Goal: Information Seeking & Learning: Learn about a topic

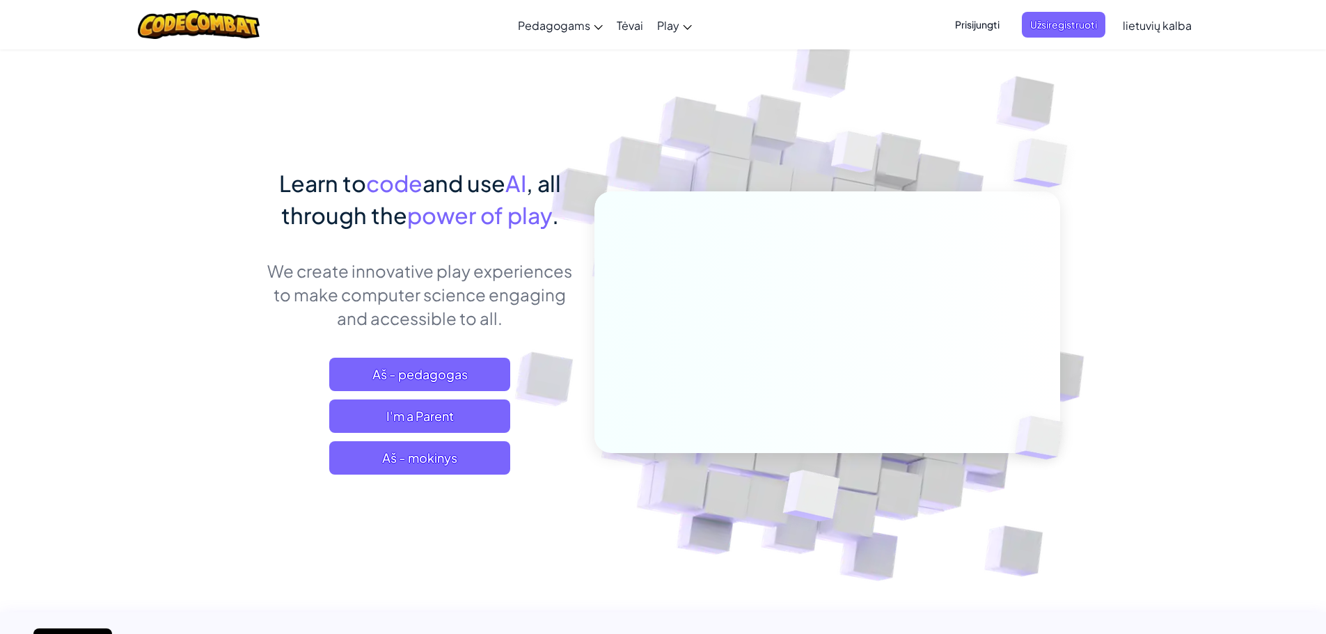
click at [981, 17] on span "Prisijungti" at bounding box center [977, 25] width 61 height 26
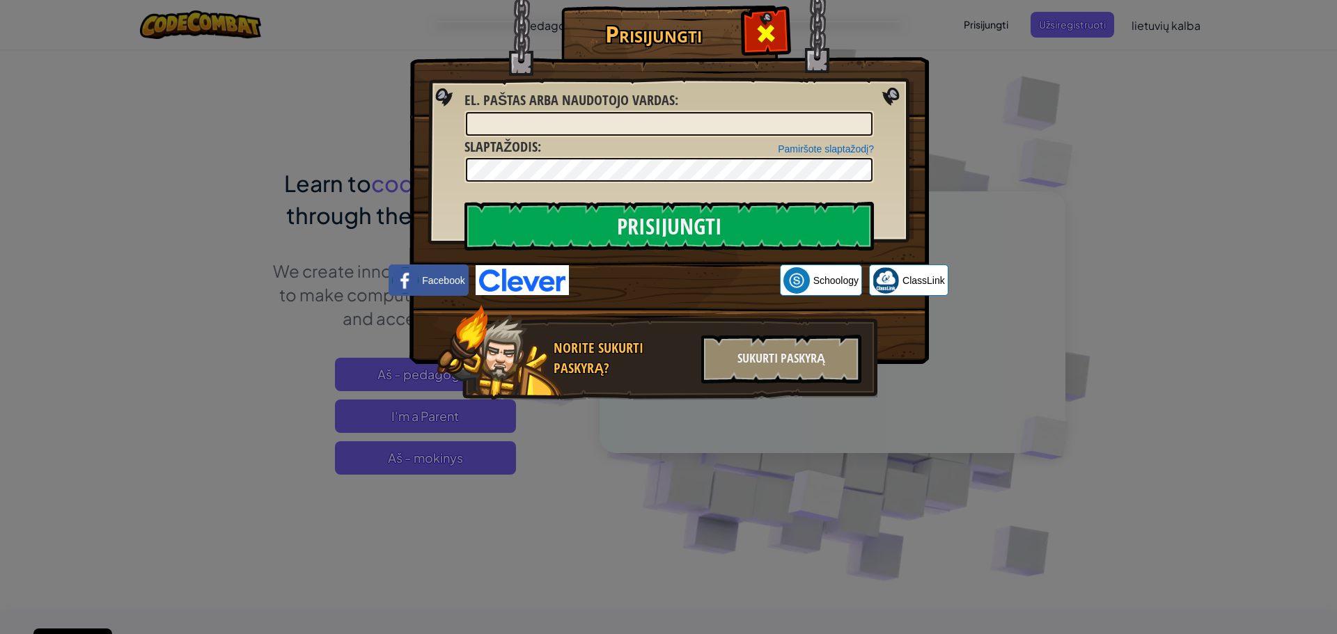
click at [755, 42] on div at bounding box center [766, 32] width 44 height 44
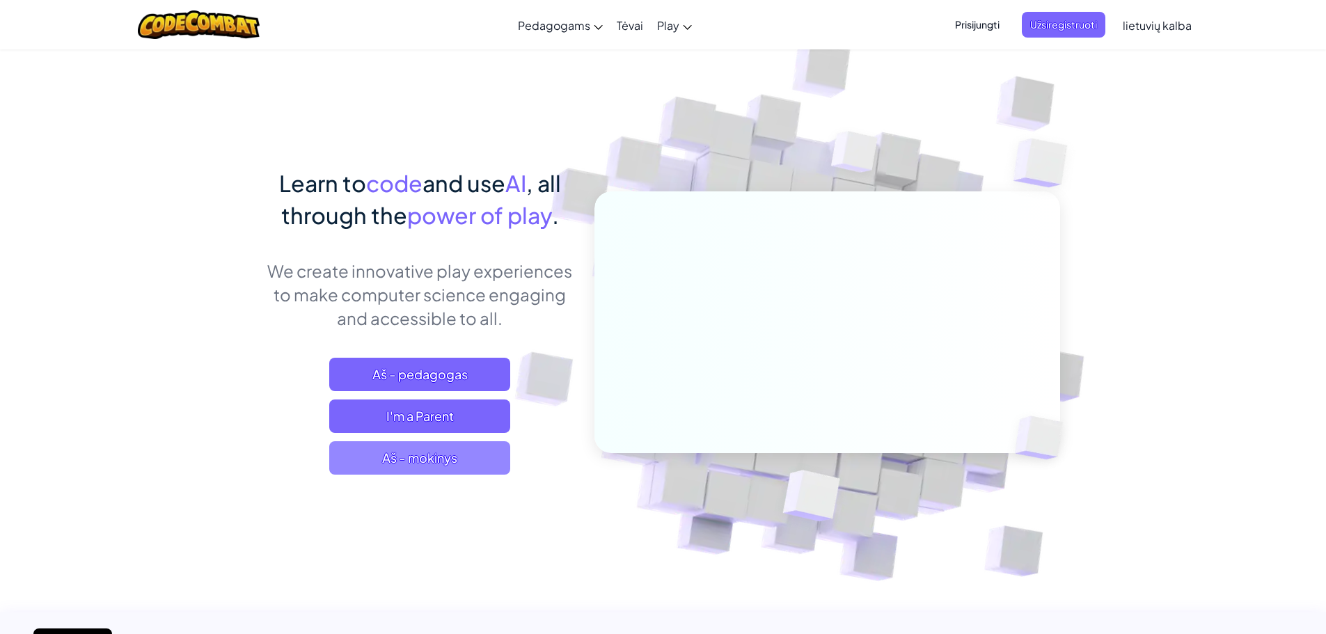
click at [451, 453] on span "Aš - mokinys" at bounding box center [419, 457] width 181 height 33
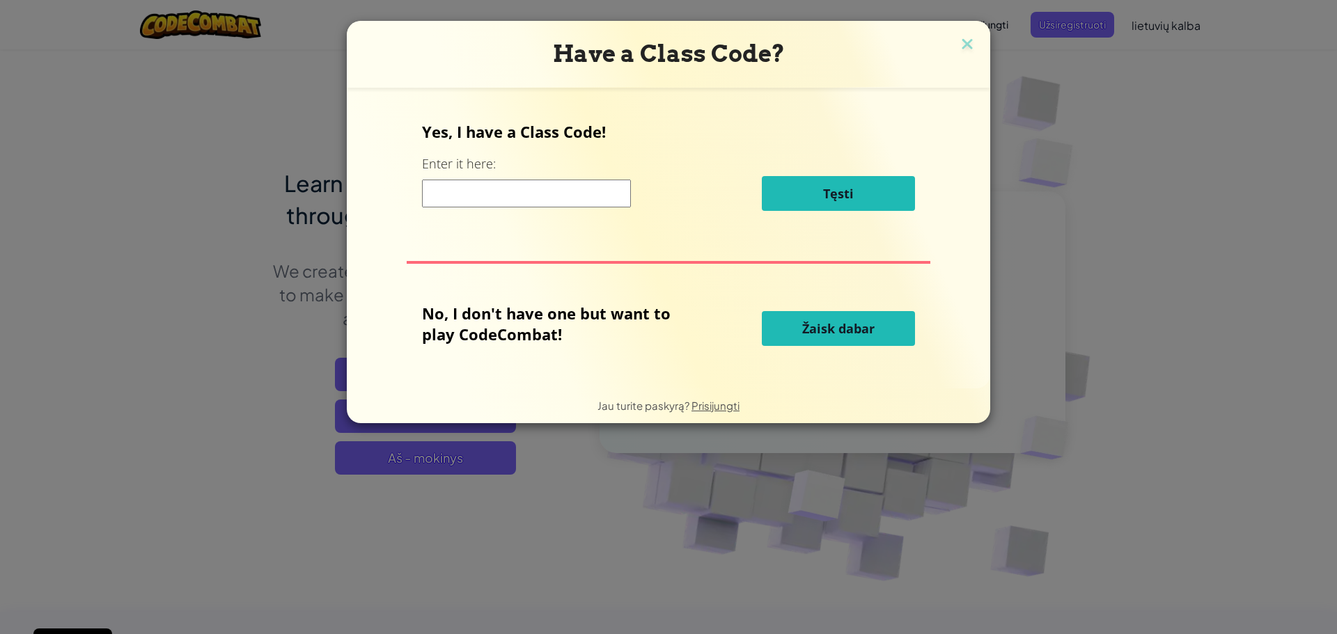
click at [433, 197] on input at bounding box center [526, 194] width 209 height 28
click at [586, 198] on input at bounding box center [526, 194] width 209 height 28
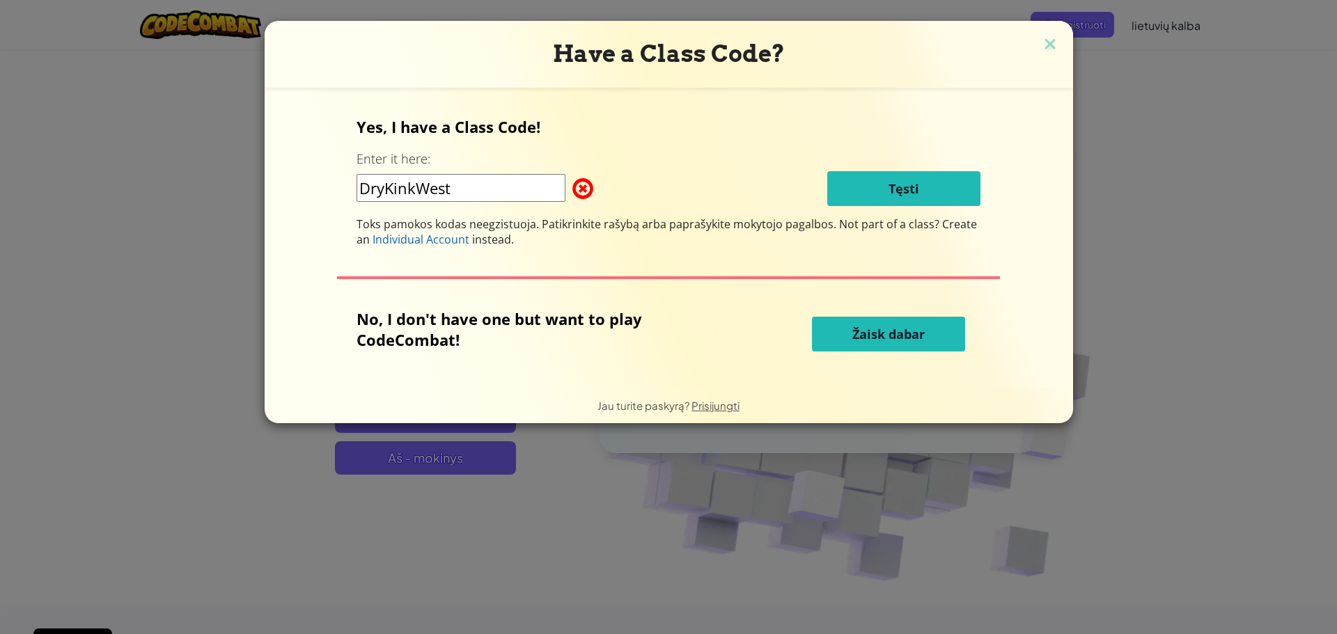
click at [420, 190] on input "DryKinkWest" at bounding box center [460, 188] width 209 height 28
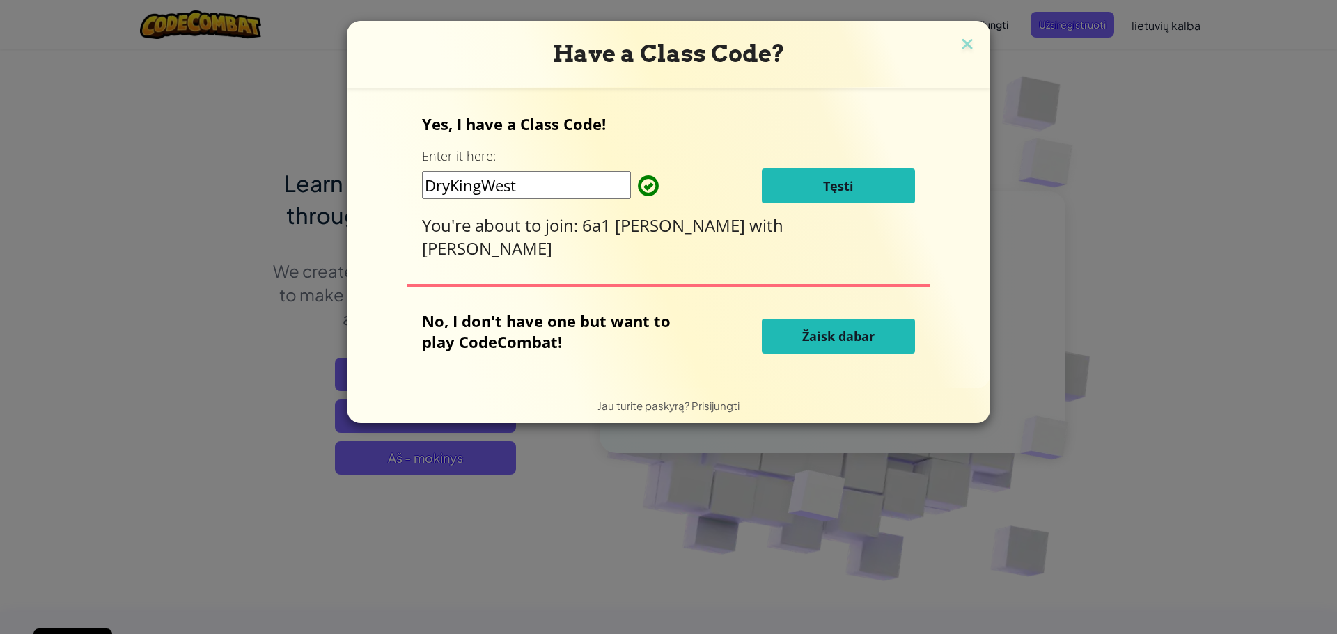
type input "DryKingWest"
click at [815, 197] on button "Tęsti" at bounding box center [838, 186] width 153 height 35
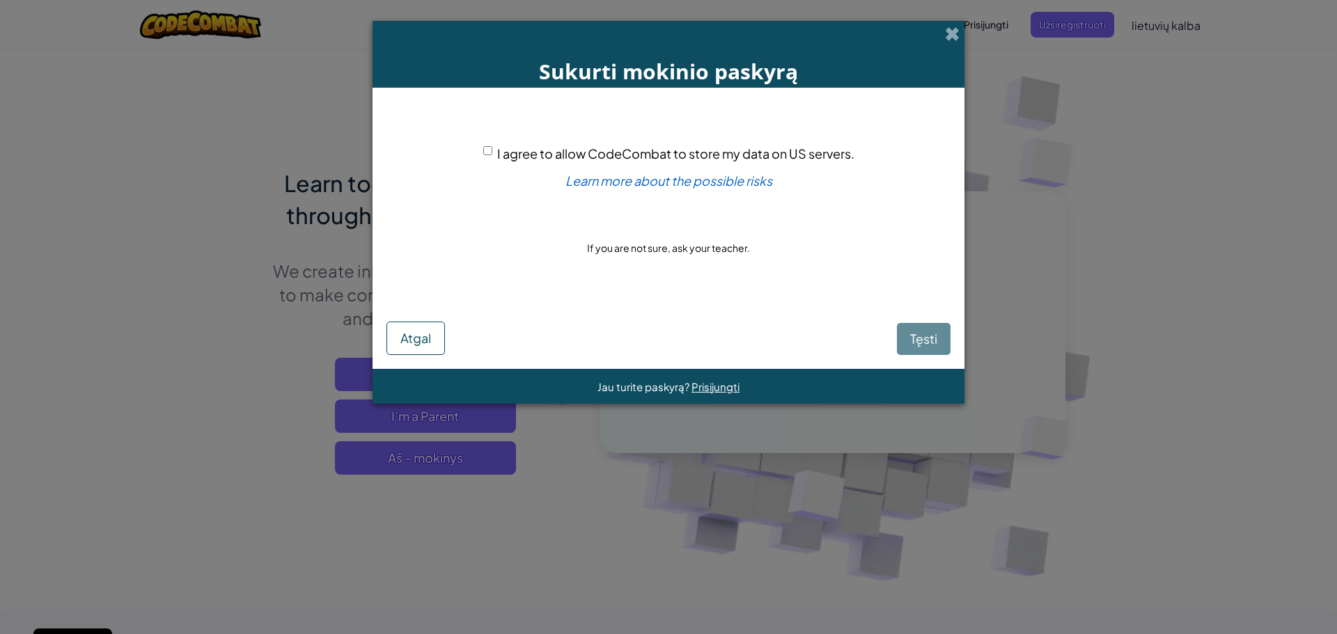
click at [487, 148] on input "I agree to allow CodeCombat to store my data on US servers." at bounding box center [487, 150] width 9 height 9
checkbox input "true"
click at [922, 336] on span "Tęsti" at bounding box center [923, 339] width 27 height 16
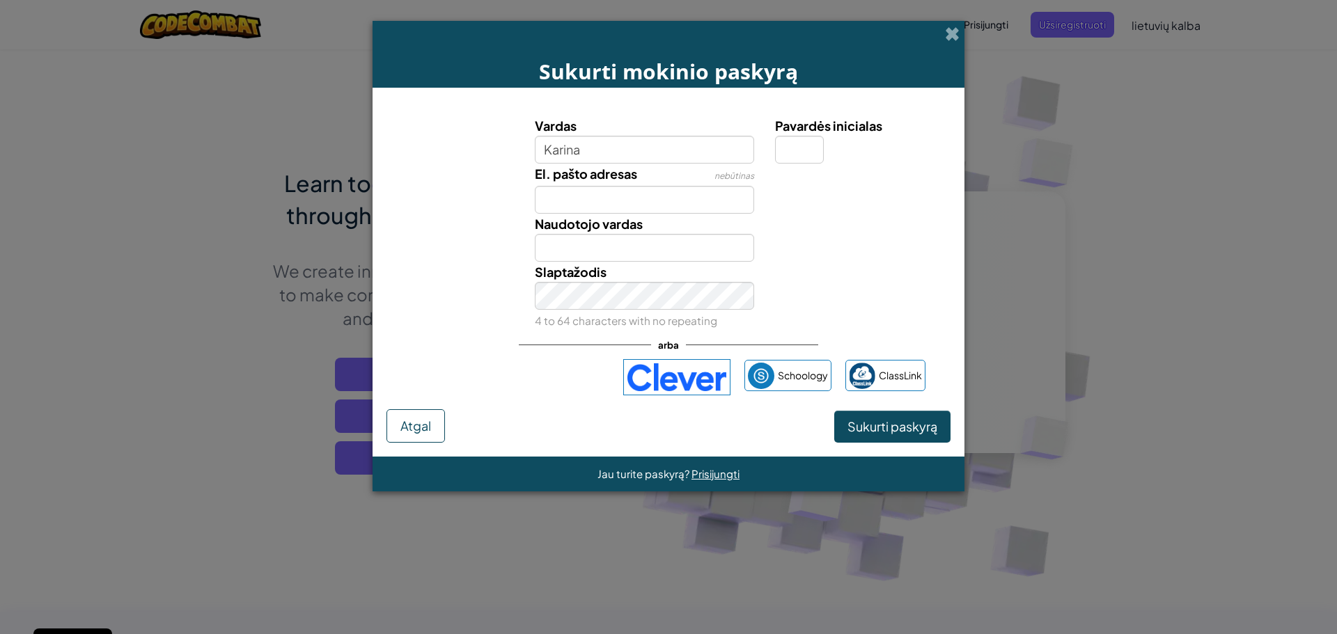
type input "Karina"
click at [682, 212] on input "El. pašto adresas" at bounding box center [645, 200] width 220 height 28
click at [798, 152] on input "Pavardės inicialas" at bounding box center [799, 150] width 49 height 28
type input "b"
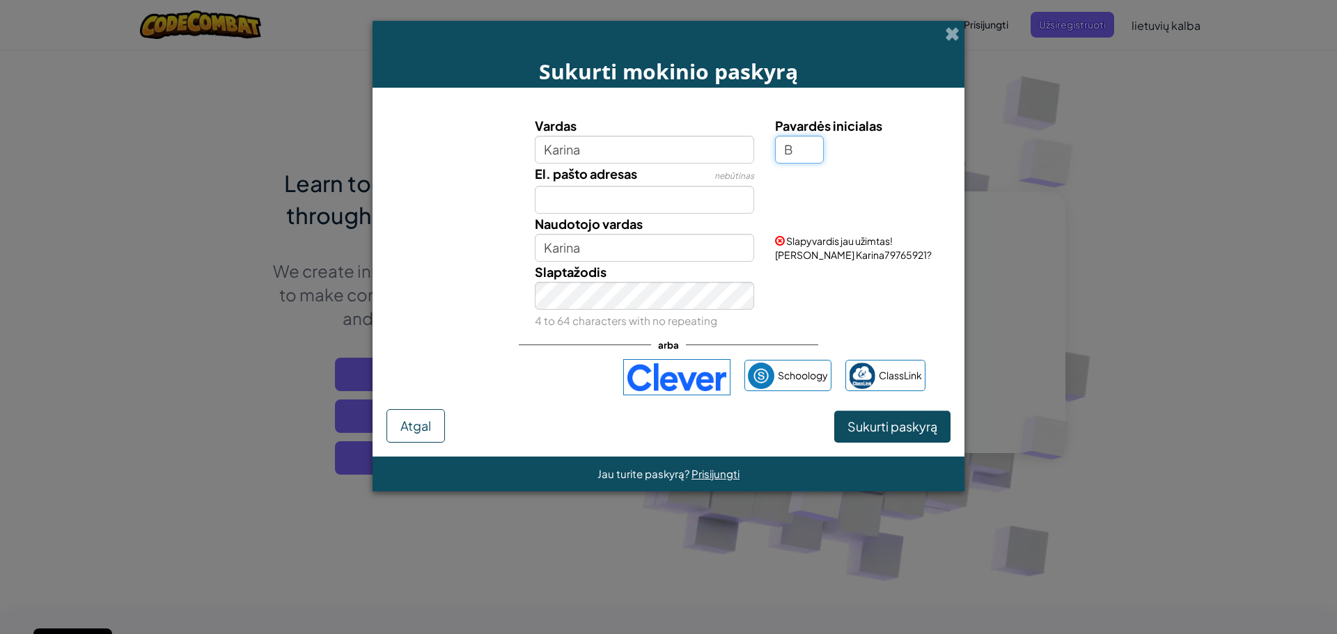
type input "B"
click at [632, 246] on input "KarinaB" at bounding box center [645, 248] width 220 height 28
type input "KarinaB77529"
click at [904, 420] on span "Sukurti paskyrą" at bounding box center [892, 426] width 90 height 16
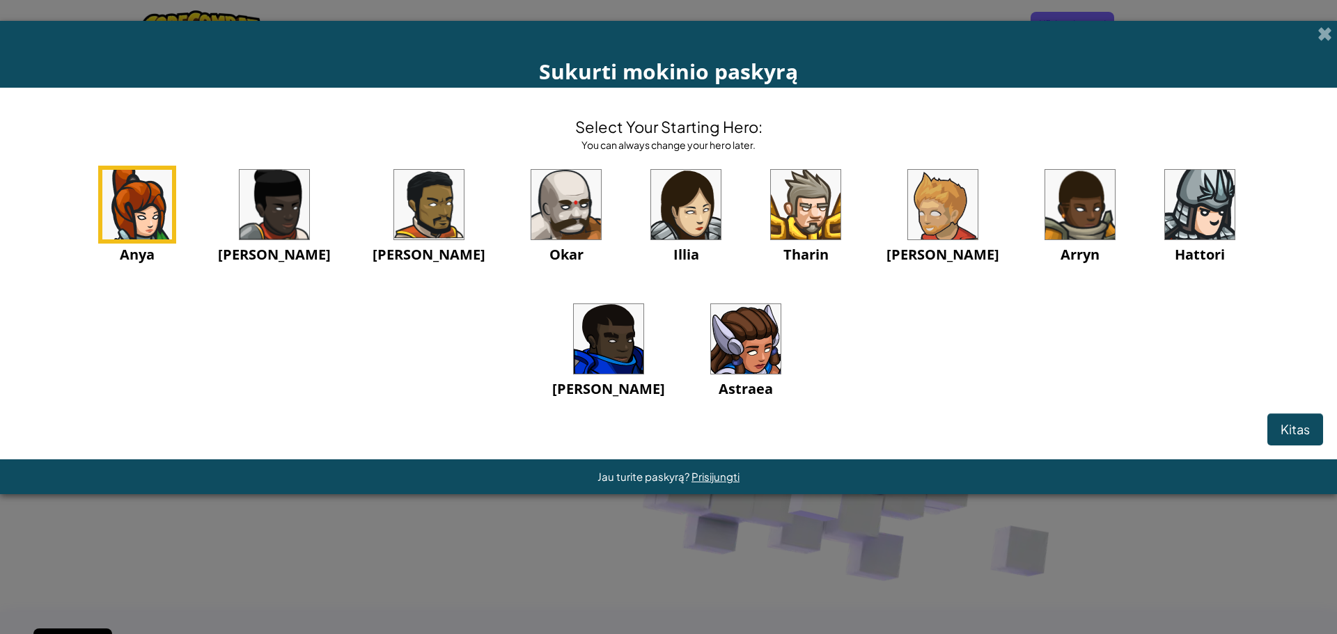
click at [711, 331] on img at bounding box center [746, 339] width 70 height 70
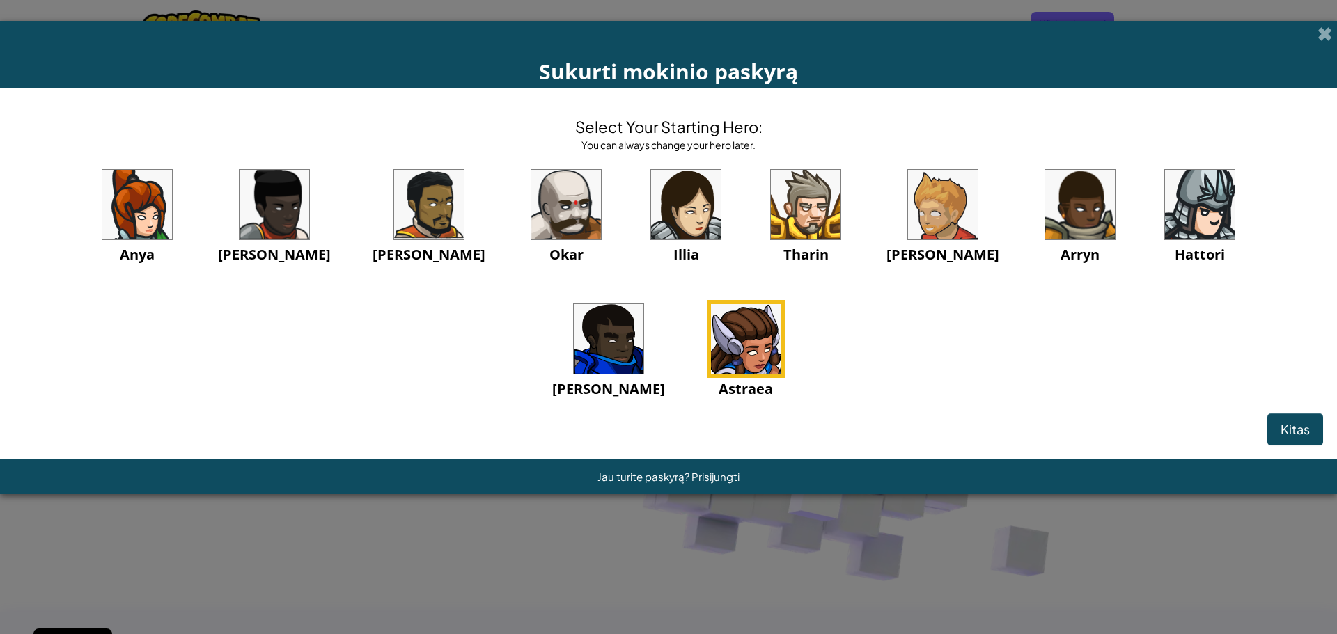
click at [711, 331] on img at bounding box center [746, 339] width 70 height 70
click at [711, 345] on img at bounding box center [746, 339] width 70 height 70
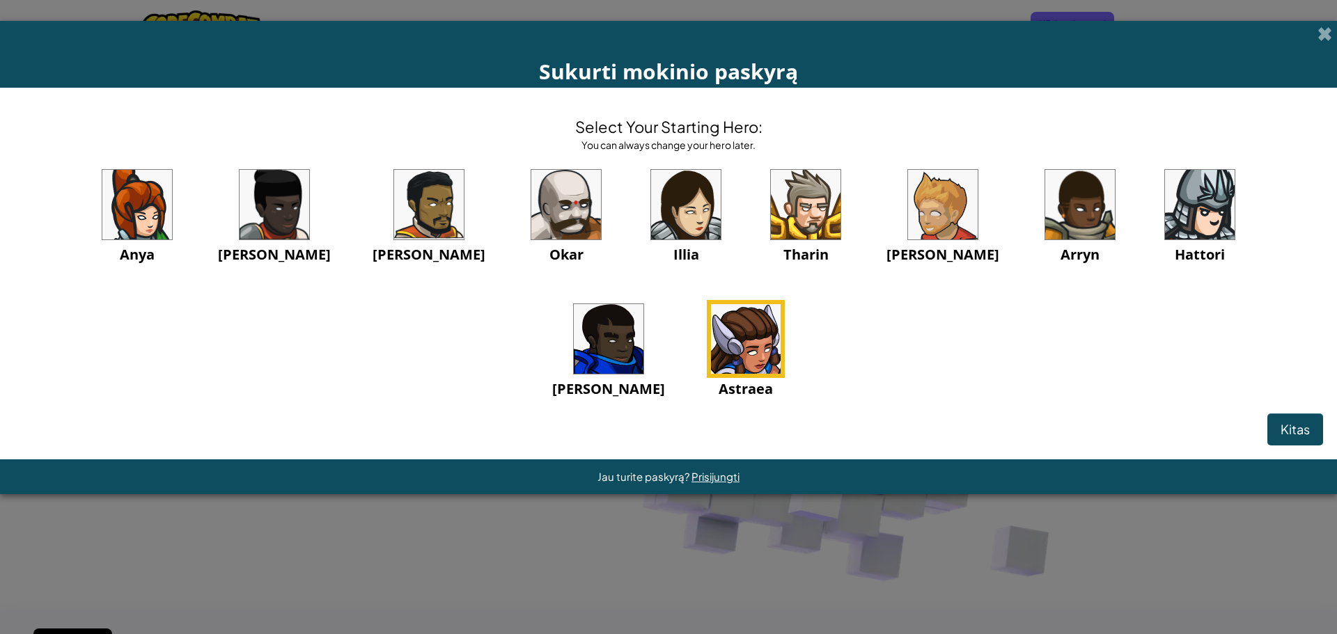
click at [711, 334] on img at bounding box center [746, 339] width 70 height 70
click at [1288, 429] on span "Kitas" at bounding box center [1294, 429] width 29 height 16
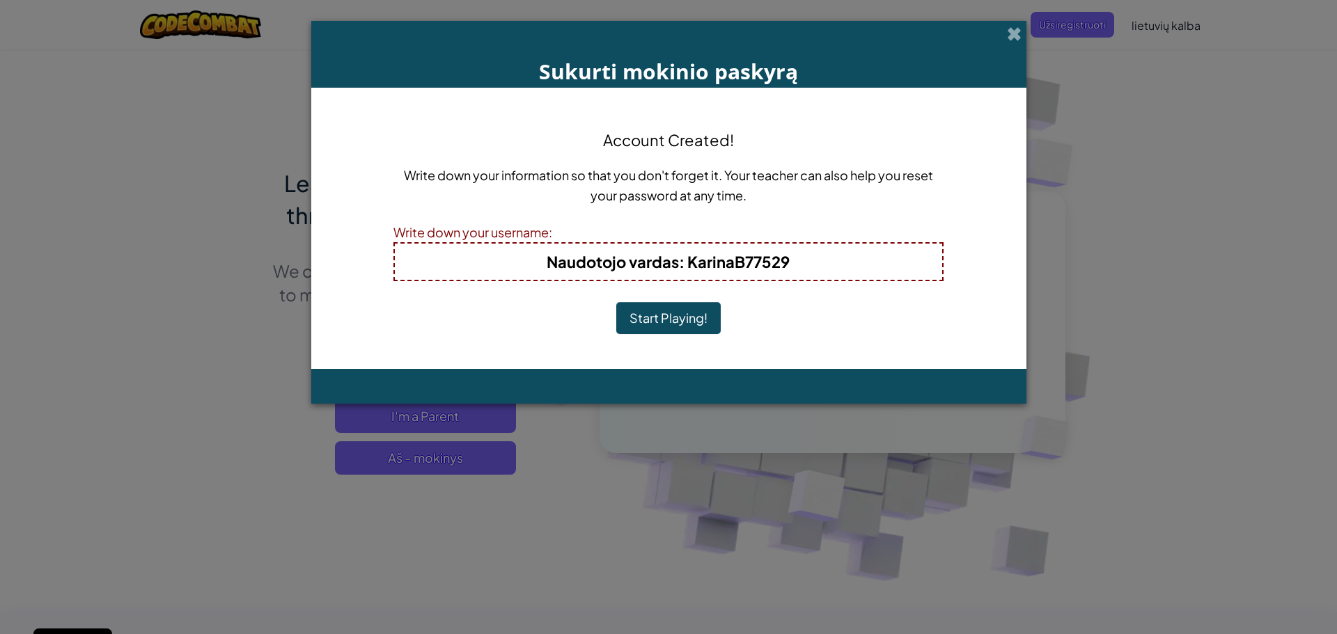
click at [683, 319] on button "Start Playing!" at bounding box center [668, 318] width 104 height 32
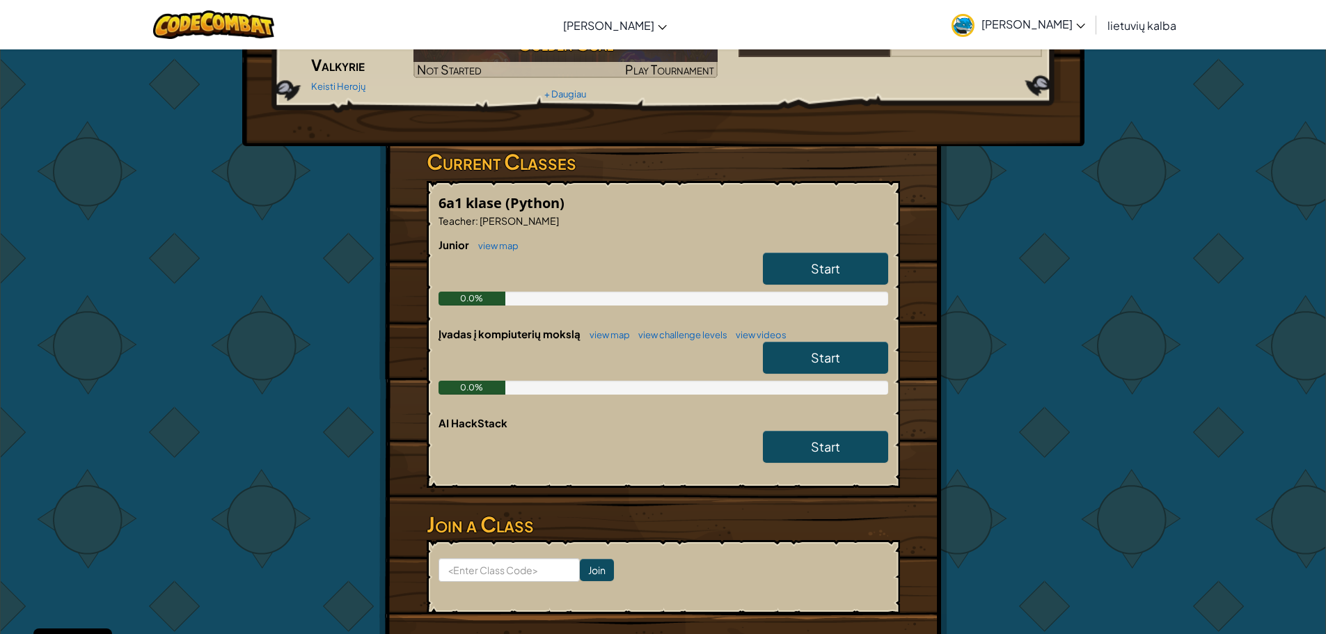
scroll to position [70, 0]
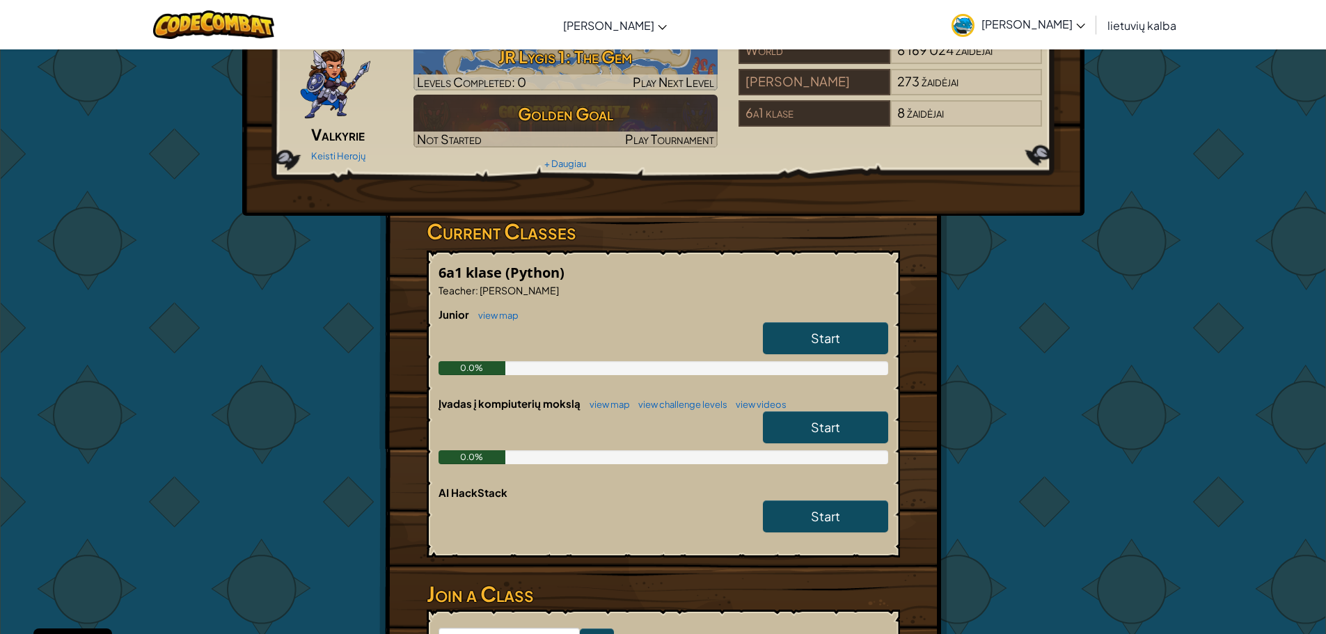
click at [845, 354] on link "Start" at bounding box center [825, 338] width 125 height 32
select select "lt"
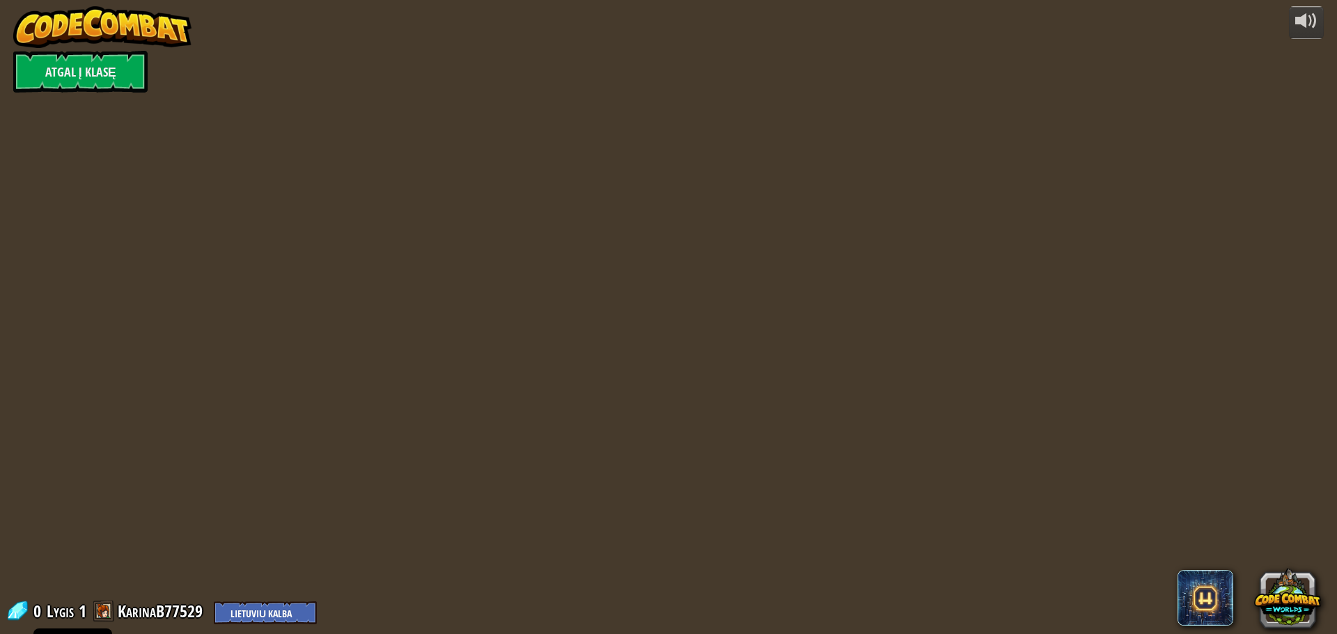
select select "lt"
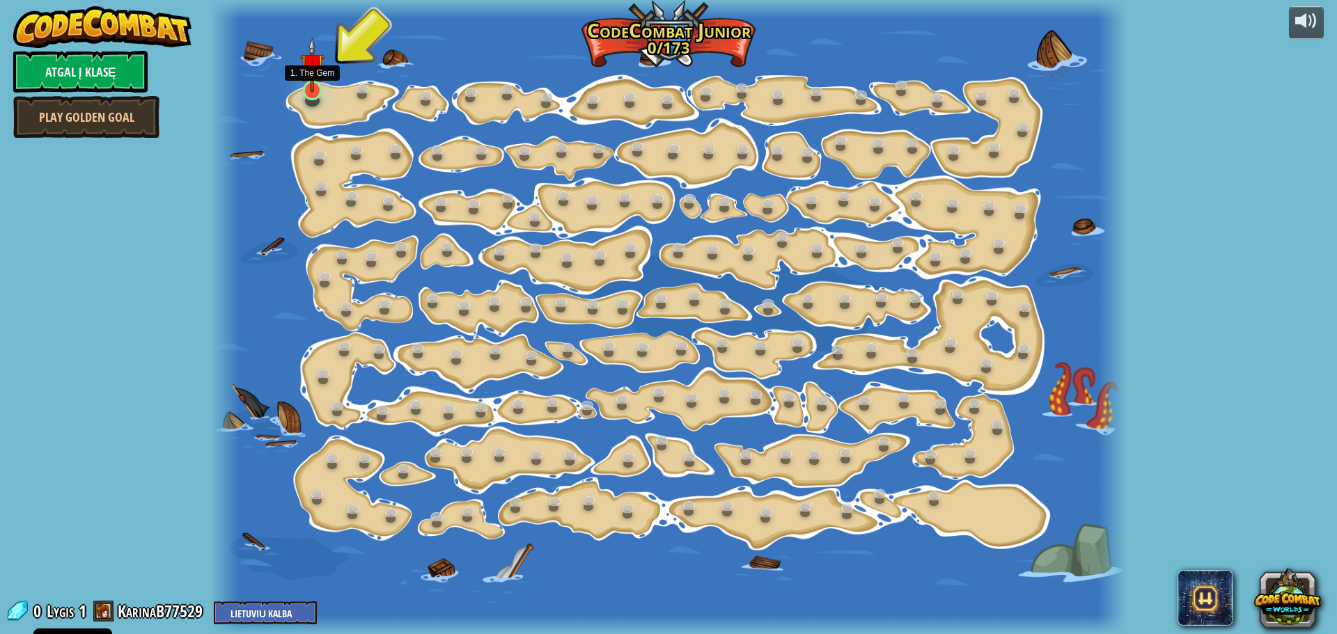
click at [307, 89] on img at bounding box center [312, 65] width 24 height 55
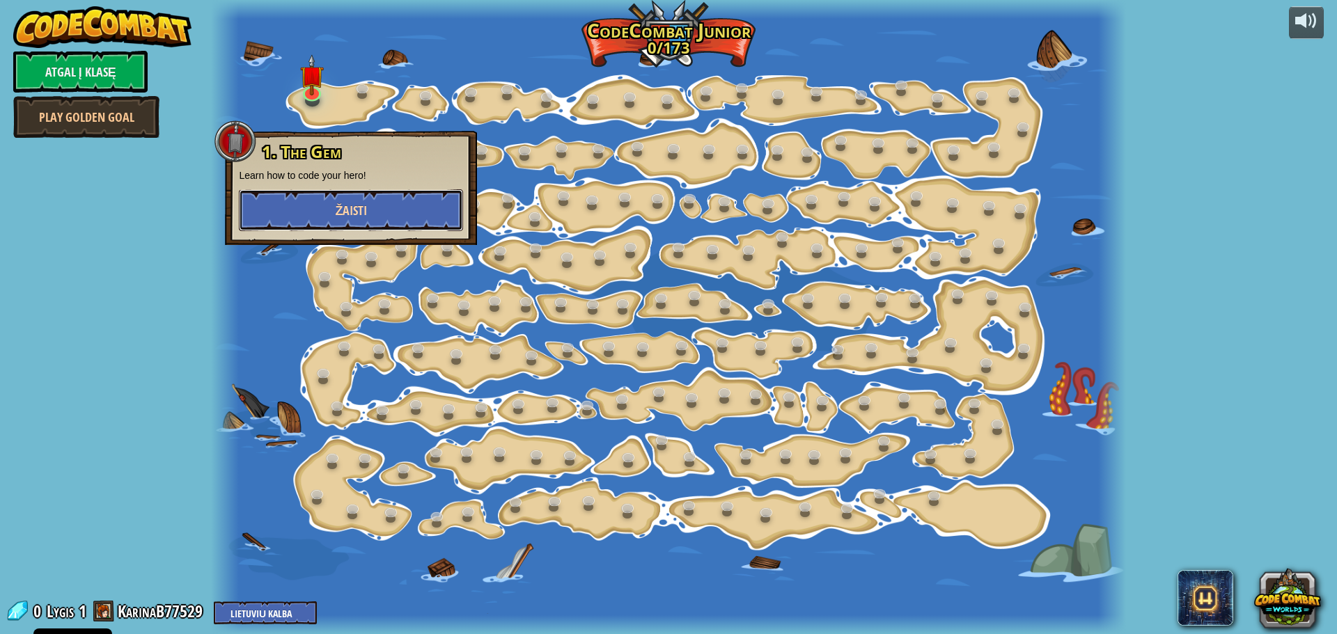
click at [338, 214] on span "Žaisti" at bounding box center [351, 210] width 32 height 17
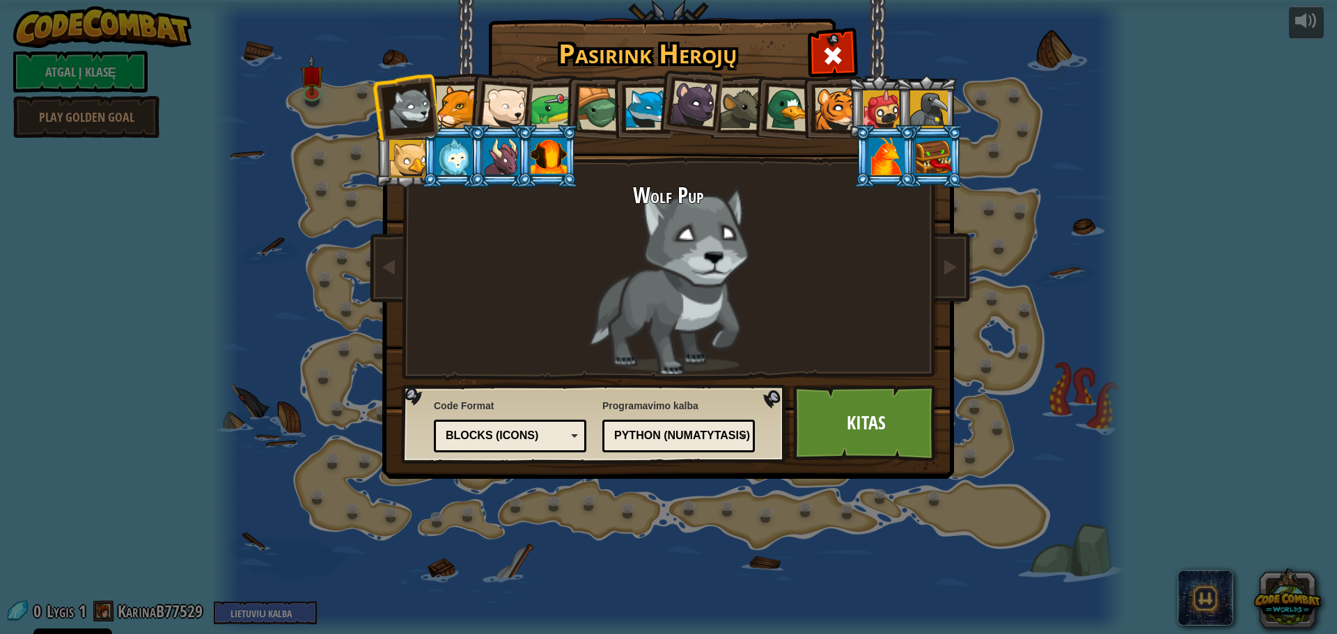
click at [643, 109] on div at bounding box center [646, 109] width 42 height 42
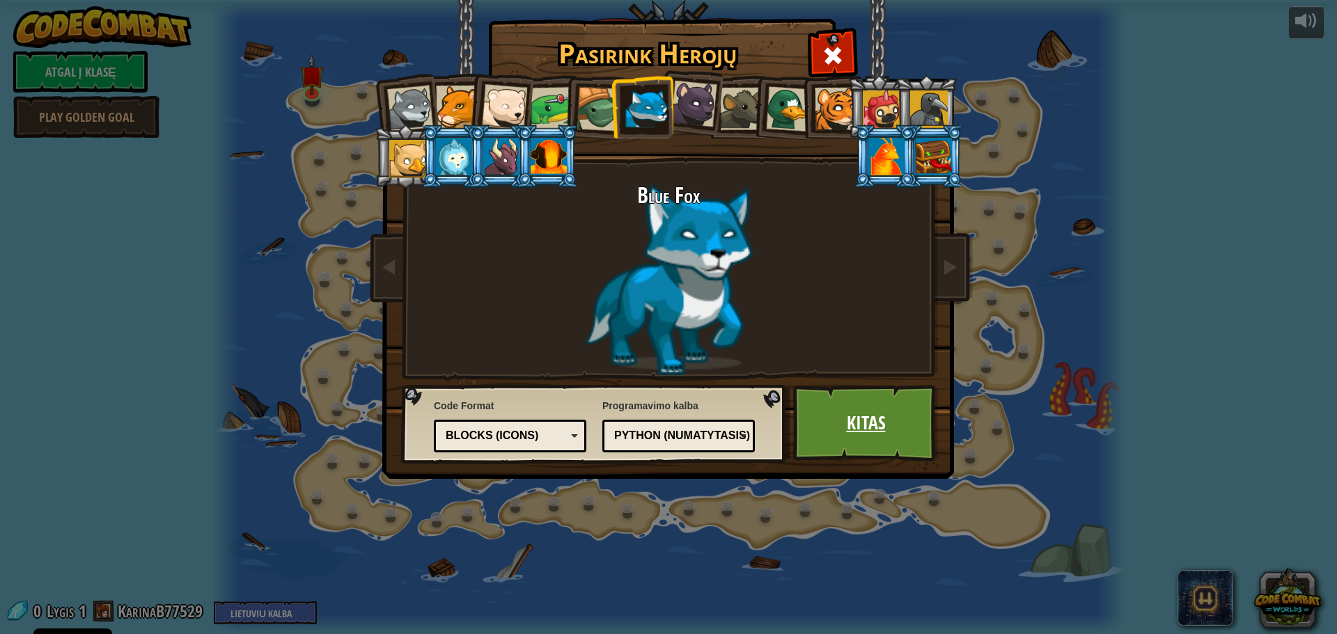
click at [841, 422] on link "Kitas" at bounding box center [866, 423] width 146 height 77
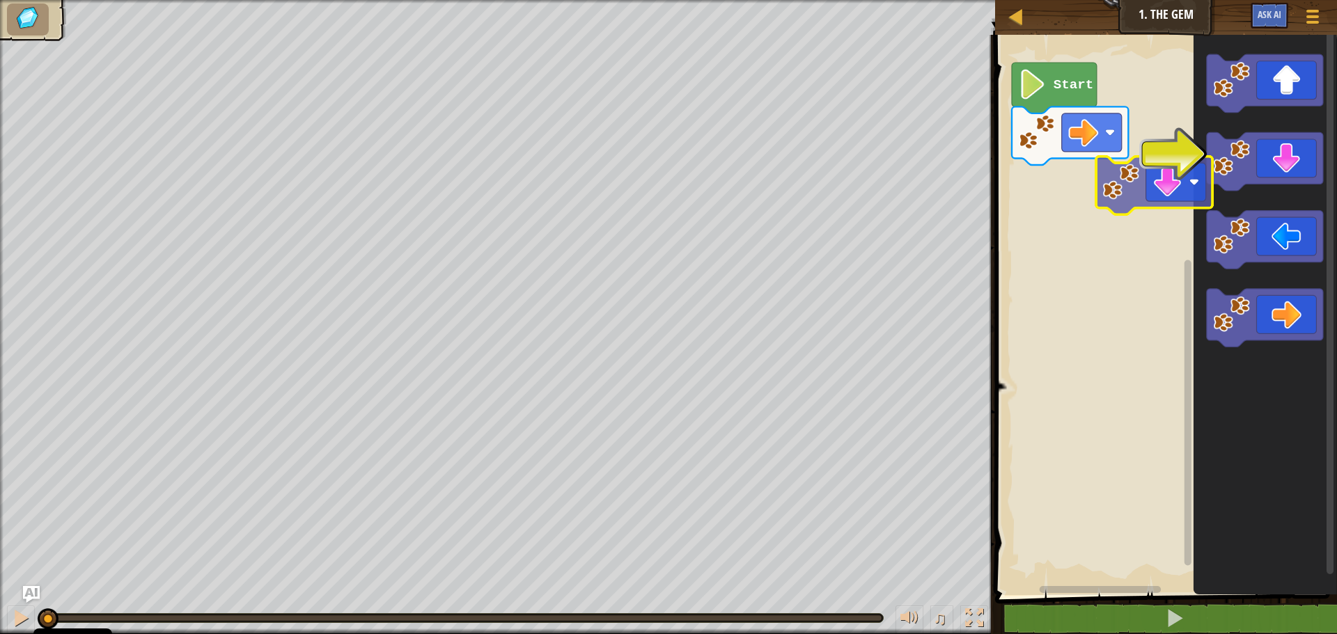
click at [1081, 198] on div "Start" at bounding box center [1164, 311] width 346 height 567
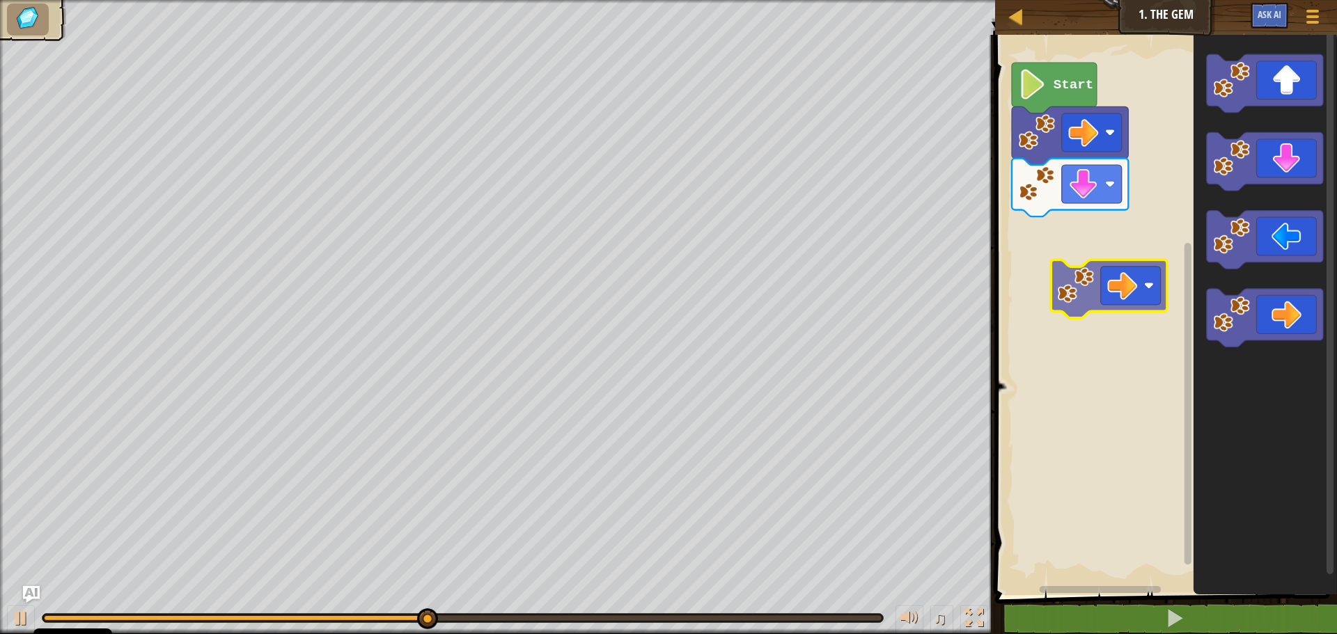
click at [1098, 284] on div "Start" at bounding box center [1164, 311] width 346 height 567
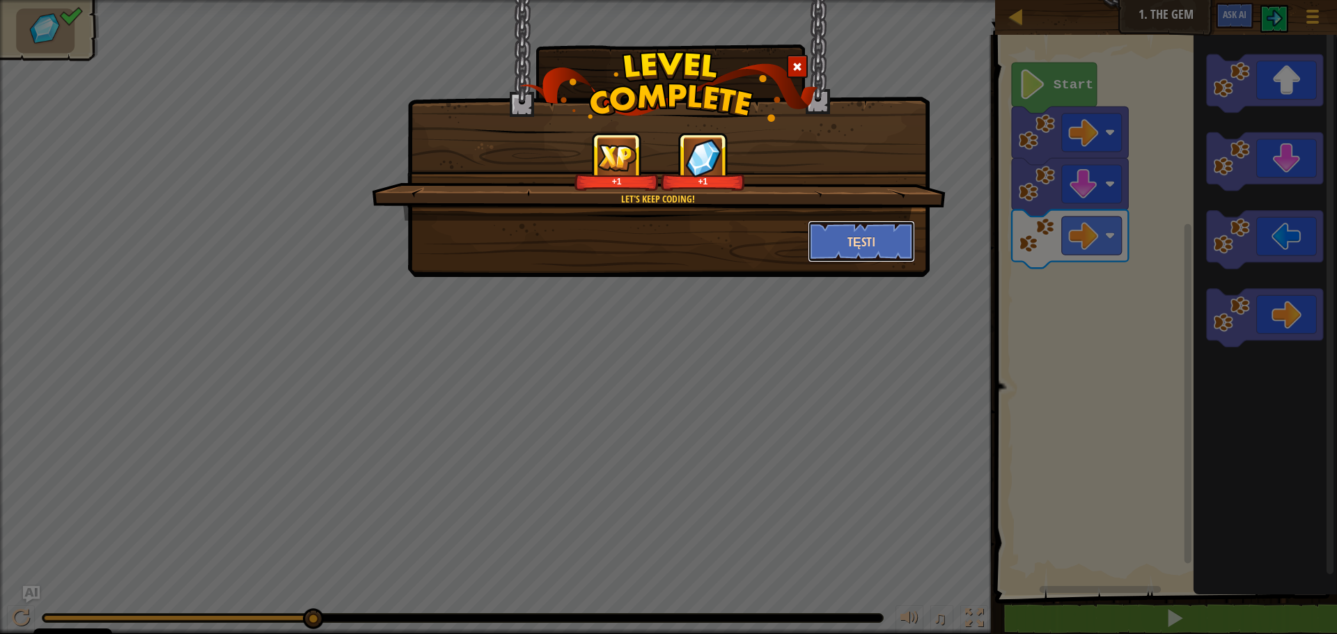
click at [845, 245] on button "Tęsti" at bounding box center [862, 242] width 108 height 42
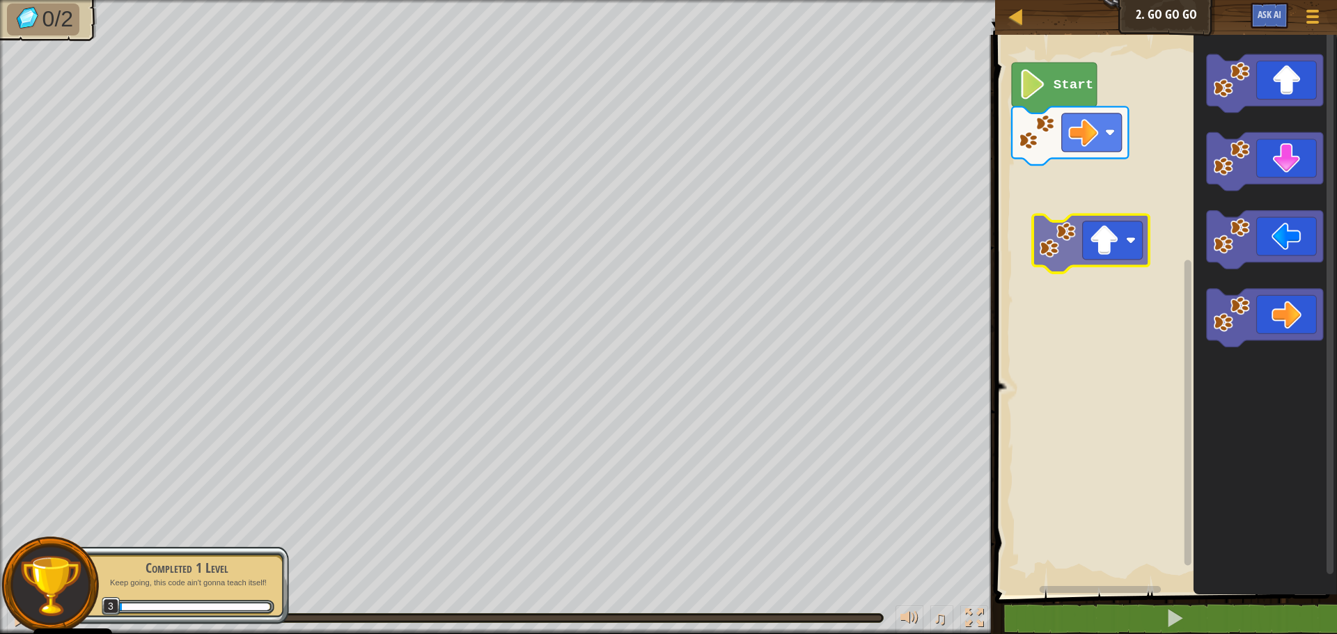
click at [1106, 253] on div "Start" at bounding box center [1164, 311] width 346 height 567
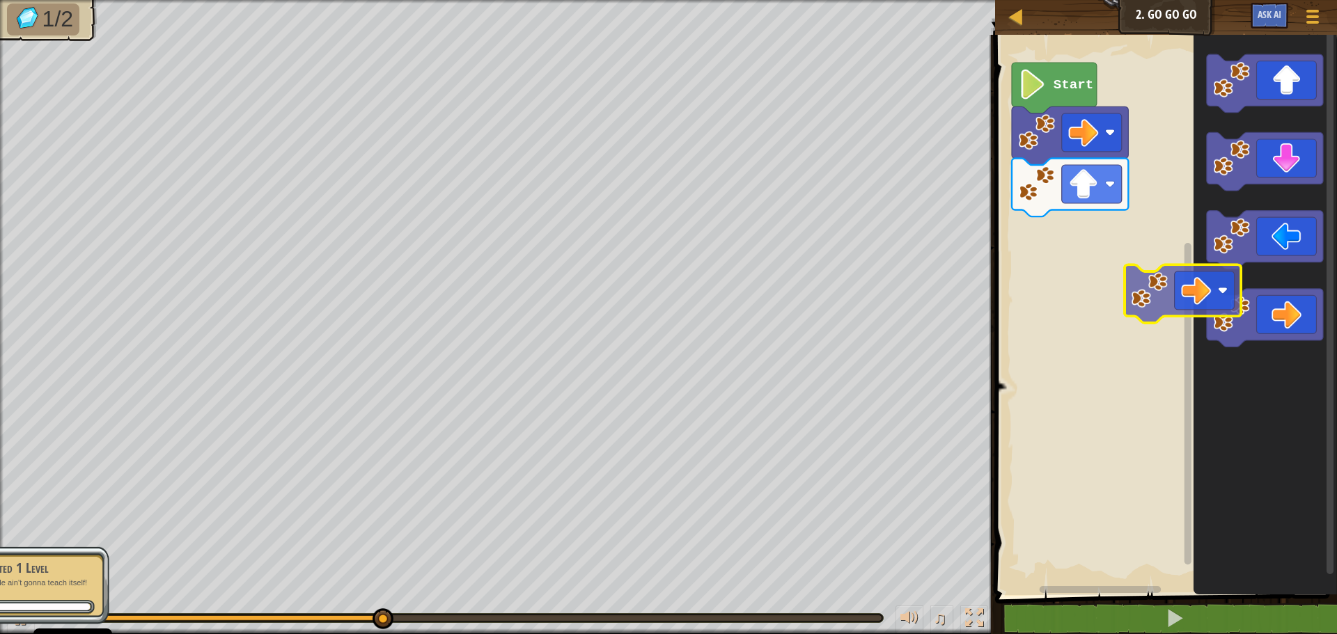
click at [1106, 243] on div "Start" at bounding box center [1164, 311] width 346 height 567
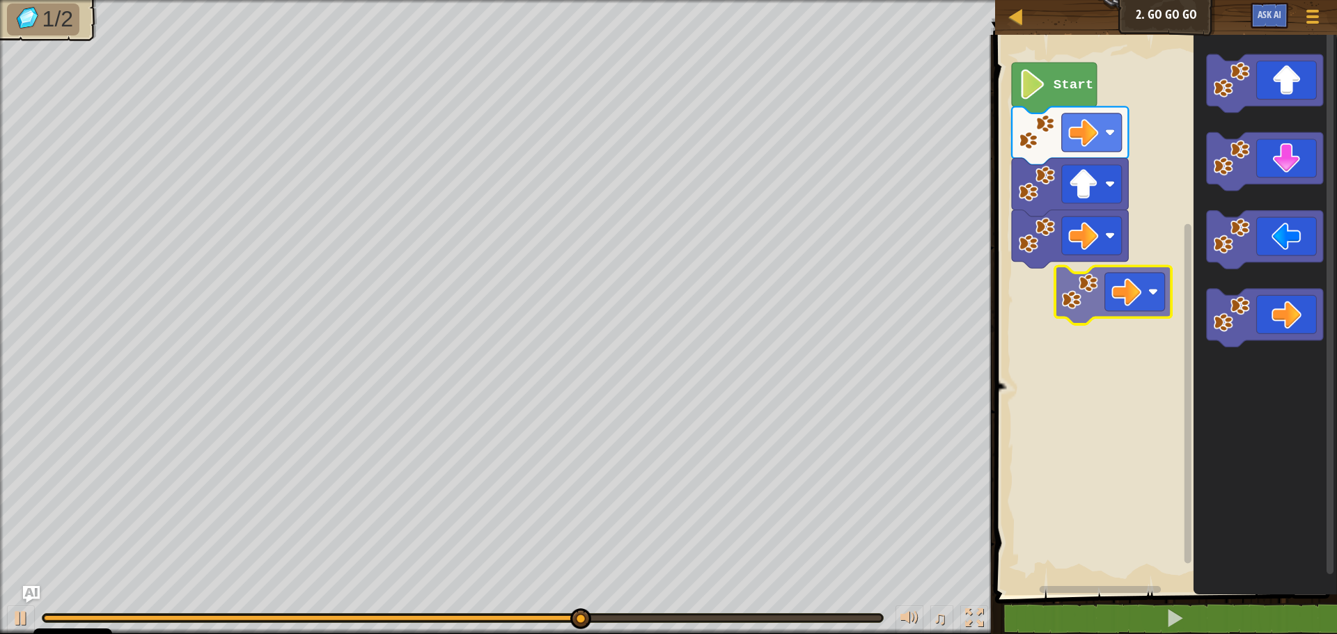
click at [1110, 272] on div "Start" at bounding box center [1164, 311] width 346 height 567
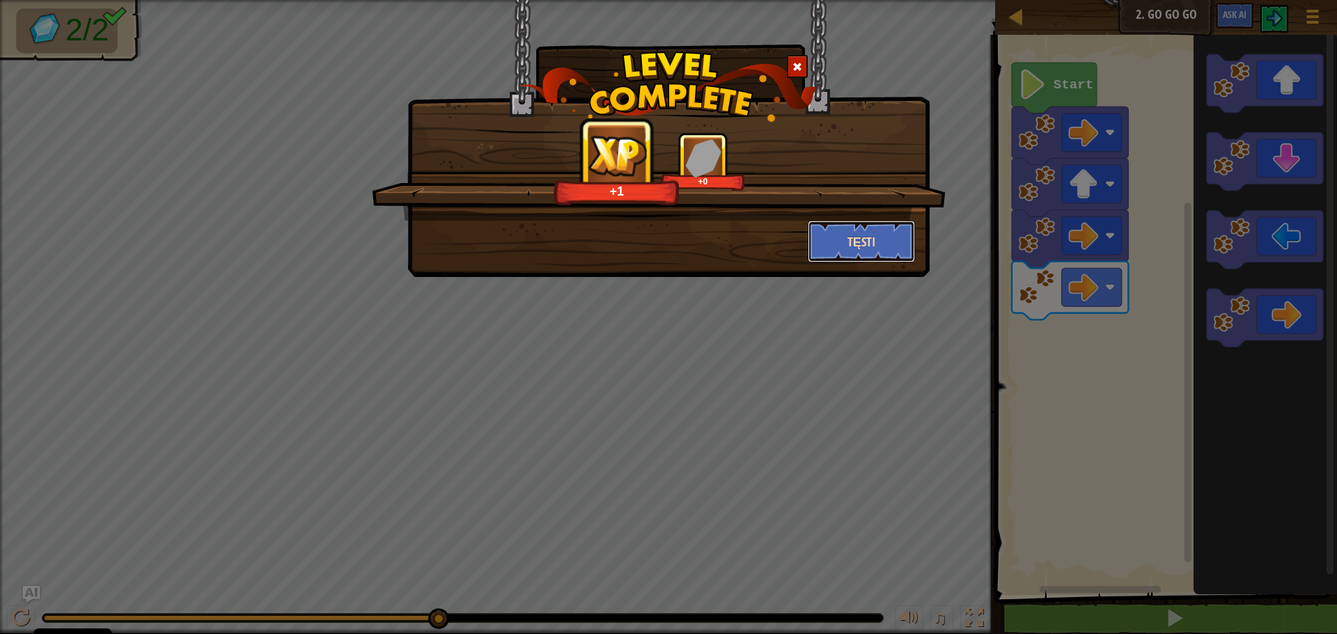
click at [884, 239] on button "Tęsti" at bounding box center [862, 242] width 108 height 42
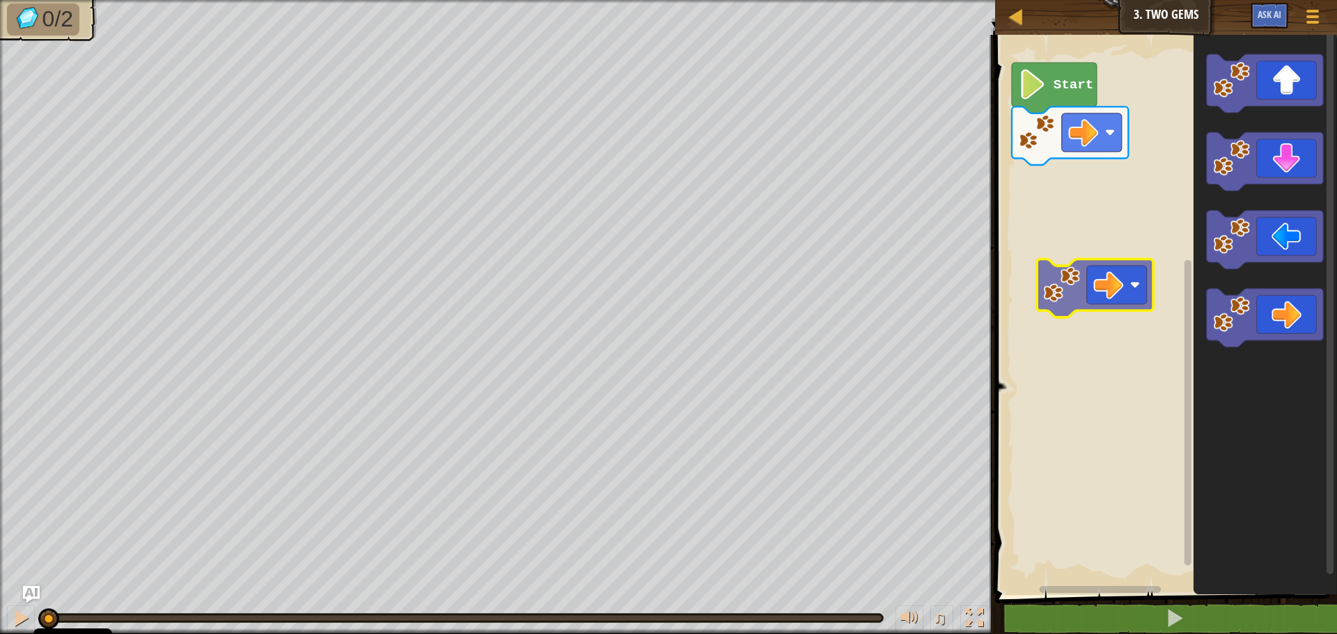
click at [1085, 269] on div "Start" at bounding box center [1164, 311] width 346 height 567
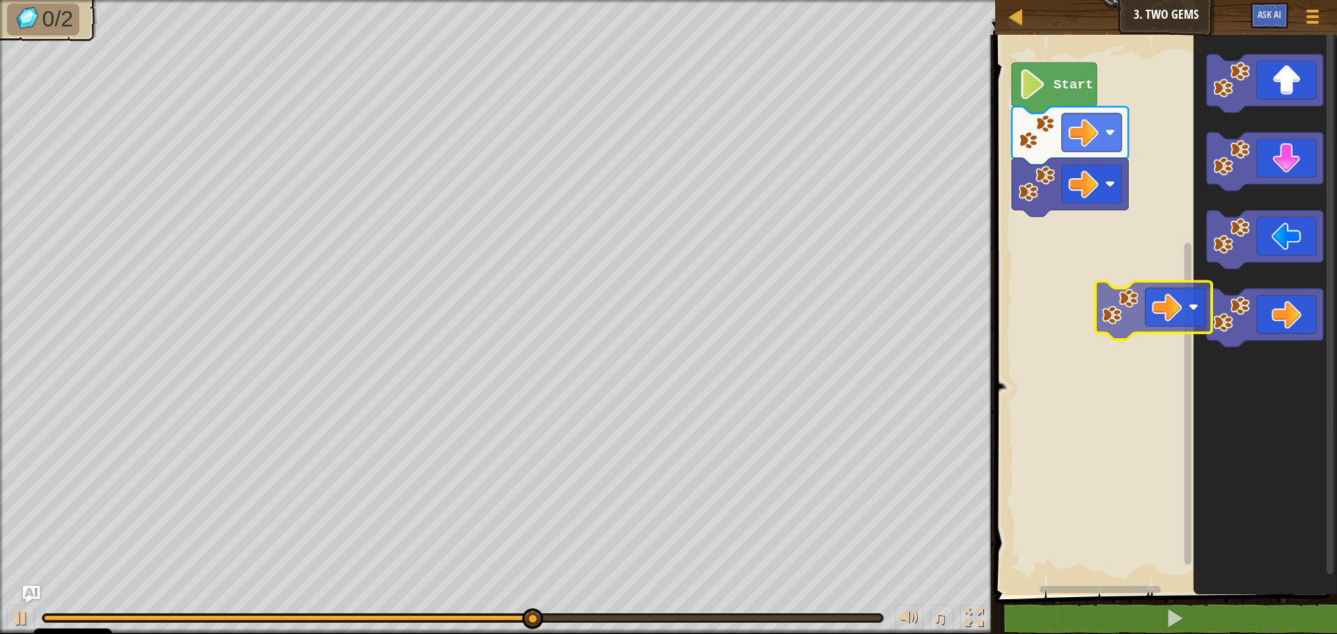
click at [1106, 298] on div "Start" at bounding box center [1164, 311] width 346 height 567
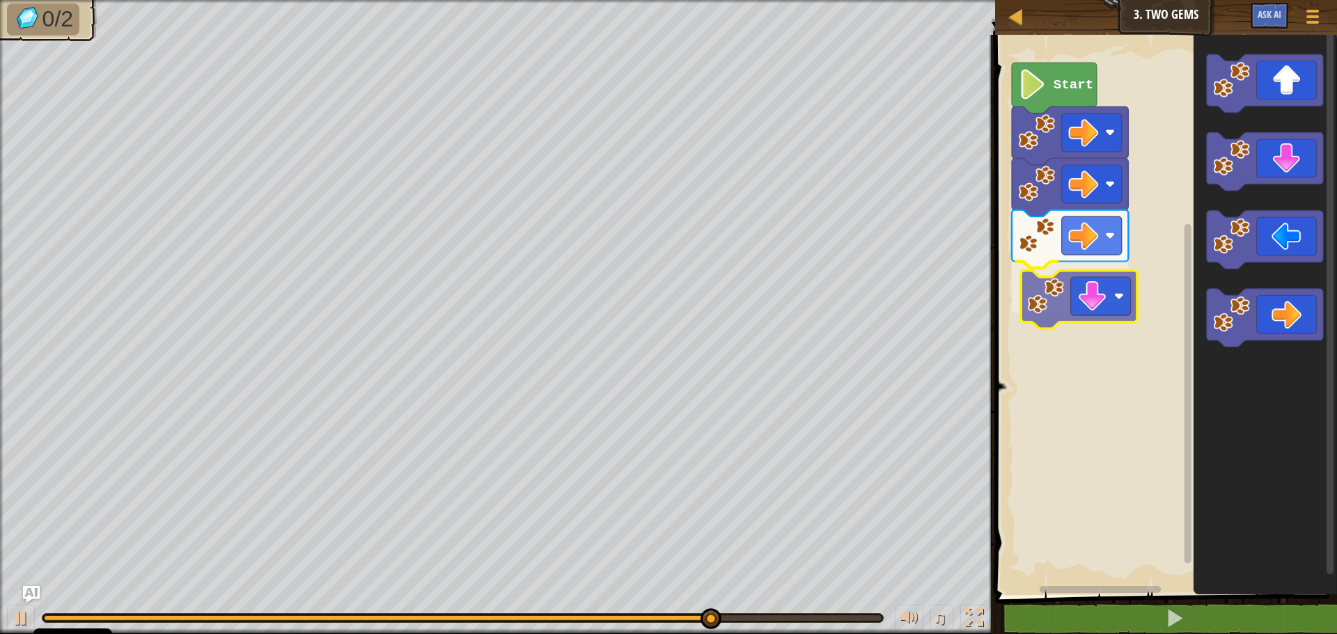
click at [1076, 315] on div "Start" at bounding box center [1164, 311] width 346 height 567
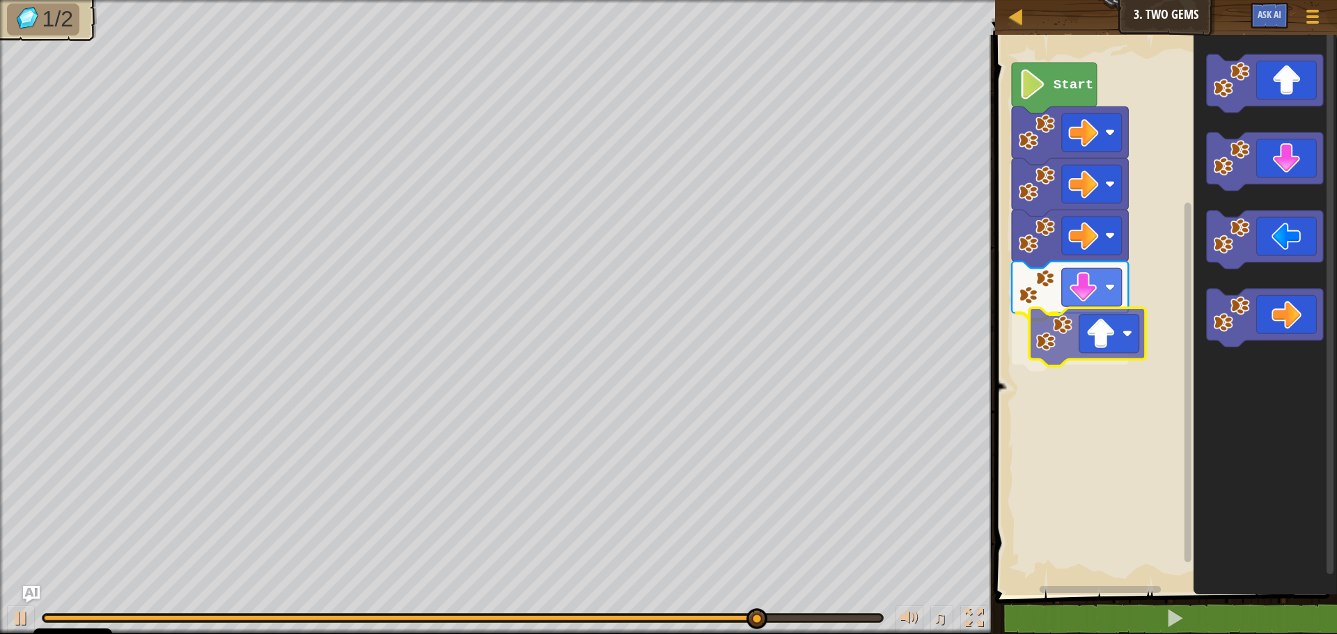
click at [1099, 352] on div "Start" at bounding box center [1164, 311] width 346 height 567
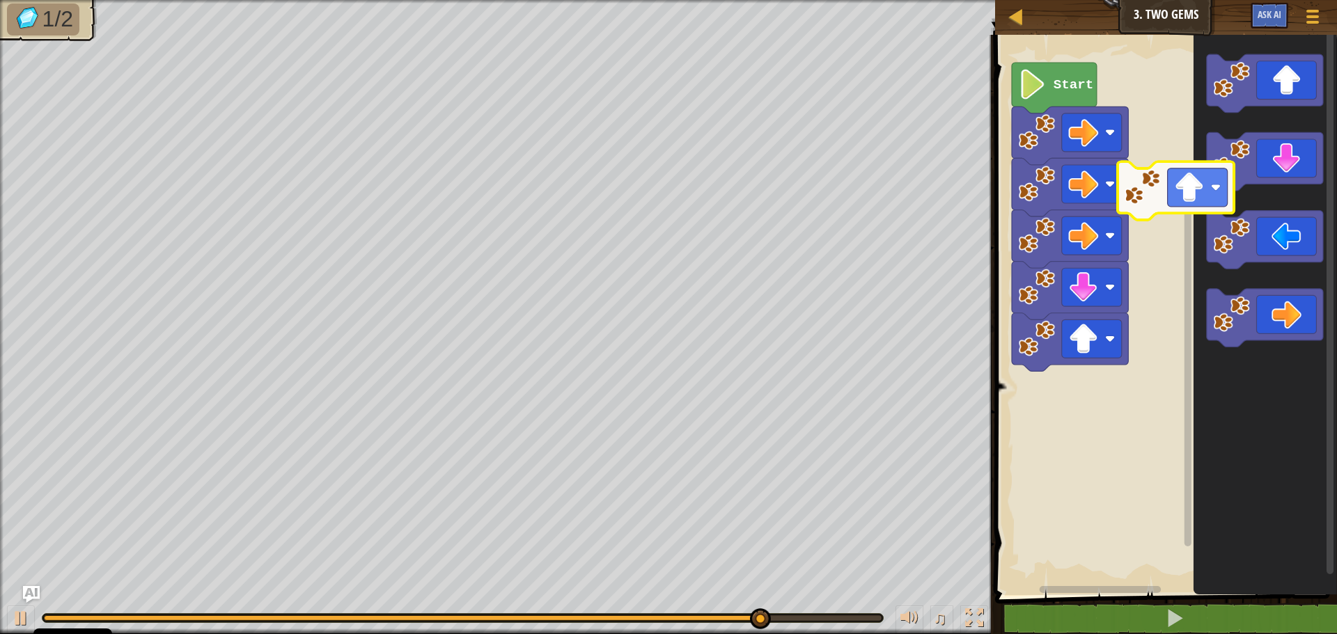
click at [1092, 311] on div "Start" at bounding box center [1164, 311] width 346 height 567
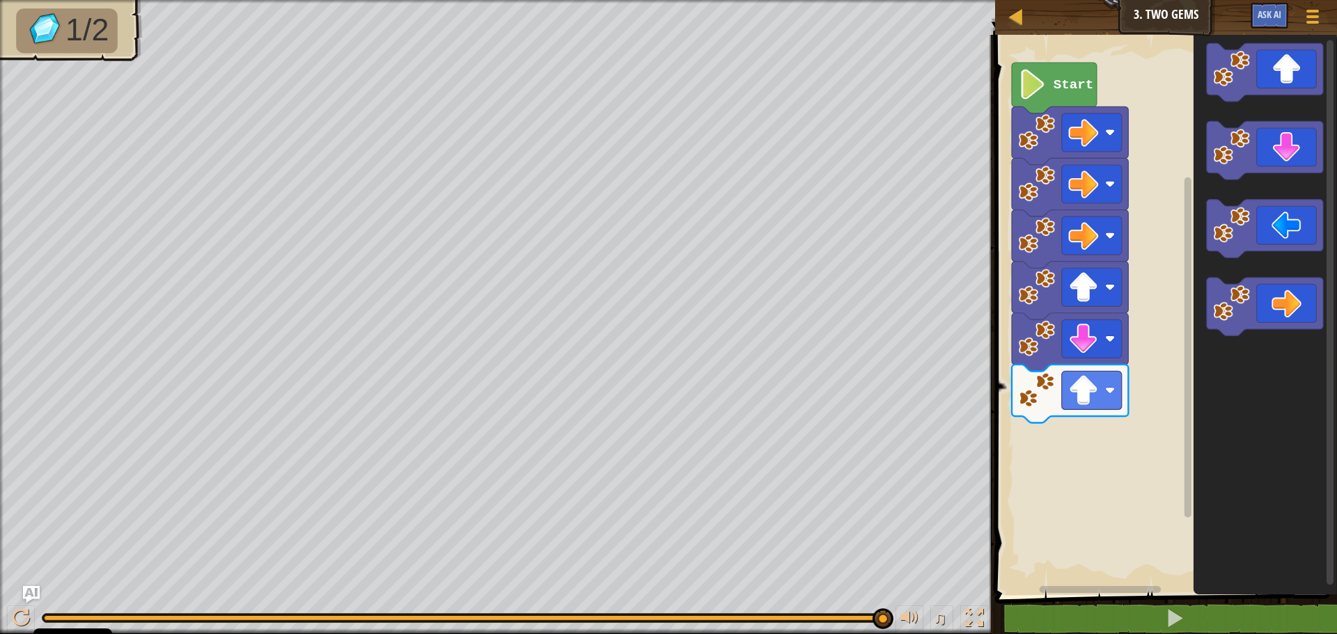
click at [1229, 389] on icon "Blockly darbalaukis" at bounding box center [1264, 311] width 143 height 567
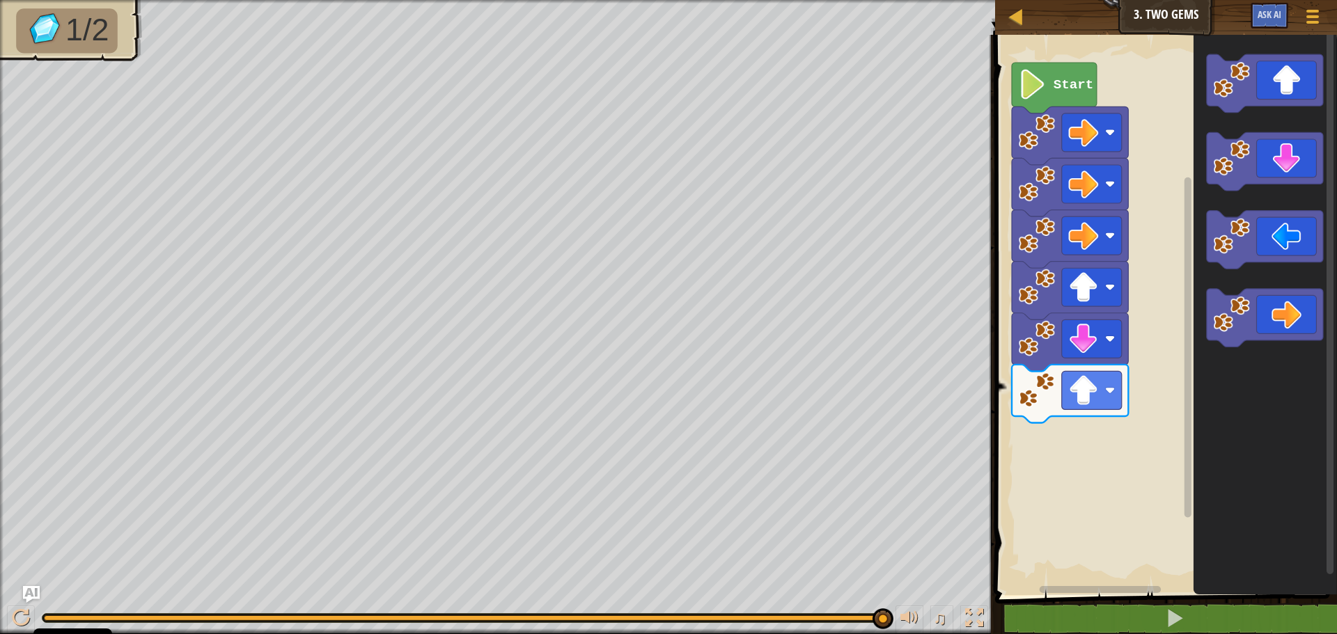
click at [1074, 442] on div "Start" at bounding box center [1164, 311] width 346 height 567
click at [1099, 513] on div "Start" at bounding box center [1164, 311] width 346 height 567
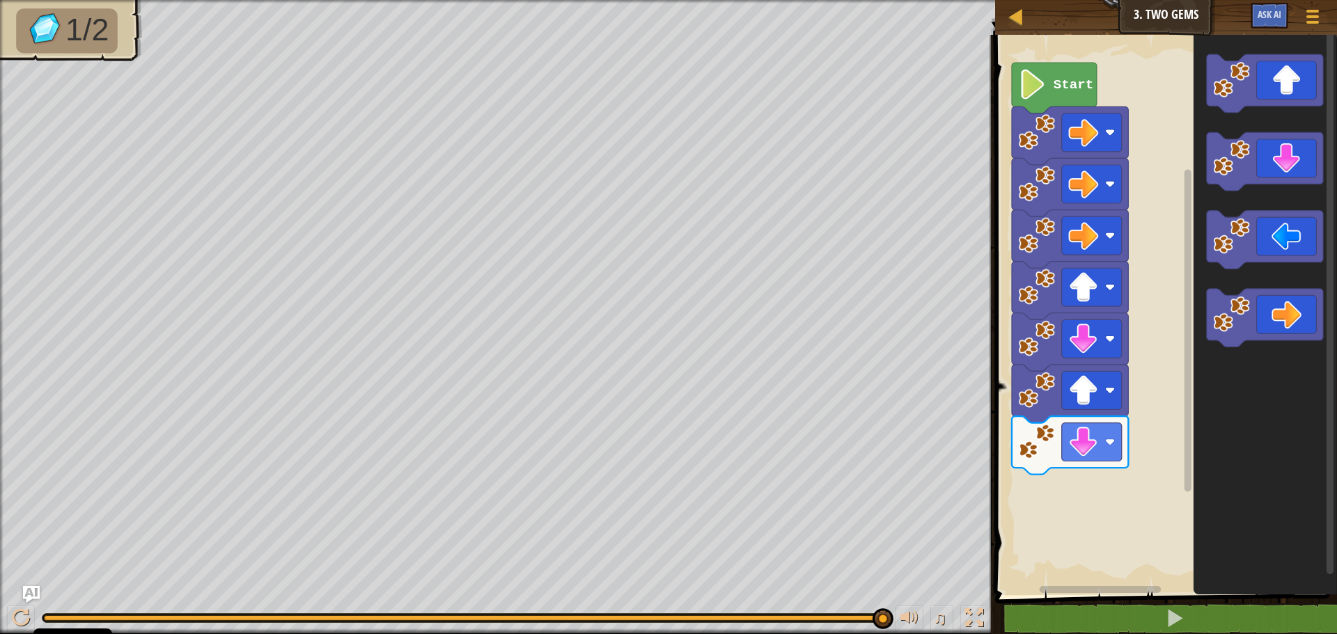
click at [1195, 373] on icon "Blockly darbalaukis" at bounding box center [1264, 311] width 143 height 567
click at [1069, 503] on div "Start" at bounding box center [1164, 311] width 346 height 567
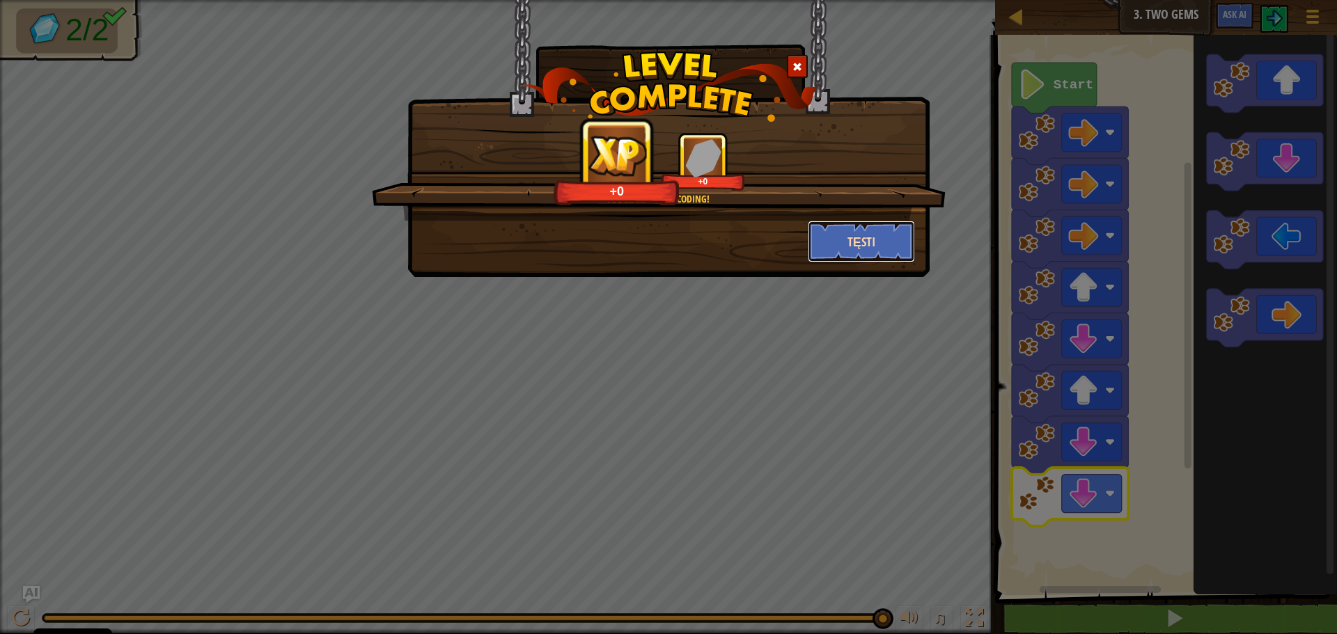
click at [872, 237] on button "Tęsti" at bounding box center [862, 242] width 108 height 42
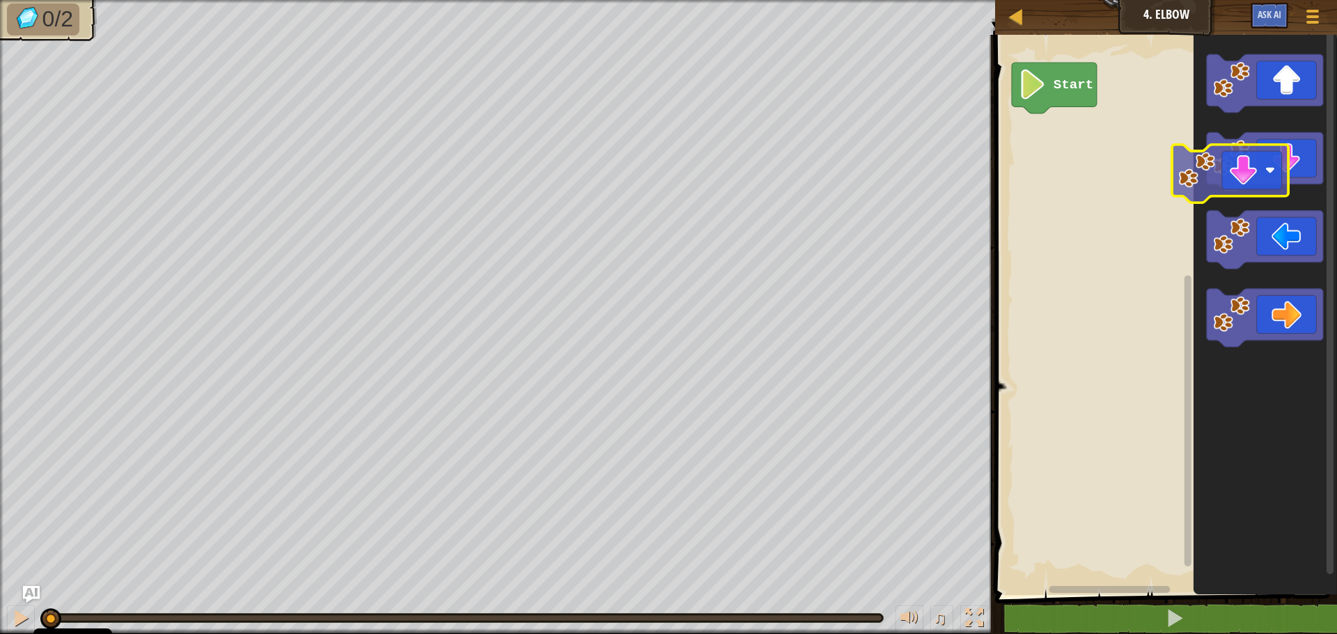
click at [1129, 205] on div "Start" at bounding box center [1164, 311] width 346 height 567
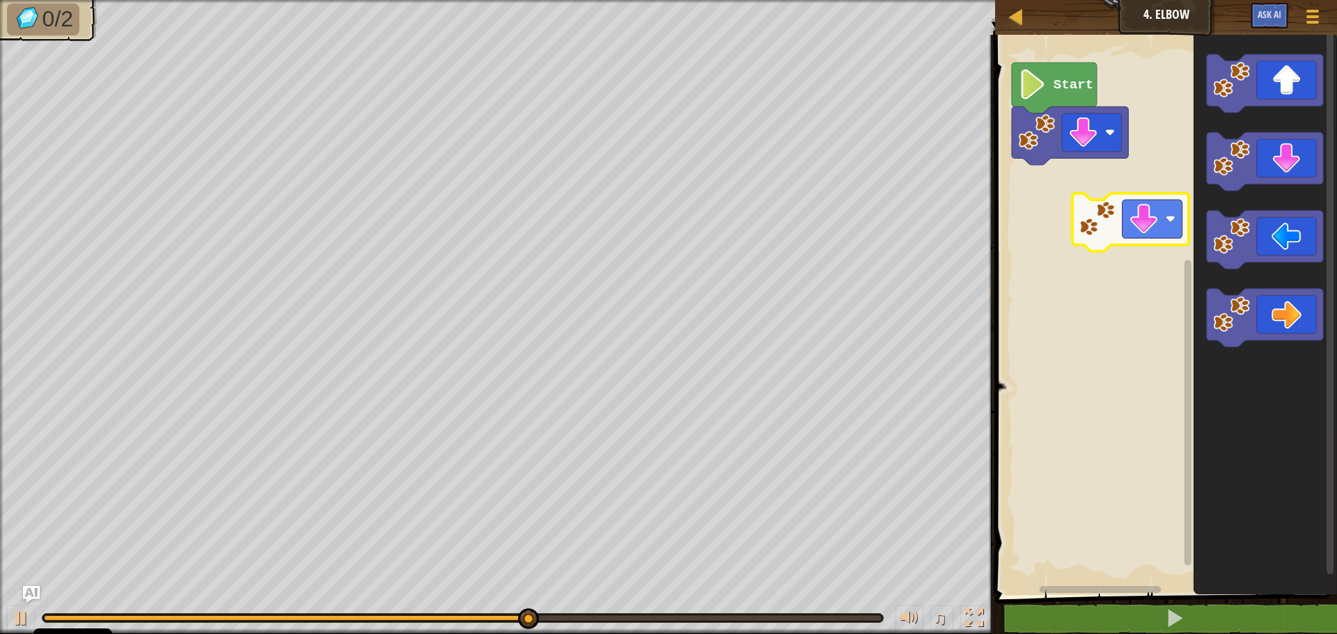
click at [1159, 235] on div "Start" at bounding box center [1164, 311] width 346 height 567
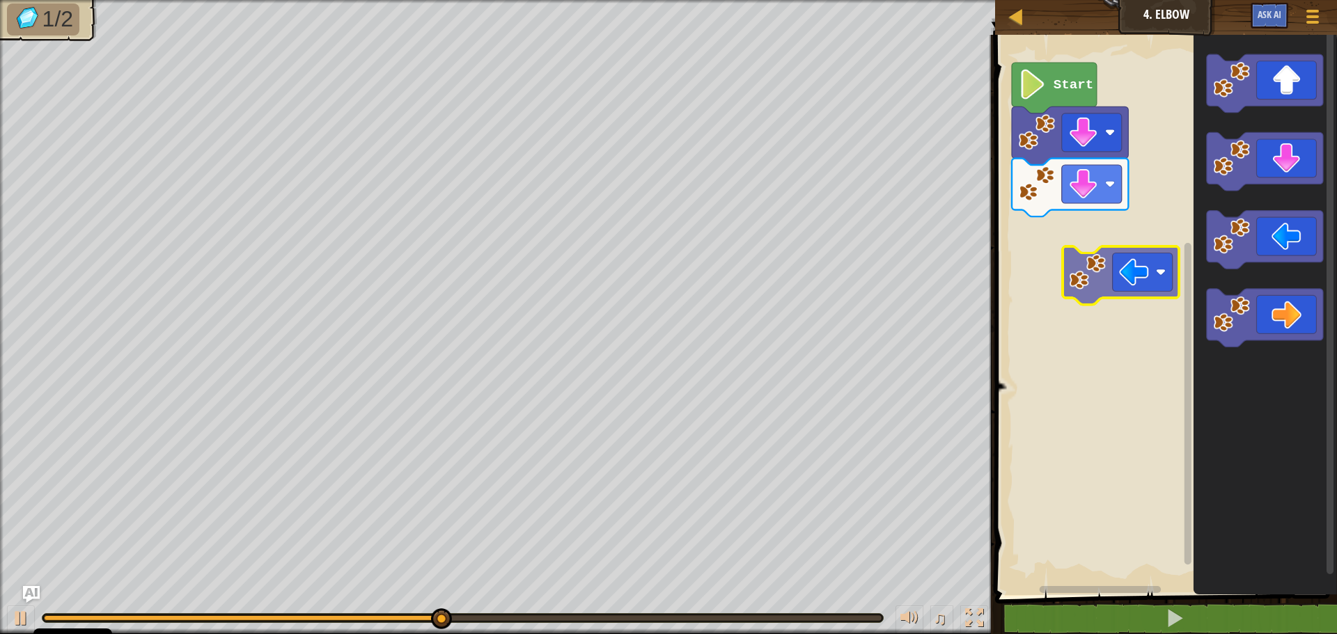
click at [1089, 272] on div "Start" at bounding box center [1164, 311] width 346 height 567
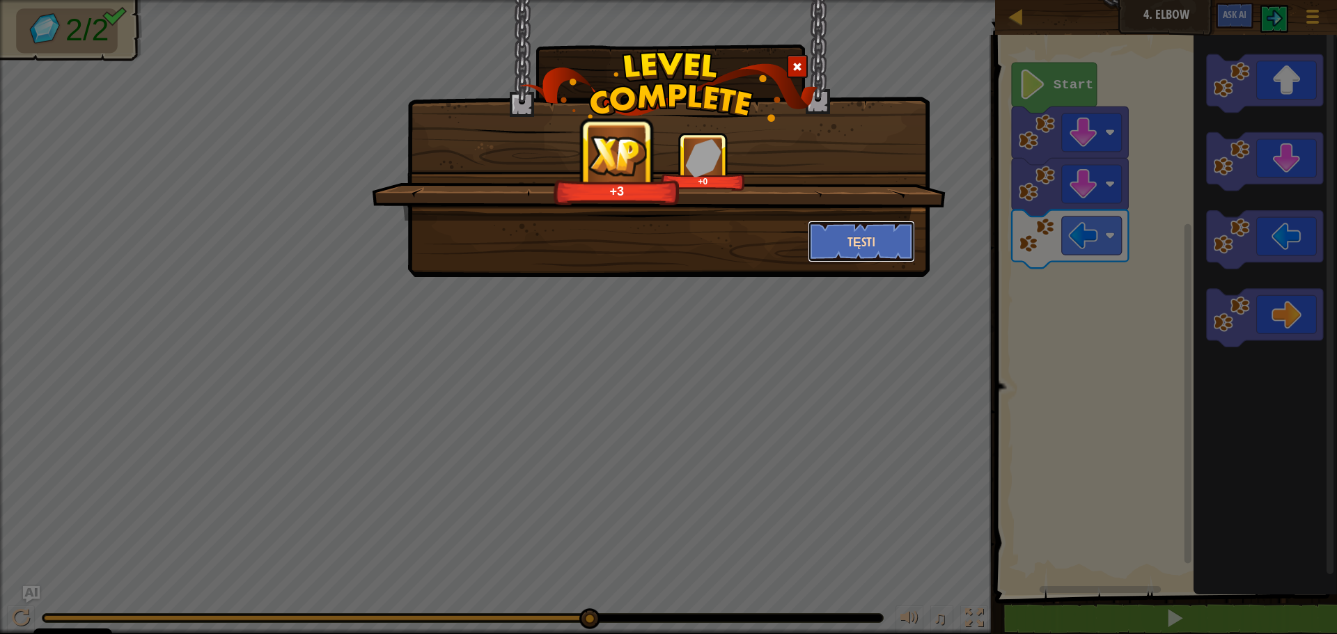
click at [885, 243] on button "Tęsti" at bounding box center [862, 242] width 108 height 42
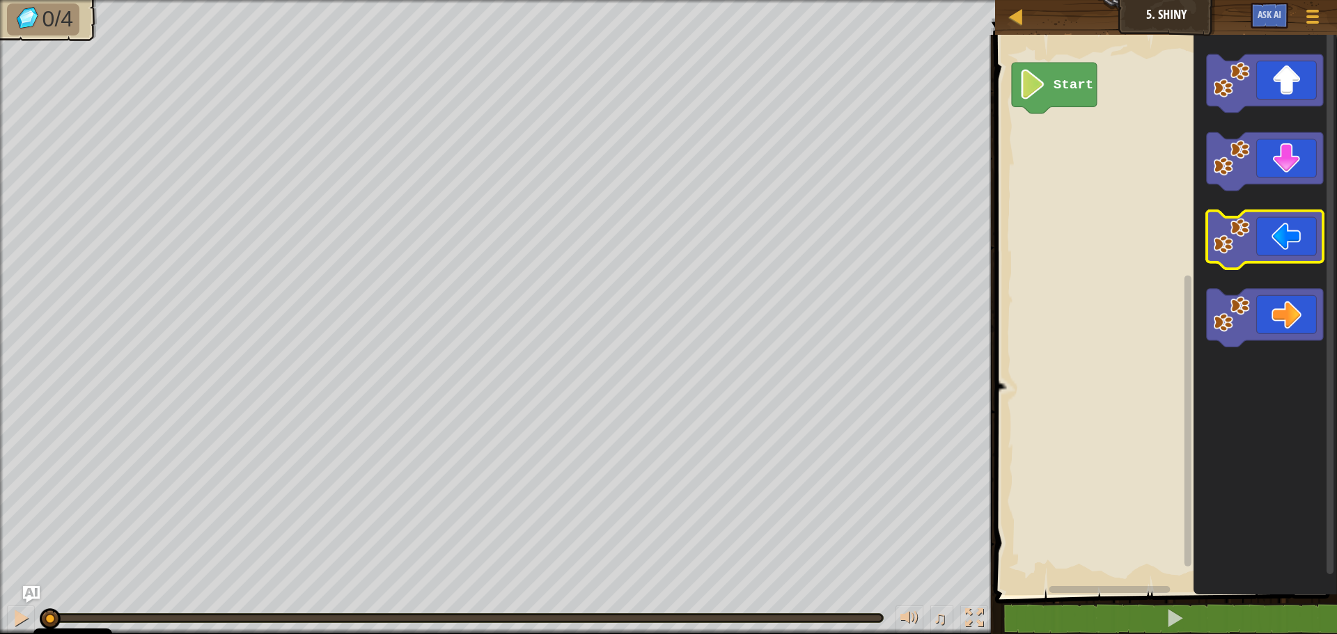
click at [1108, 278] on div "Start" at bounding box center [1164, 311] width 346 height 567
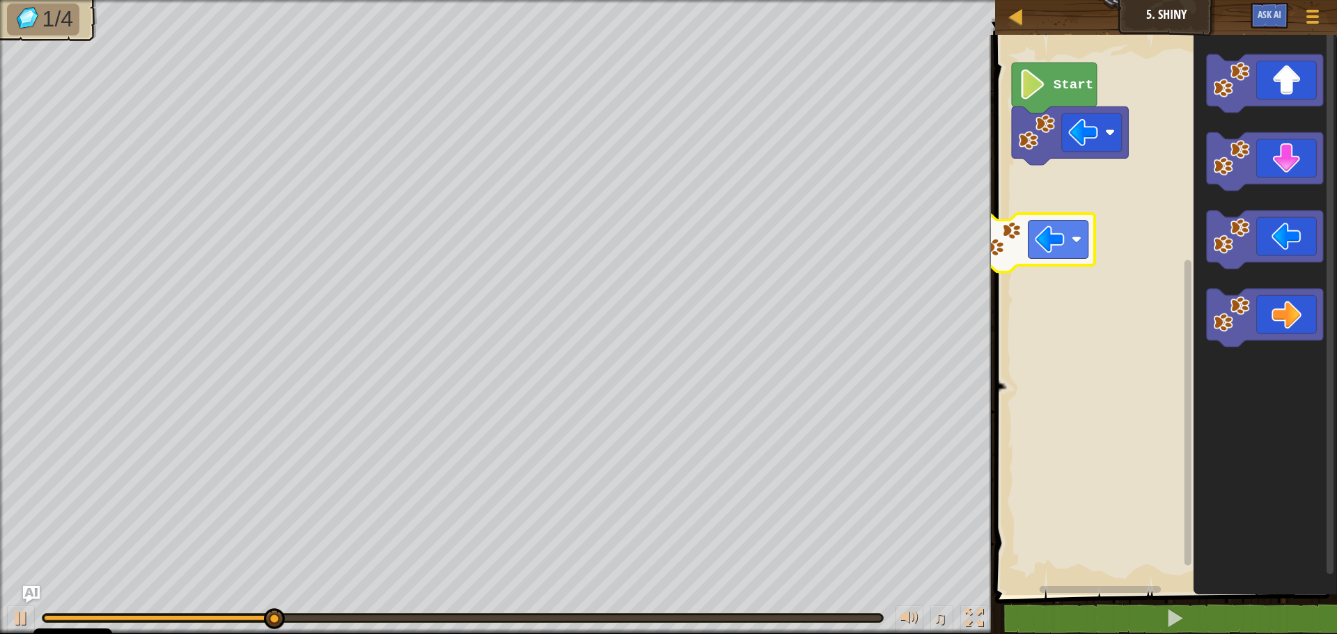
click at [1048, 244] on div "Start" at bounding box center [1164, 311] width 346 height 567
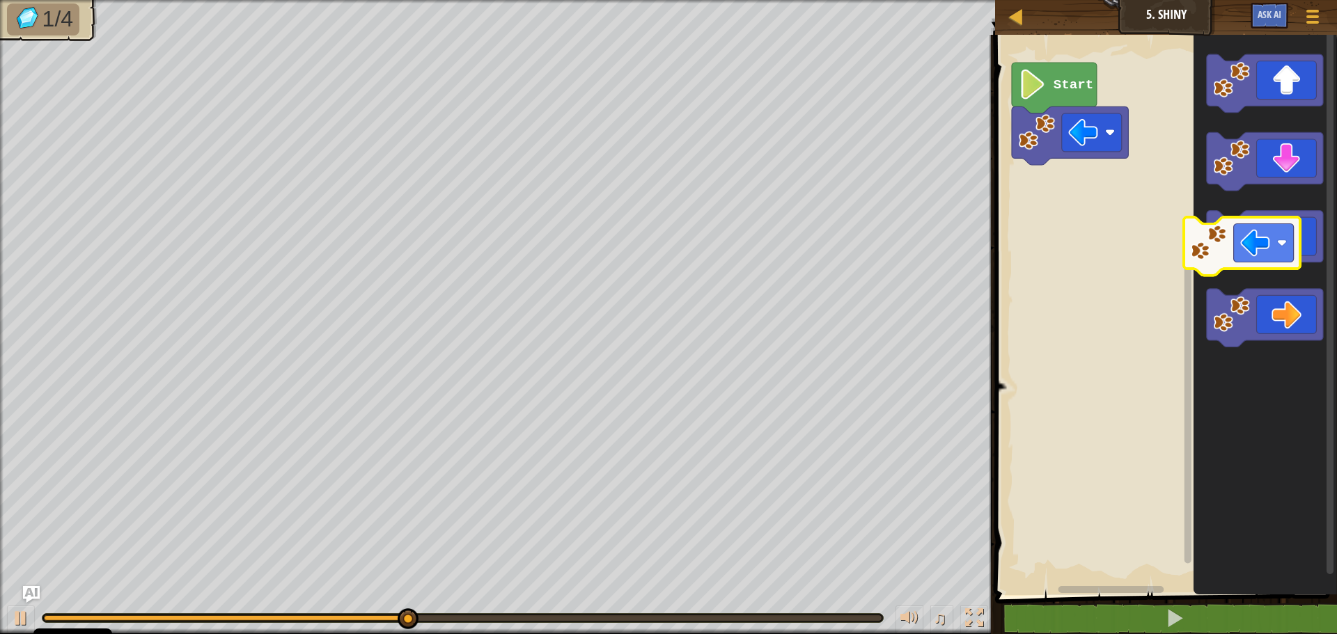
click at [1065, 246] on div "Start" at bounding box center [1164, 311] width 346 height 567
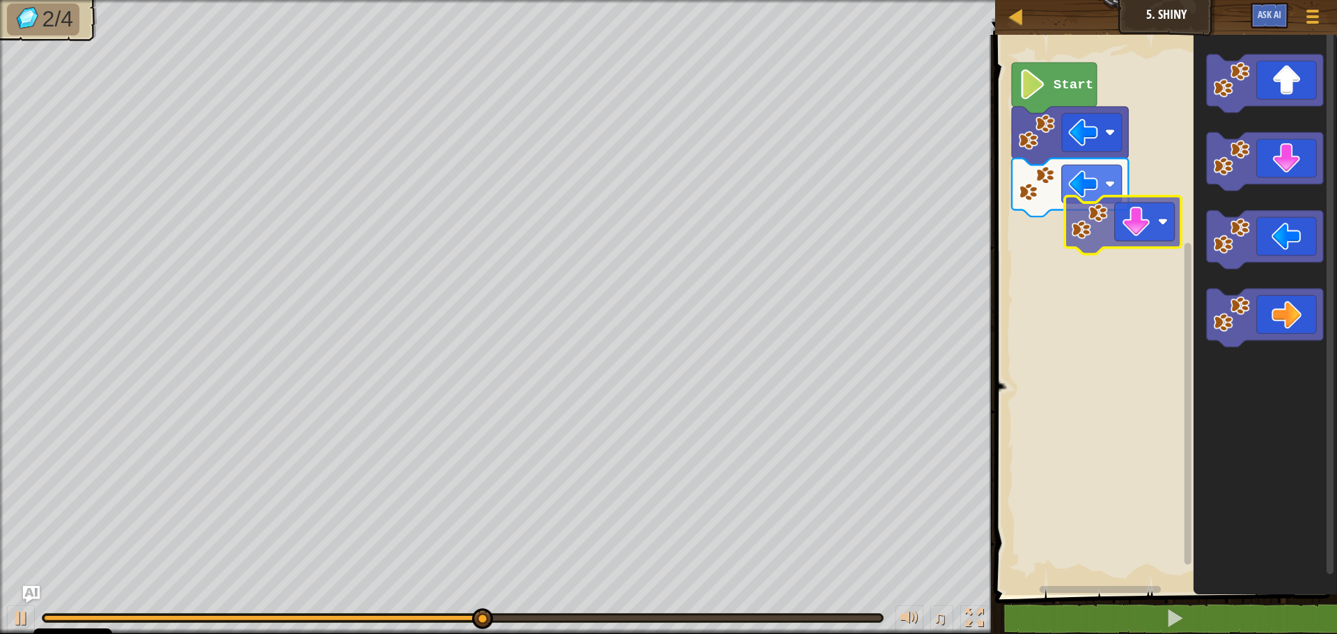
click at [1108, 246] on div "Start" at bounding box center [1164, 311] width 346 height 567
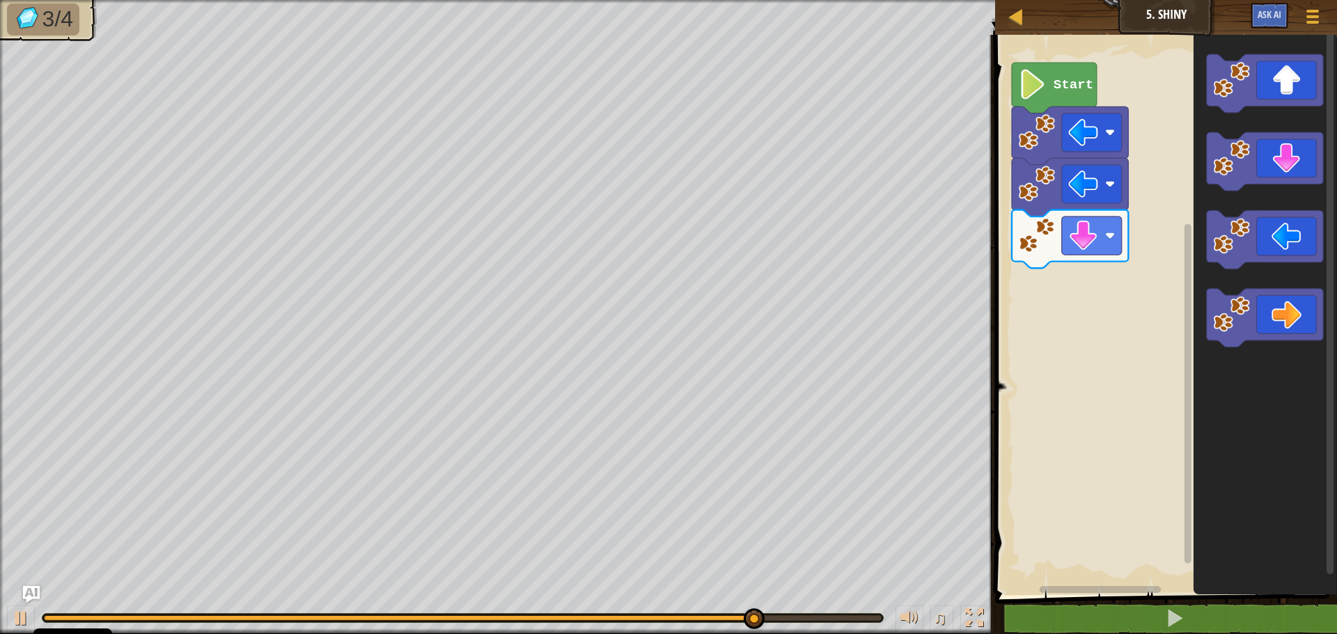
click at [1078, 389] on div "Start" at bounding box center [1164, 311] width 346 height 567
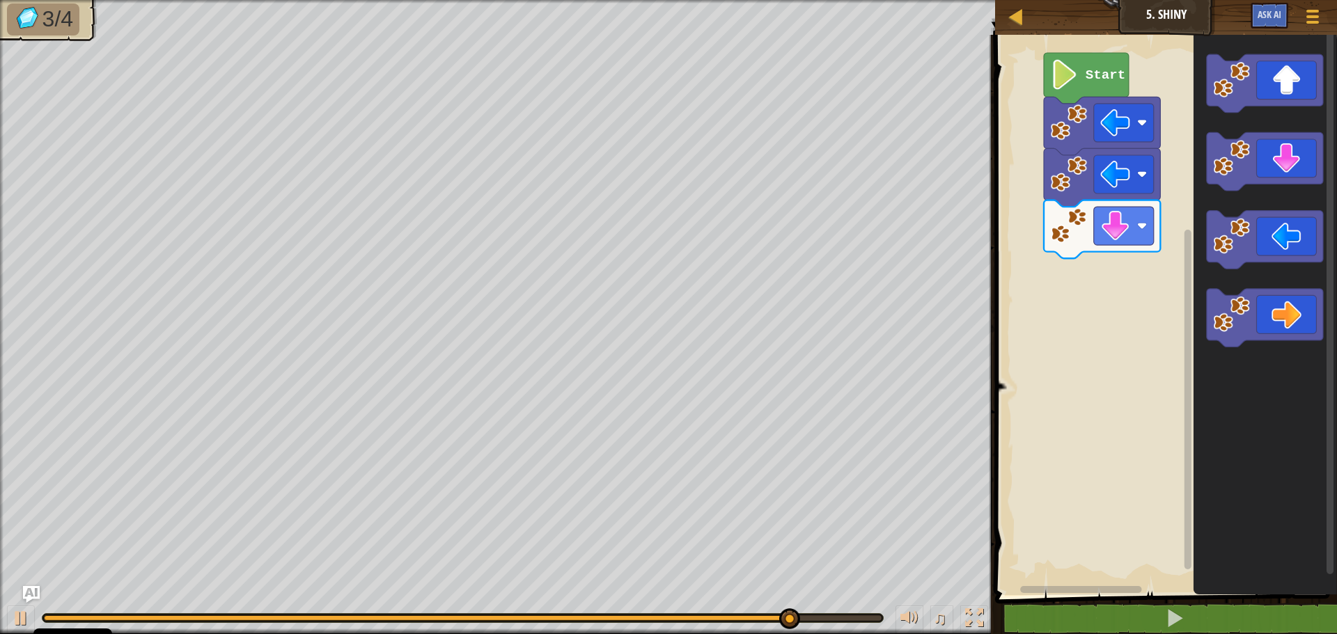
click at [1240, 339] on div "Start" at bounding box center [1164, 311] width 346 height 567
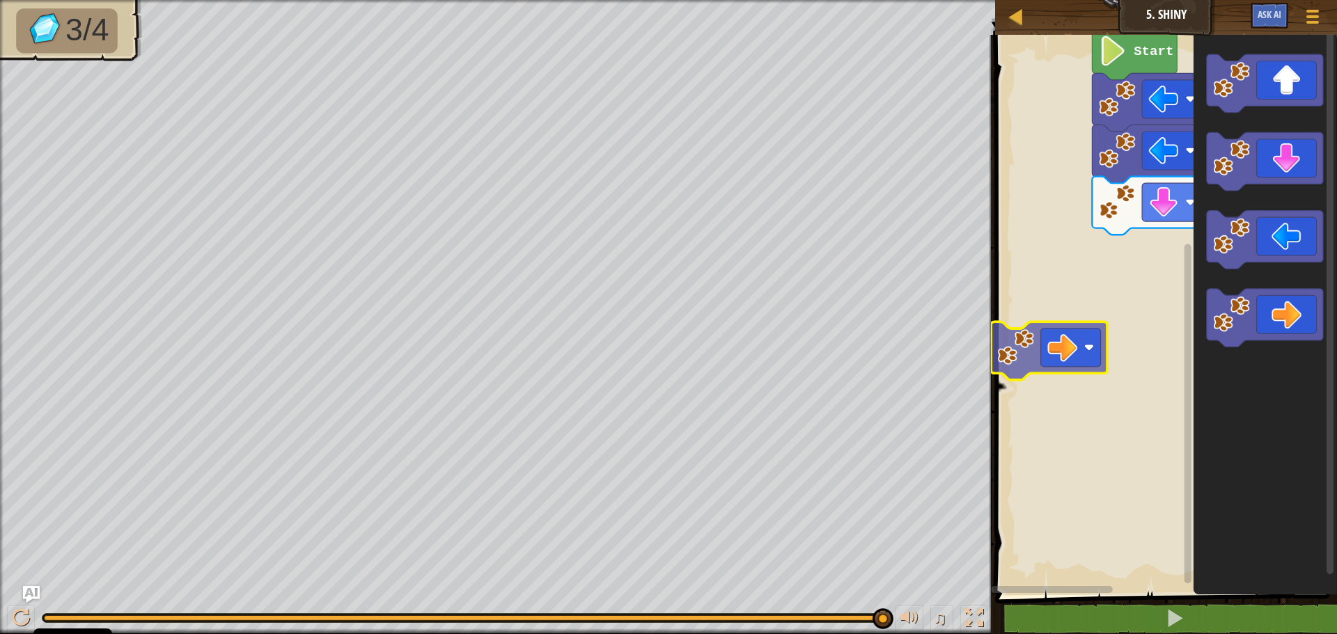
click at [1036, 359] on div "Start" at bounding box center [1164, 311] width 346 height 567
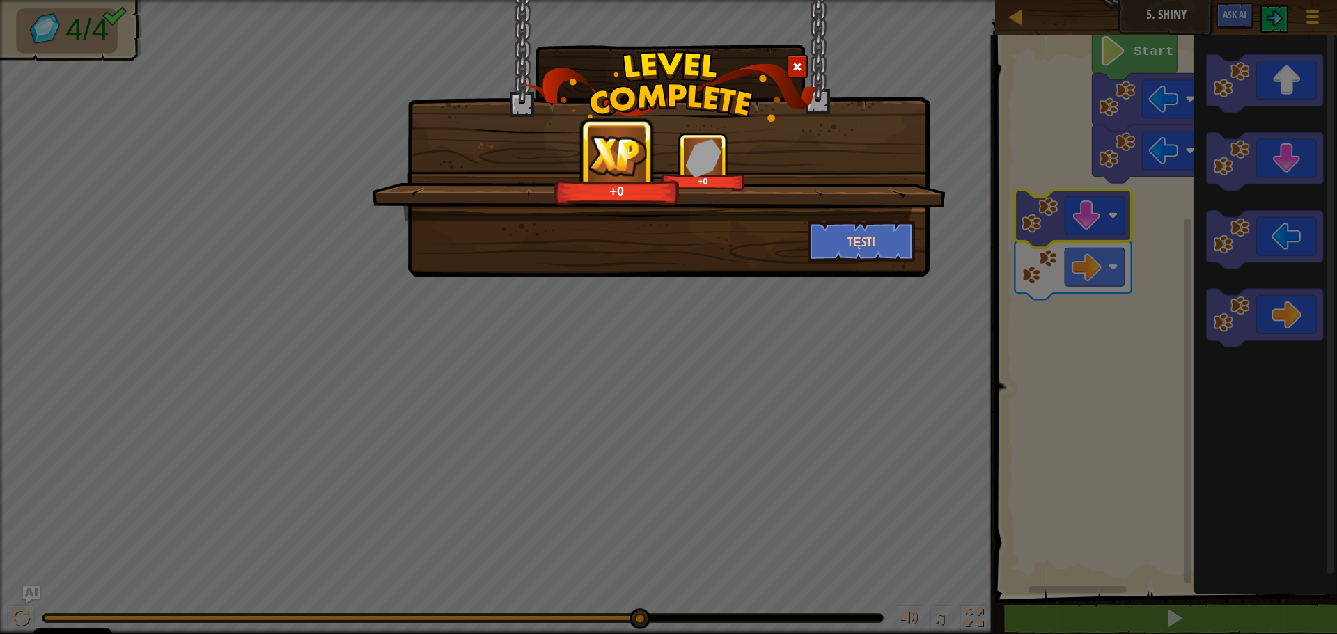
drag, startPoint x: 1109, startPoint y: 164, endPoint x: 992, endPoint y: 183, distance: 119.3
click at [991, 183] on div "+0 +0 Tęsti" at bounding box center [668, 317] width 1337 height 634
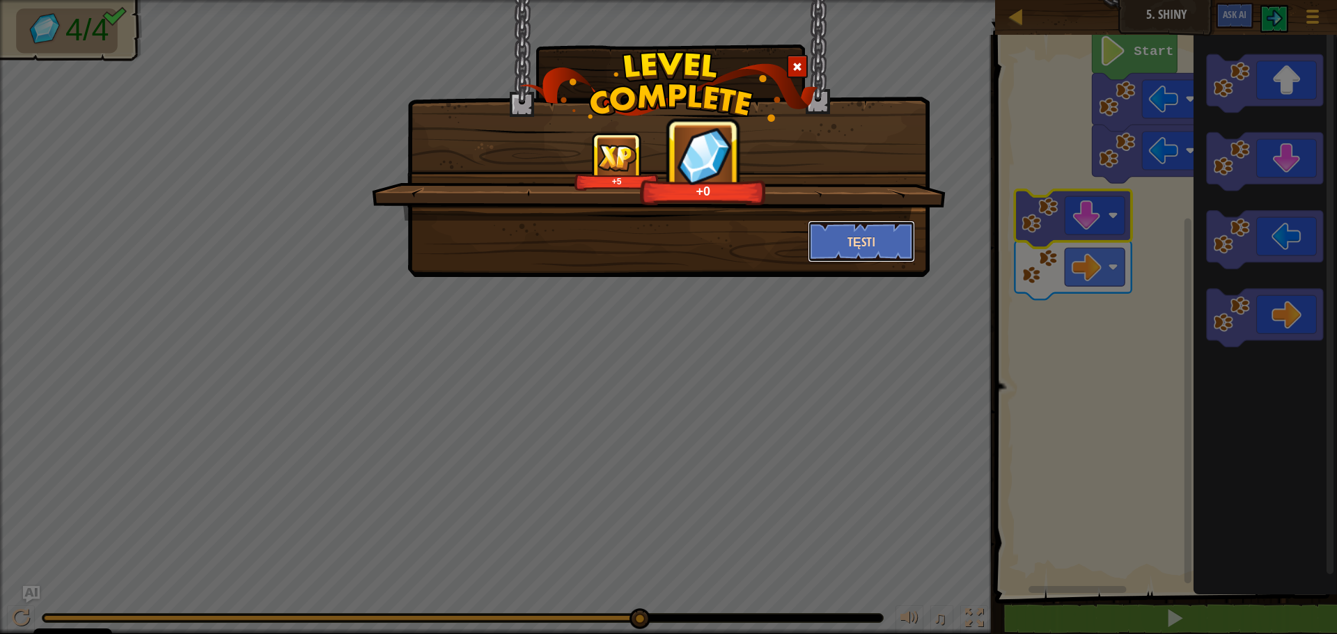
click at [816, 239] on button "Tęsti" at bounding box center [862, 242] width 108 height 42
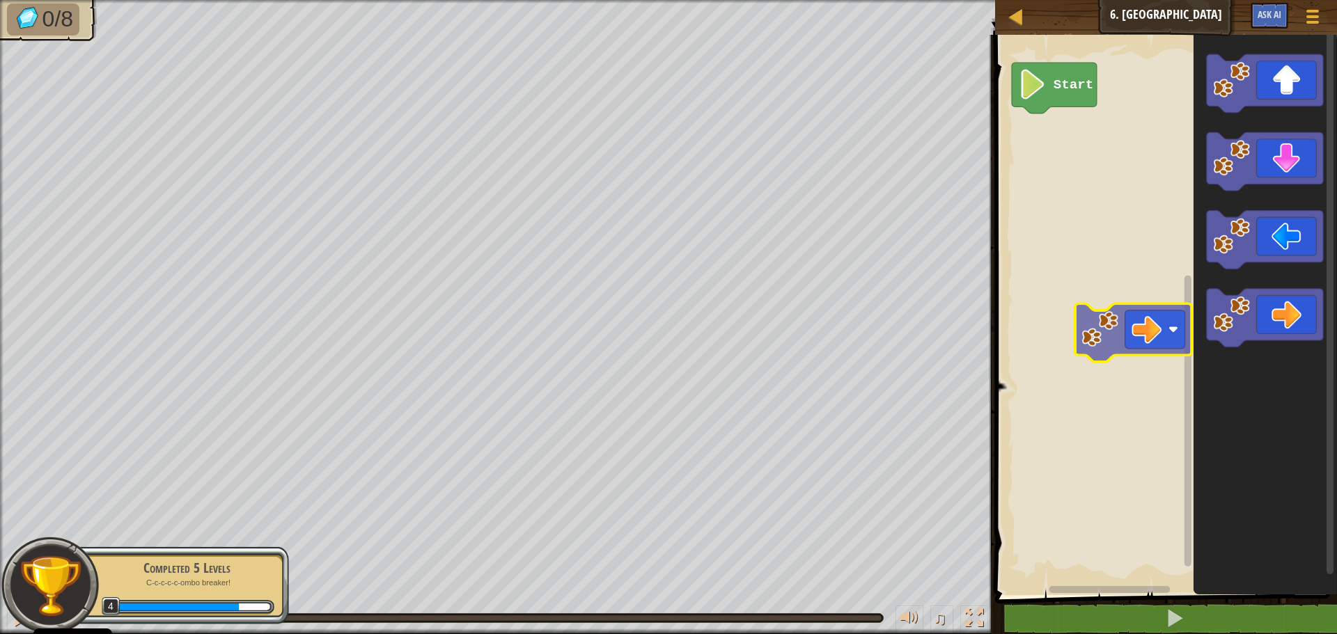
click at [1128, 318] on div "Start" at bounding box center [1164, 311] width 346 height 567
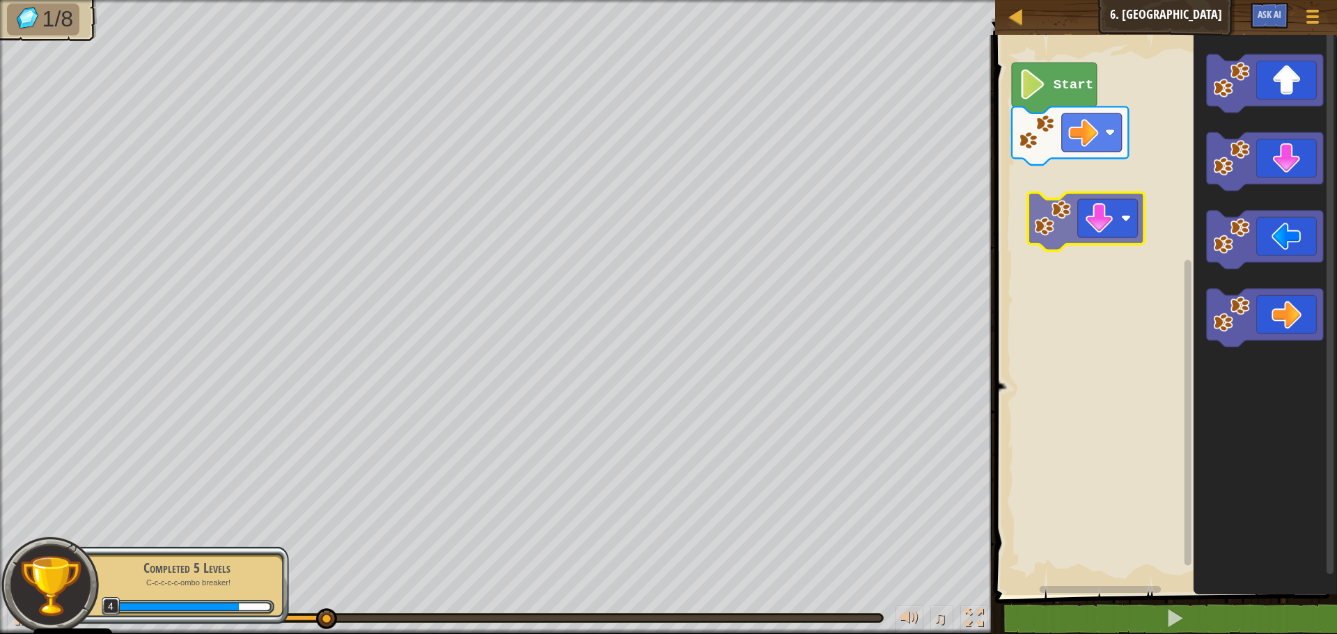
click at [1101, 222] on div "Start" at bounding box center [1164, 311] width 346 height 567
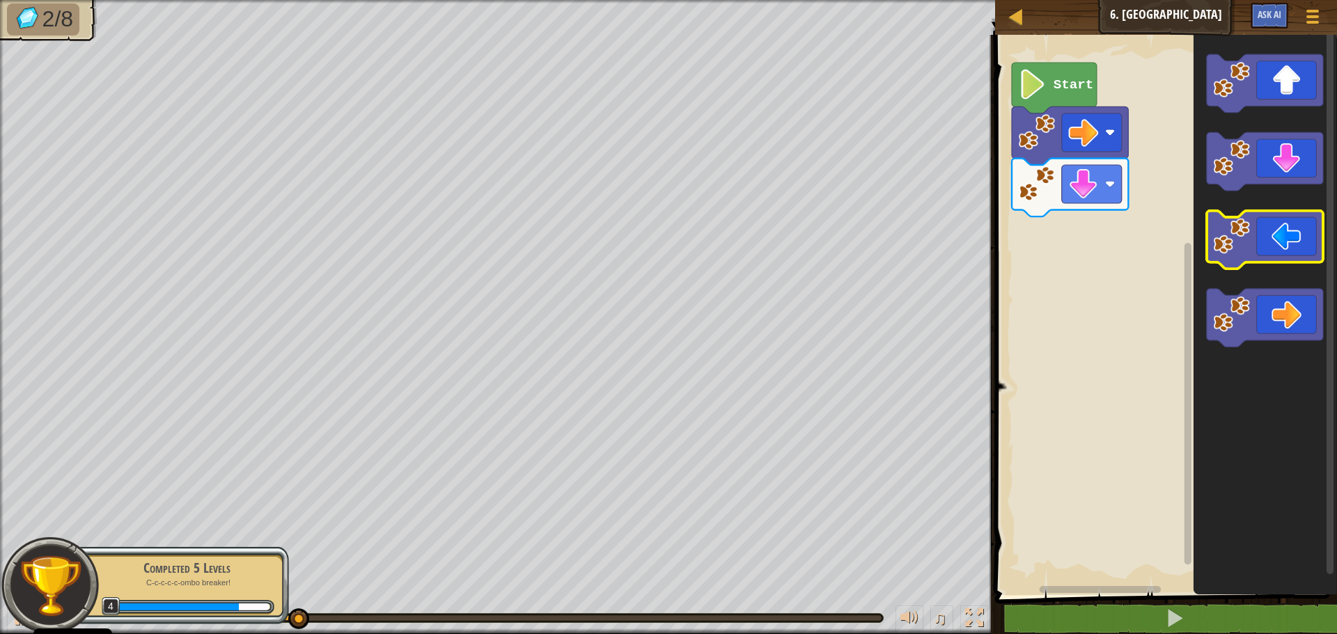
click at [1077, 259] on div "Start" at bounding box center [1164, 311] width 346 height 567
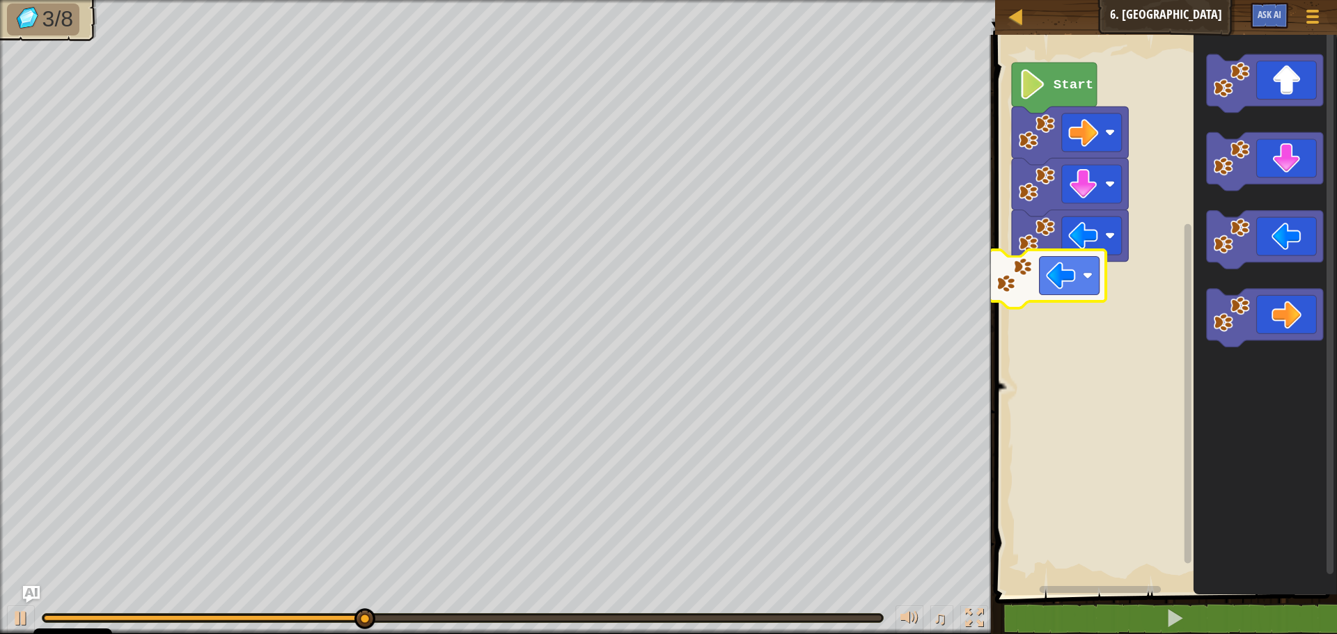
click at [1054, 295] on div "Start" at bounding box center [1164, 311] width 346 height 567
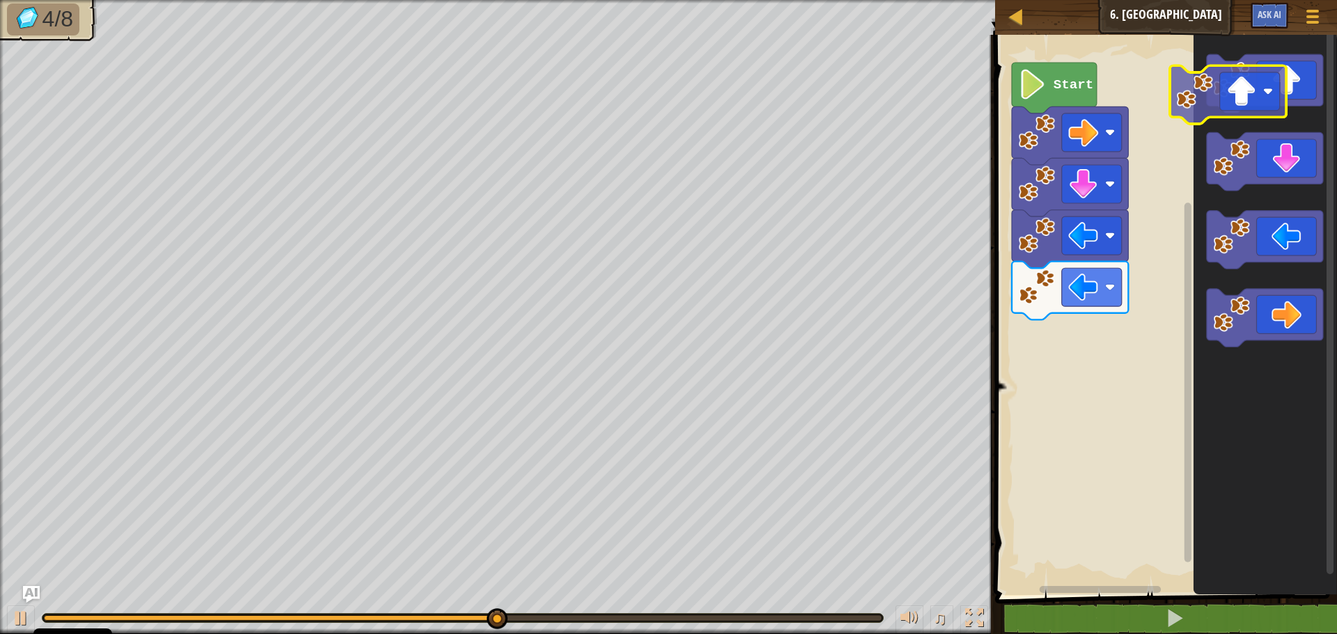
click at [1071, 147] on div "Start" at bounding box center [1164, 311] width 346 height 567
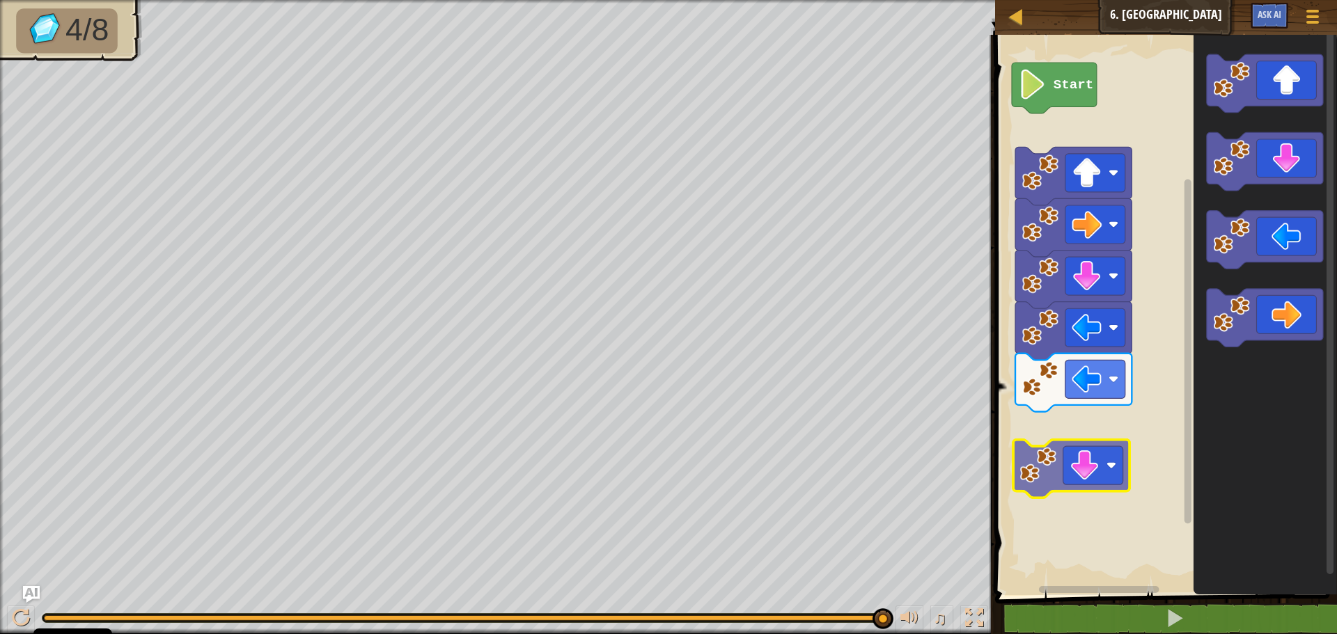
click at [1071, 428] on div "Start" at bounding box center [1164, 311] width 346 height 567
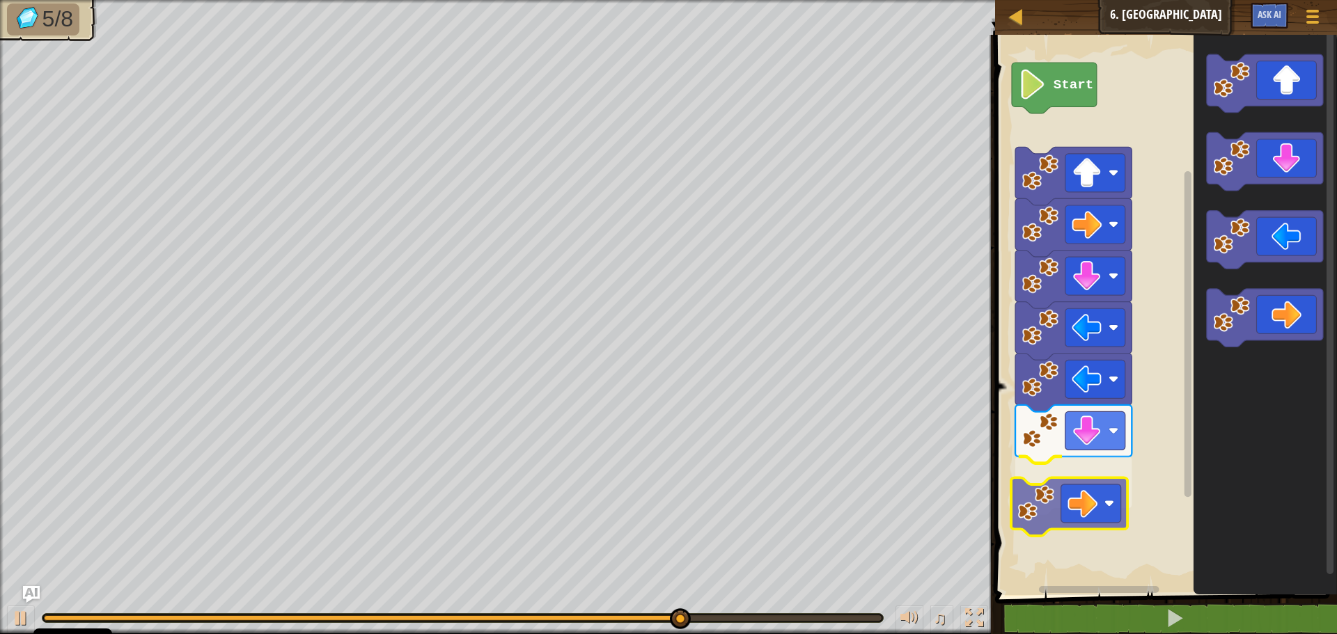
click at [1079, 496] on div "Start" at bounding box center [1164, 311] width 346 height 567
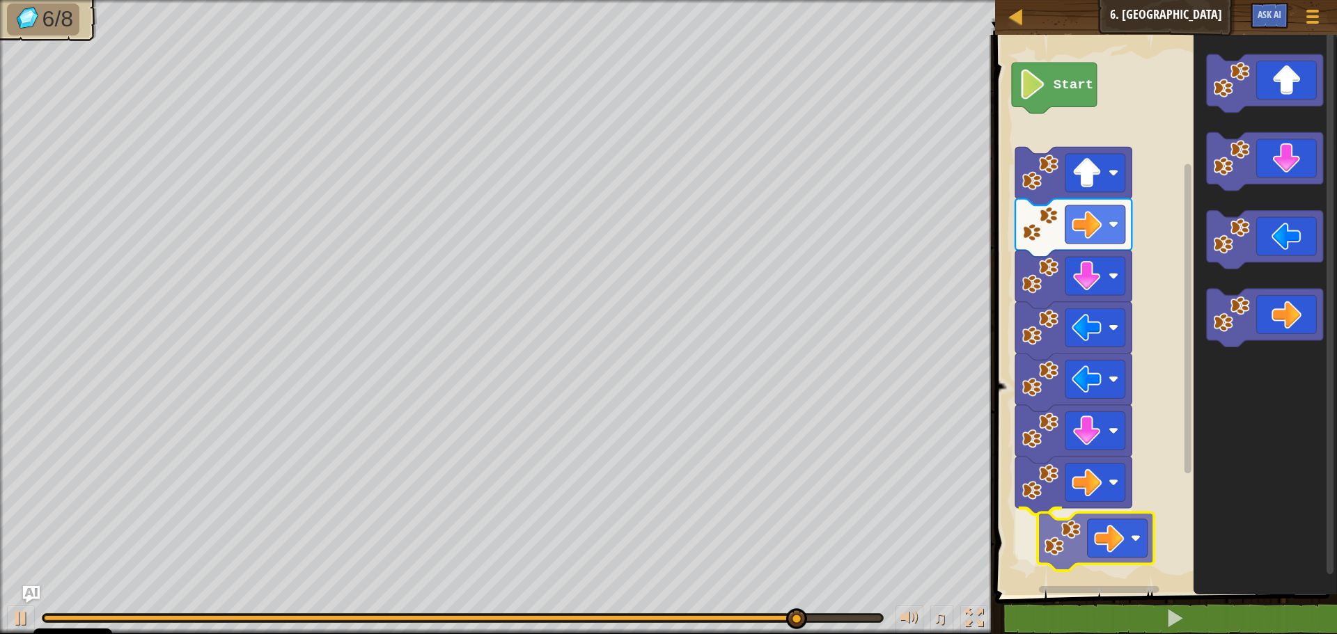
click at [1095, 540] on div "Start" at bounding box center [1164, 311] width 346 height 567
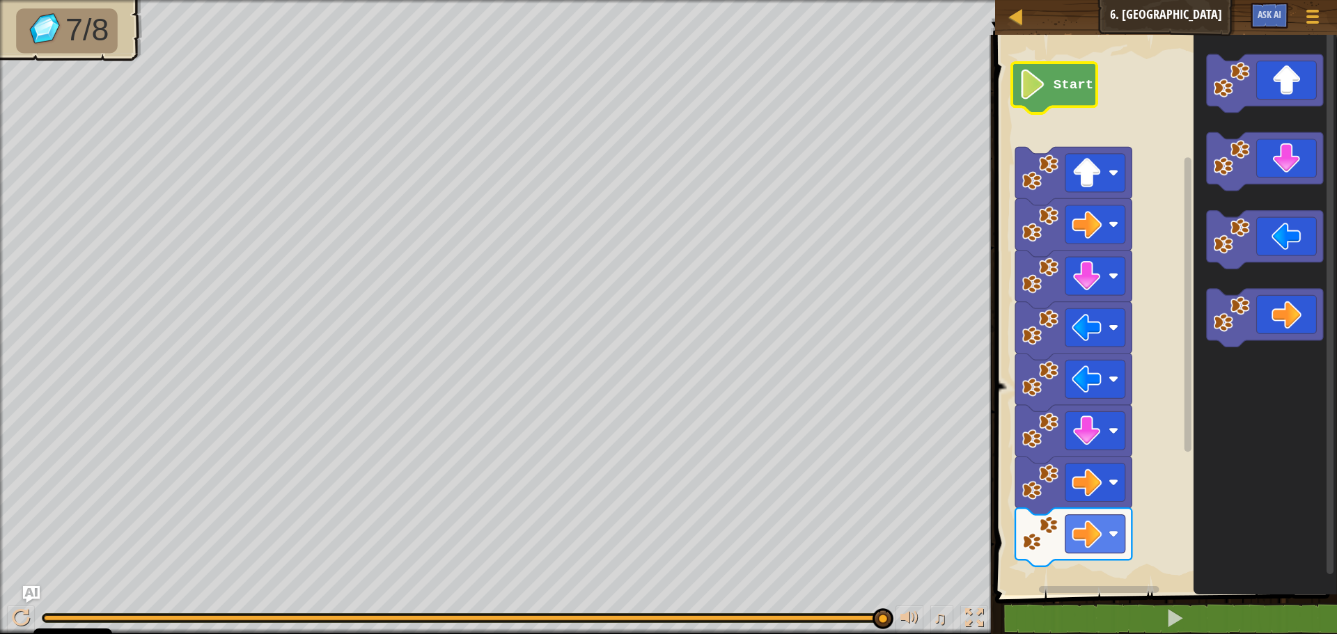
click at [1035, 89] on image "Blockly darbalaukis" at bounding box center [1033, 85] width 29 height 30
click at [1066, 86] on text "Start" at bounding box center [1073, 84] width 40 height 15
click at [1035, 93] on image "Blockly darbalaukis" at bounding box center [1033, 85] width 29 height 30
click at [1049, 88] on icon "Blockly darbalaukis" at bounding box center [1054, 88] width 85 height 51
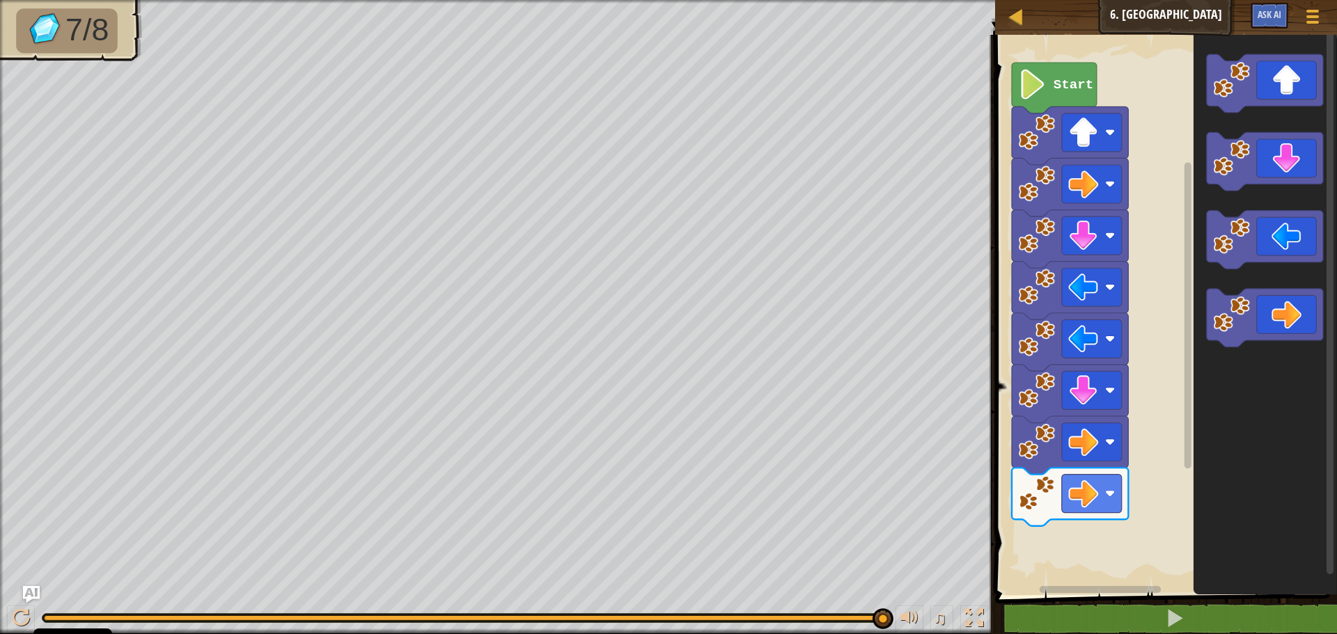
click at [1143, 434] on div "Start" at bounding box center [1164, 311] width 346 height 567
click at [1083, 558] on div "Start" at bounding box center [1164, 311] width 346 height 567
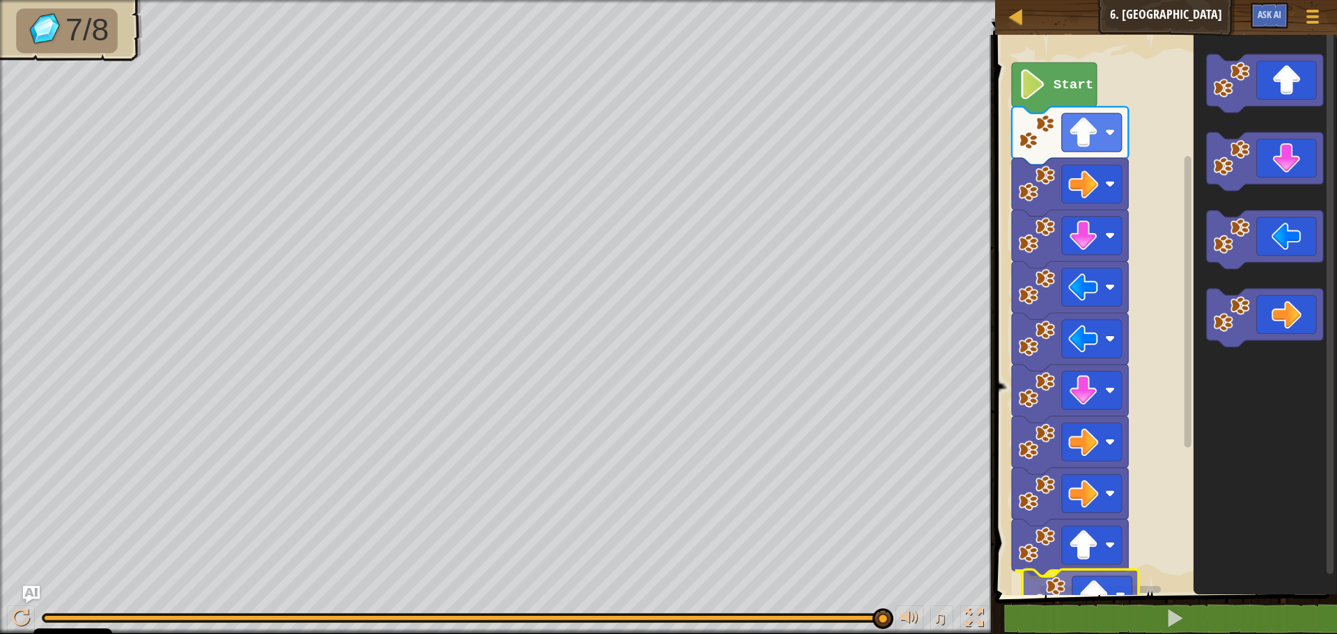
click at [1067, 595] on div "Start" at bounding box center [1164, 311] width 346 height 567
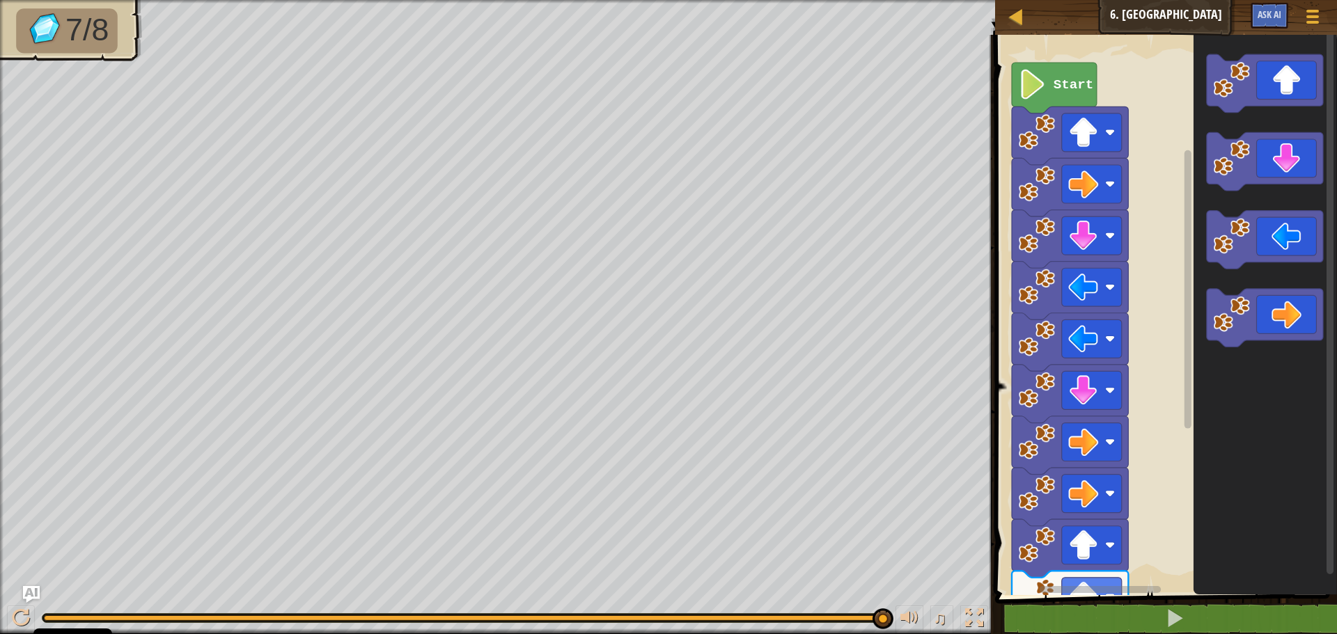
click at [1070, 0] on html "Cookie Policy CodeCombat uses a few essential and non-essential cookies. Privat…" at bounding box center [668, 0] width 1337 height 0
click at [1176, 467] on div "Start" at bounding box center [1164, 311] width 346 height 567
click at [1033, 0] on html "Cookie Policy CodeCombat uses a few essential and non-essential cookies. Privat…" at bounding box center [668, 0] width 1337 height 0
click at [1296, 234] on icon "Blockly darbalaukis" at bounding box center [1265, 240] width 116 height 58
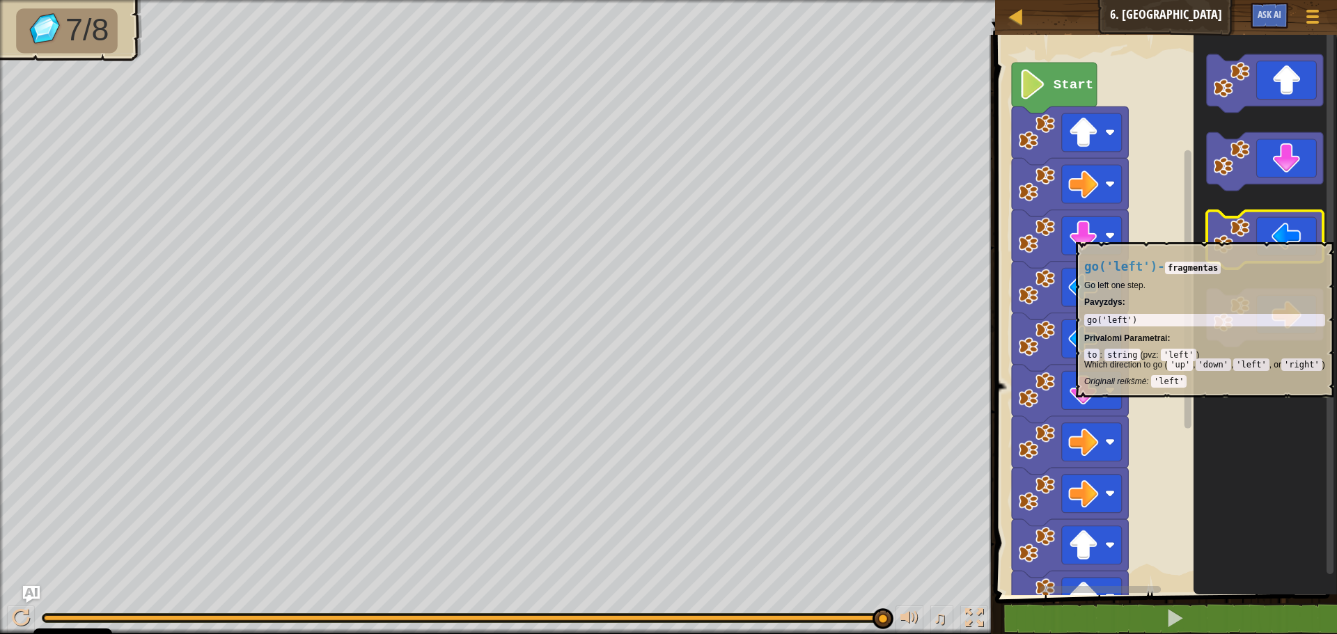
click at [1293, 235] on icon "Blockly darbalaukis" at bounding box center [1265, 240] width 116 height 58
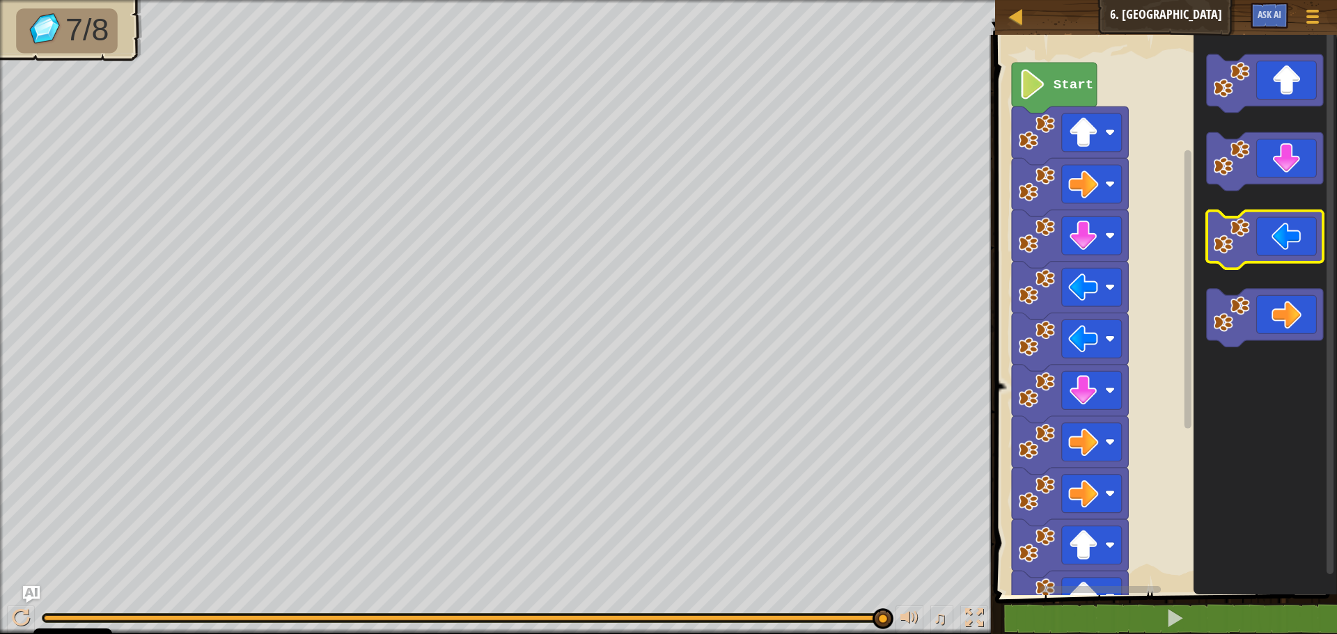
click at [1292, 235] on icon "Blockly darbalaukis" at bounding box center [1265, 240] width 116 height 58
click at [1290, 235] on icon "Blockly darbalaukis" at bounding box center [1265, 240] width 116 height 58
click at [1274, 233] on icon "Blockly darbalaukis" at bounding box center [1265, 240] width 116 height 58
click at [1255, 243] on icon "Blockly darbalaukis" at bounding box center [1265, 240] width 116 height 58
click at [1256, 249] on icon "Blockly darbalaukis" at bounding box center [1265, 240] width 116 height 58
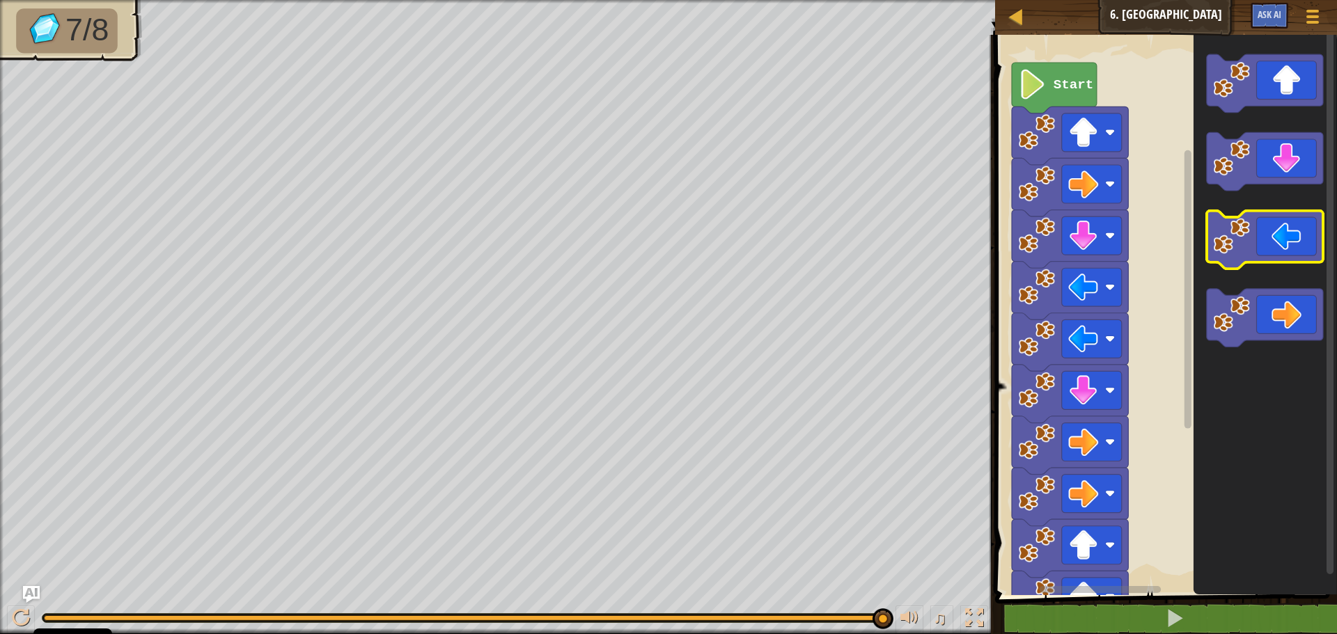
click at [1284, 264] on g "Blockly darbalaukis" at bounding box center [1265, 200] width 116 height 293
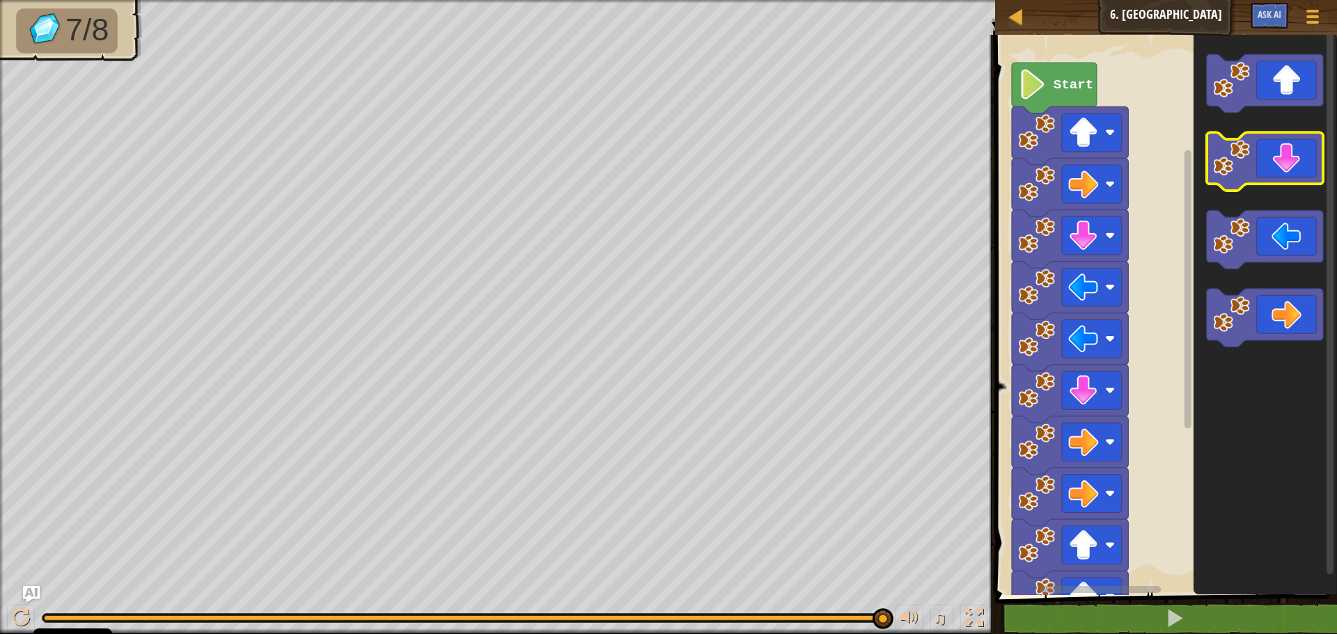
click at [1259, 174] on icon "Blockly darbalaukis" at bounding box center [1265, 162] width 116 height 58
click at [1313, 154] on icon "Blockly darbalaukis" at bounding box center [1265, 162] width 116 height 58
click at [1273, 152] on icon "Blockly darbalaukis" at bounding box center [1265, 162] width 116 height 58
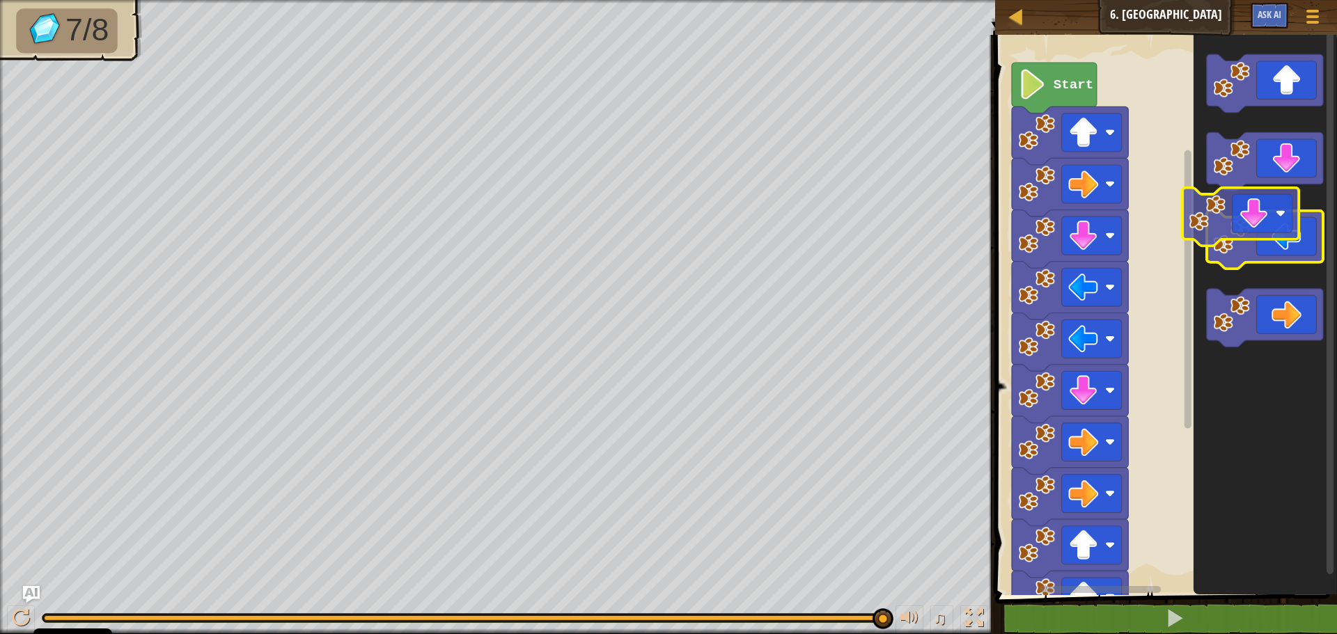
click at [1249, 216] on g "Blockly darbalaukis" at bounding box center [1265, 200] width 116 height 293
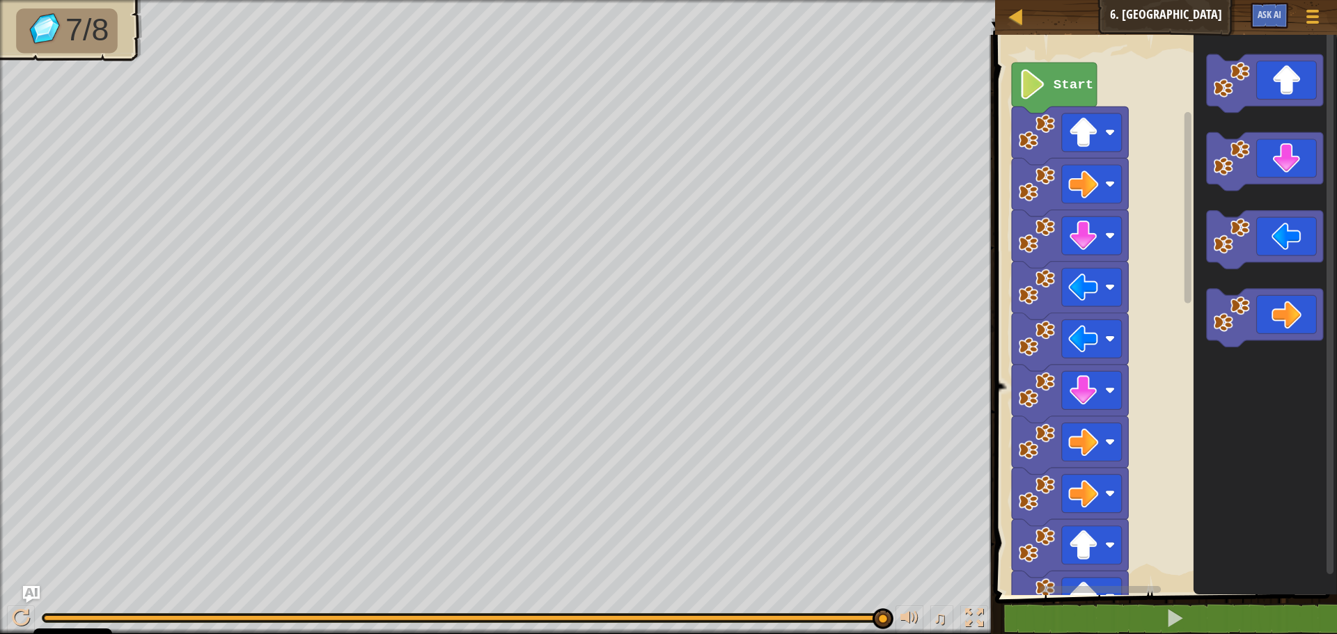
click at [1231, 412] on icon "Blockly darbalaukis" at bounding box center [1264, 311] width 143 height 567
click at [1290, 256] on icon "Blockly darbalaukis" at bounding box center [1265, 240] width 116 height 58
click at [1285, 261] on icon "Blockly darbalaukis" at bounding box center [1265, 240] width 116 height 58
click at [1297, 346] on rect "Blockly darbalaukis" at bounding box center [1265, 318] width 116 height 58
click at [1298, 320] on icon "Blockly darbalaukis" at bounding box center [1265, 318] width 116 height 58
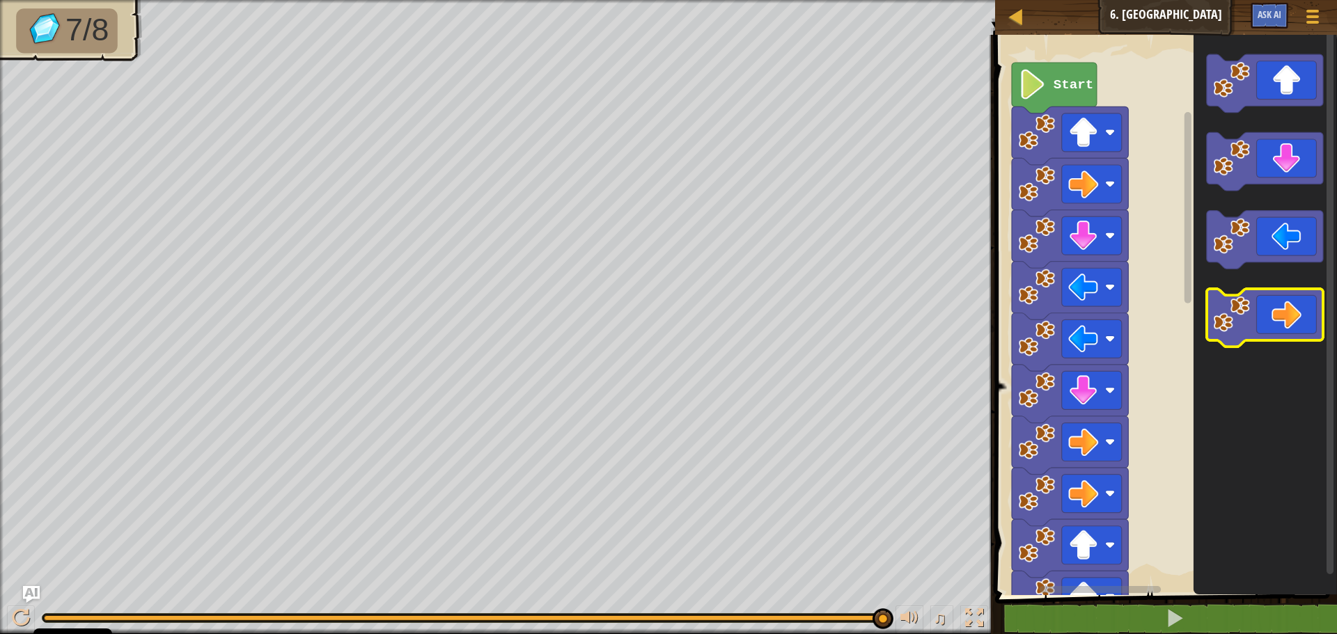
click at [1298, 320] on icon "Blockly darbalaukis" at bounding box center [1265, 318] width 116 height 58
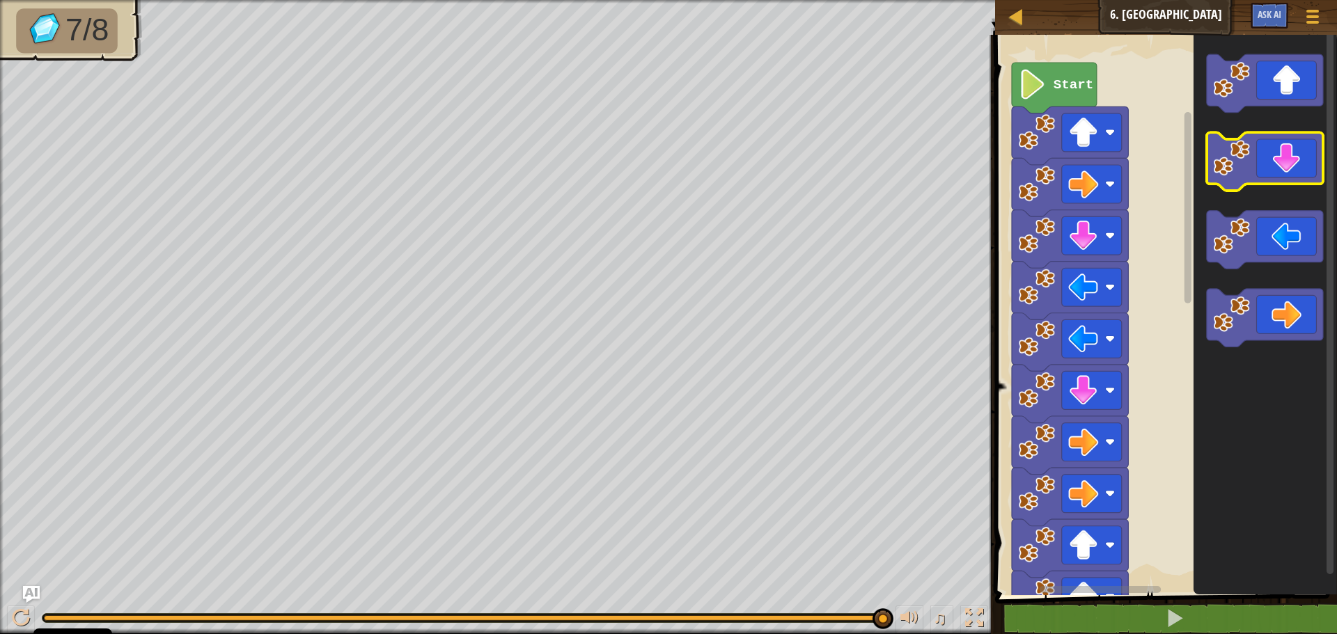
click at [1312, 176] on icon "Blockly darbalaukis" at bounding box center [1265, 162] width 116 height 58
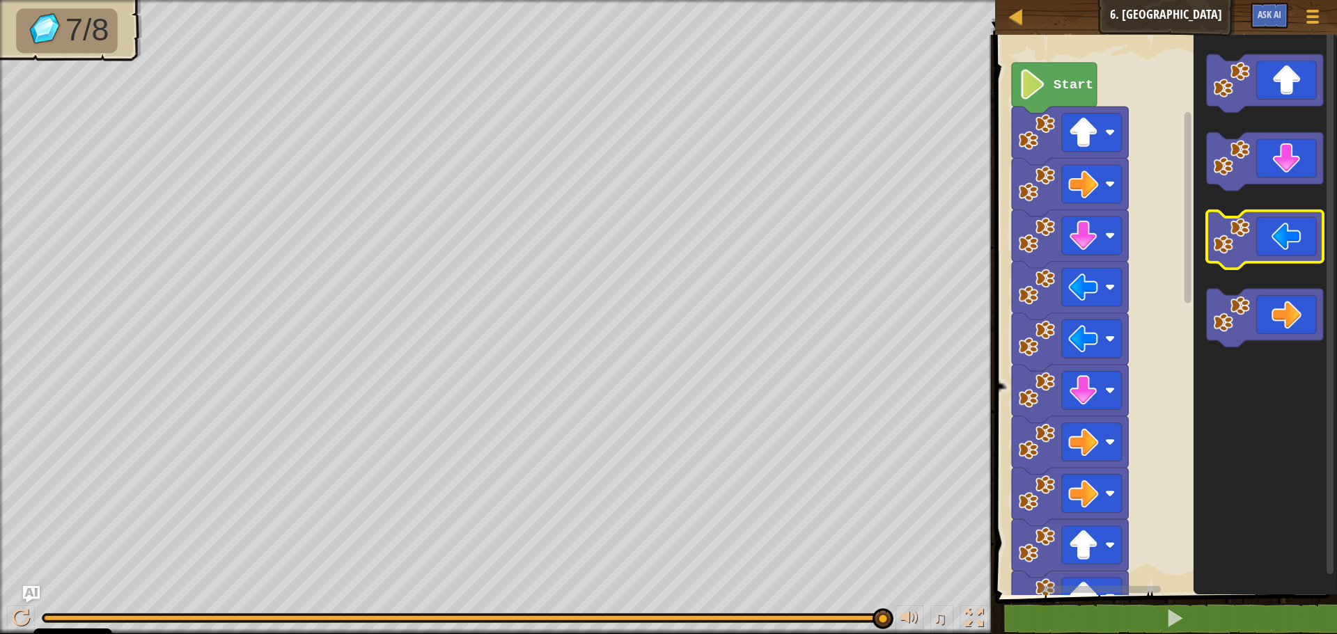
click at [1279, 241] on icon "Blockly darbalaukis" at bounding box center [1265, 240] width 116 height 58
click at [1278, 241] on icon "Blockly darbalaukis" at bounding box center [1265, 240] width 116 height 58
click at [1272, 246] on icon "Blockly darbalaukis" at bounding box center [1265, 240] width 116 height 58
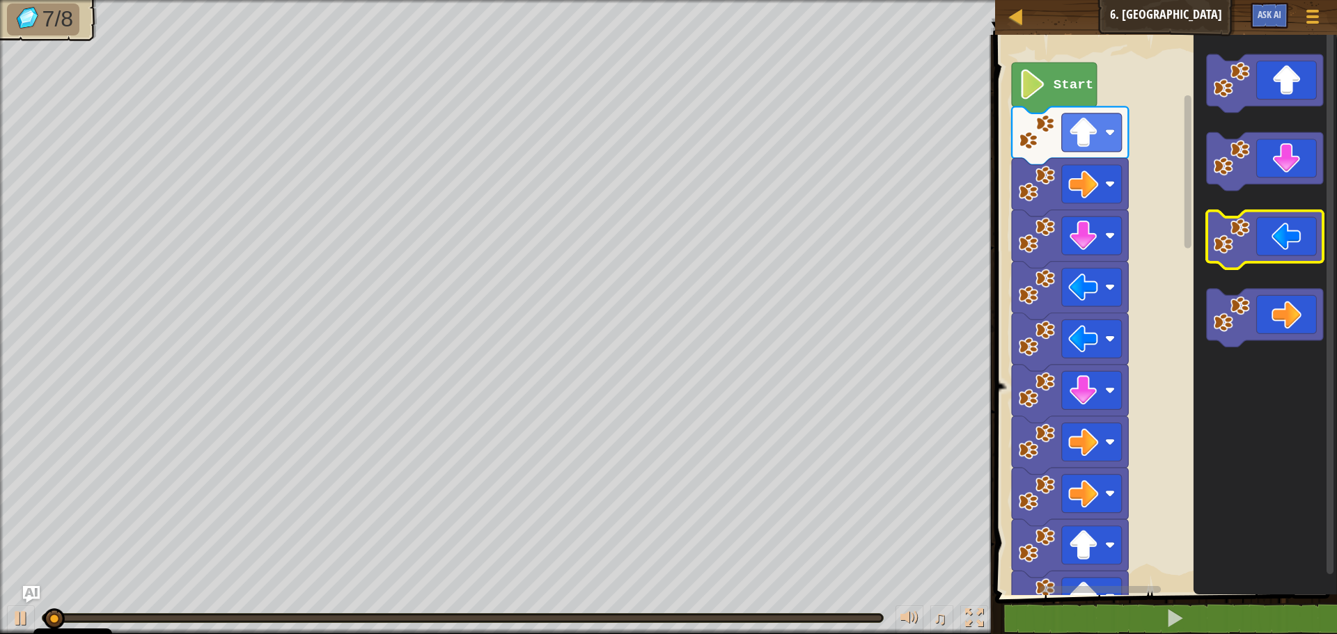
click at [1271, 247] on icon "Blockly darbalaukis" at bounding box center [1265, 240] width 116 height 58
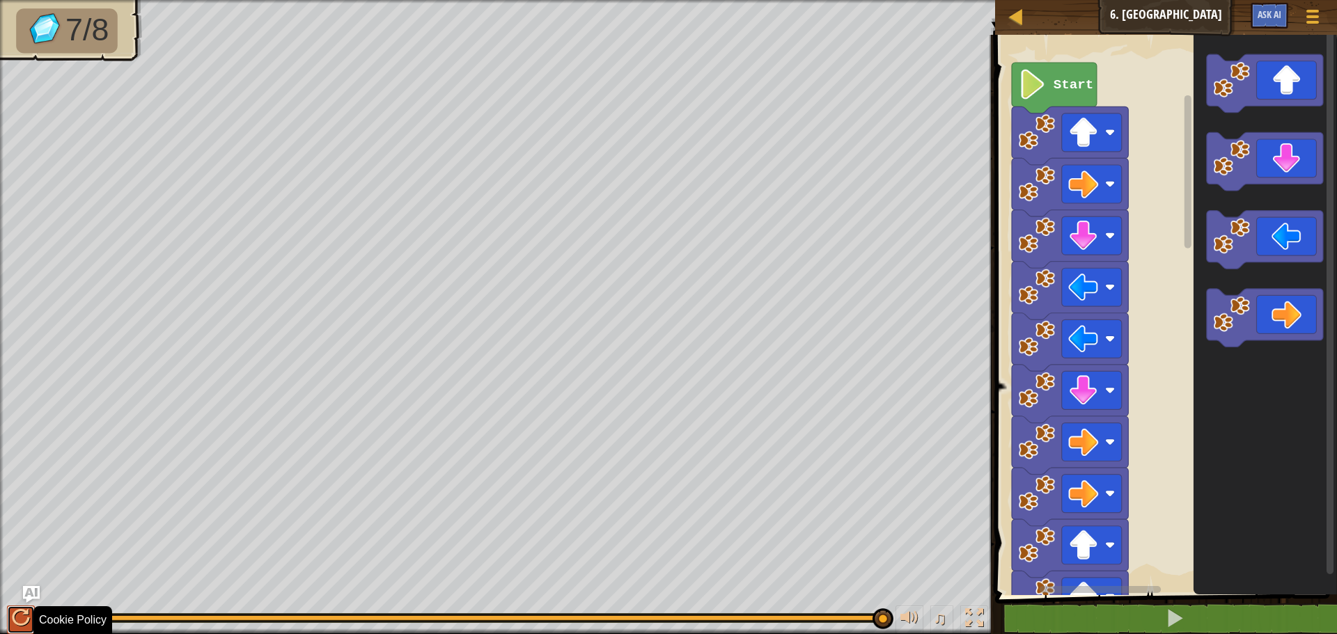
click at [15, 624] on div at bounding box center [21, 618] width 18 height 18
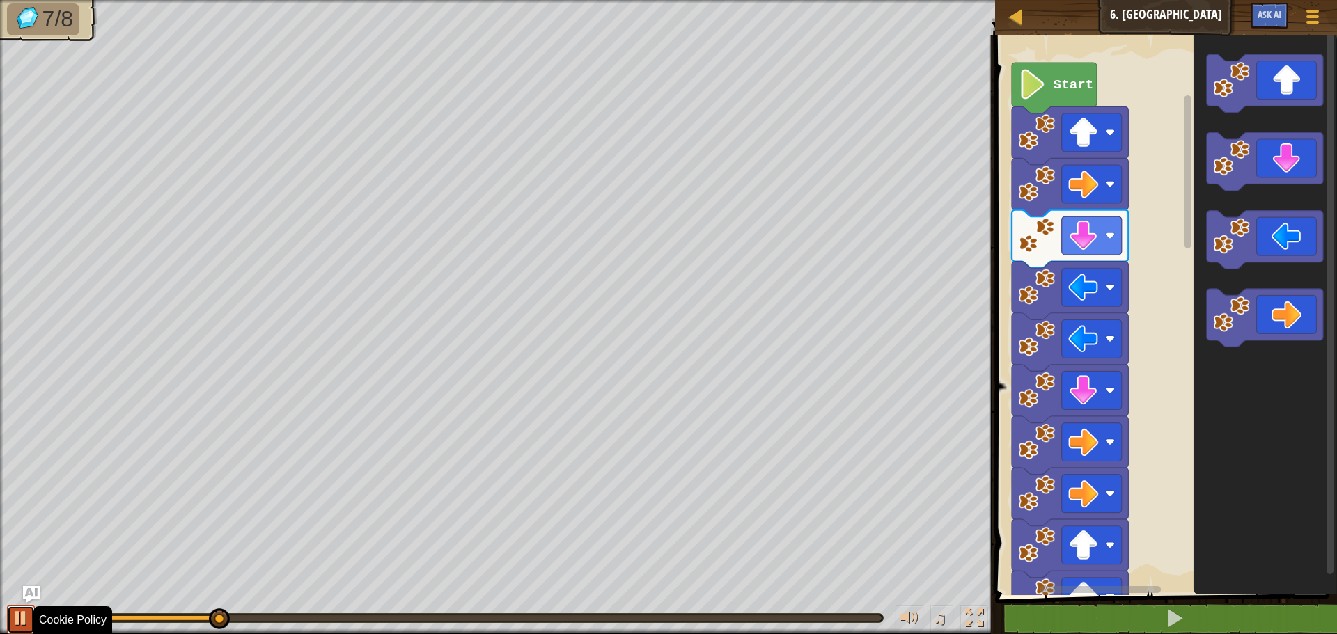
click at [17, 623] on div at bounding box center [21, 618] width 18 height 18
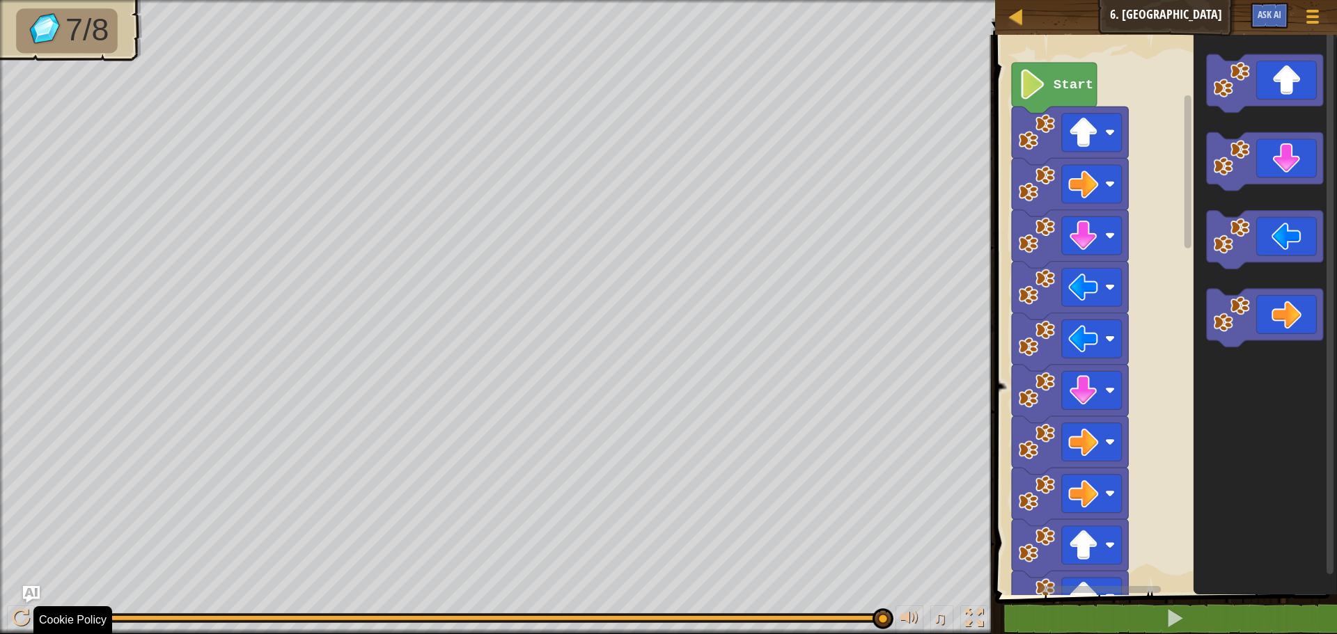
drag, startPoint x: 226, startPoint y: 618, endPoint x: 891, endPoint y: 667, distance: 666.1
click at [891, 0] on html "Cookie Policy CodeCombat uses a few essential and non-essential cookies. Privat…" at bounding box center [668, 0] width 1337 height 0
click at [1269, 246] on icon "Blockly darbalaukis" at bounding box center [1265, 240] width 116 height 58
click at [1267, 247] on icon "Blockly darbalaukis" at bounding box center [1265, 240] width 116 height 58
click at [1285, 239] on icon "Blockly darbalaukis" at bounding box center [1265, 240] width 116 height 58
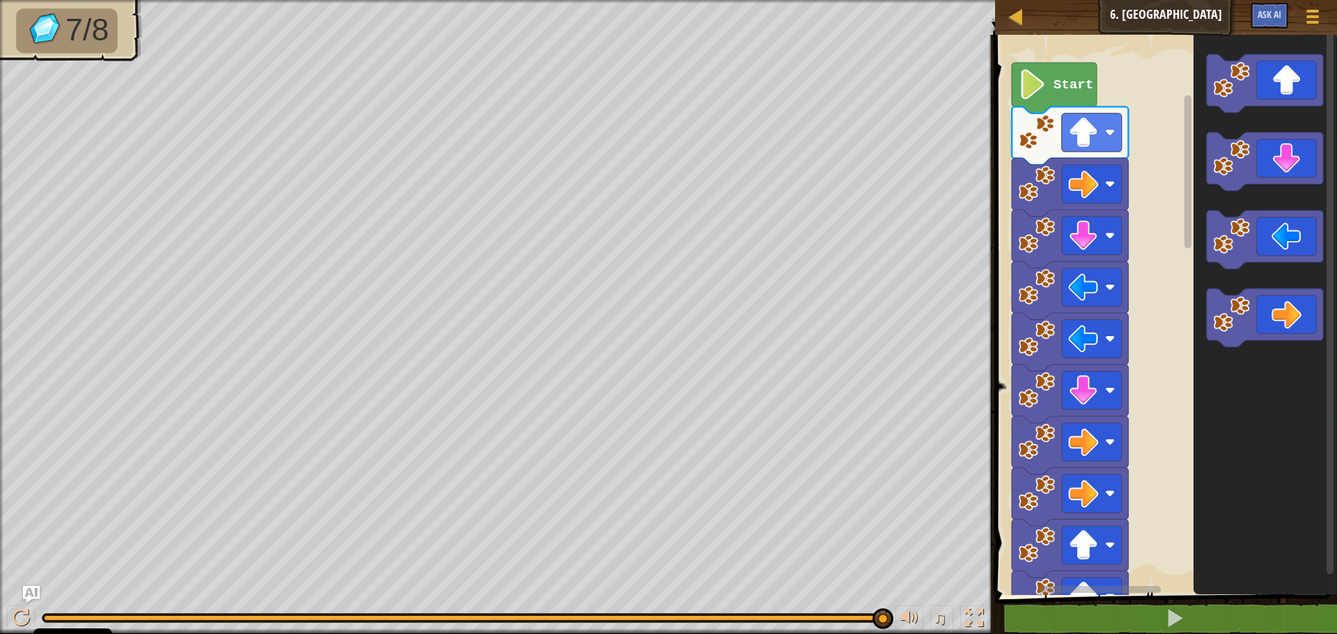
click at [1285, 239] on icon "Blockly darbalaukis" at bounding box center [1265, 240] width 116 height 58
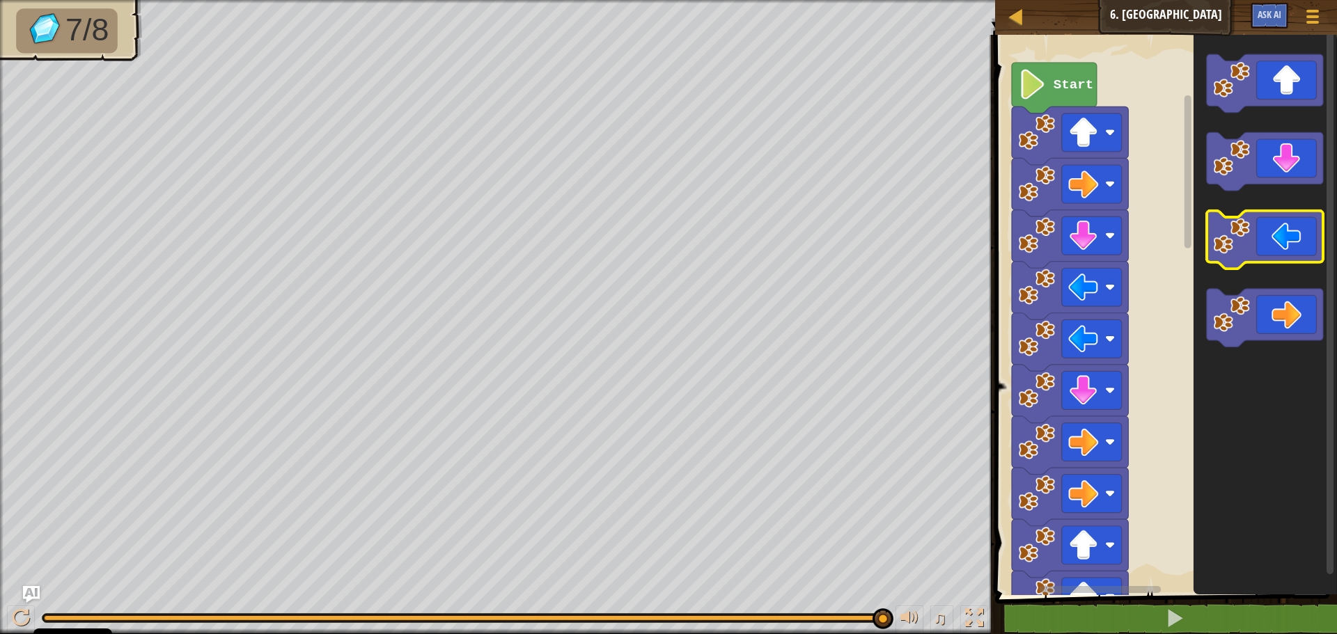
click at [1285, 239] on icon "Blockly darbalaukis" at bounding box center [1265, 240] width 116 height 58
click at [1285, 237] on icon "Blockly darbalaukis" at bounding box center [1265, 240] width 116 height 58
click at [1276, 238] on icon "Blockly darbalaukis" at bounding box center [1265, 240] width 116 height 58
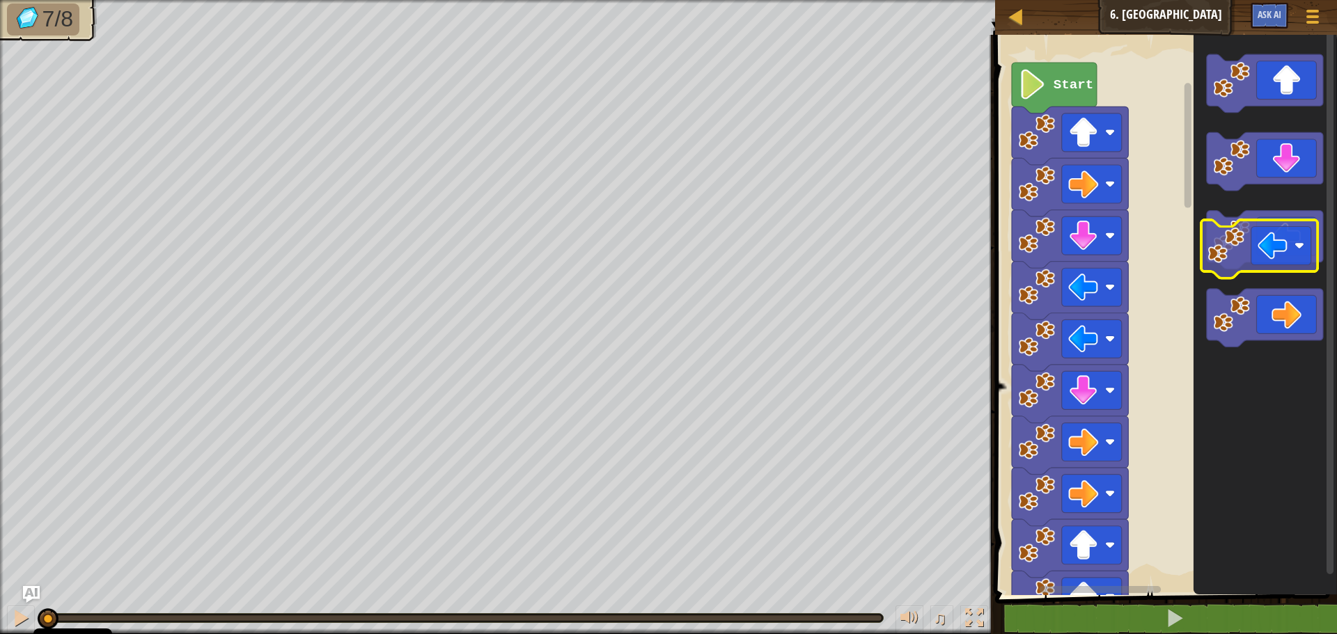
click at [1273, 253] on icon "Blockly darbalaukis" at bounding box center [1265, 240] width 116 height 58
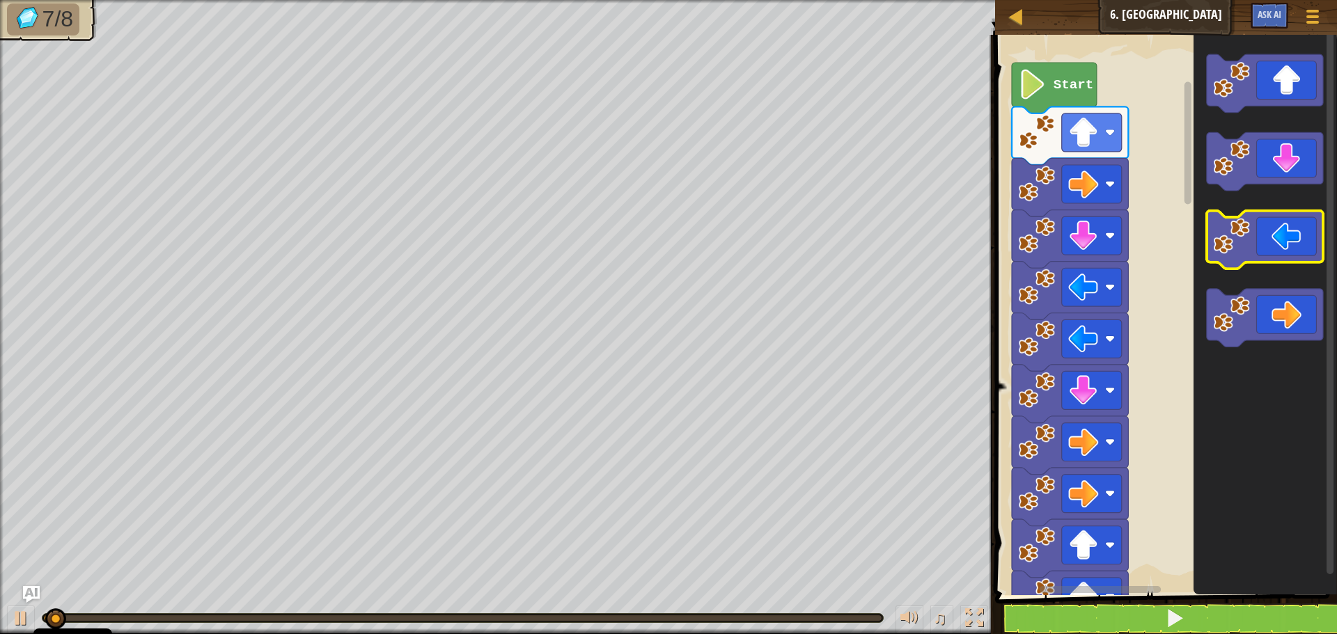
click at [1286, 246] on icon "Blockly darbalaukis" at bounding box center [1265, 240] width 116 height 58
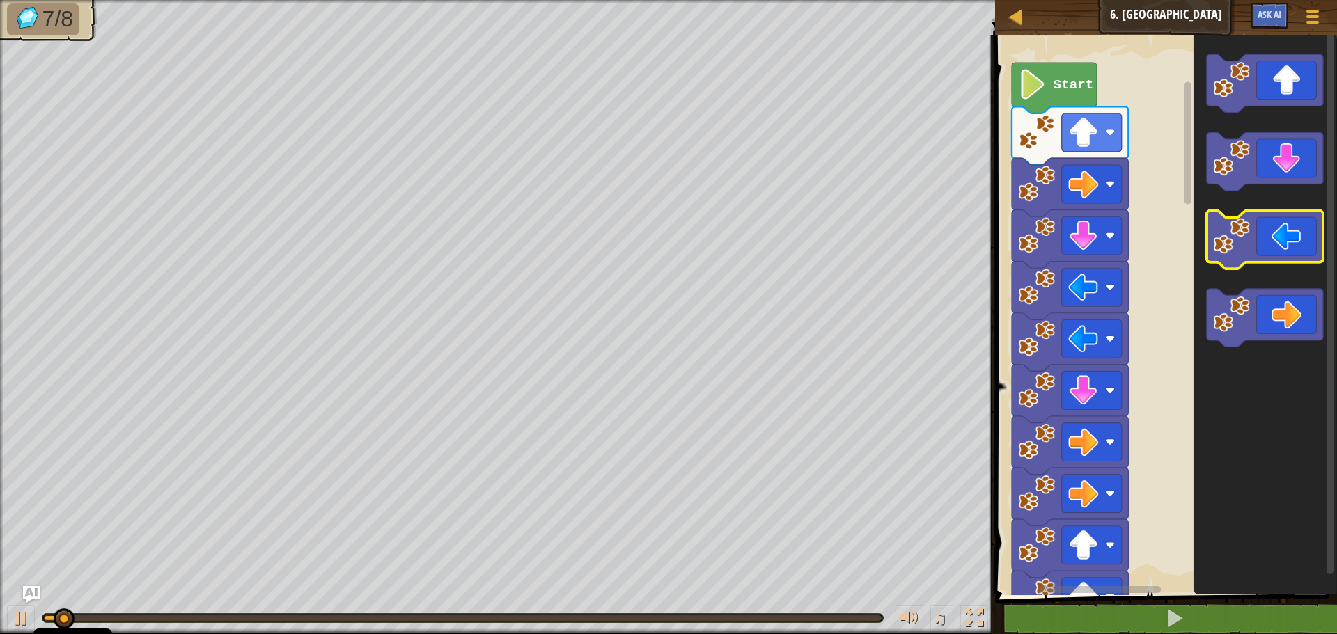
click at [1293, 241] on icon "Blockly darbalaukis" at bounding box center [1265, 240] width 116 height 58
click at [1293, 249] on icon "Blockly darbalaukis" at bounding box center [1265, 240] width 116 height 58
click at [1308, 258] on icon "Blockly darbalaukis" at bounding box center [1265, 240] width 116 height 58
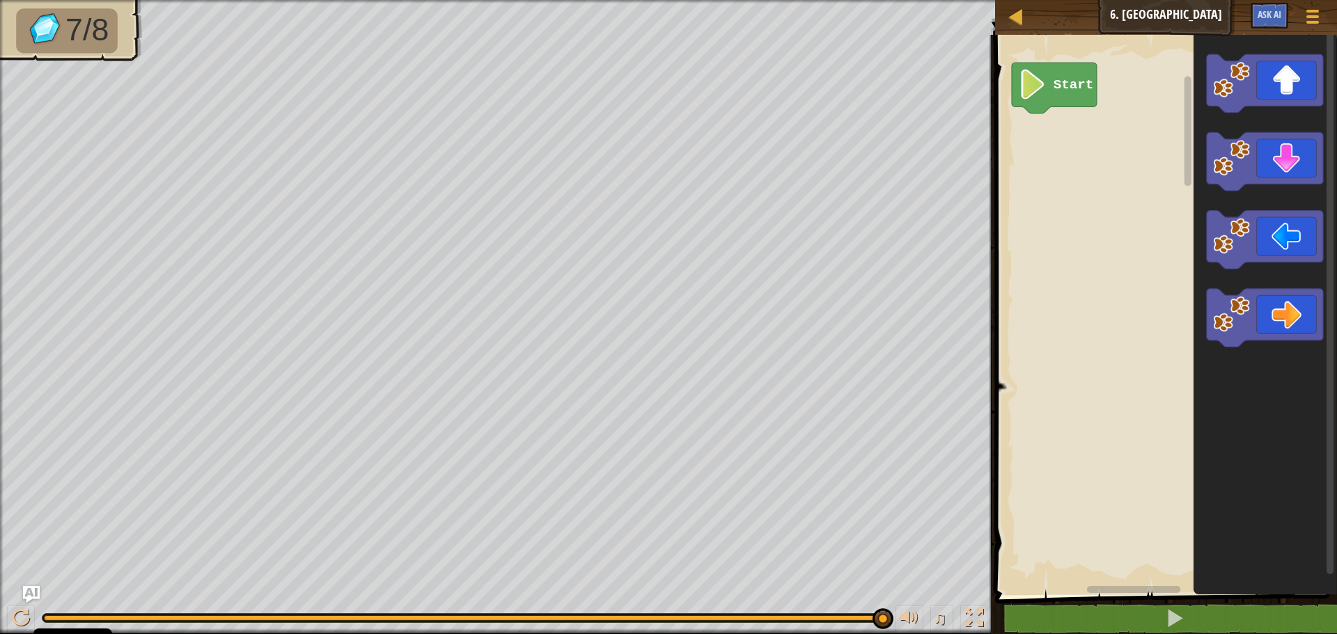
click at [1071, 68] on icon "Blockly darbalaukis" at bounding box center [1054, 88] width 85 height 51
click at [1073, 101] on icon "Blockly darbalaukis" at bounding box center [1054, 88] width 85 height 51
click at [1074, 100] on icon "Blockly darbalaukis" at bounding box center [1054, 88] width 85 height 51
click at [1103, 145] on div "Start" at bounding box center [1164, 311] width 346 height 567
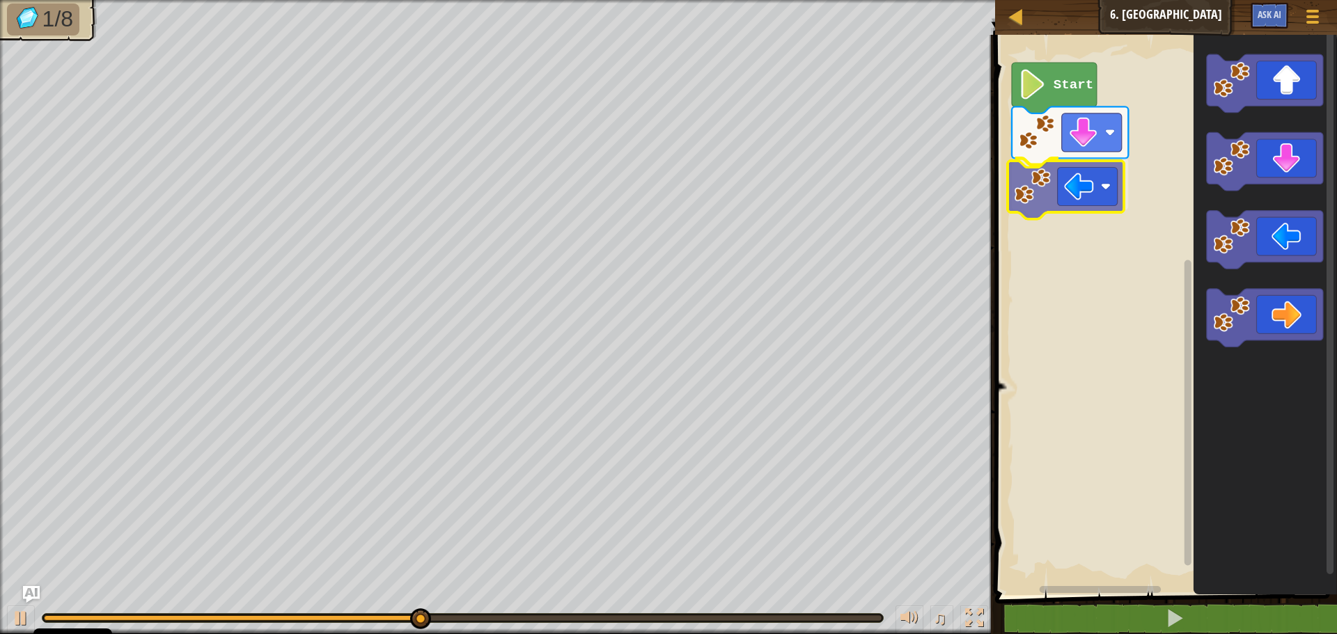
click at [1079, 185] on div "Start" at bounding box center [1164, 311] width 346 height 567
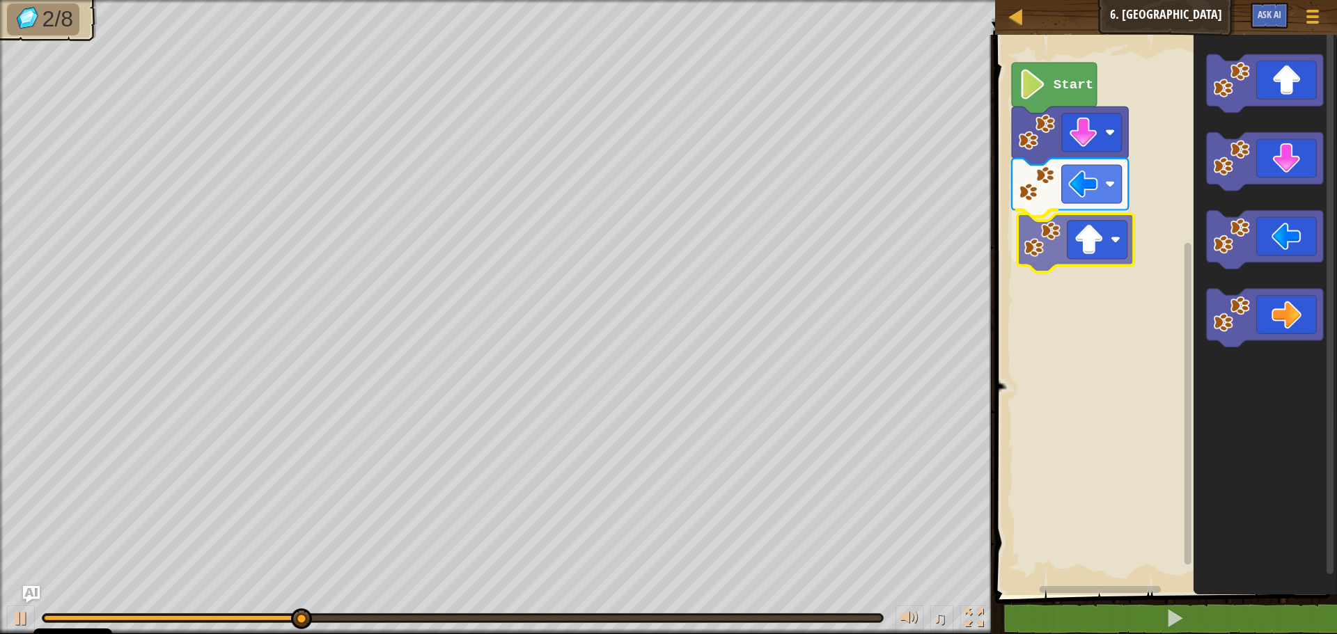
click at [1097, 249] on div "Start" at bounding box center [1164, 311] width 346 height 567
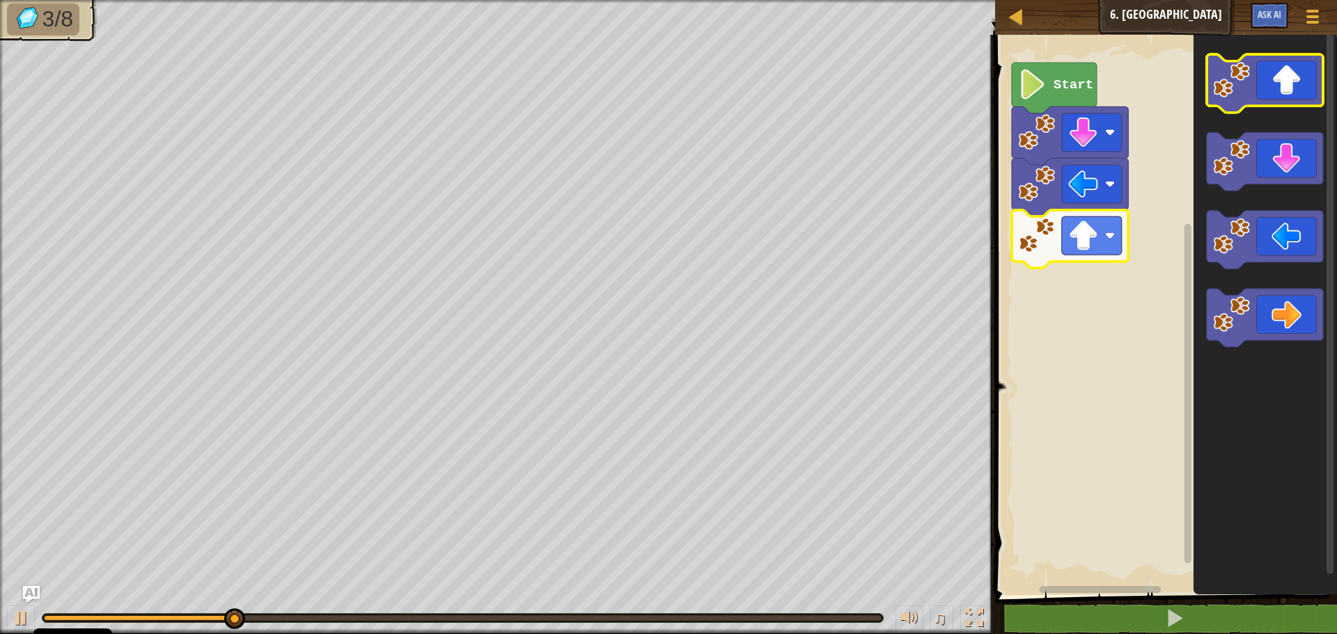
click at [1294, 79] on icon "Blockly darbalaukis" at bounding box center [1265, 83] width 116 height 58
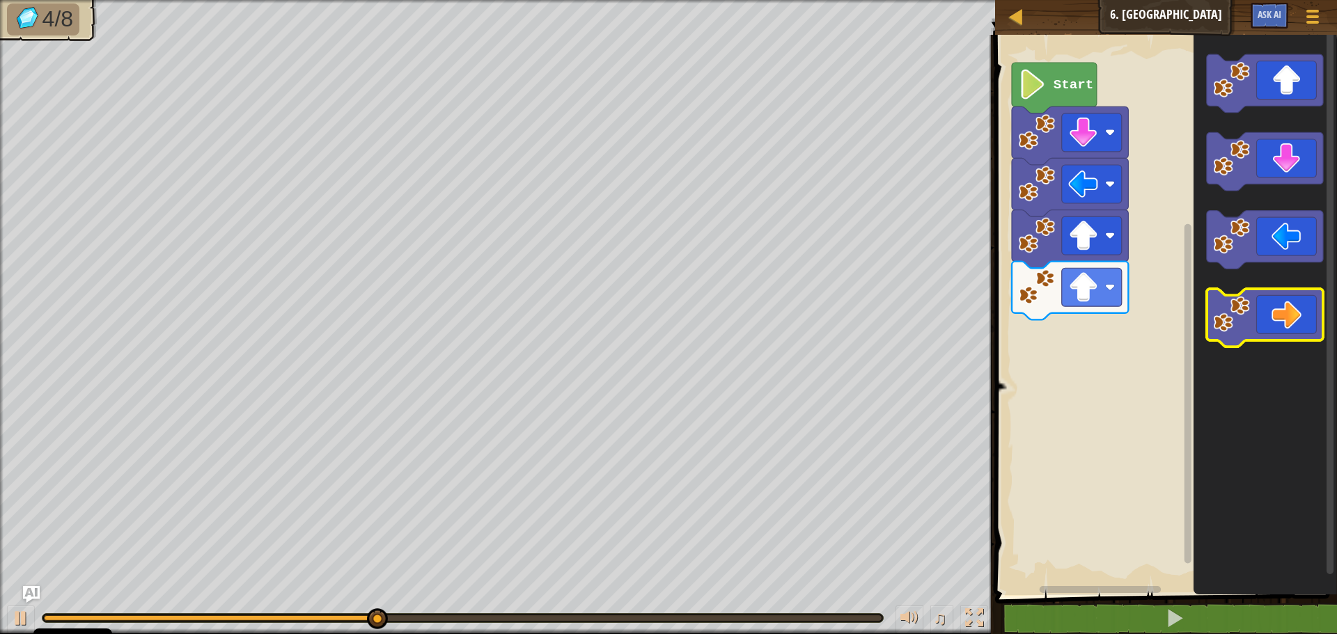
click at [1289, 320] on icon "Blockly darbalaukis" at bounding box center [1265, 318] width 116 height 58
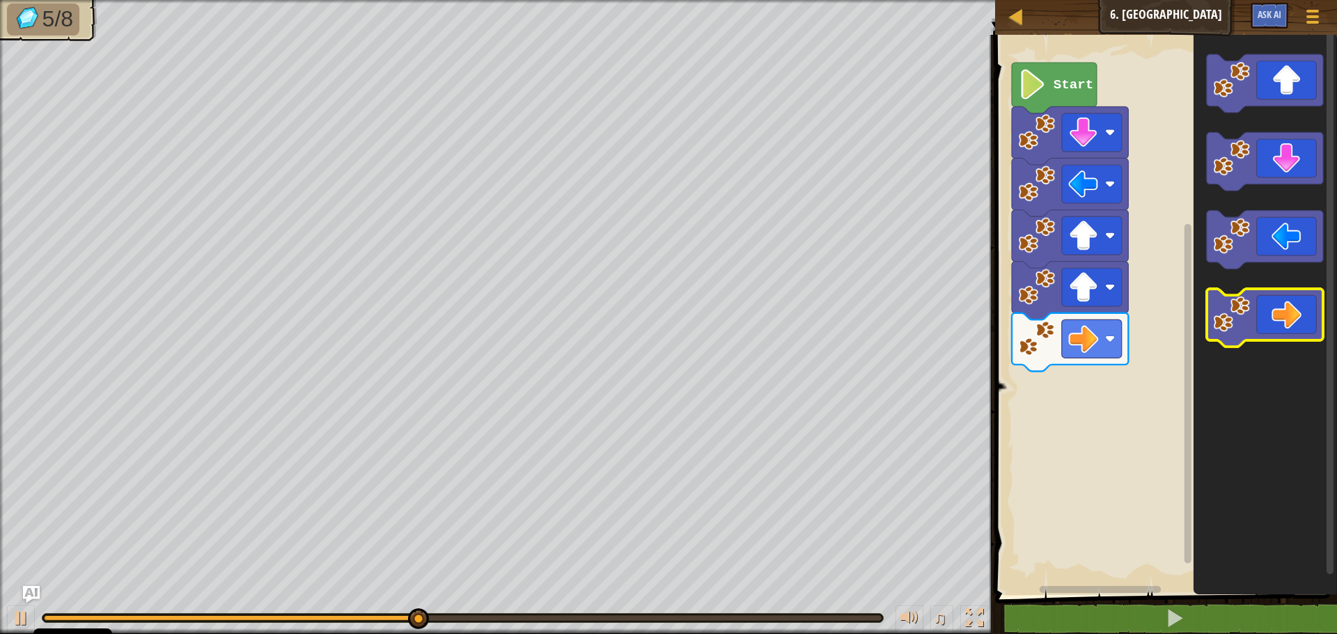
click at [1294, 323] on icon "Blockly darbalaukis" at bounding box center [1265, 318] width 116 height 58
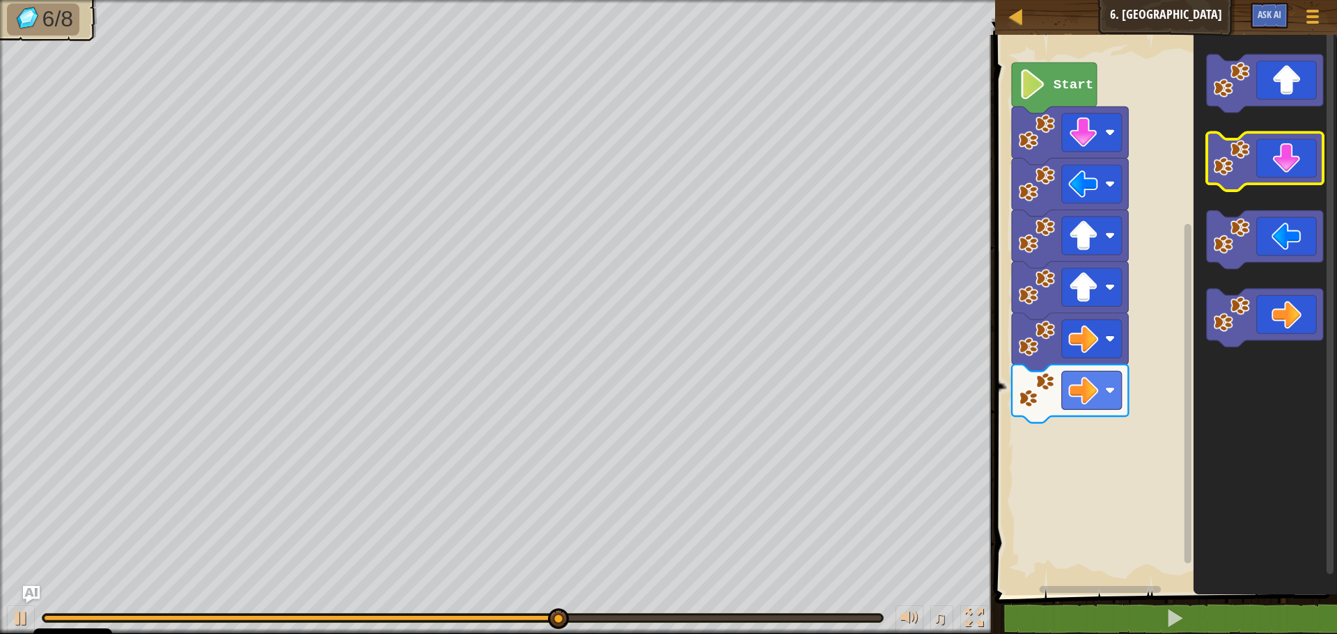
click at [1285, 160] on icon "Blockly darbalaukis" at bounding box center [1265, 162] width 116 height 58
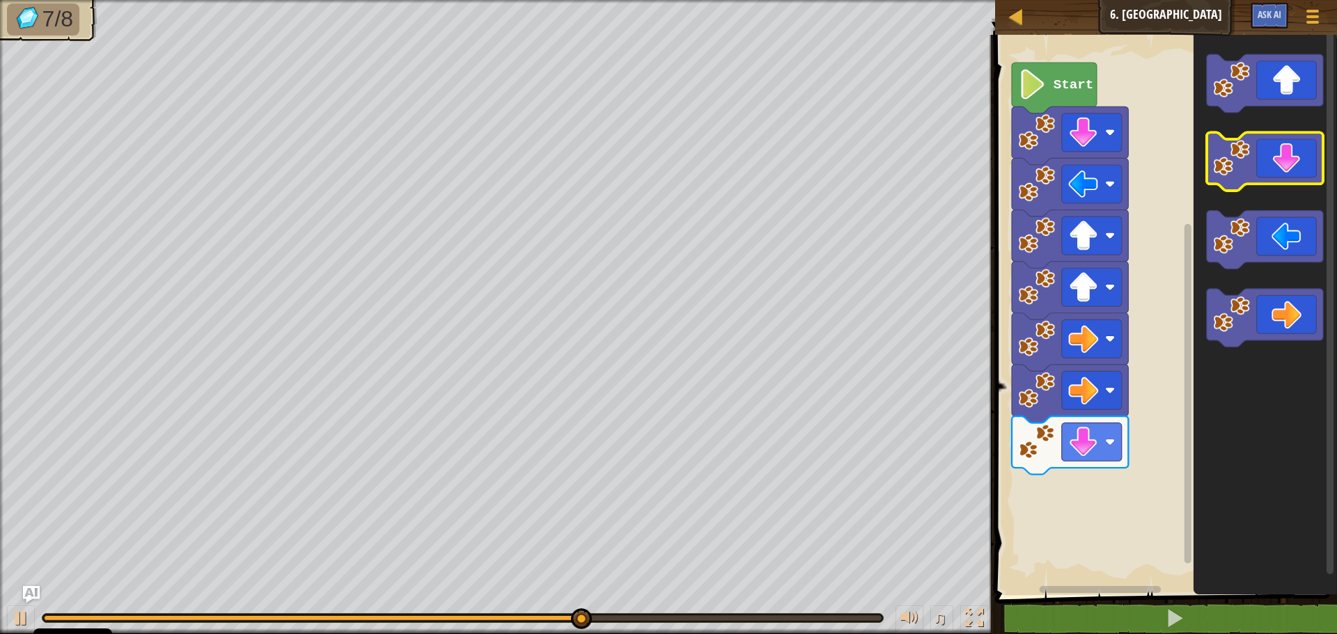
click at [1285, 162] on icon "Blockly darbalaukis" at bounding box center [1265, 162] width 116 height 58
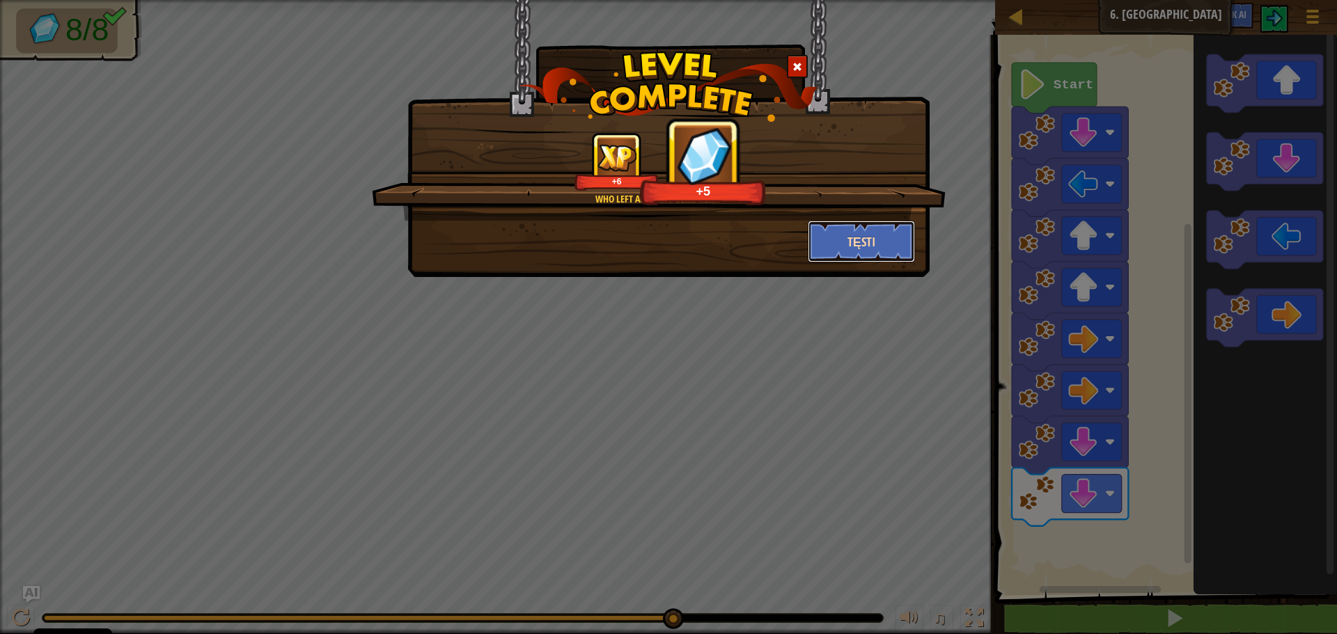
click at [886, 225] on button "Tęsti" at bounding box center [862, 242] width 108 height 42
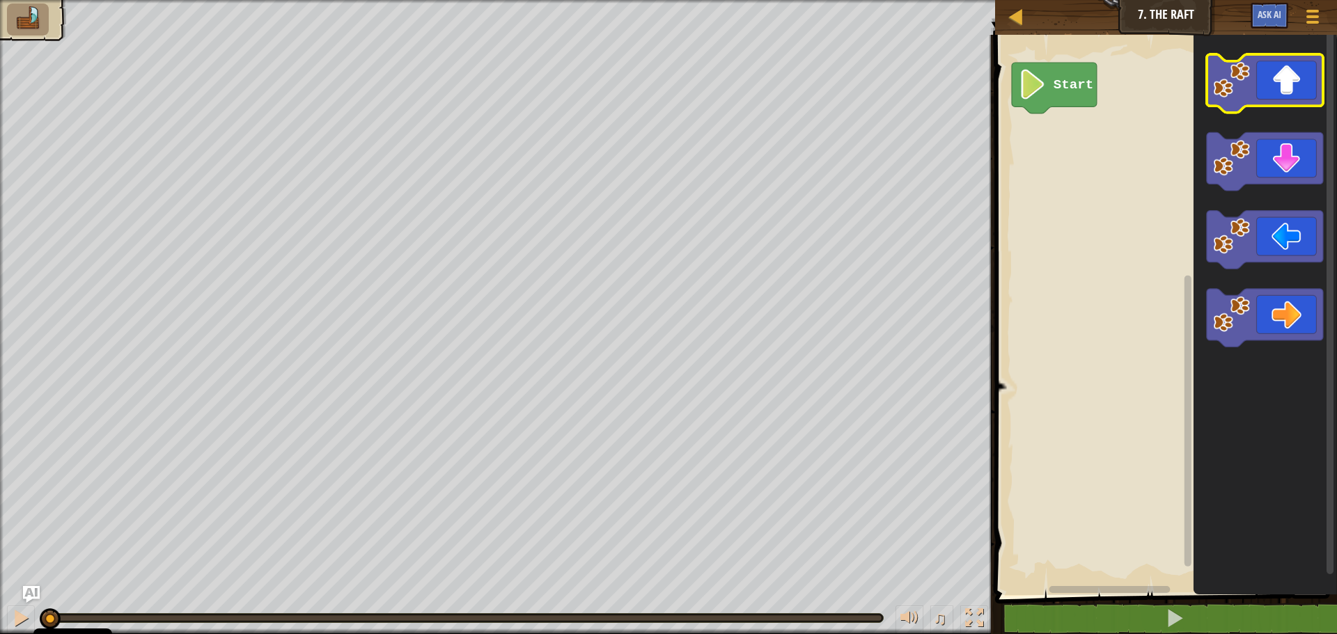
click at [1294, 103] on icon "Blockly darbalaukis" at bounding box center [1265, 83] width 116 height 58
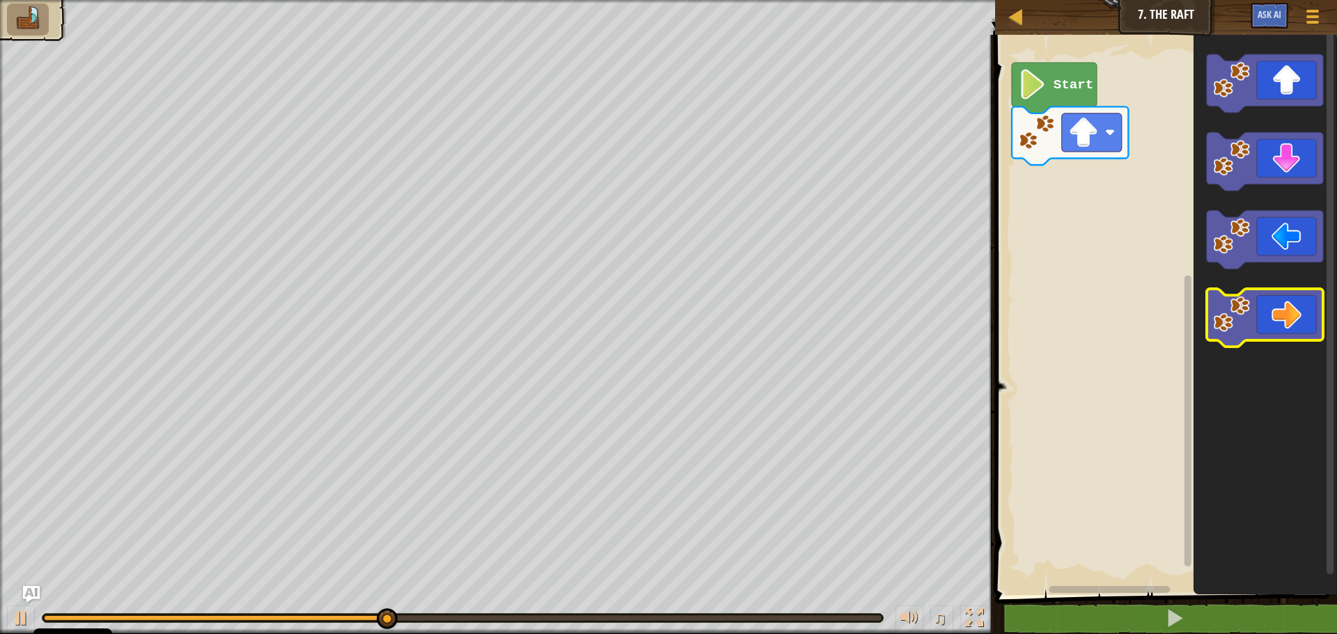
click at [1297, 331] on icon "Blockly darbalaukis" at bounding box center [1265, 318] width 116 height 58
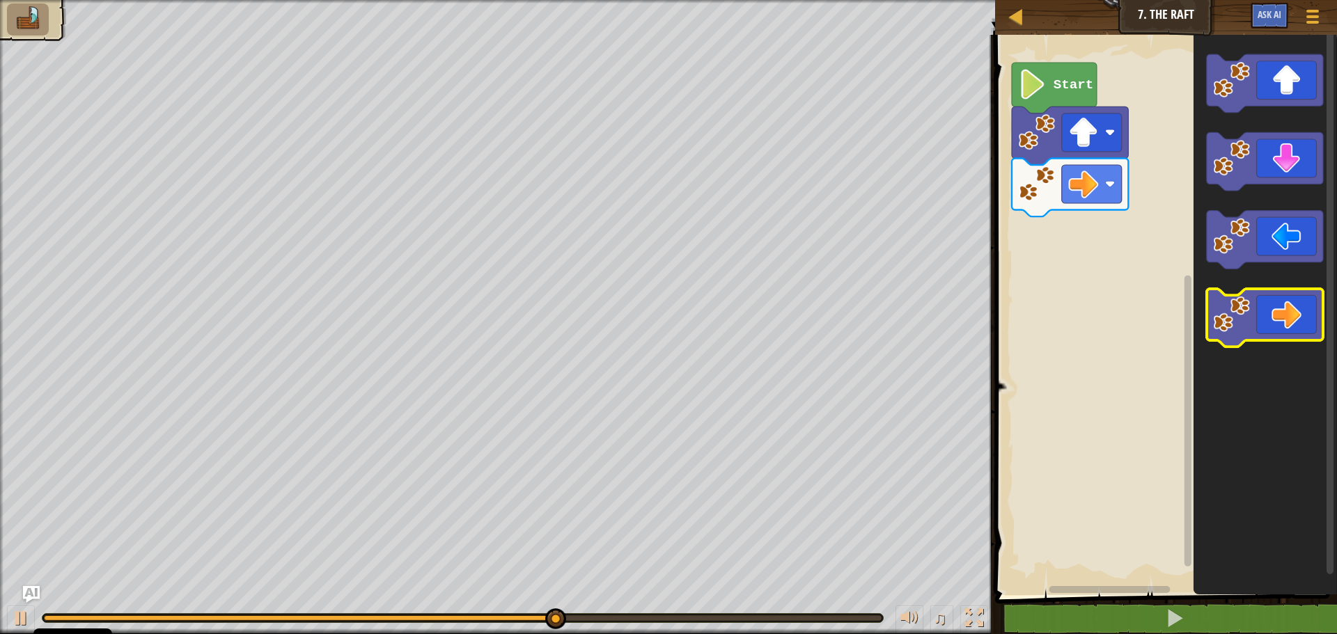
click at [1299, 315] on icon "Blockly darbalaukis" at bounding box center [1265, 318] width 116 height 58
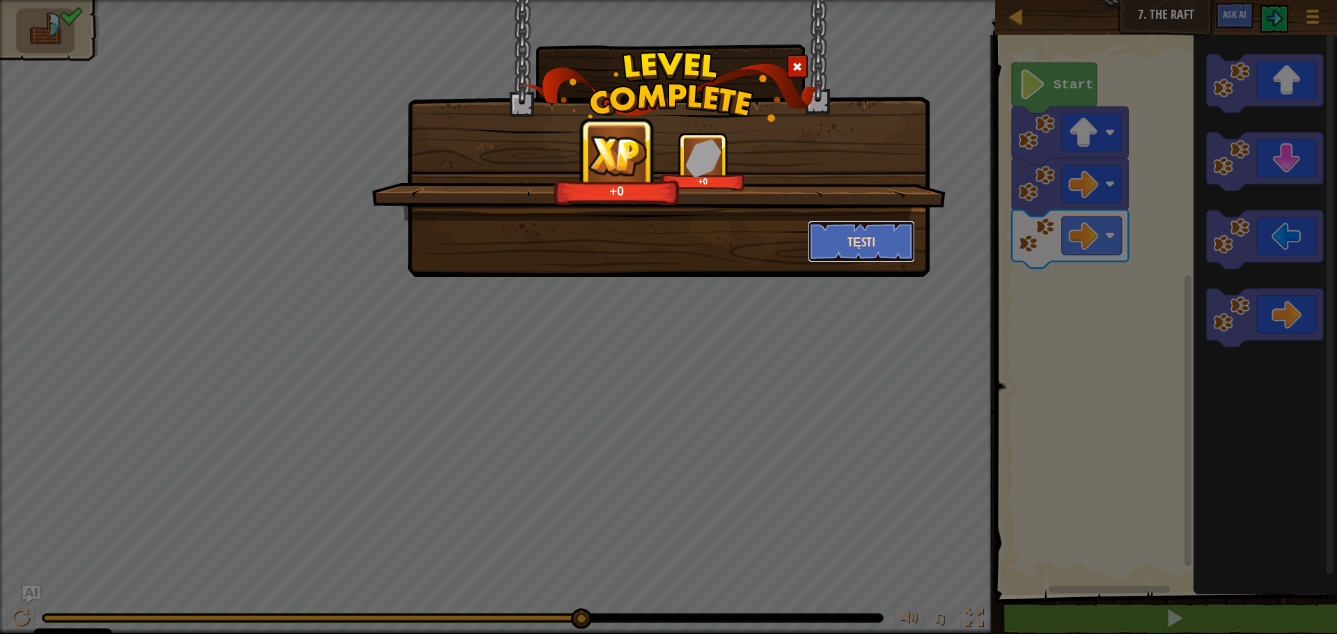
click at [861, 250] on button "Tęsti" at bounding box center [862, 242] width 108 height 42
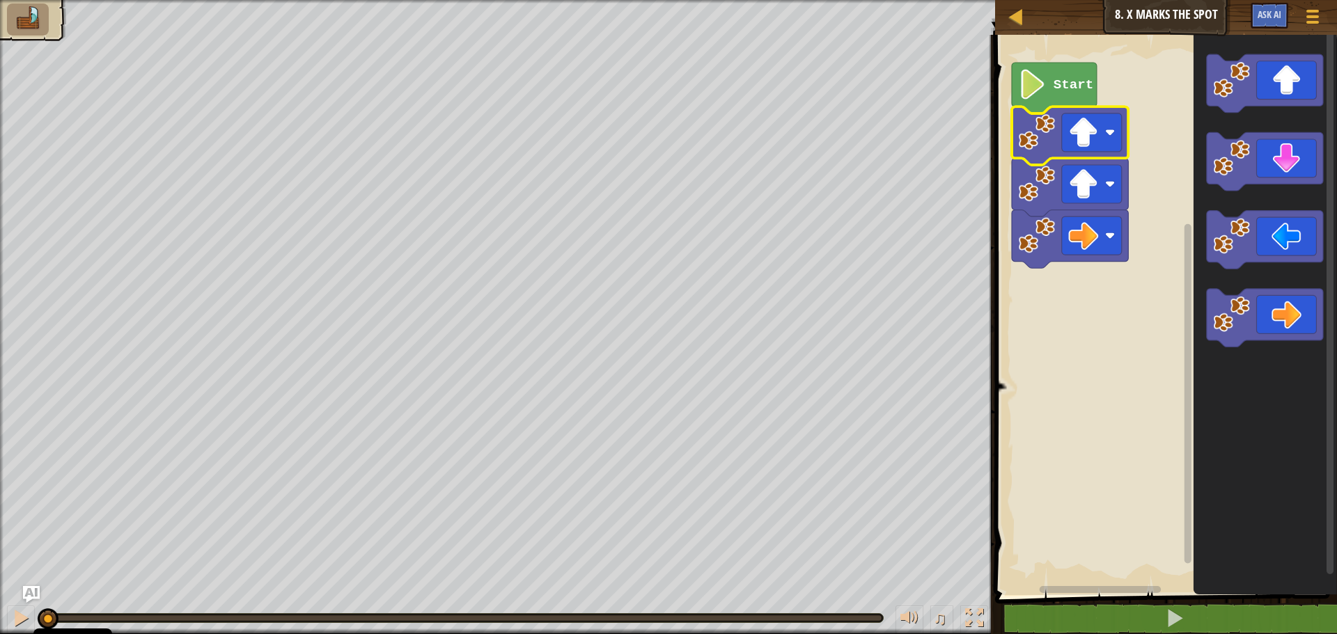
click at [1165, 144] on rect "Blockly darbalaukis" at bounding box center [1164, 311] width 346 height 567
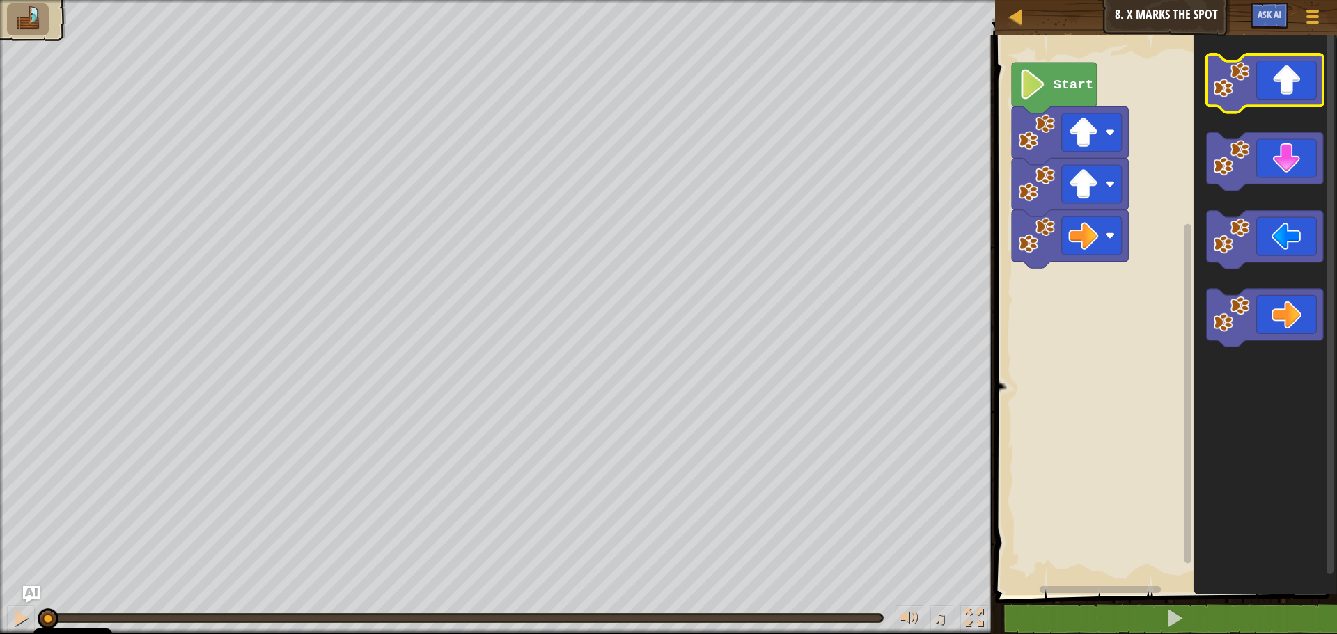
click at [1264, 88] on icon "Blockly darbalaukis" at bounding box center [1265, 83] width 116 height 58
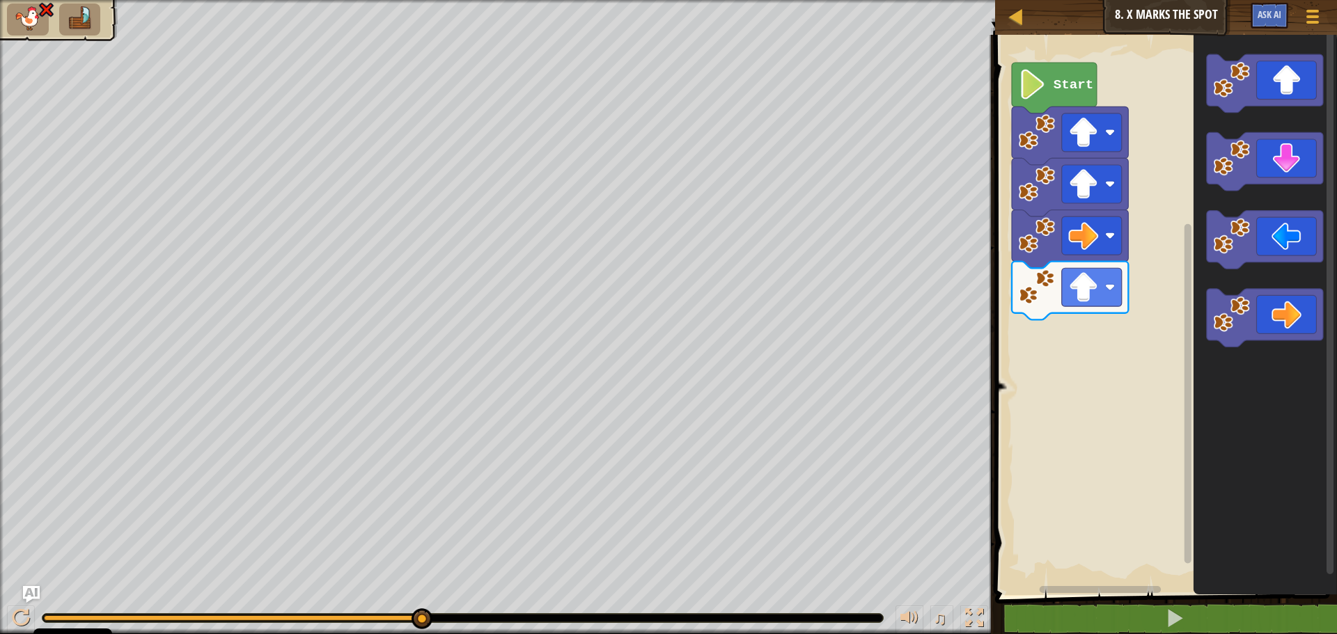
click at [59, 22] on li at bounding box center [80, 19] width 42 height 32
click at [86, 5] on li at bounding box center [80, 19] width 42 height 32
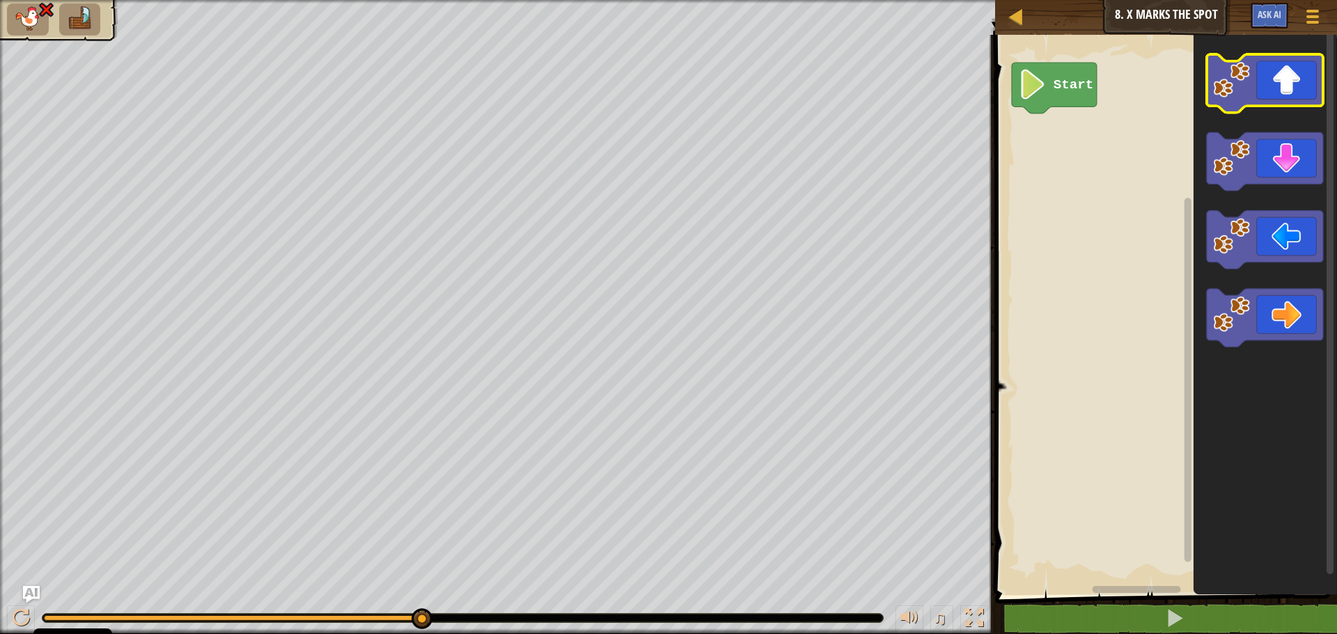
click at [1271, 101] on icon "Blockly darbalaukis" at bounding box center [1265, 83] width 116 height 58
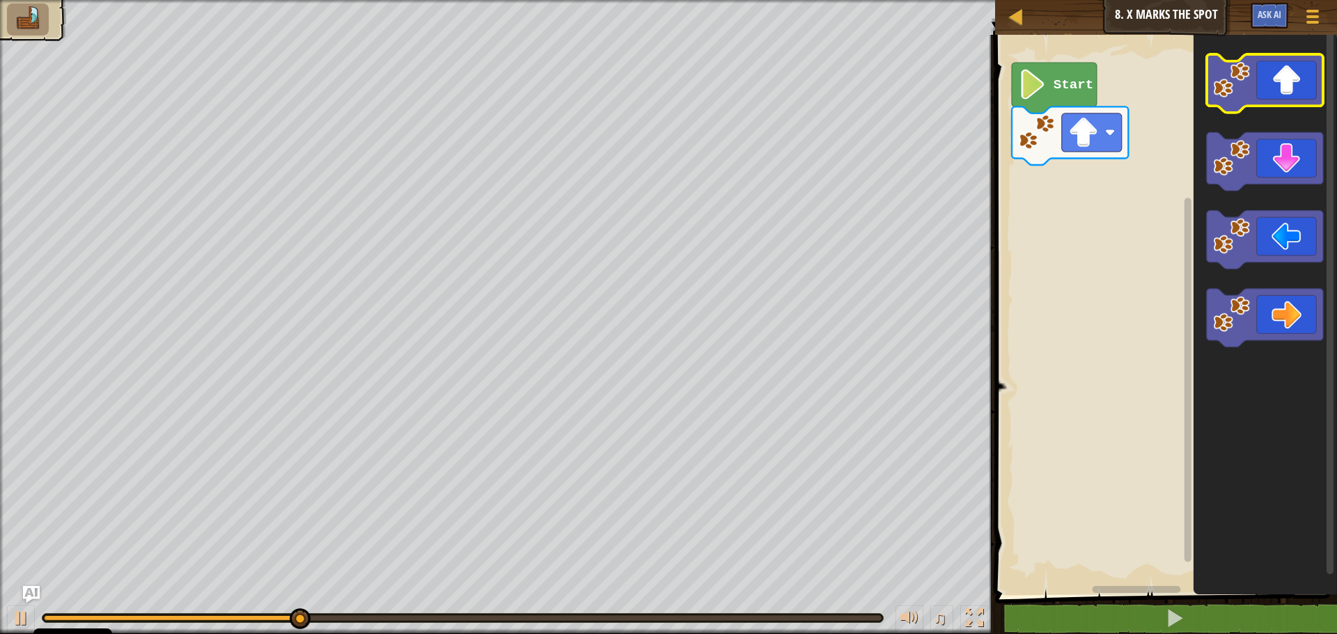
click at [1288, 86] on icon "Blockly darbalaukis" at bounding box center [1265, 83] width 116 height 58
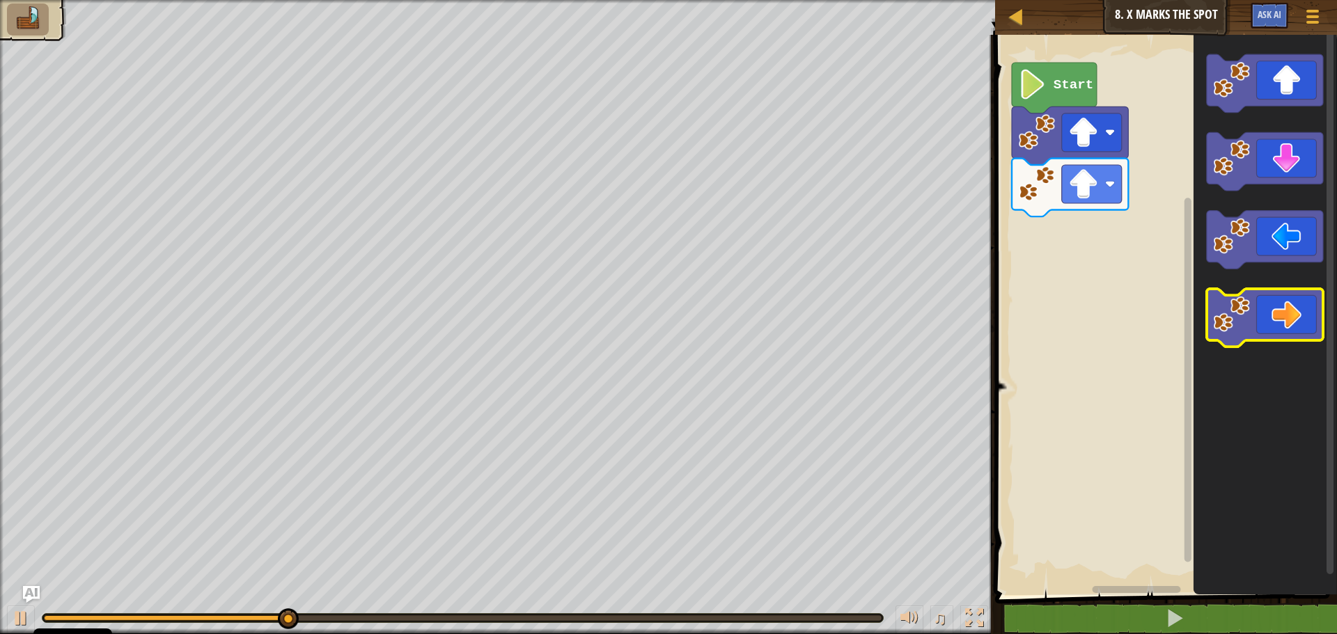
click at [1287, 314] on icon "Blockly darbalaukis" at bounding box center [1265, 318] width 116 height 58
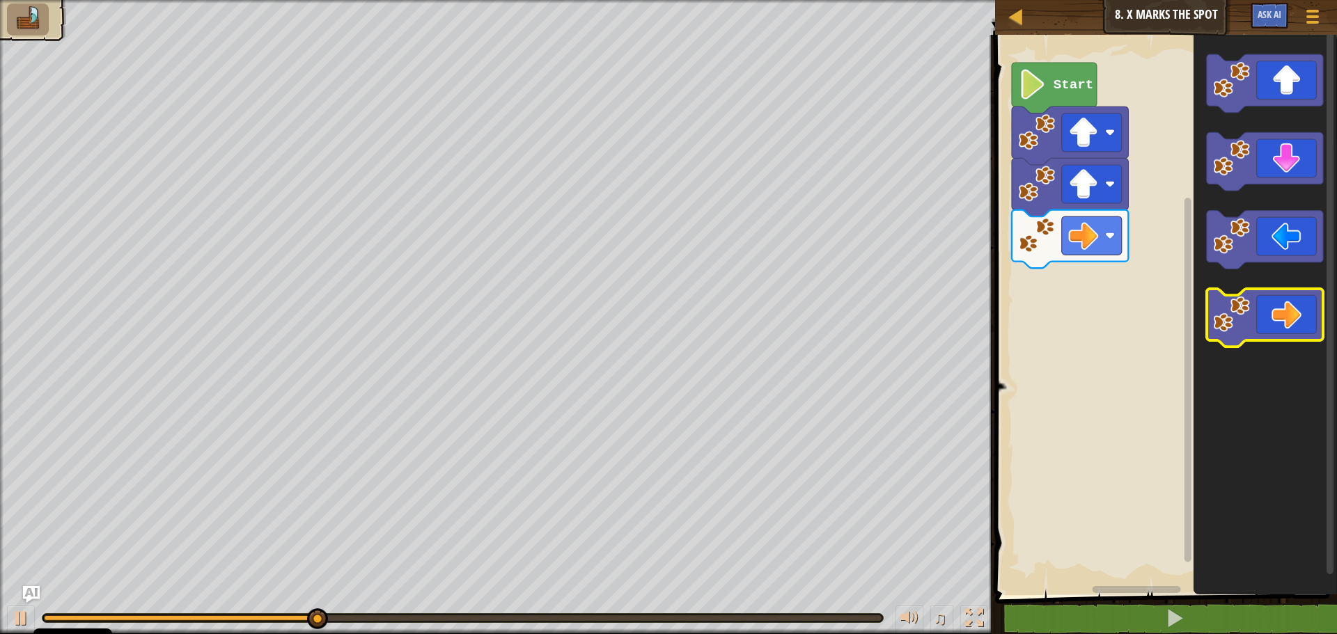
click at [1280, 320] on icon "Blockly darbalaukis" at bounding box center [1265, 318] width 116 height 58
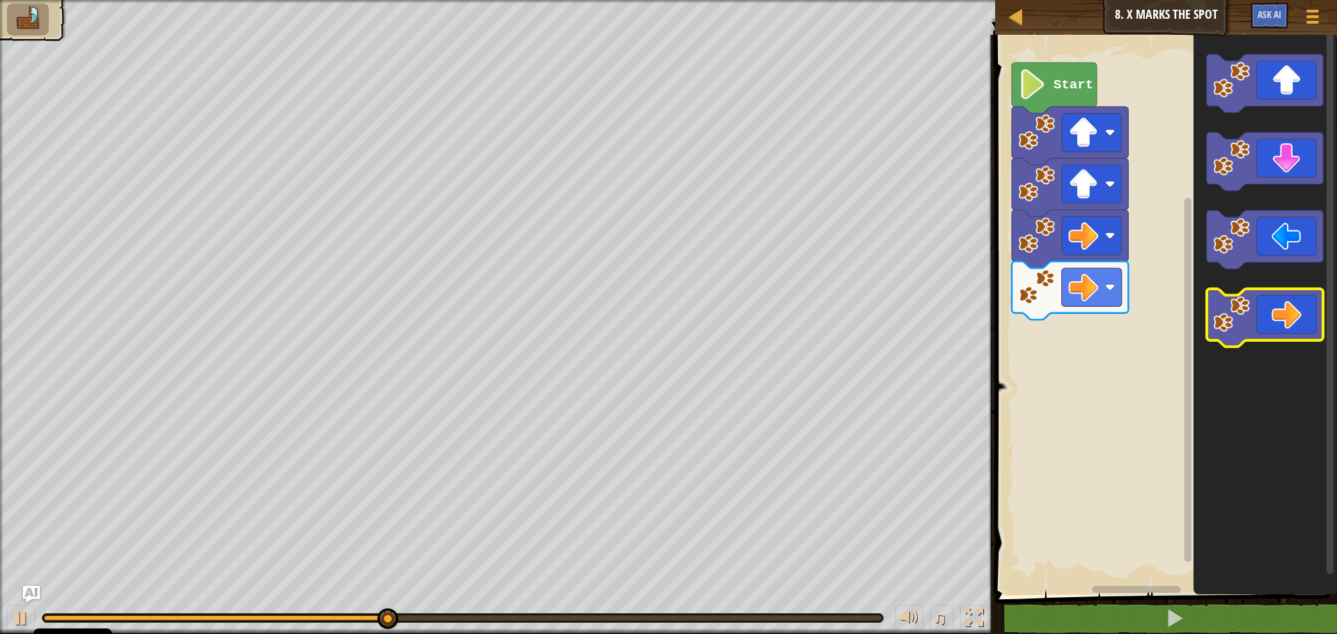
click at [1282, 322] on icon "Blockly darbalaukis" at bounding box center [1265, 318] width 116 height 58
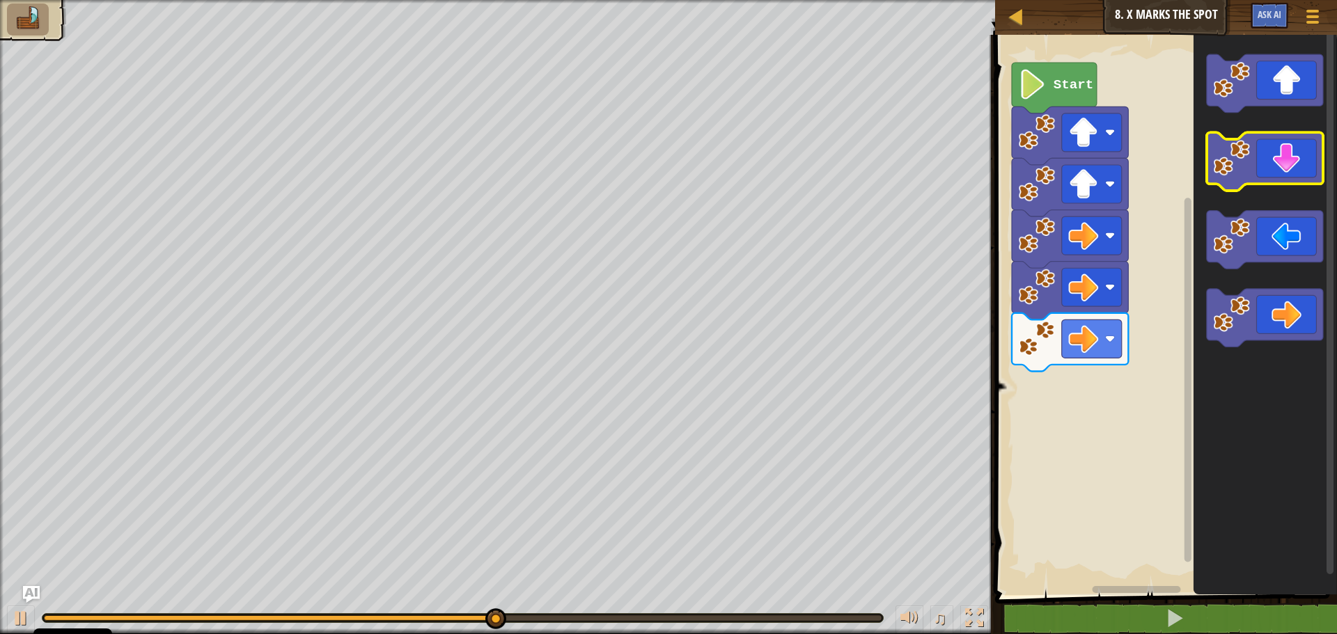
click at [1297, 160] on icon "Blockly darbalaukis" at bounding box center [1265, 162] width 116 height 58
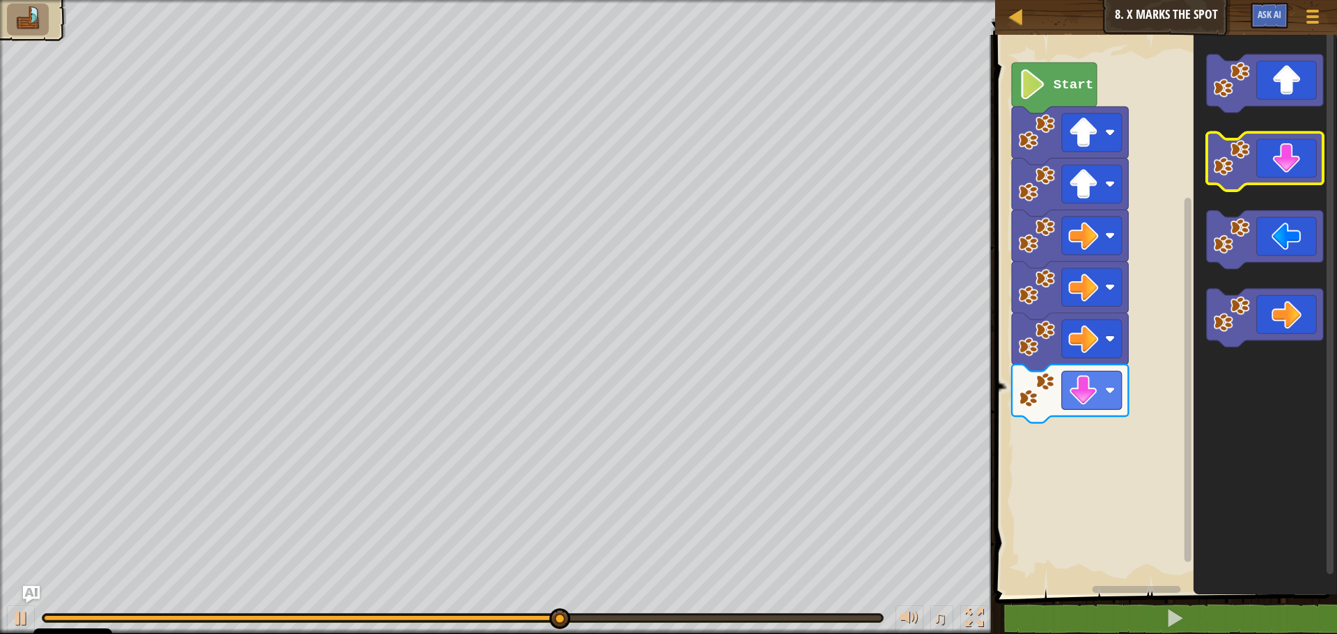
click at [1294, 162] on icon "Blockly darbalaukis" at bounding box center [1265, 162] width 116 height 58
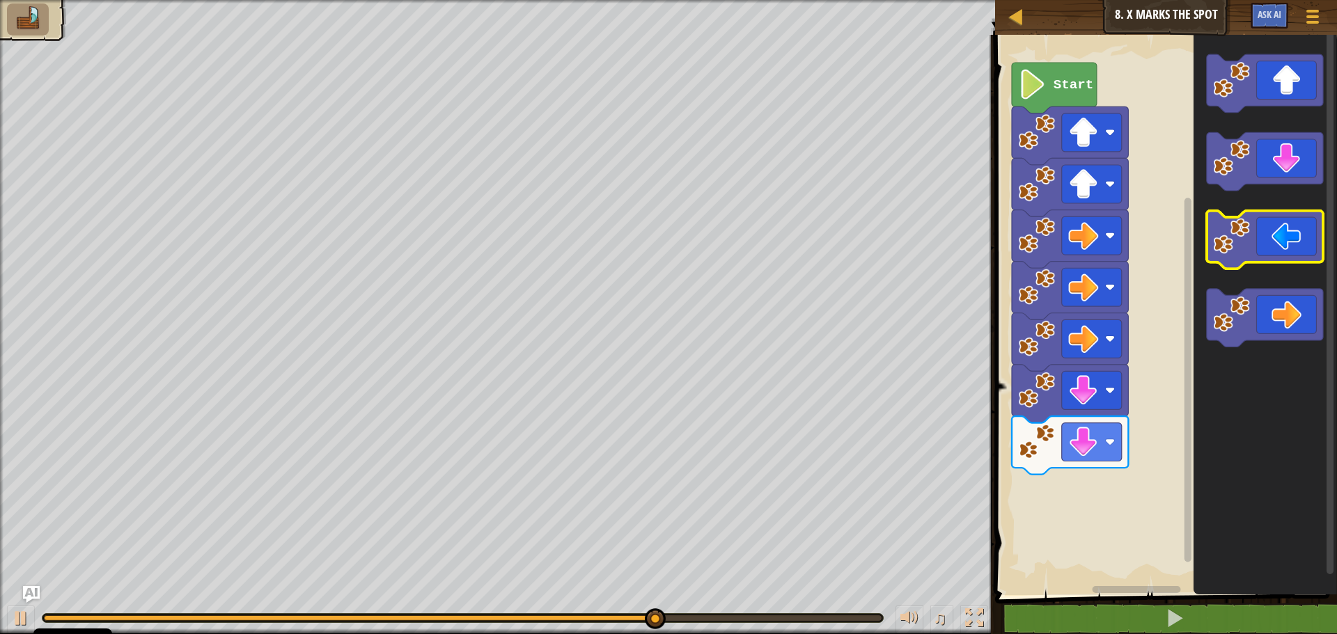
click at [1283, 243] on icon "Blockly darbalaukis" at bounding box center [1265, 240] width 116 height 58
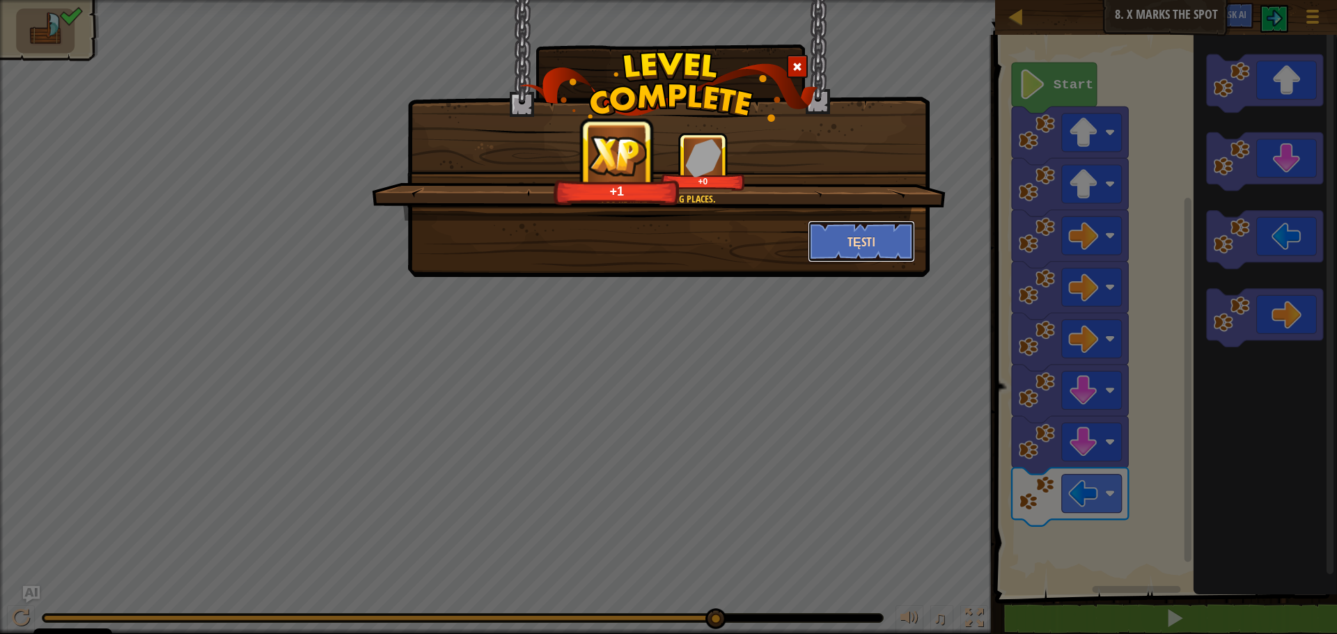
click at [886, 251] on button "Tęsti" at bounding box center [862, 242] width 108 height 42
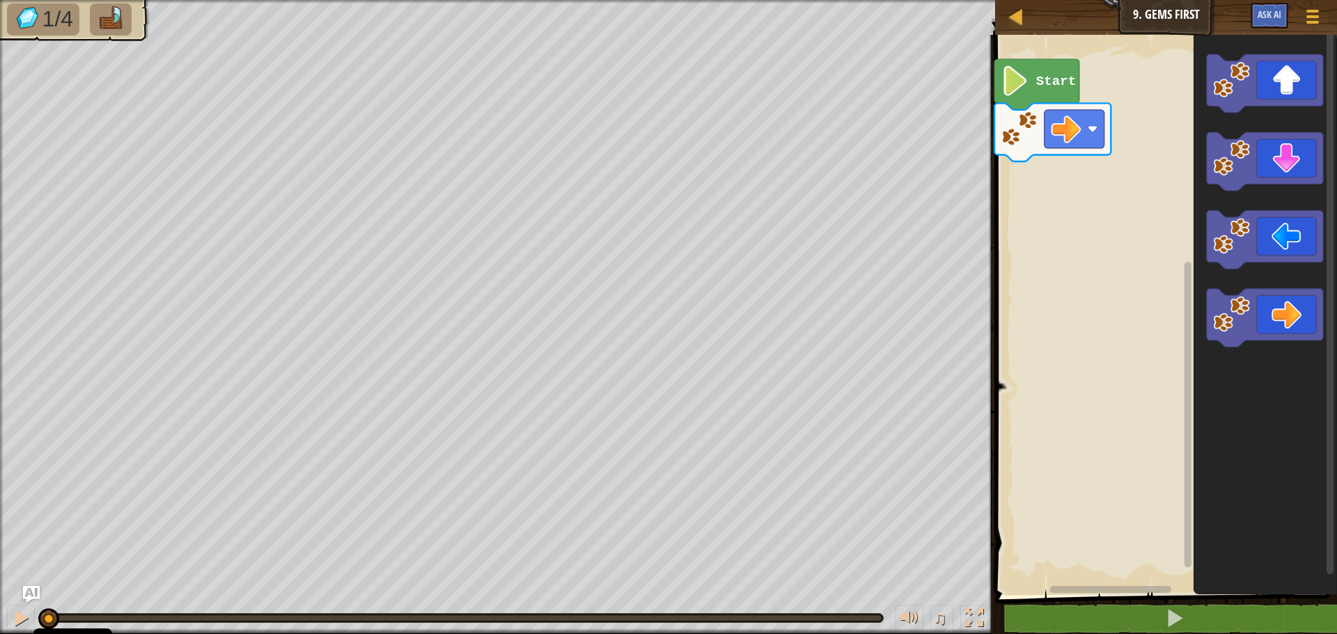
click at [1119, 100] on rect "Blockly darbalaukis" at bounding box center [1164, 311] width 346 height 567
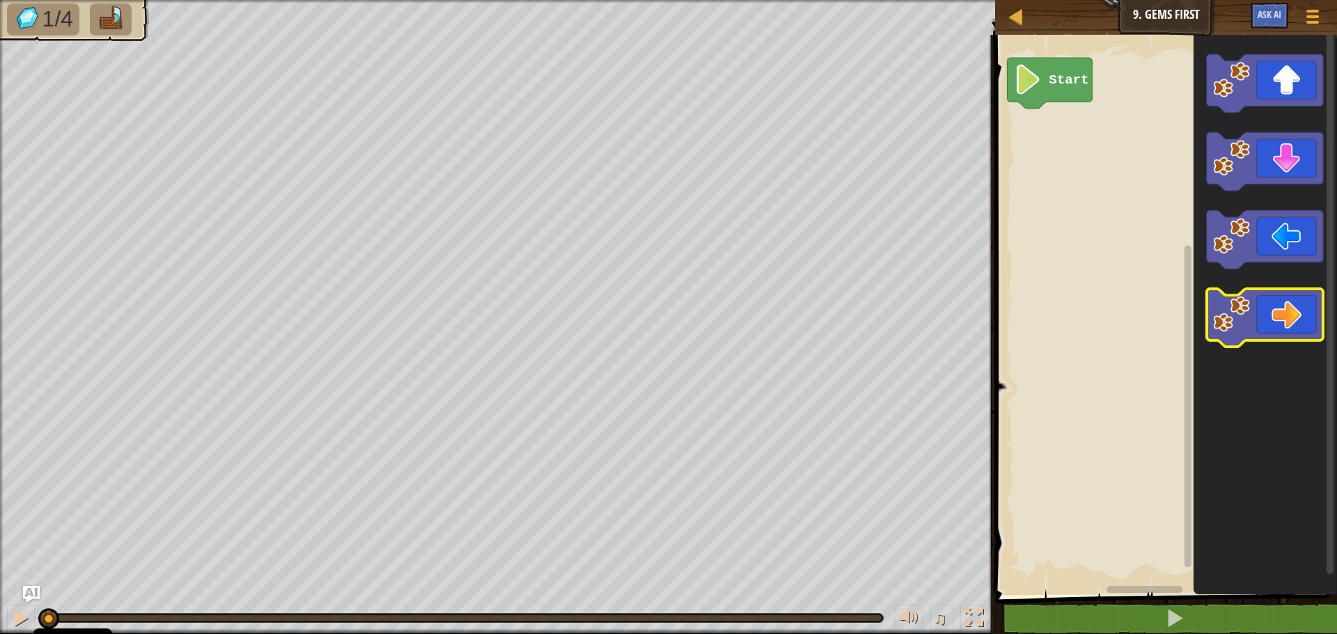
click at [1276, 320] on icon "Blockly darbalaukis" at bounding box center [1265, 318] width 116 height 58
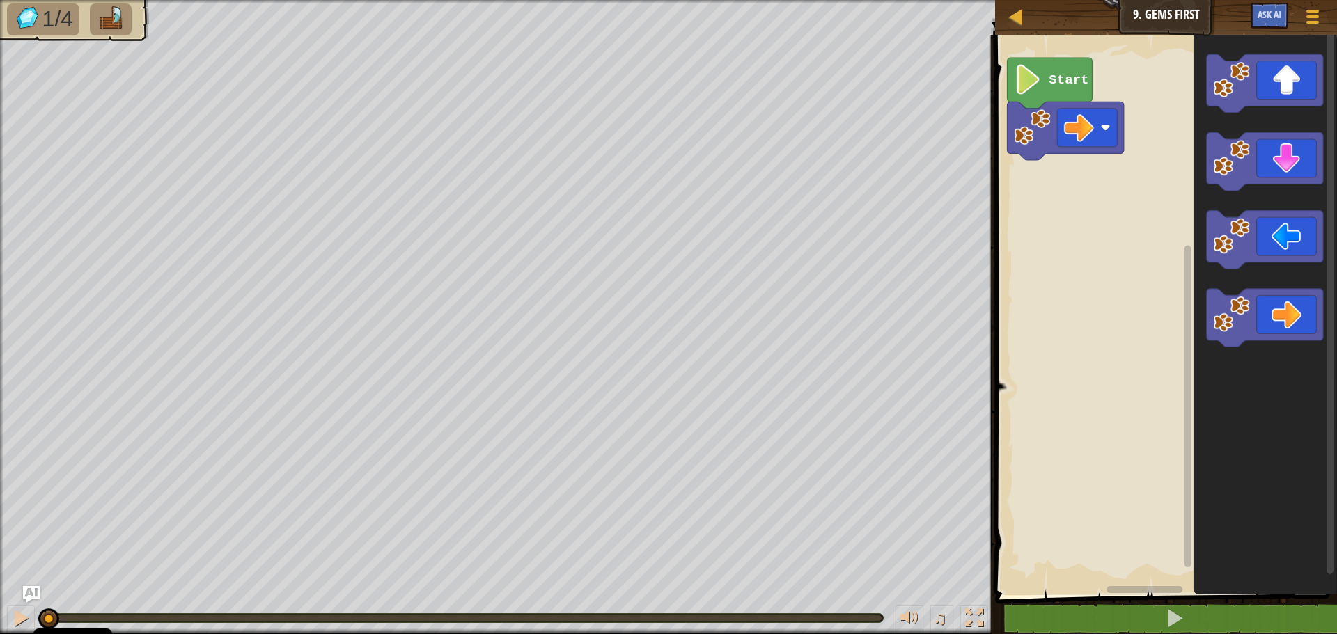
click at [1118, 246] on rect "Blockly darbalaukis" at bounding box center [1164, 311] width 346 height 567
click at [1062, 138] on rect "Blockly darbalaukis" at bounding box center [1087, 128] width 60 height 38
click at [999, 219] on rect "Blockly darbalaukis" at bounding box center [1164, 311] width 346 height 567
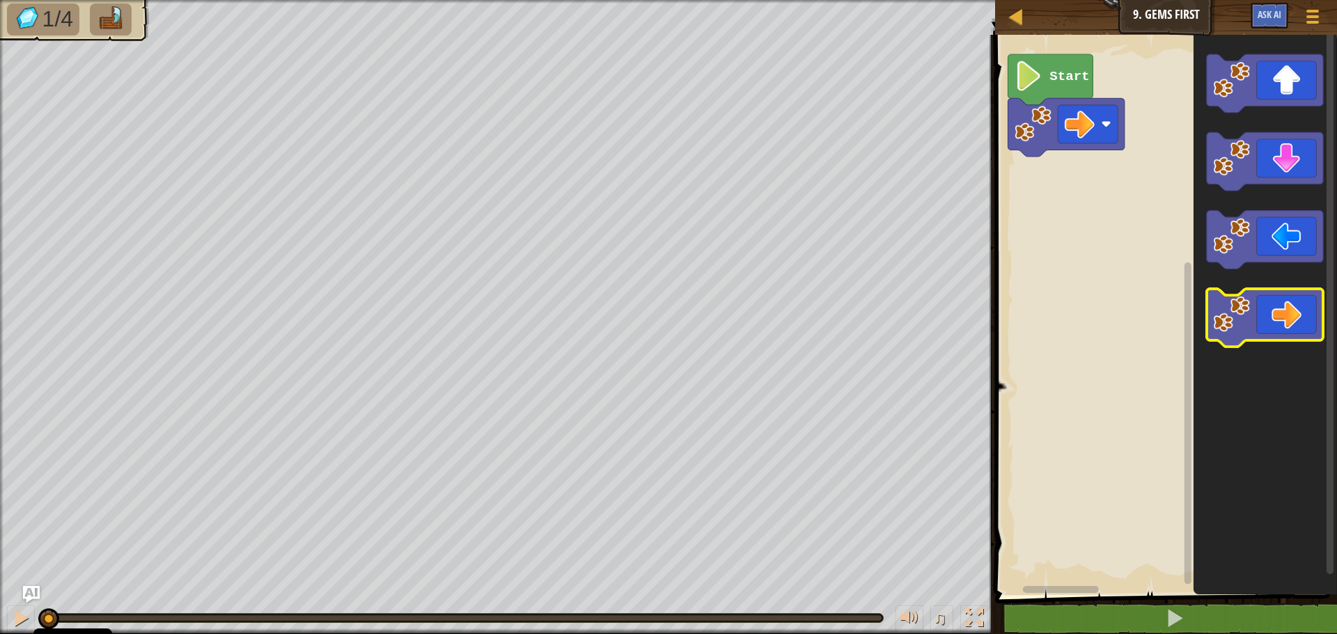
click at [1285, 311] on icon "Blockly darbalaukis" at bounding box center [1265, 318] width 116 height 58
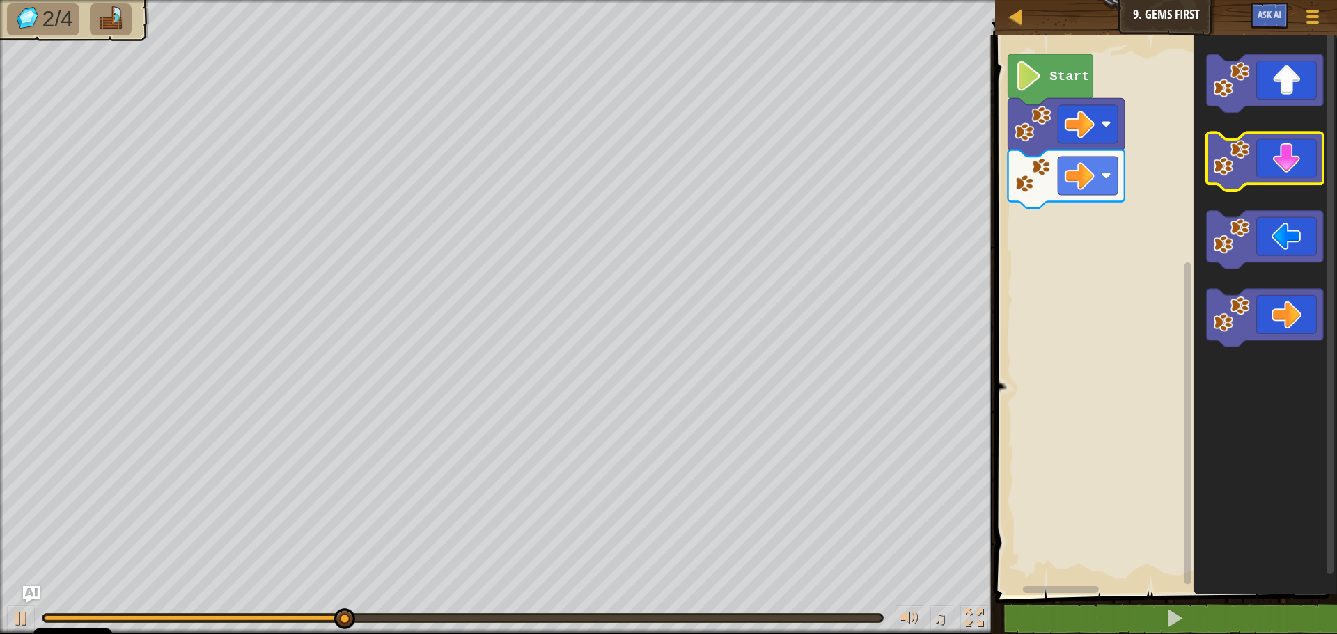
click at [1294, 170] on icon "Blockly darbalaukis" at bounding box center [1265, 162] width 116 height 58
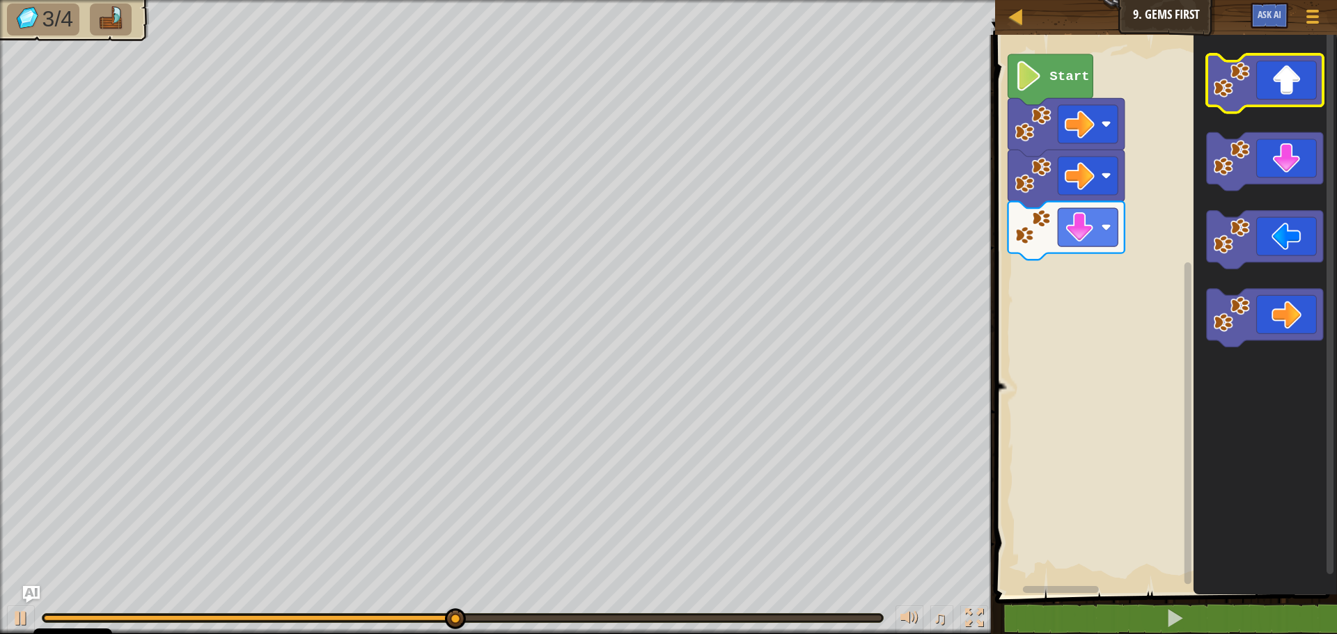
click at [1309, 73] on icon "Blockly darbalaukis" at bounding box center [1265, 83] width 116 height 58
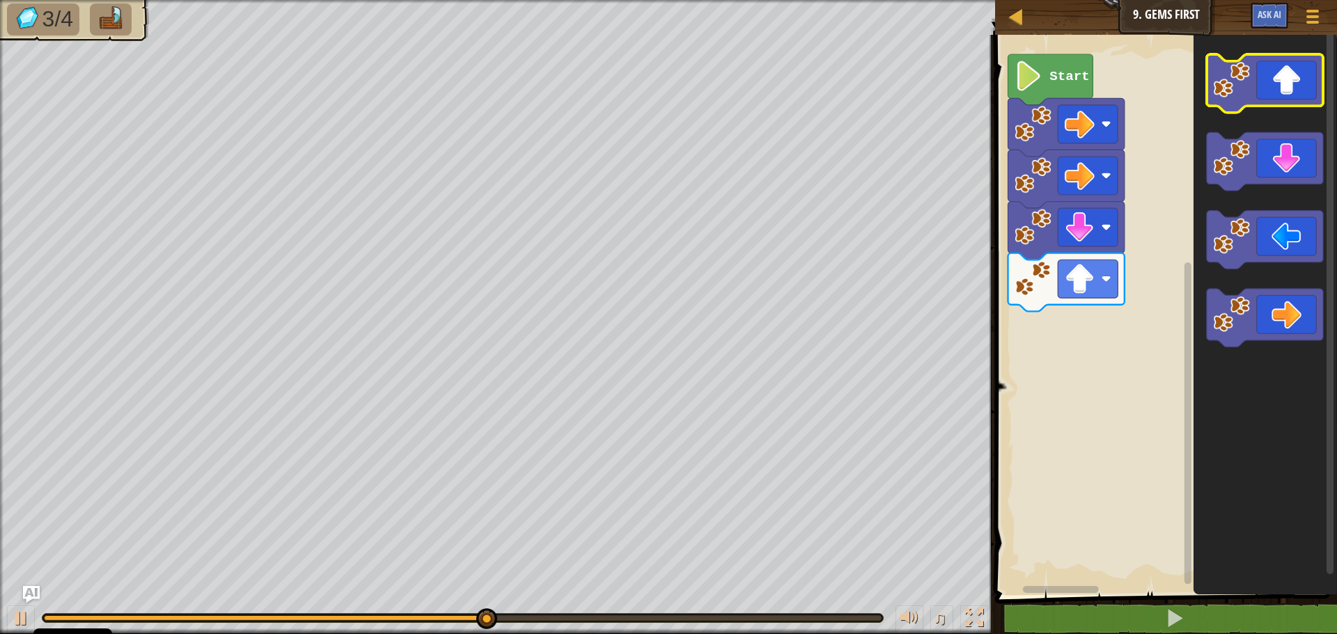
click at [1285, 86] on icon "Blockly darbalaukis" at bounding box center [1265, 83] width 116 height 58
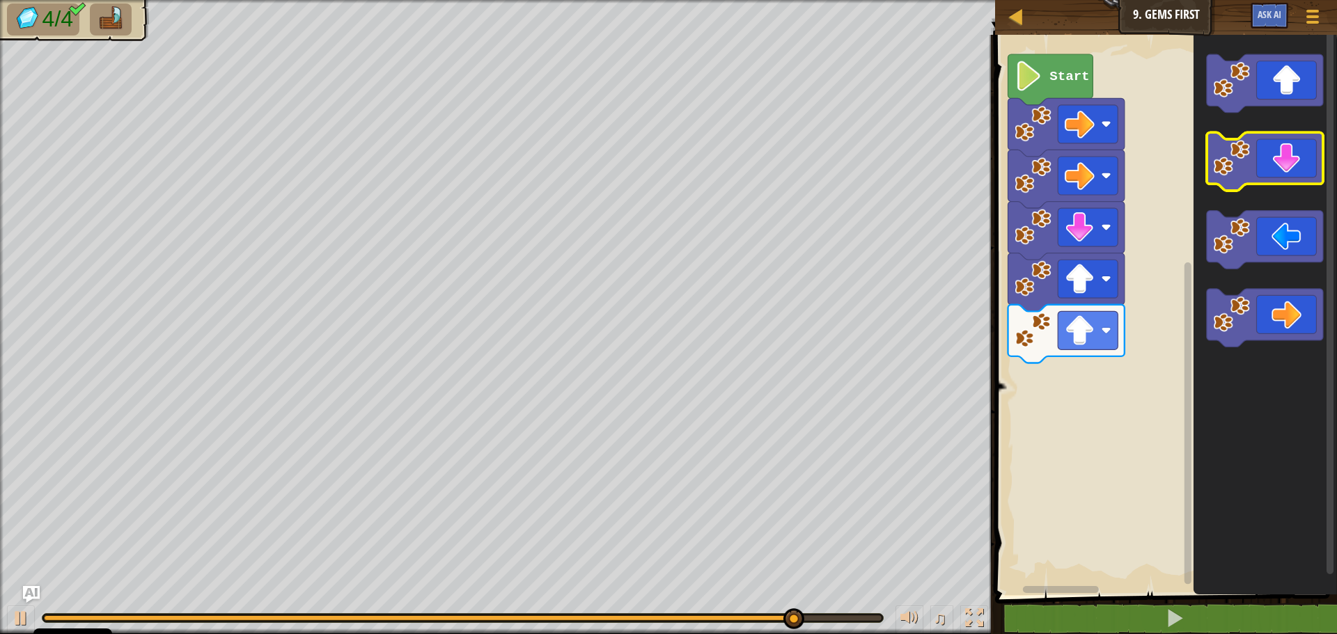
click at [1288, 163] on icon "Blockly darbalaukis" at bounding box center [1265, 162] width 116 height 58
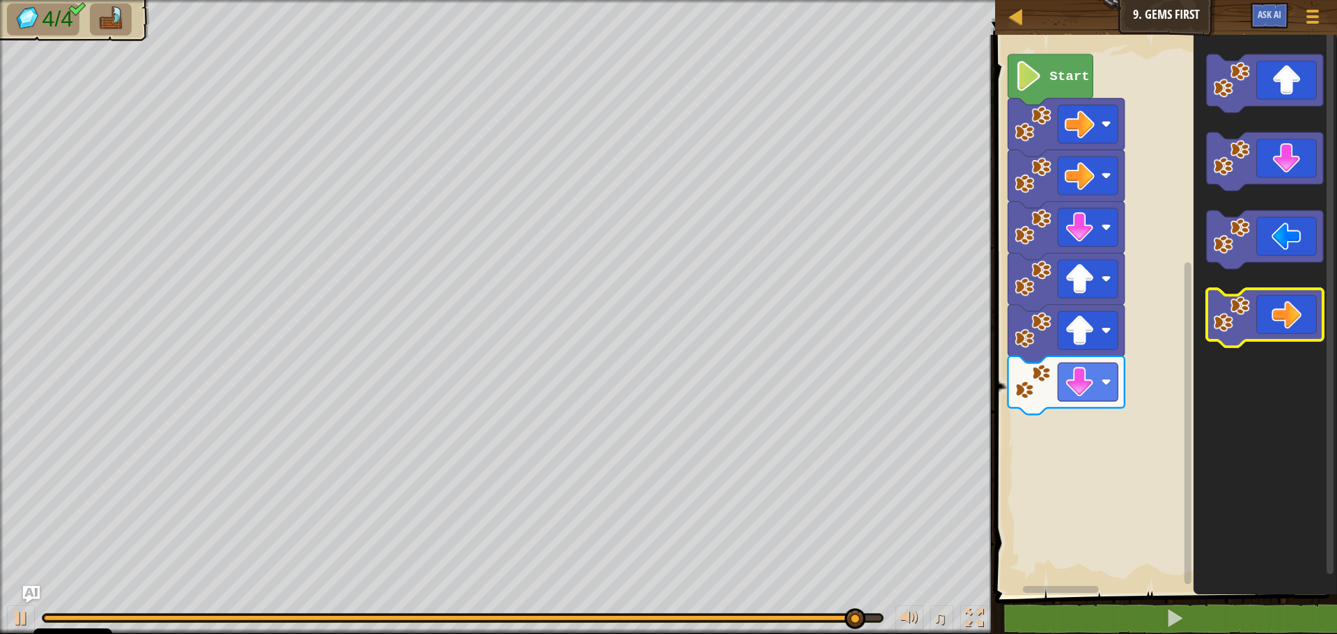
click at [1275, 302] on icon "Blockly darbalaukis" at bounding box center [1265, 318] width 116 height 58
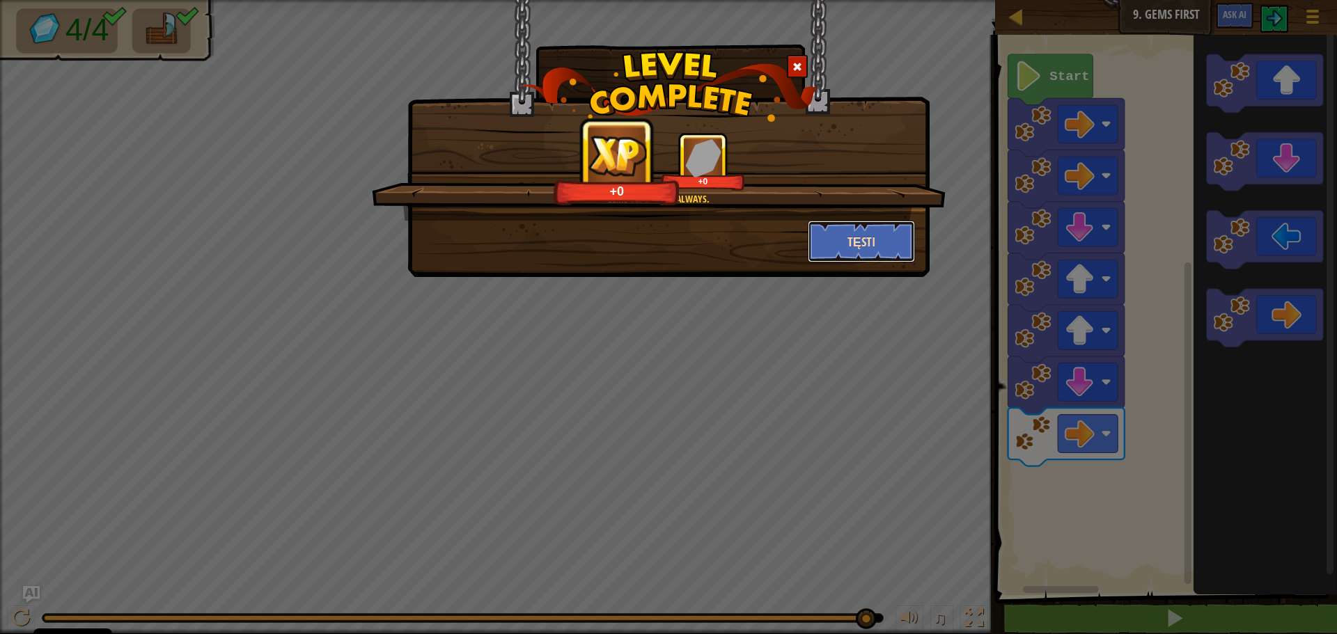
click at [890, 235] on button "Tęsti" at bounding box center [862, 242] width 108 height 42
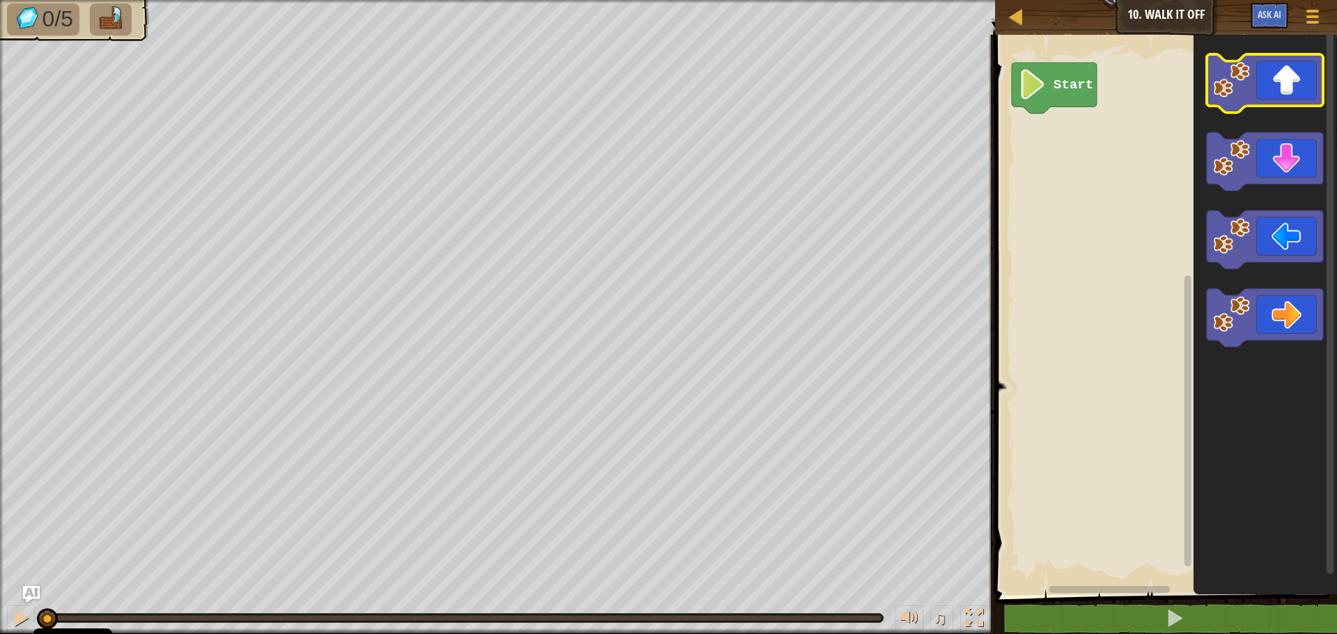
click at [1280, 97] on icon "Blockly darbalaukis" at bounding box center [1265, 83] width 116 height 58
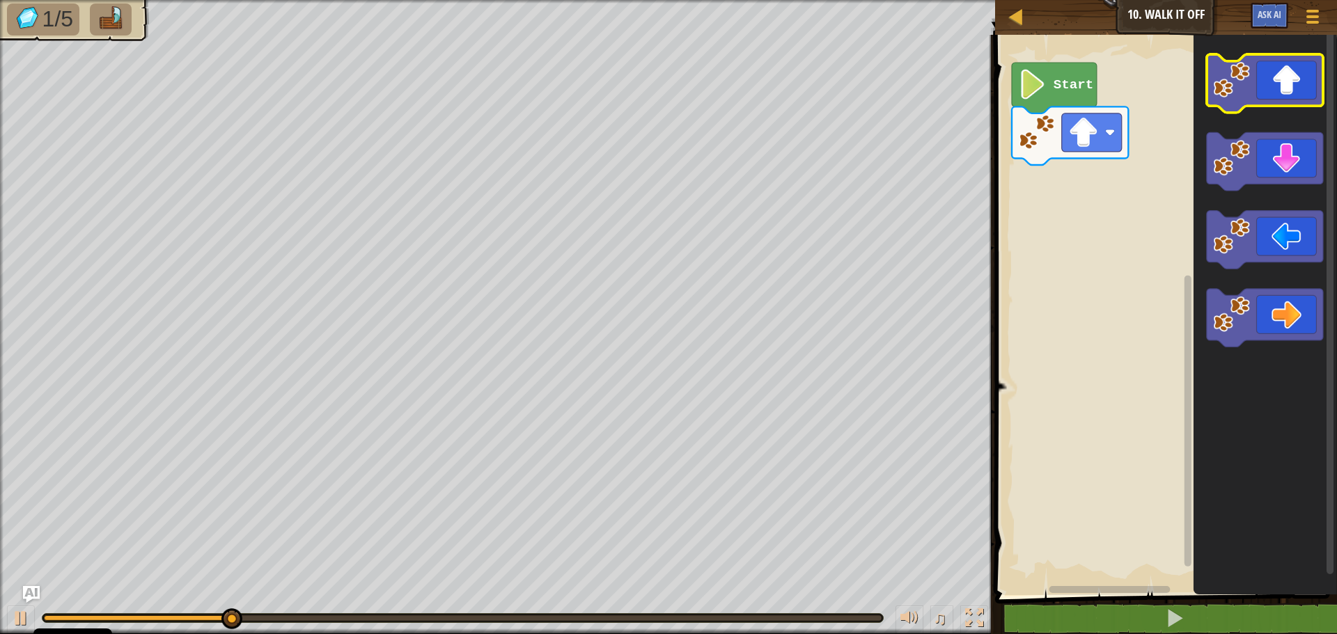
click at [1268, 81] on icon "Blockly darbalaukis" at bounding box center [1265, 83] width 116 height 58
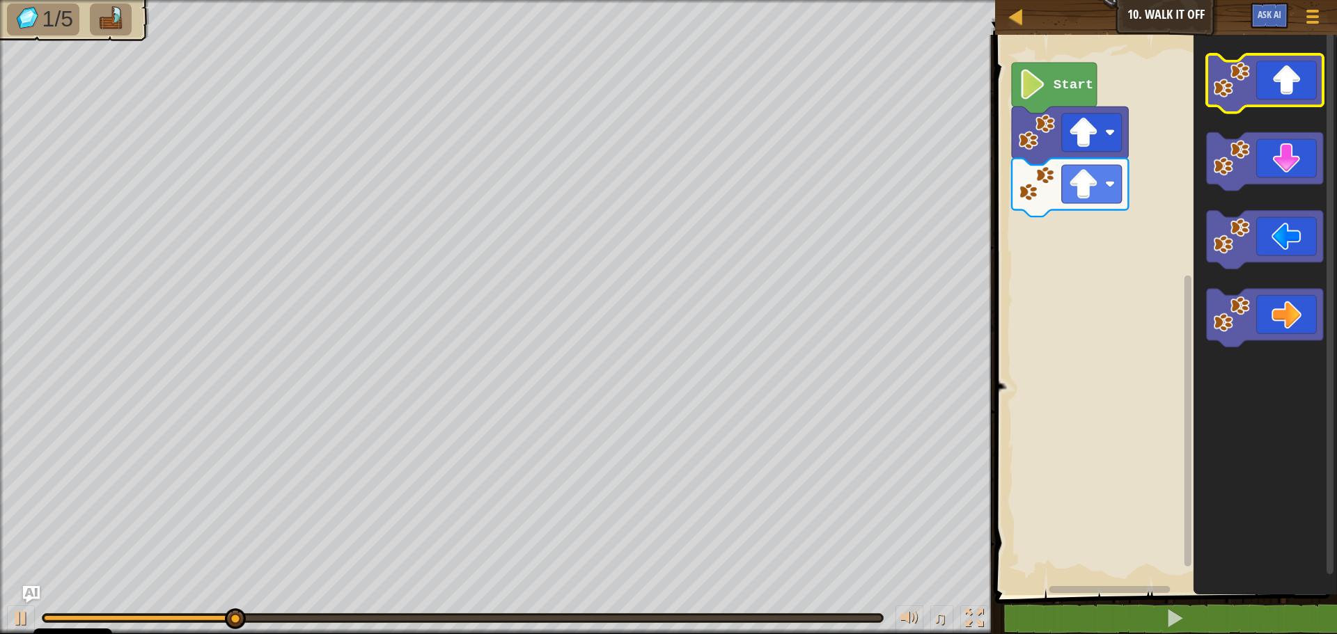
click at [1269, 81] on icon "Blockly darbalaukis" at bounding box center [1265, 83] width 116 height 58
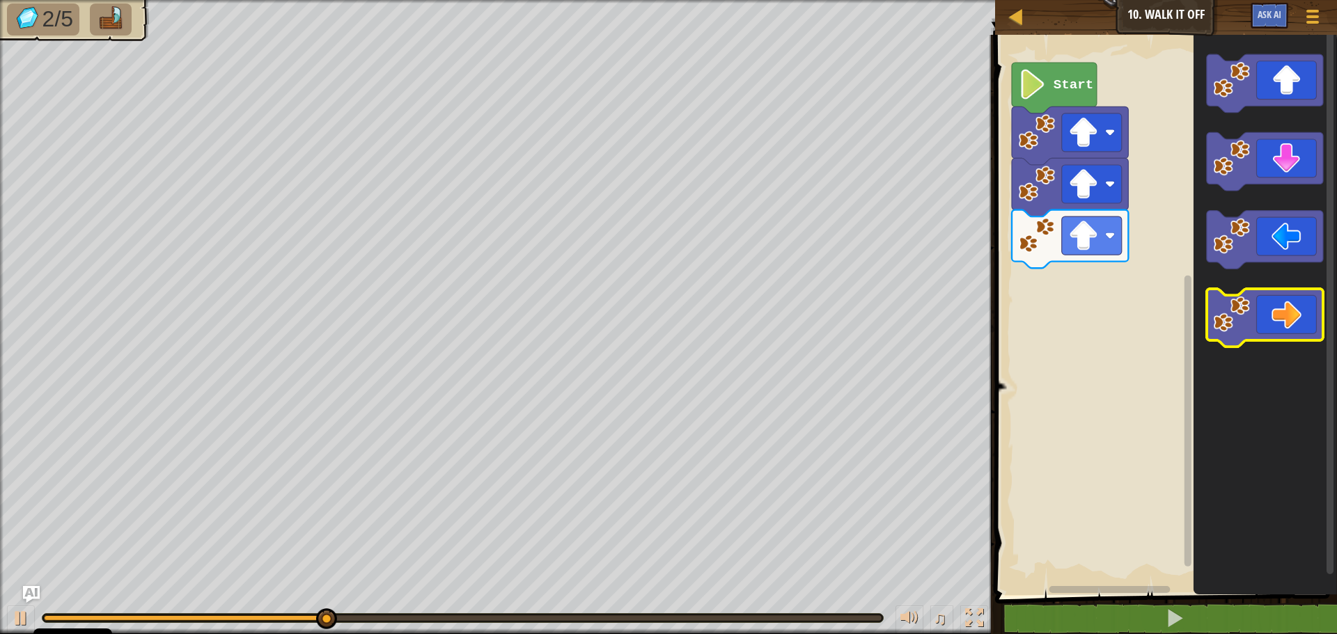
click at [1290, 305] on icon "Blockly darbalaukis" at bounding box center [1265, 318] width 116 height 58
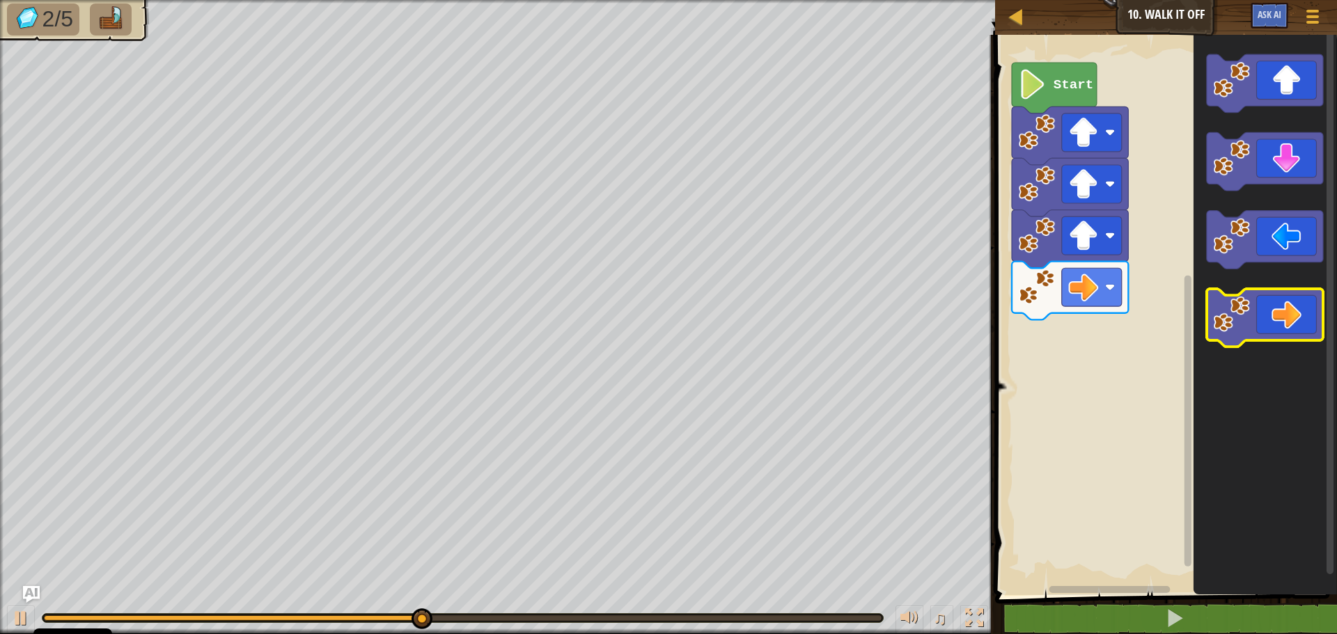
click at [1293, 306] on icon "Blockly darbalaukis" at bounding box center [1265, 318] width 116 height 58
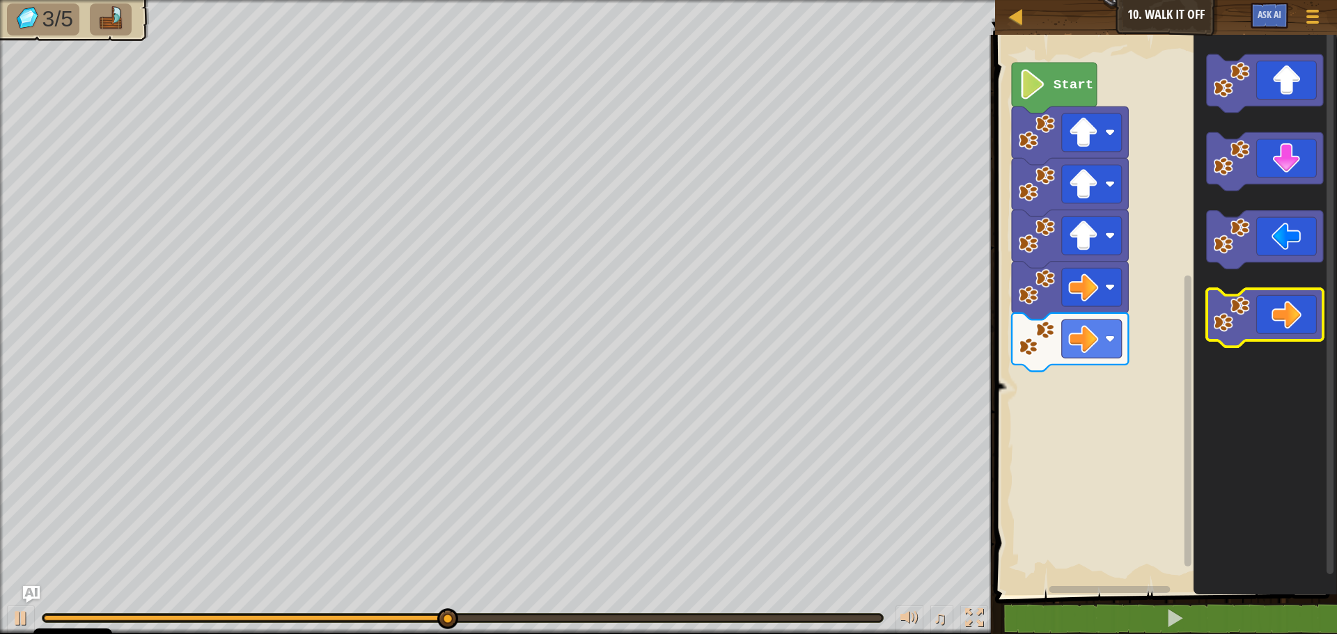
click at [1287, 314] on icon "Blockly darbalaukis" at bounding box center [1265, 318] width 116 height 58
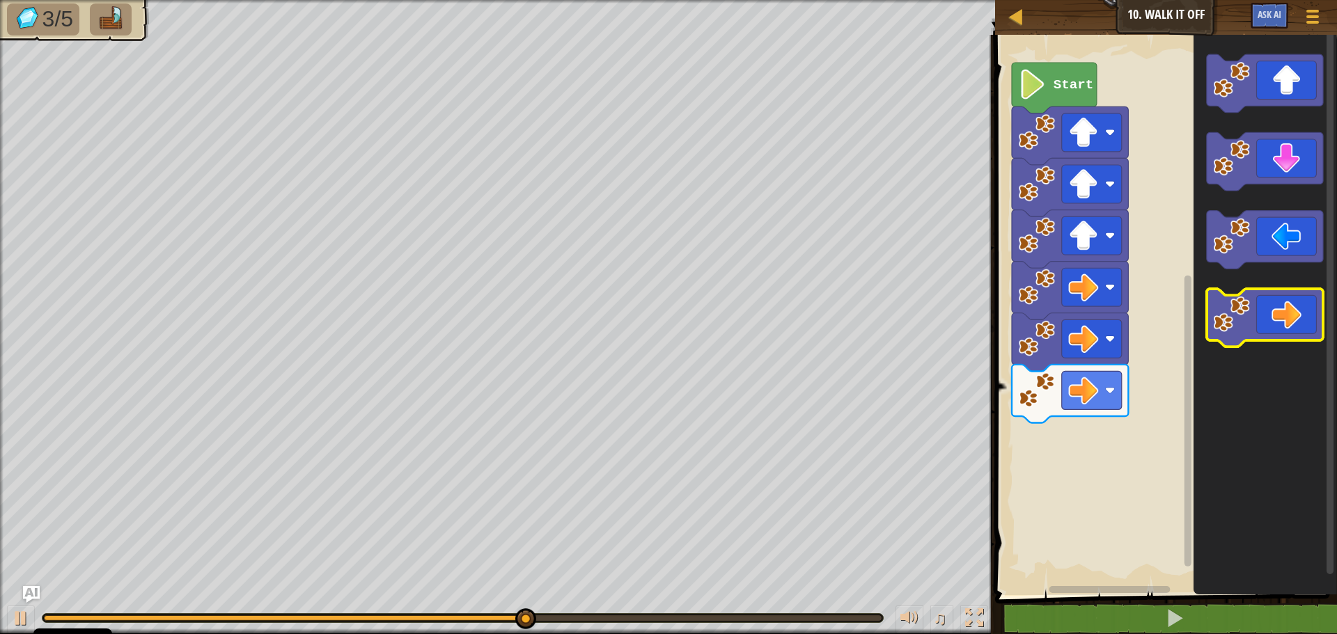
click at [1287, 314] on icon "Blockly darbalaukis" at bounding box center [1265, 318] width 116 height 58
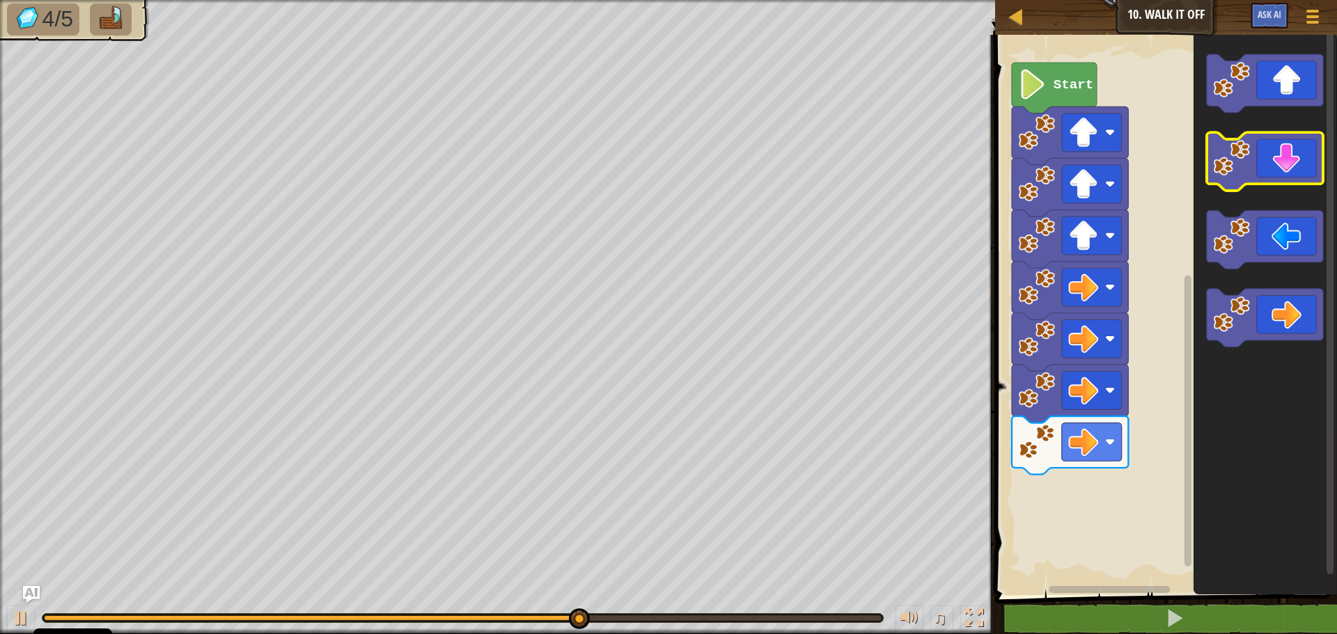
click at [1284, 175] on icon "Blockly darbalaukis" at bounding box center [1265, 162] width 116 height 58
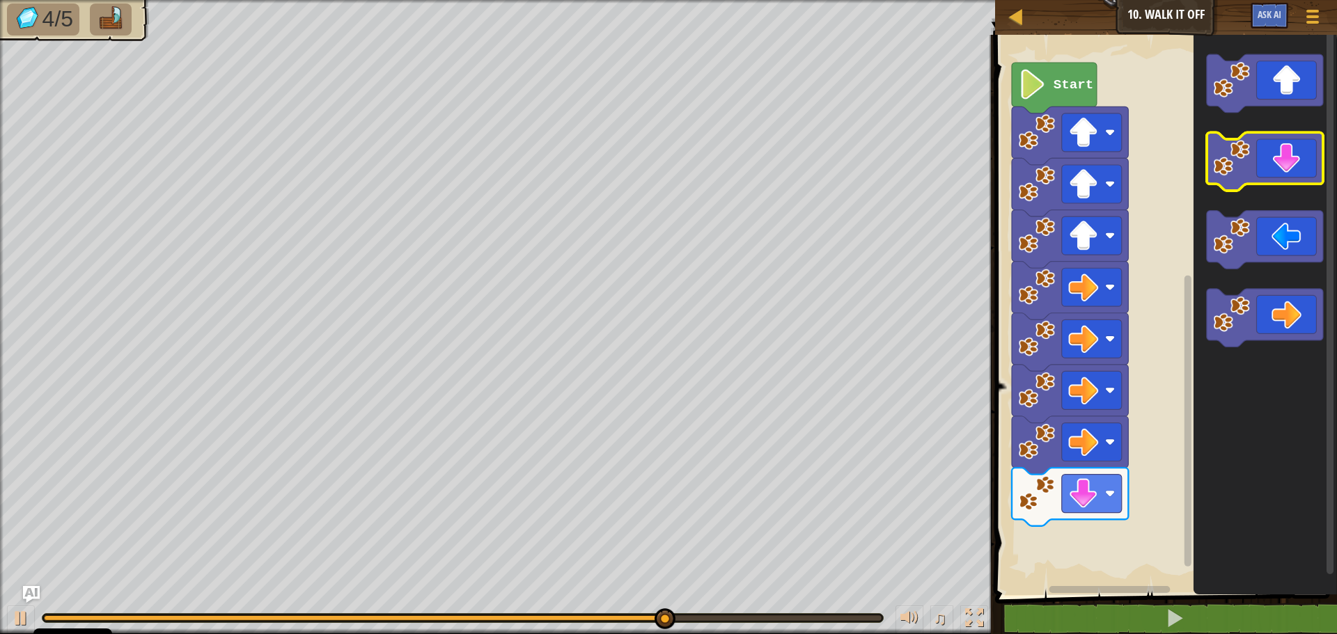
click at [1284, 175] on icon "Blockly darbalaukis" at bounding box center [1265, 162] width 116 height 58
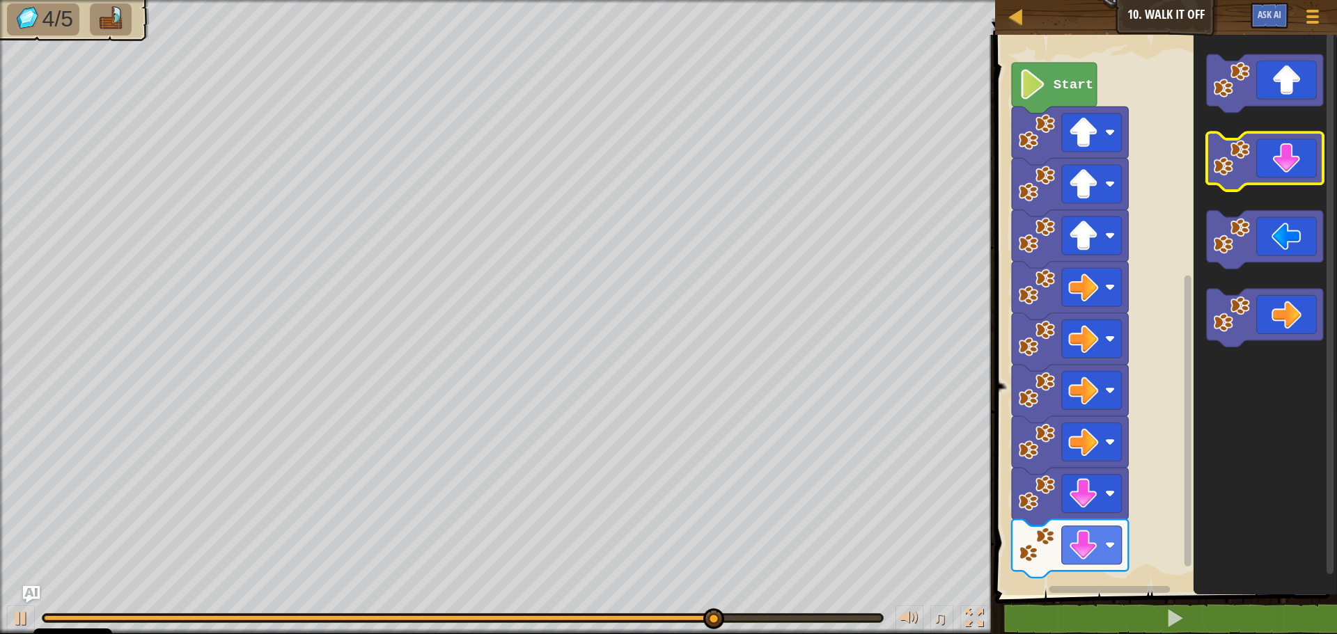
click at [1284, 175] on icon "Blockly darbalaukis" at bounding box center [1265, 162] width 116 height 58
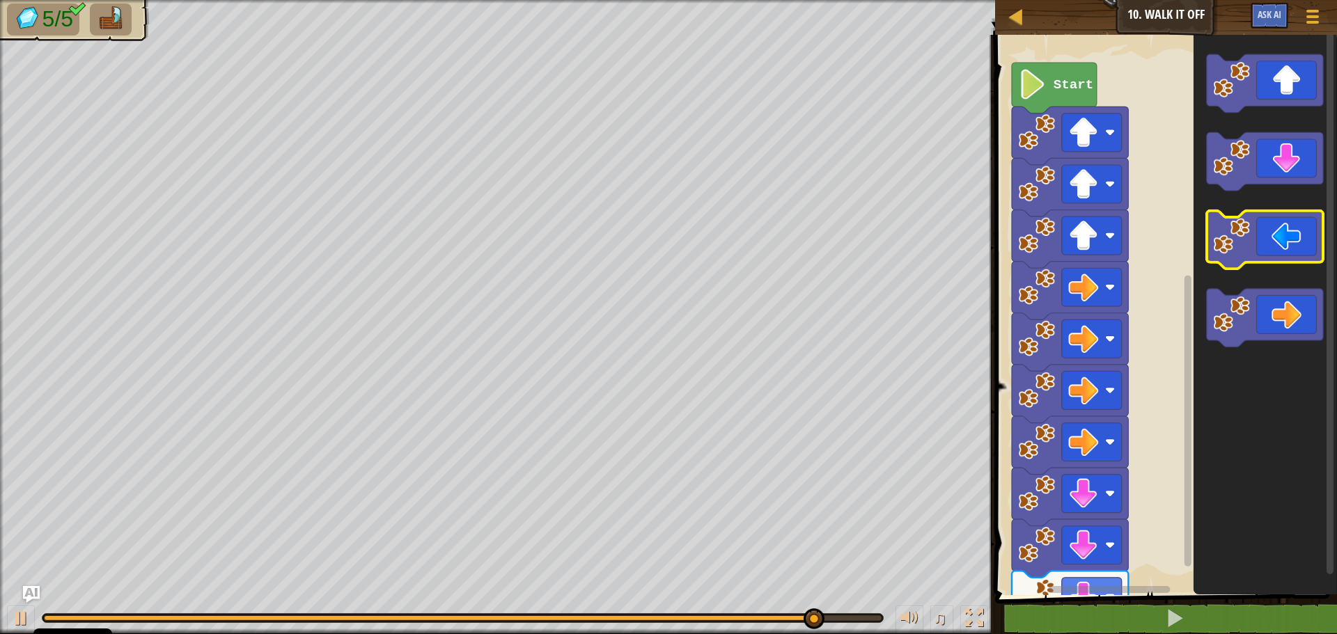
click at [1277, 244] on icon "Blockly darbalaukis" at bounding box center [1265, 240] width 116 height 58
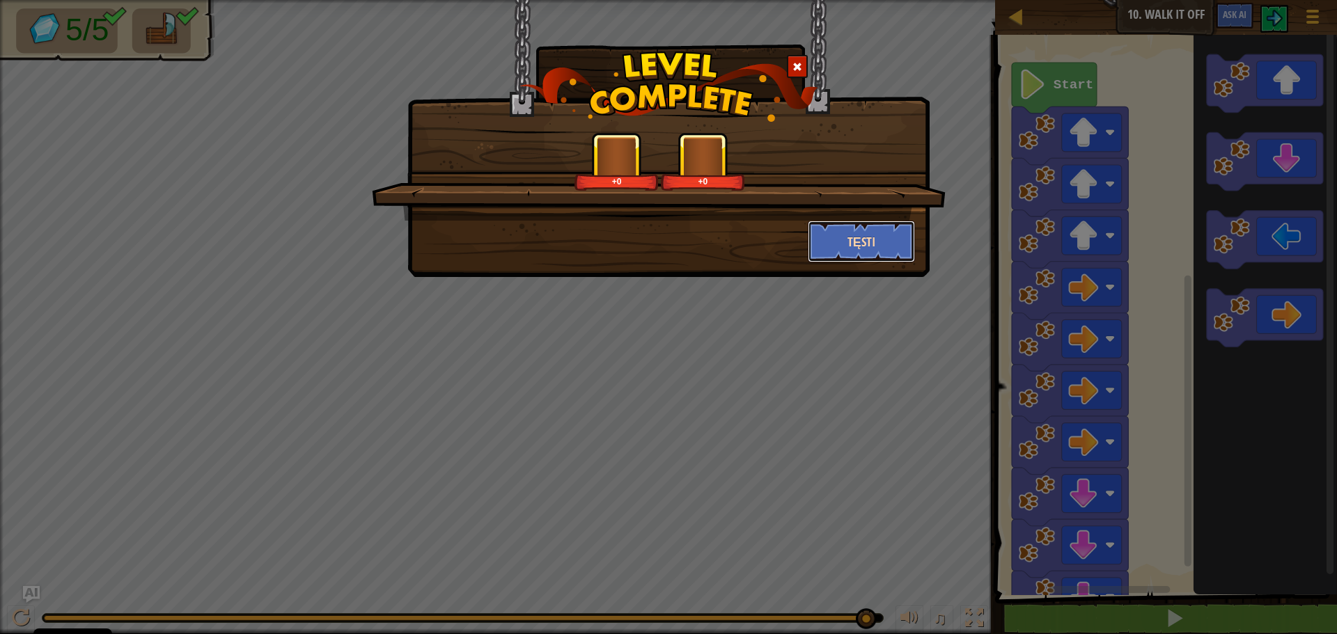
click at [881, 233] on button "Tęsti" at bounding box center [862, 242] width 108 height 42
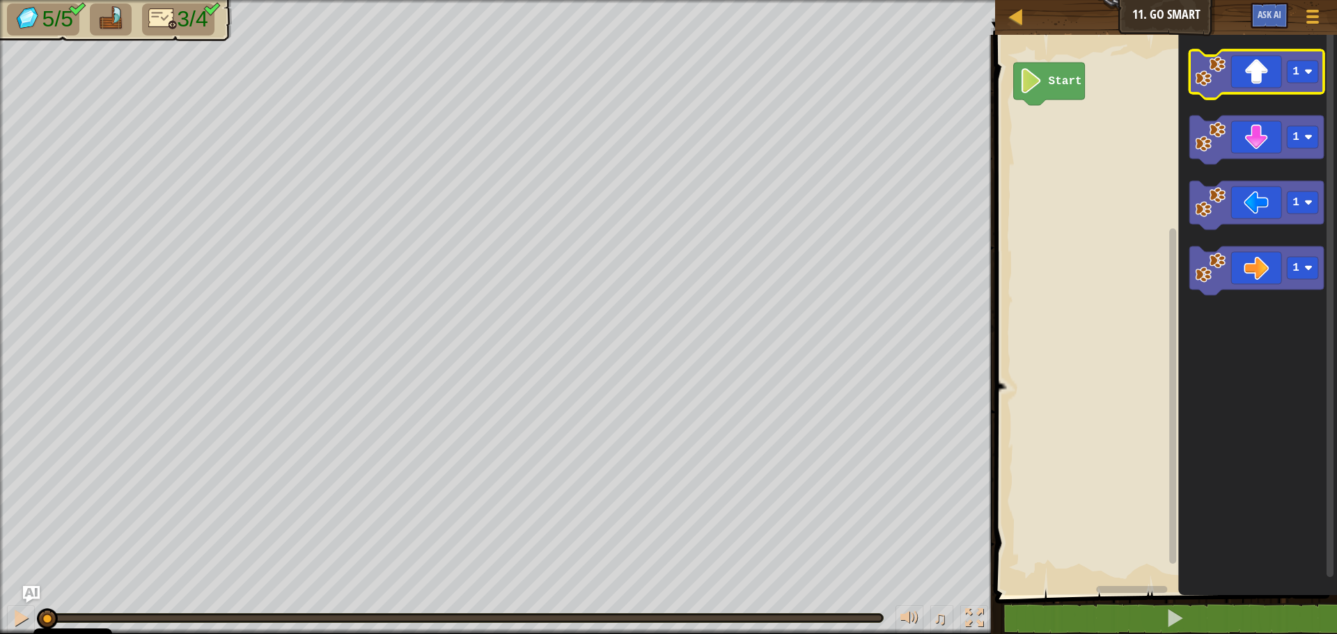
click at [1258, 79] on icon "Blockly darbalaukis" at bounding box center [1256, 74] width 134 height 49
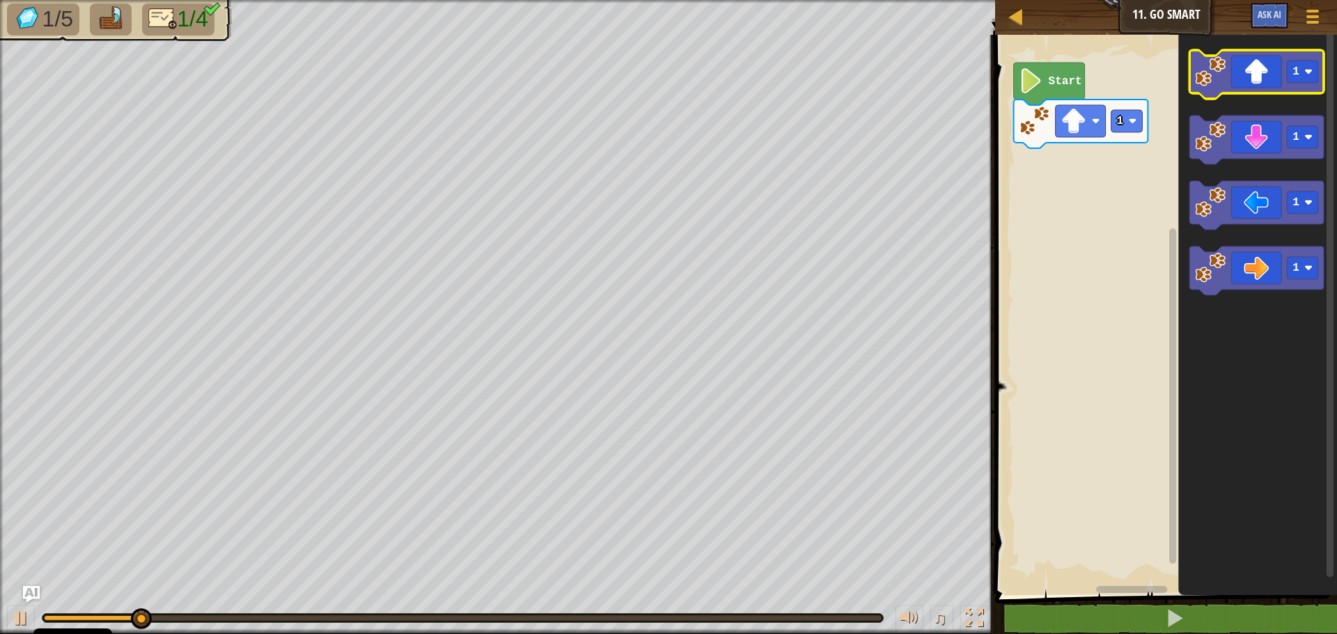
click at [1255, 72] on icon "Blockly darbalaukis" at bounding box center [1256, 74] width 134 height 49
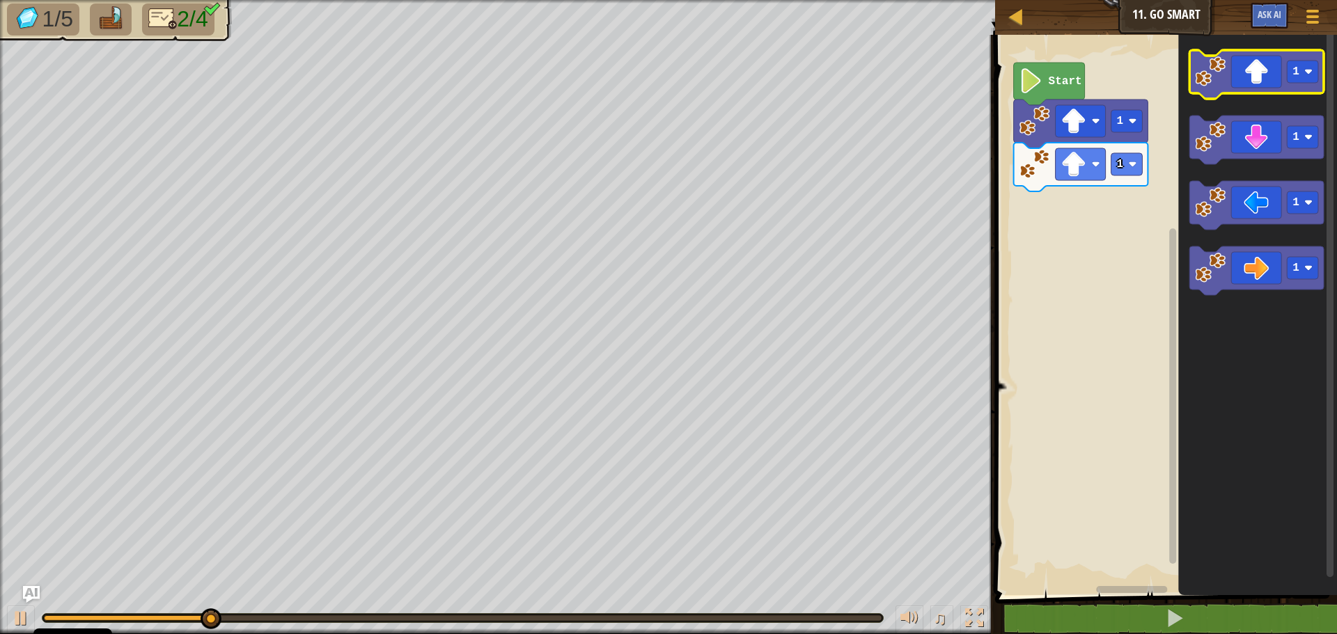
click at [1255, 72] on icon "Blockly darbalaukis" at bounding box center [1256, 74] width 134 height 49
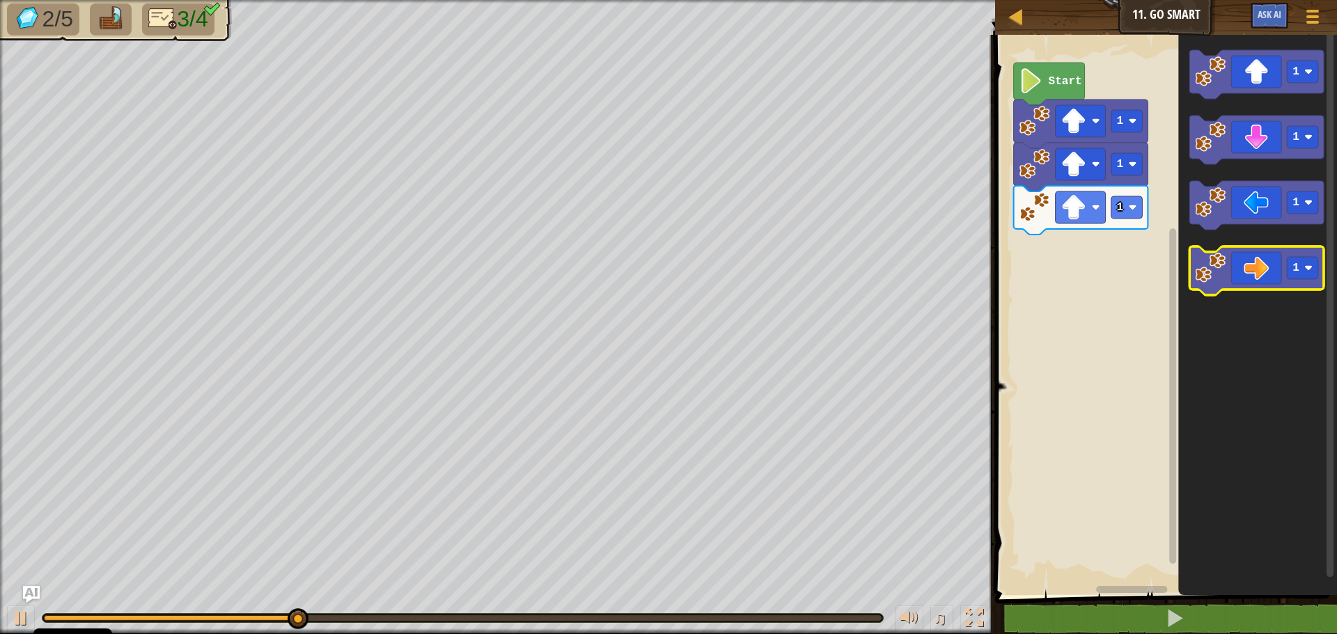
click at [1251, 271] on icon "Blockly darbalaukis" at bounding box center [1256, 270] width 134 height 49
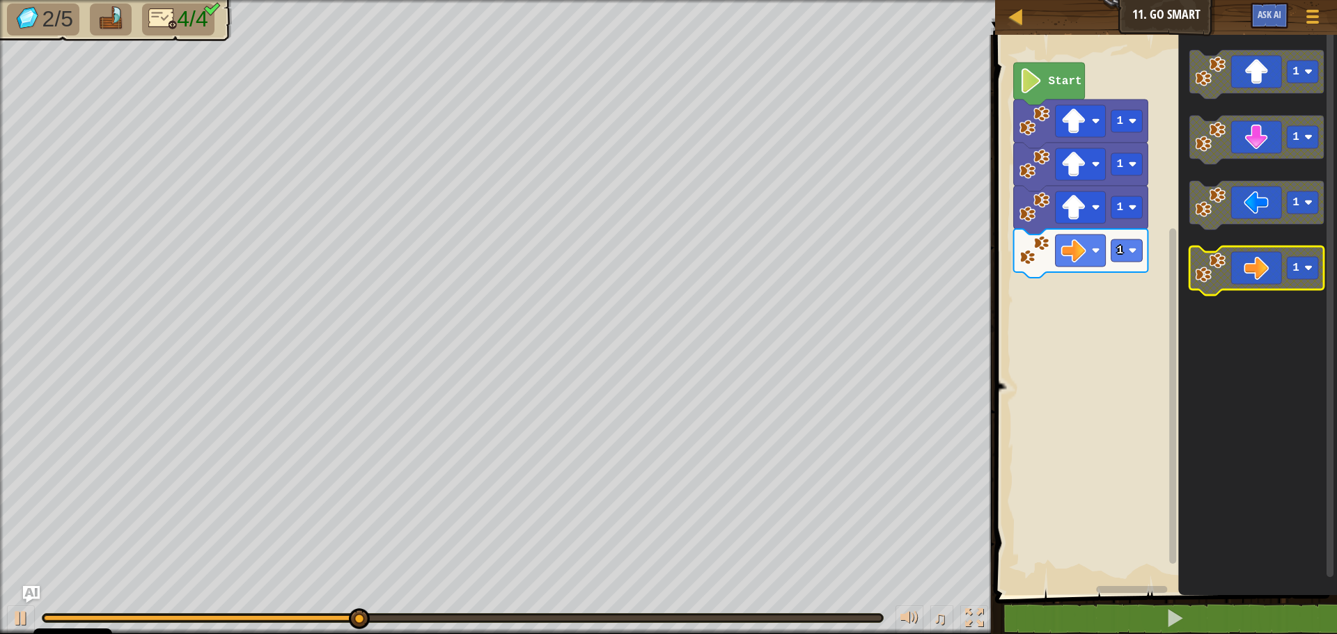
click at [1269, 265] on icon "Blockly darbalaukis" at bounding box center [1256, 270] width 134 height 49
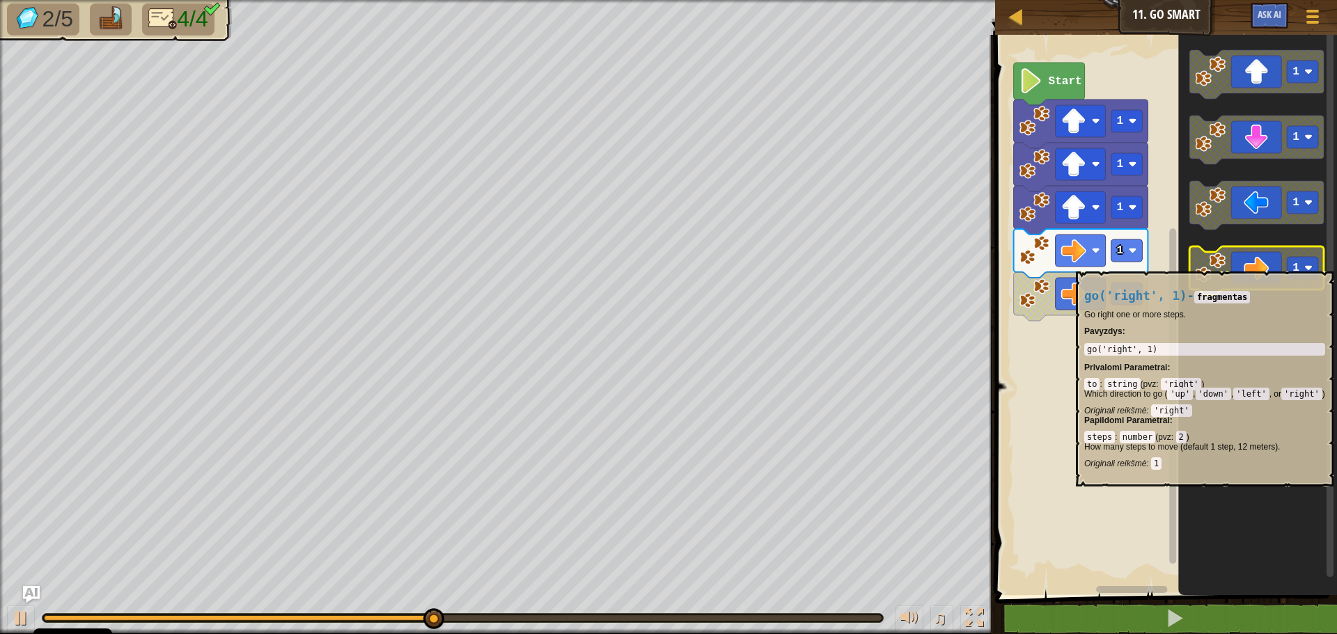
click at [1269, 265] on icon "Blockly darbalaukis" at bounding box center [1256, 270] width 134 height 49
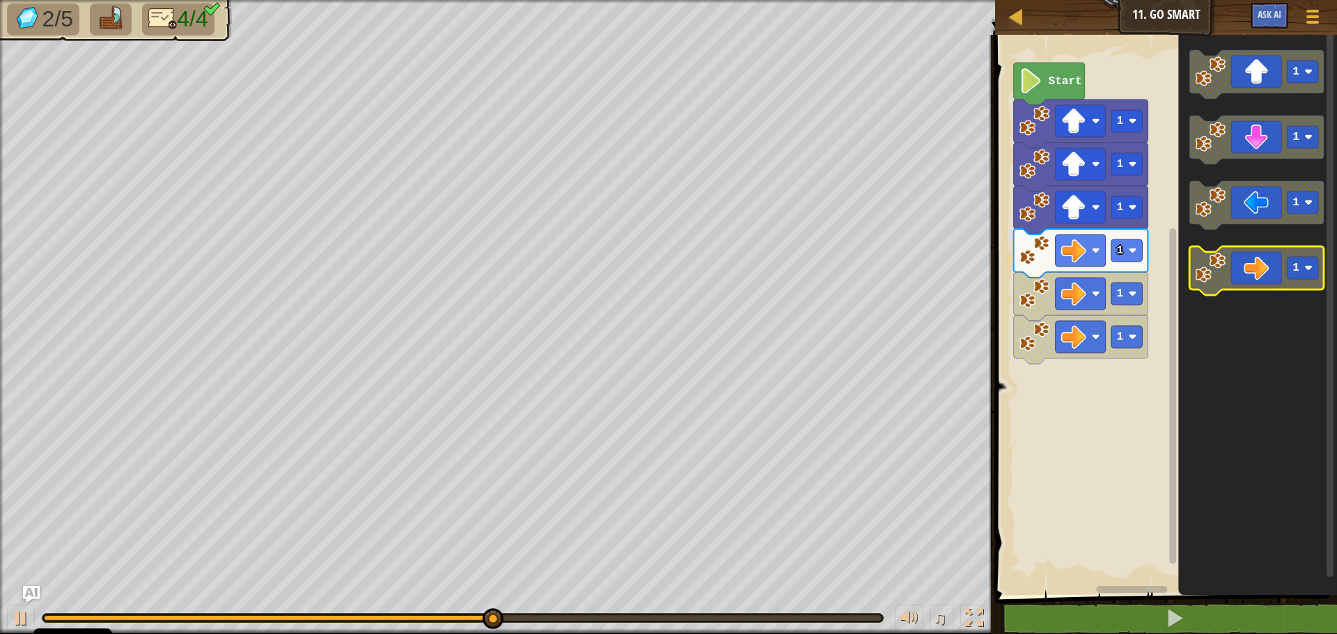
click at [1264, 275] on icon "Blockly darbalaukis" at bounding box center [1256, 270] width 134 height 49
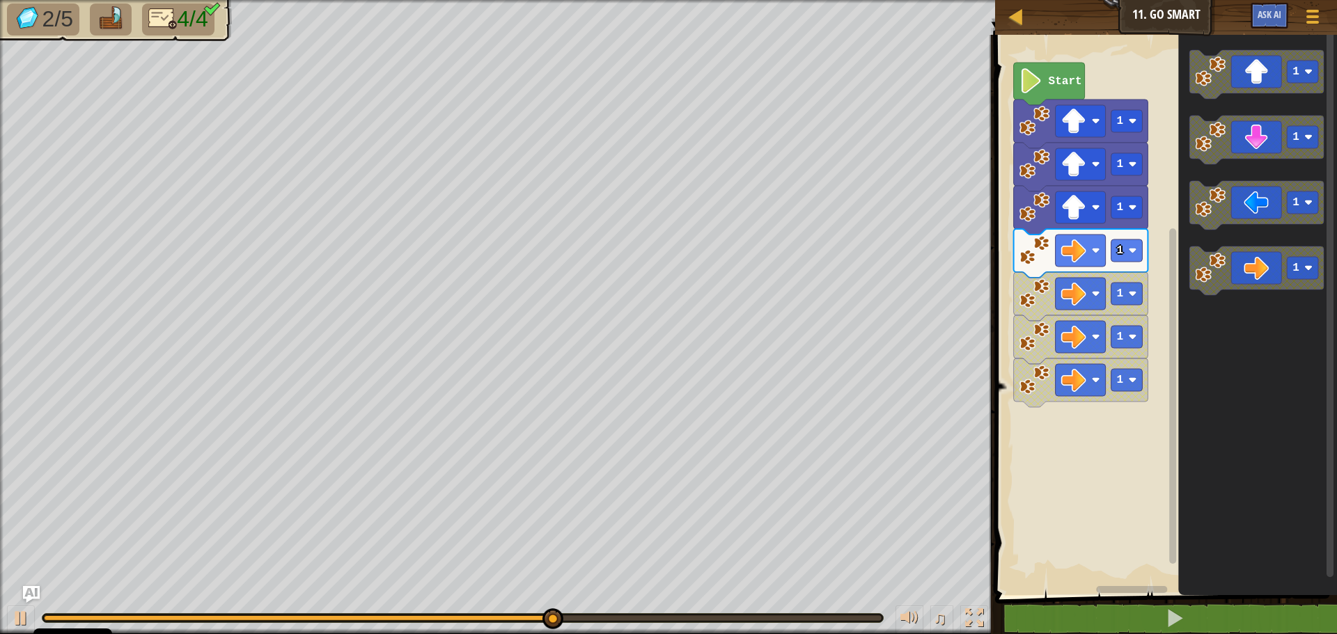
click at [1250, 346] on icon "Blockly darbalaukis" at bounding box center [1257, 311] width 159 height 567
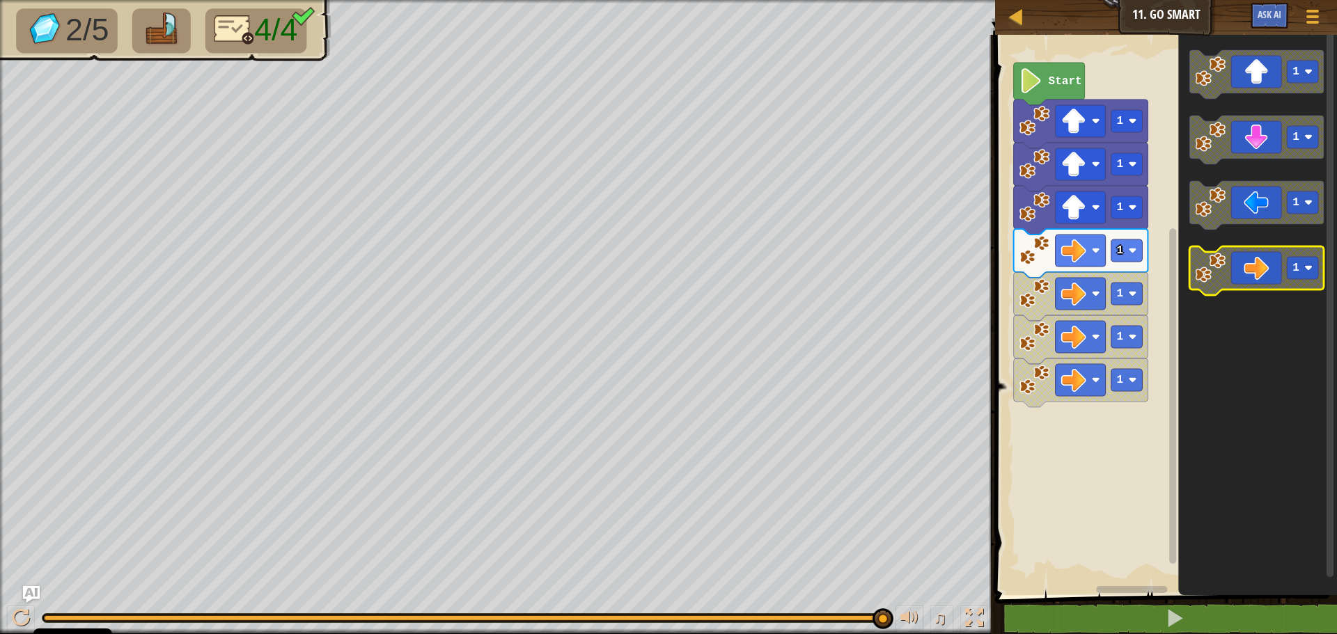
click at [1260, 269] on icon "Blockly darbalaukis" at bounding box center [1256, 270] width 134 height 49
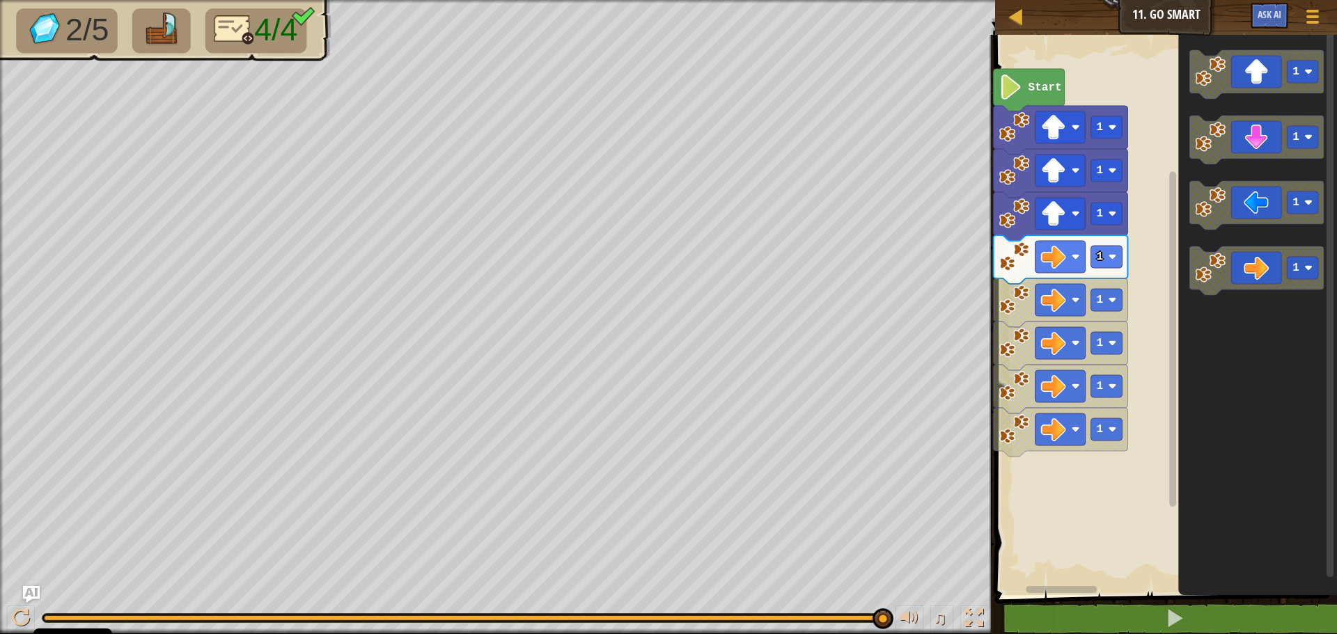
click at [1134, 280] on rect "Blockly darbalaukis" at bounding box center [1164, 311] width 346 height 567
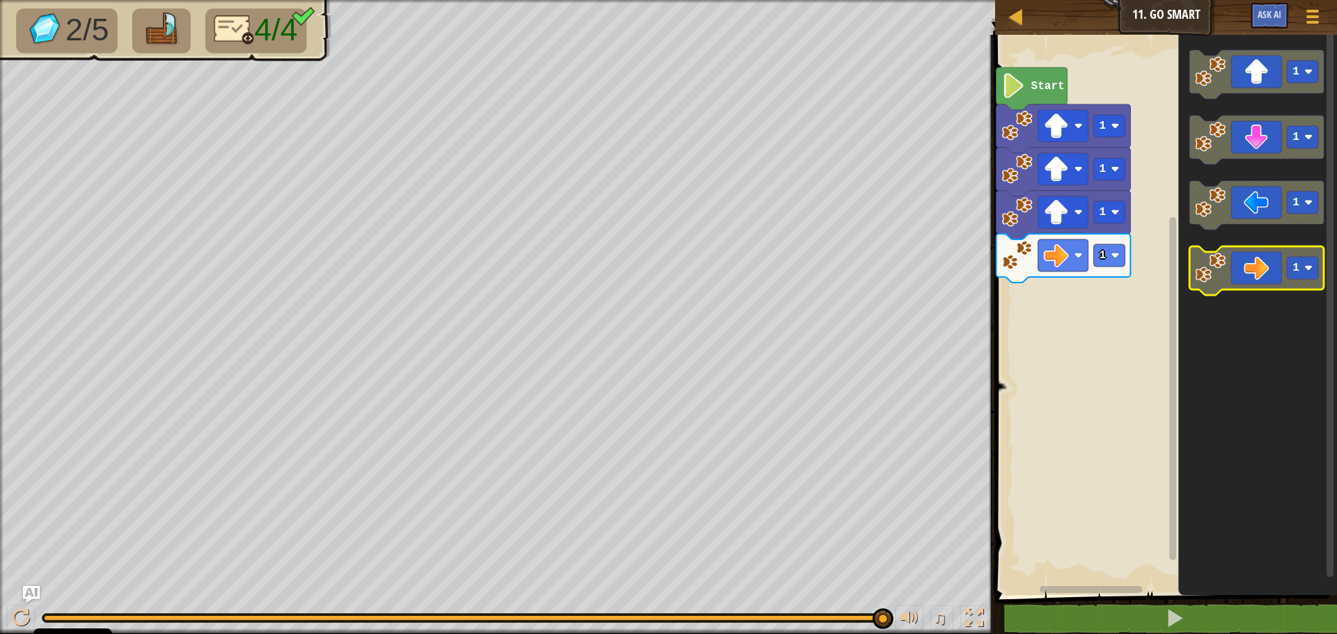
click at [1249, 266] on icon "Blockly darbalaukis" at bounding box center [1256, 270] width 134 height 49
click at [1250, 276] on icon "Blockly darbalaukis" at bounding box center [1256, 270] width 134 height 49
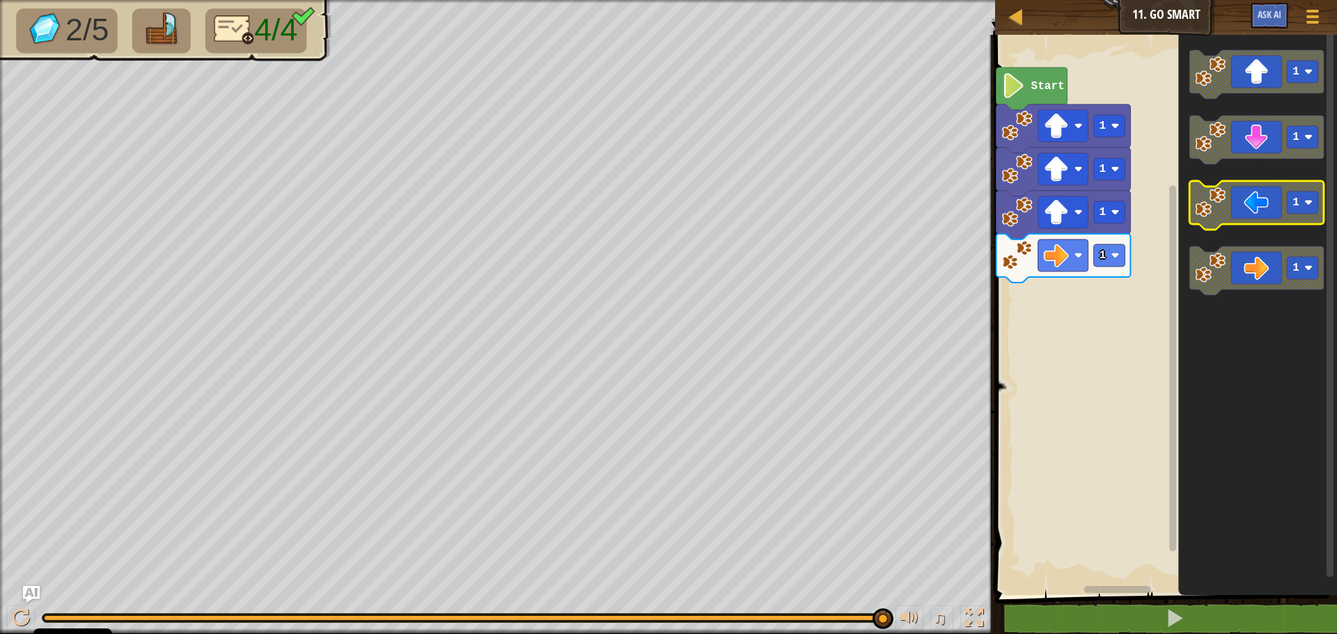
click at [1286, 204] on icon "Blockly darbalaukis" at bounding box center [1256, 205] width 134 height 49
click at [1271, 213] on icon "Blockly darbalaukis" at bounding box center [1256, 205] width 134 height 49
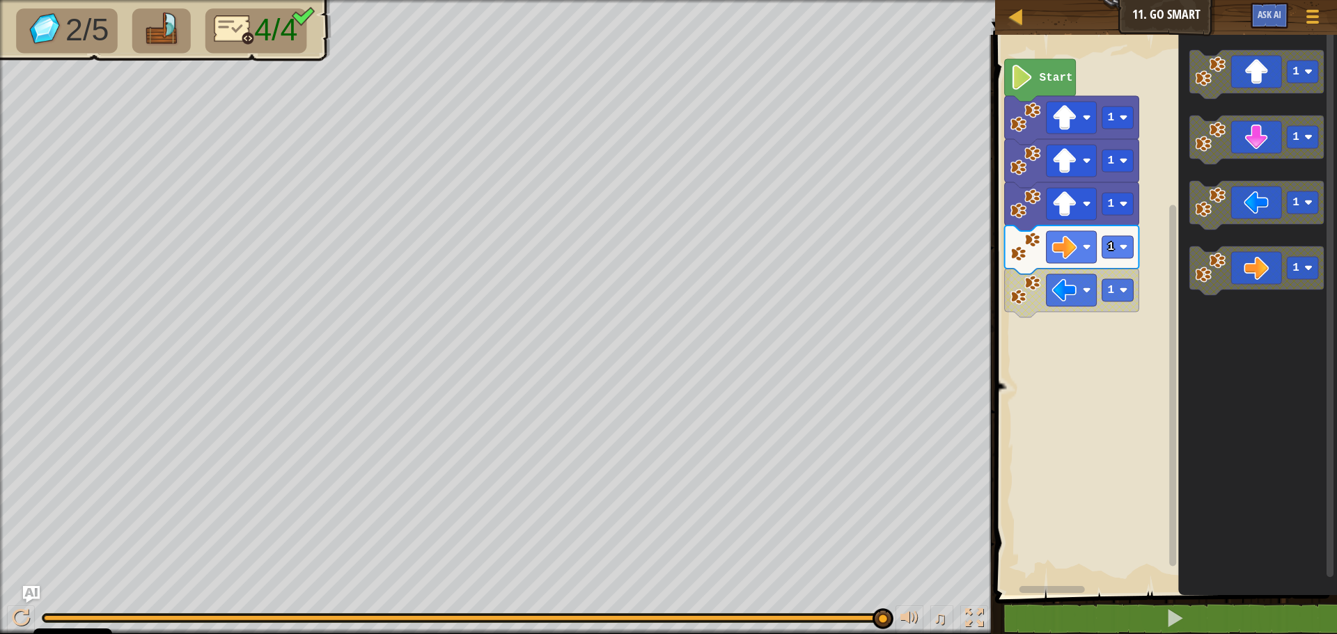
click at [1150, 291] on rect "Blockly darbalaukis" at bounding box center [1164, 311] width 346 height 567
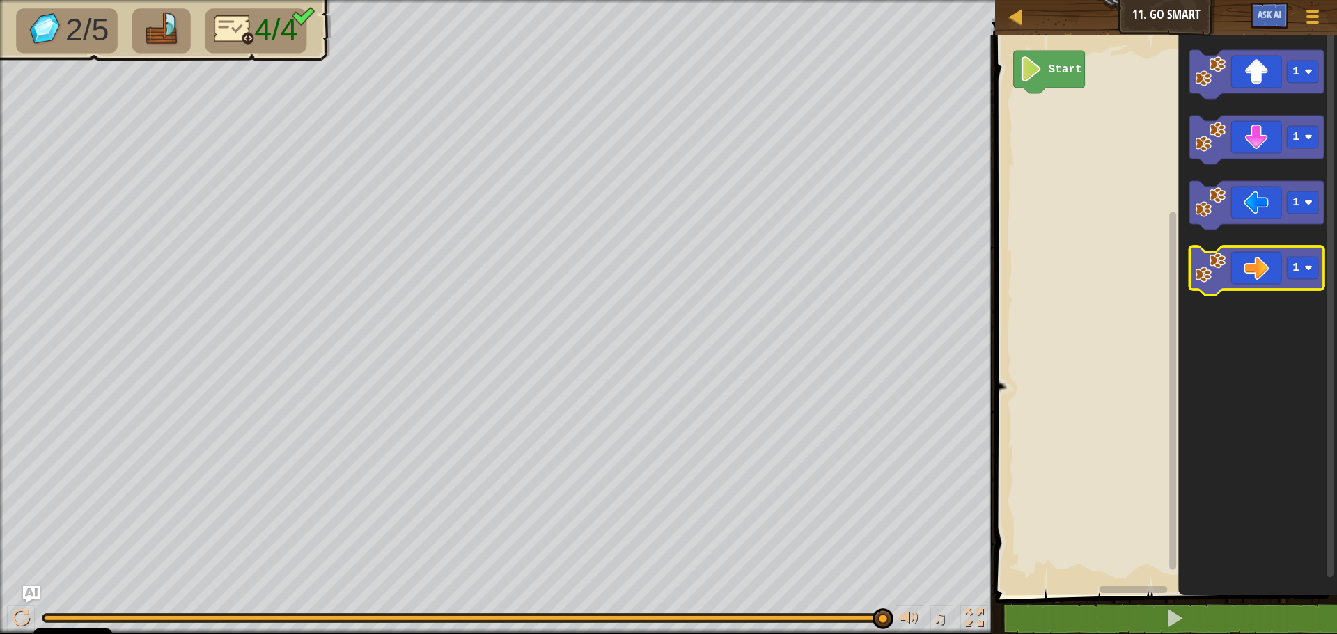
click at [1242, 269] on icon "Blockly darbalaukis" at bounding box center [1256, 270] width 134 height 49
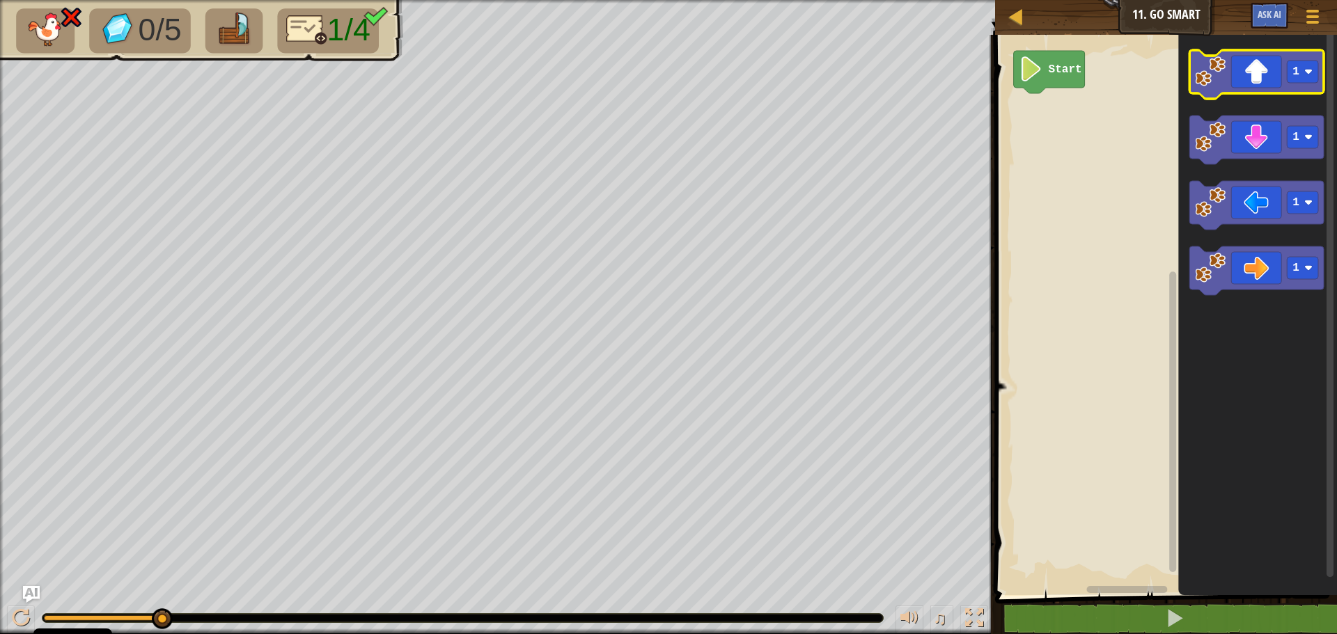
click at [1244, 75] on icon "Blockly darbalaukis" at bounding box center [1256, 74] width 134 height 49
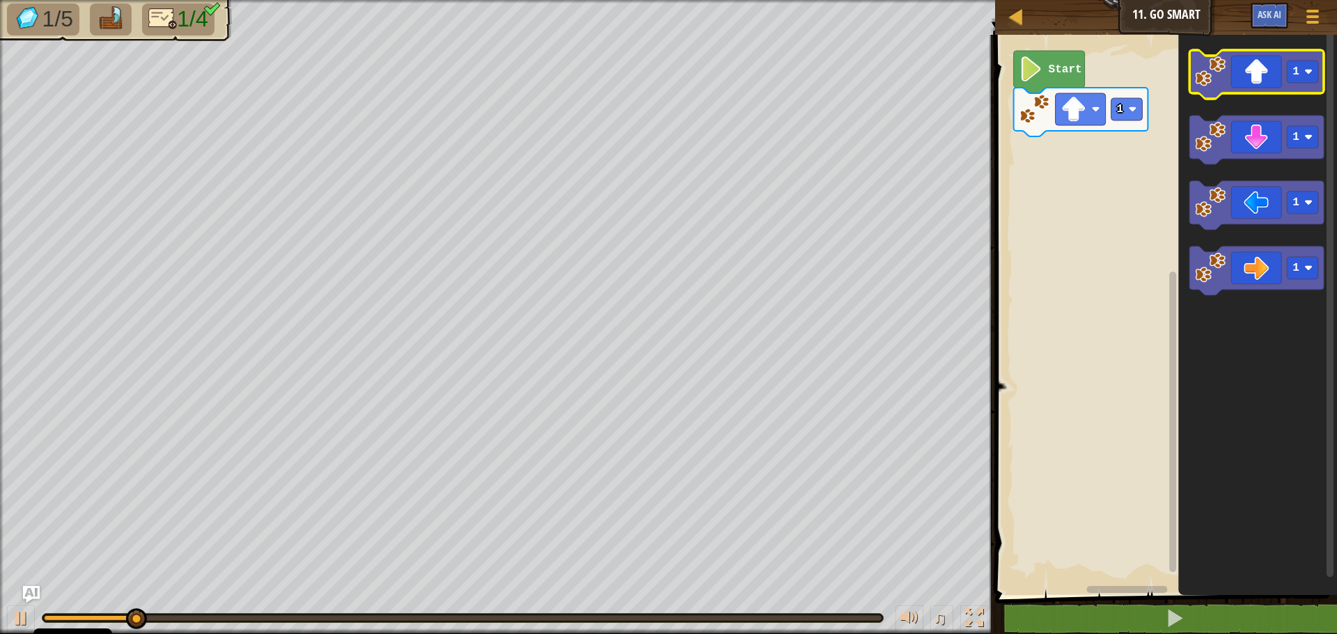
click at [1256, 76] on icon "Blockly darbalaukis" at bounding box center [1256, 74] width 134 height 49
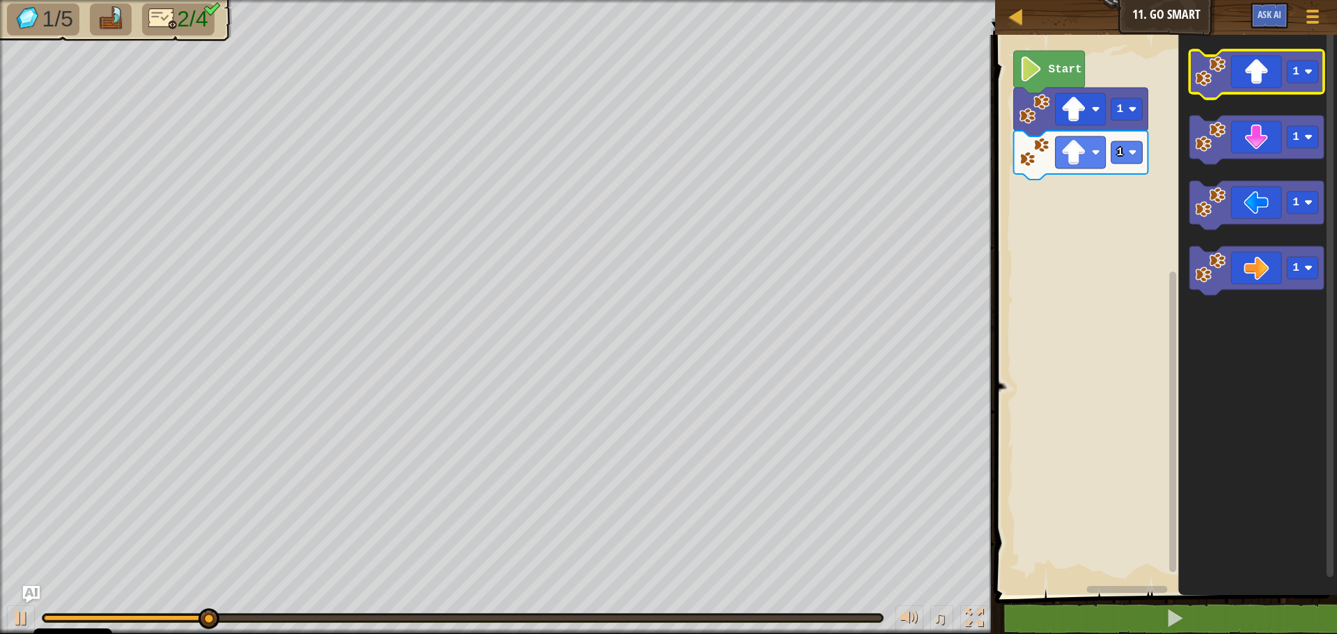
click at [1265, 68] on icon "Blockly darbalaukis" at bounding box center [1256, 74] width 134 height 49
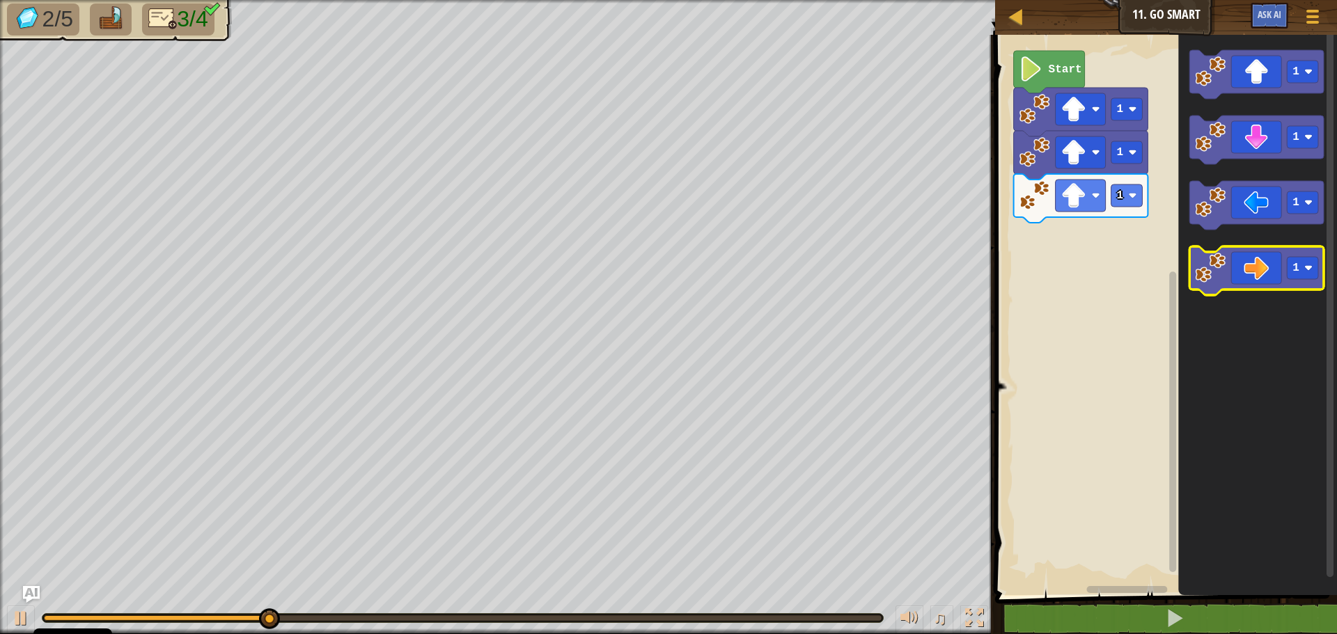
click at [1240, 273] on icon "Blockly darbalaukis" at bounding box center [1256, 270] width 134 height 49
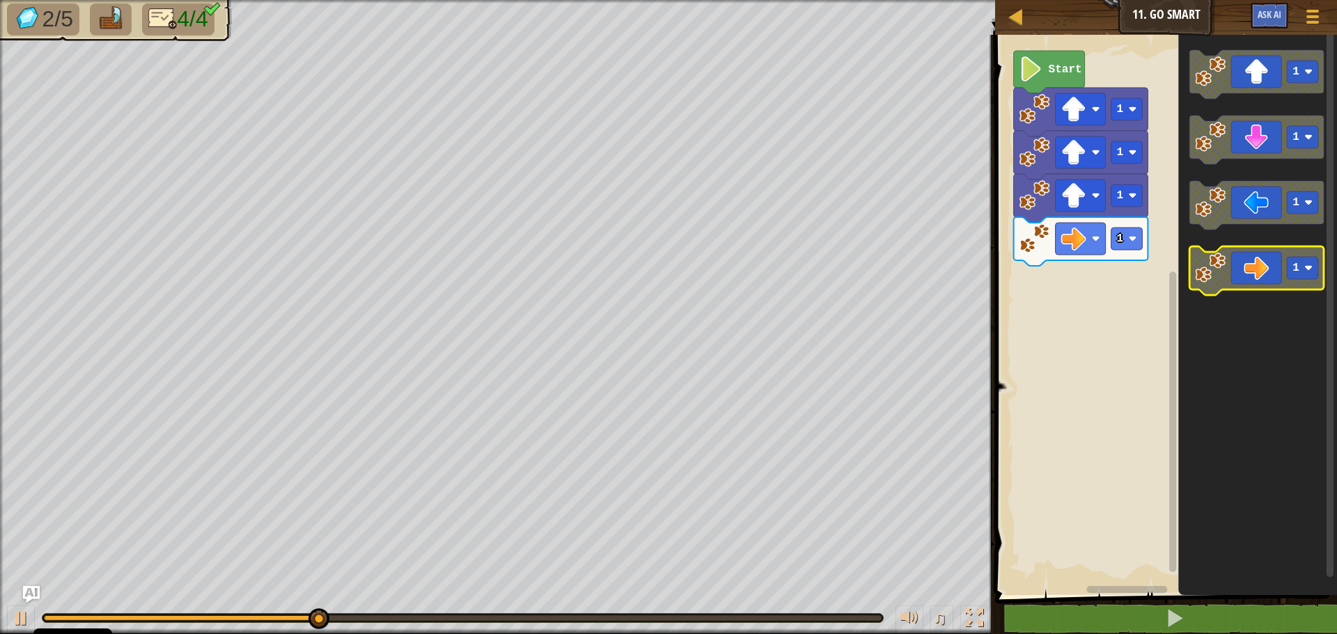
click at [1247, 269] on icon "Blockly darbalaukis" at bounding box center [1256, 270] width 134 height 49
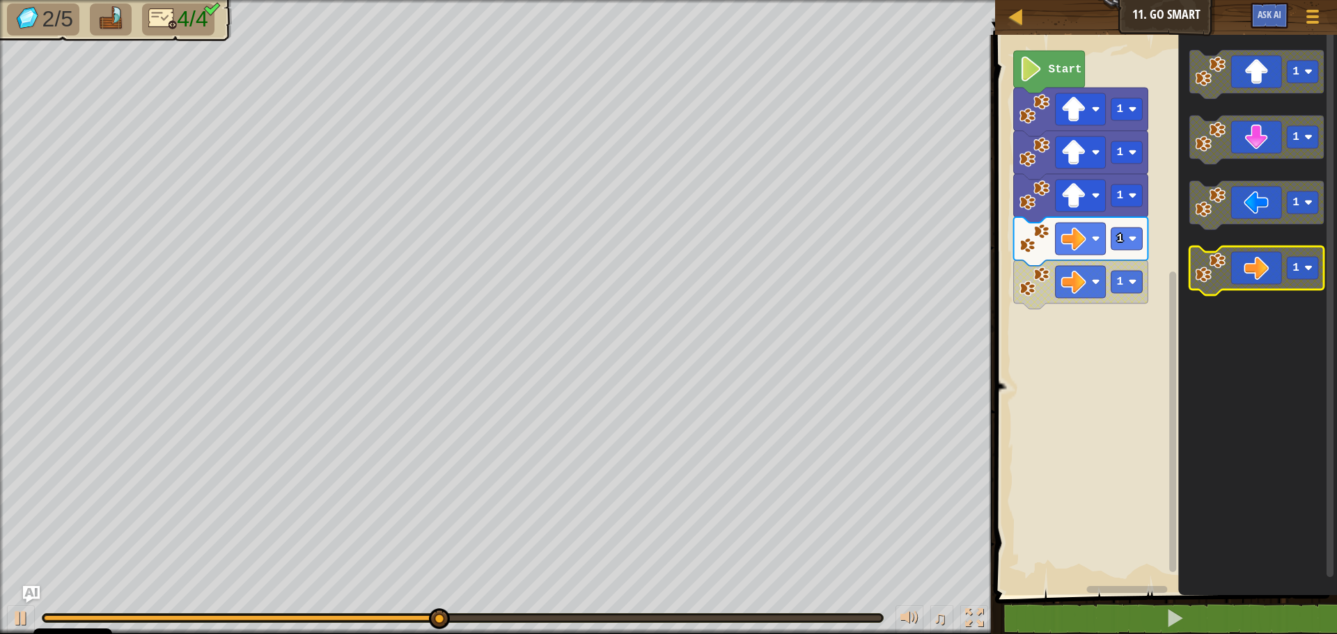
click at [1251, 267] on icon "Blockly darbalaukis" at bounding box center [1256, 270] width 134 height 49
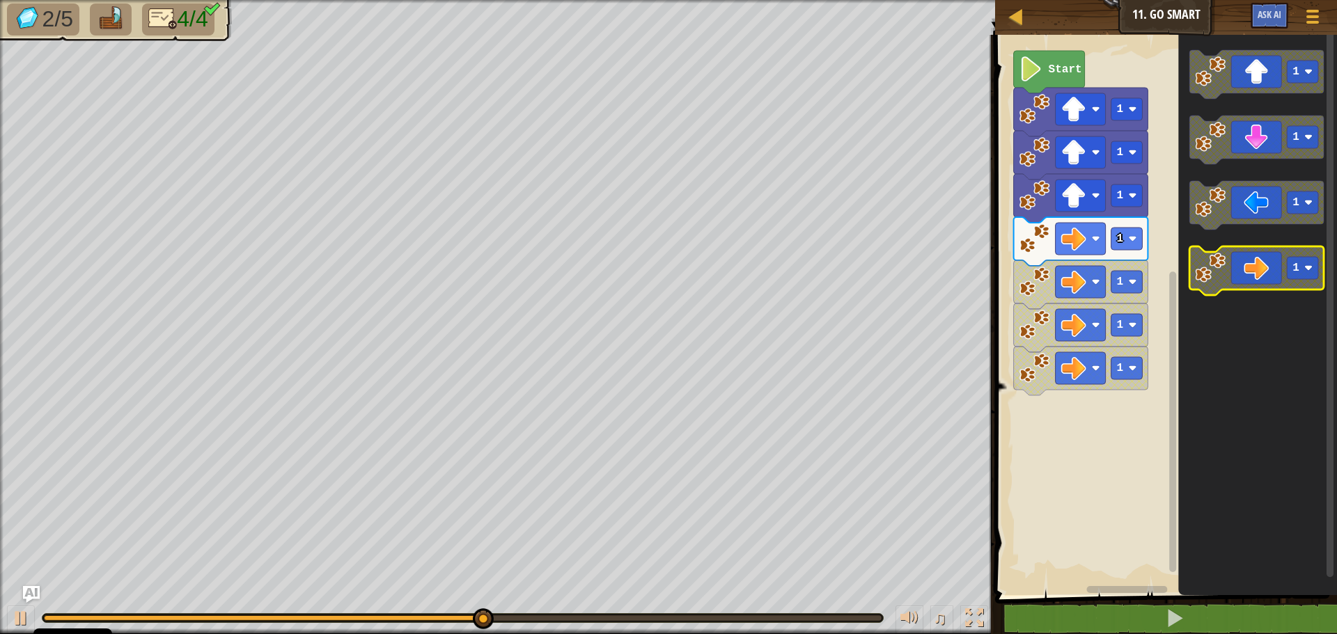
click at [1251, 267] on icon "Blockly darbalaukis" at bounding box center [1256, 270] width 134 height 49
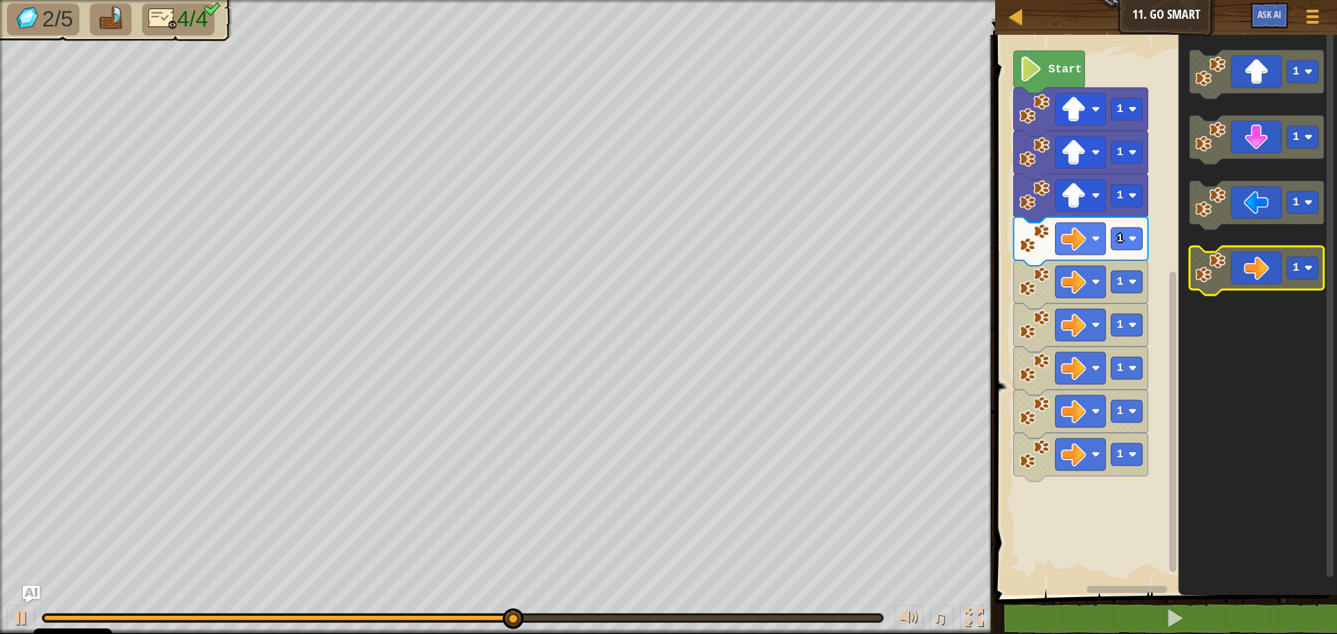
click at [1251, 267] on icon "Blockly darbalaukis" at bounding box center [1256, 270] width 134 height 49
click at [1252, 267] on icon "Blockly darbalaukis" at bounding box center [1256, 270] width 134 height 49
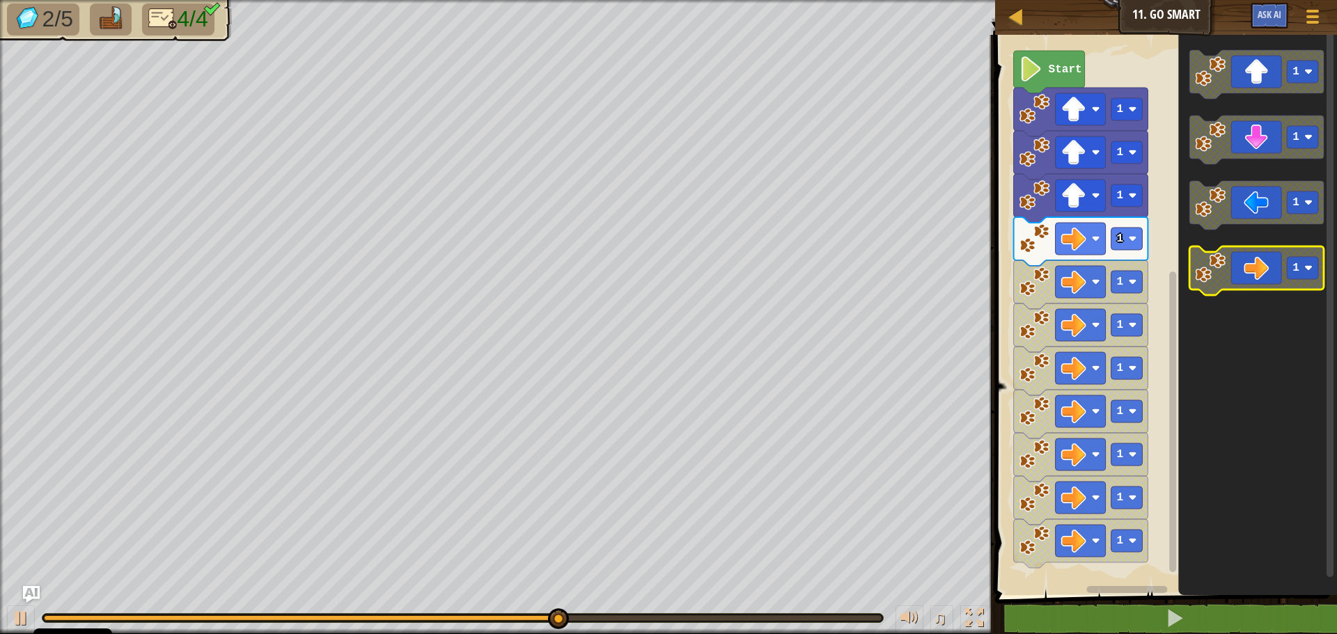
click at [1252, 267] on icon "Blockly darbalaukis" at bounding box center [1256, 270] width 134 height 49
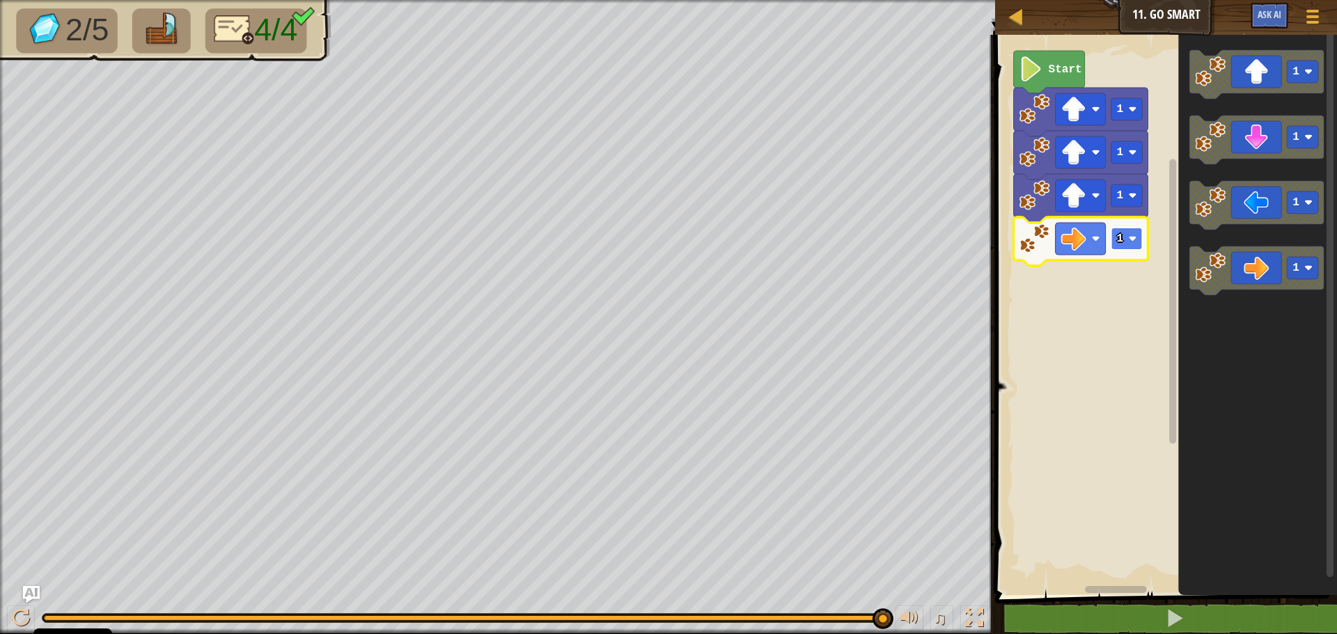
click at [1131, 231] on rect "Blockly darbalaukis" at bounding box center [1126, 239] width 31 height 22
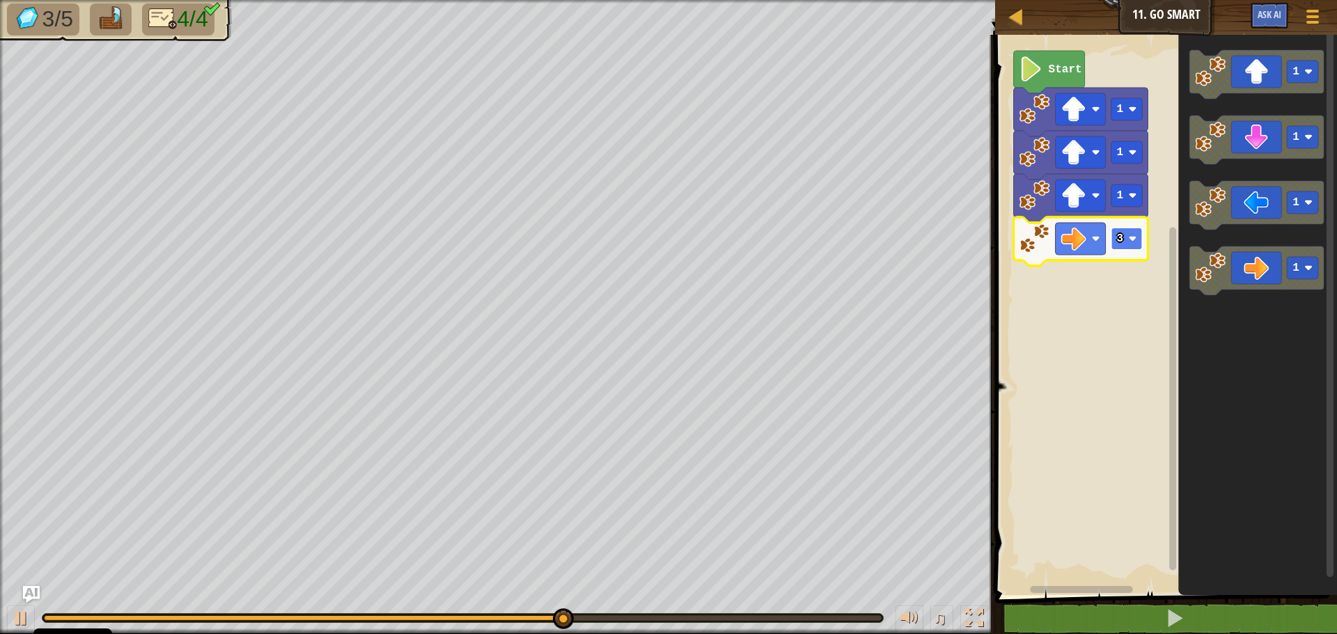
click at [1134, 232] on rect "Blockly darbalaukis" at bounding box center [1126, 239] width 31 height 22
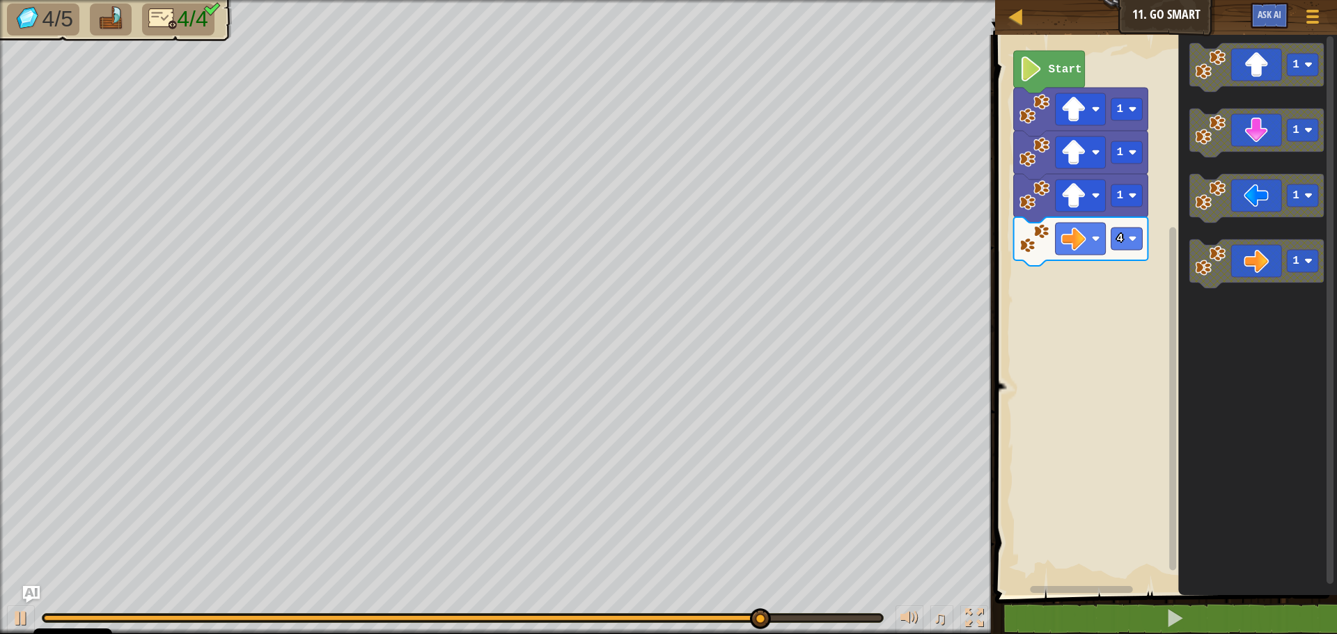
click at [1260, 64] on icon "Blockly darbalaukis" at bounding box center [1256, 67] width 134 height 49
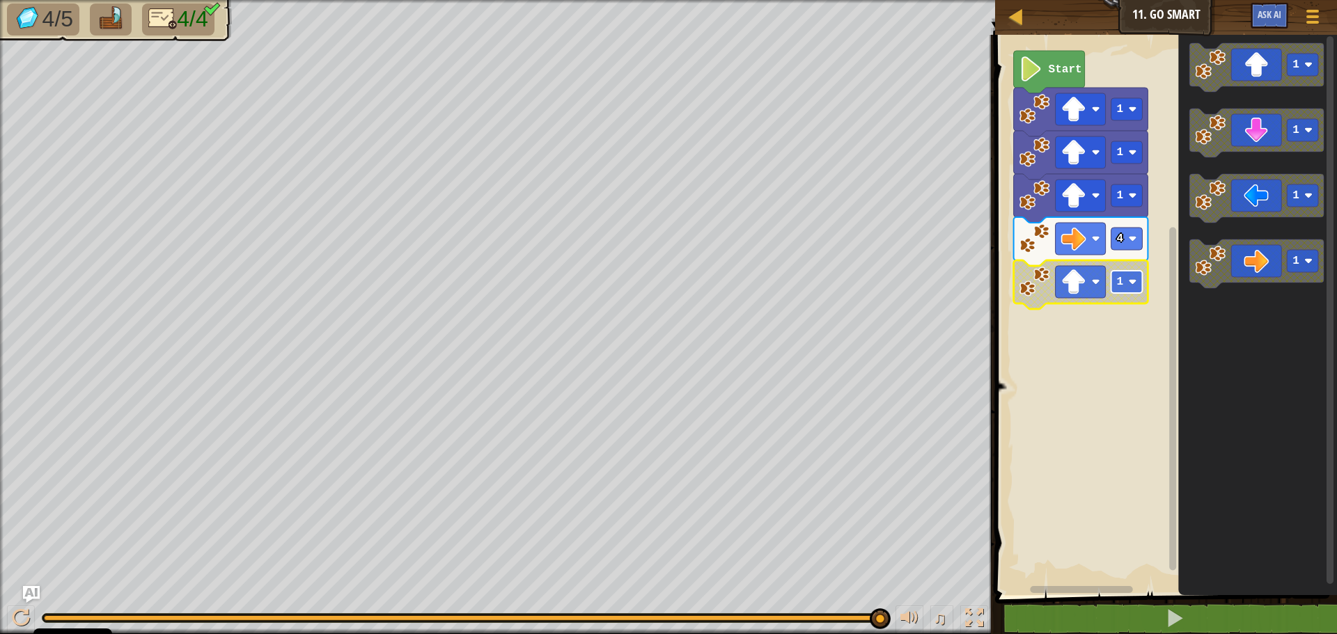
click at [1133, 276] on rect "Blockly darbalaukis" at bounding box center [1126, 282] width 31 height 22
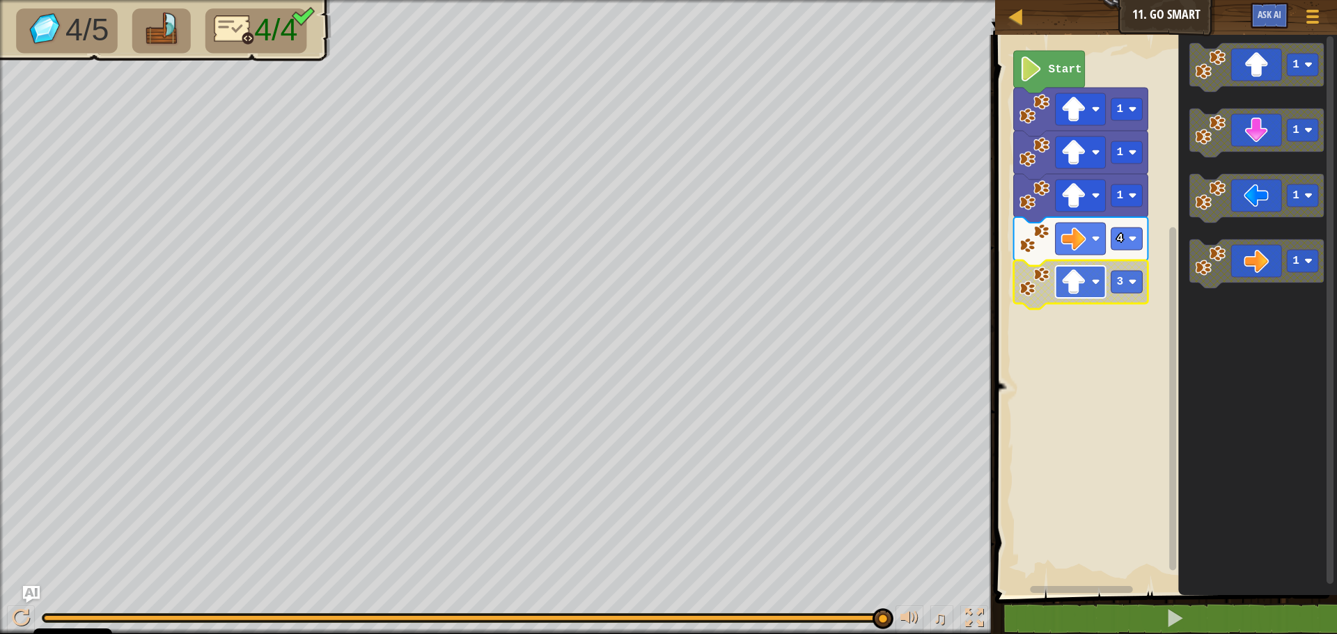
click at [1069, 285] on image "Blockly darbalaukis" at bounding box center [1073, 281] width 25 height 25
click at [1263, 65] on icon "Blockly darbalaukis" at bounding box center [1256, 67] width 134 height 49
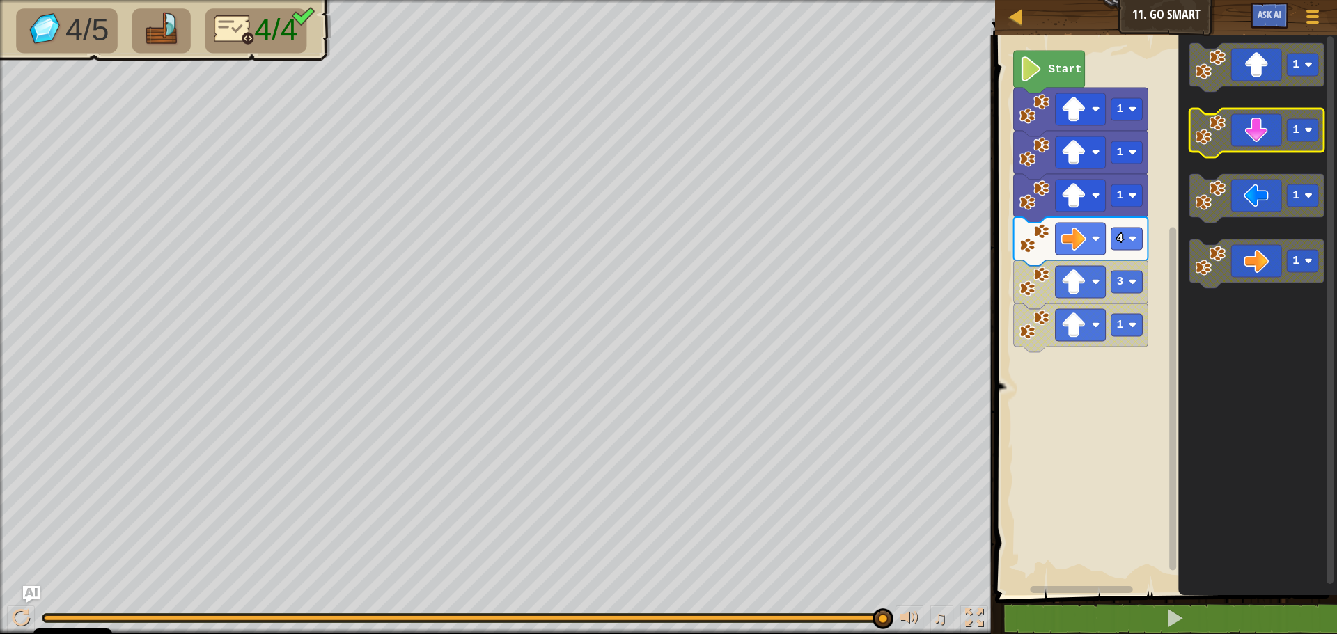
click at [1247, 131] on icon "Blockly darbalaukis" at bounding box center [1256, 133] width 134 height 49
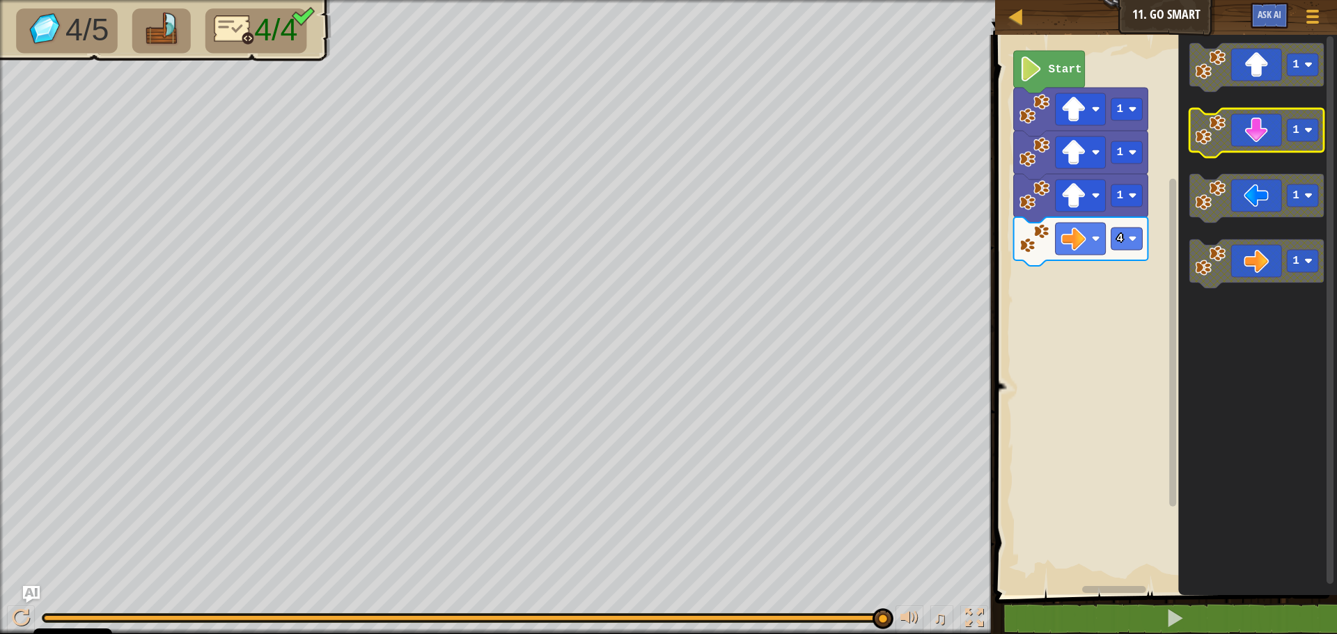
click at [1274, 133] on icon "Blockly darbalaukis" at bounding box center [1256, 133] width 134 height 49
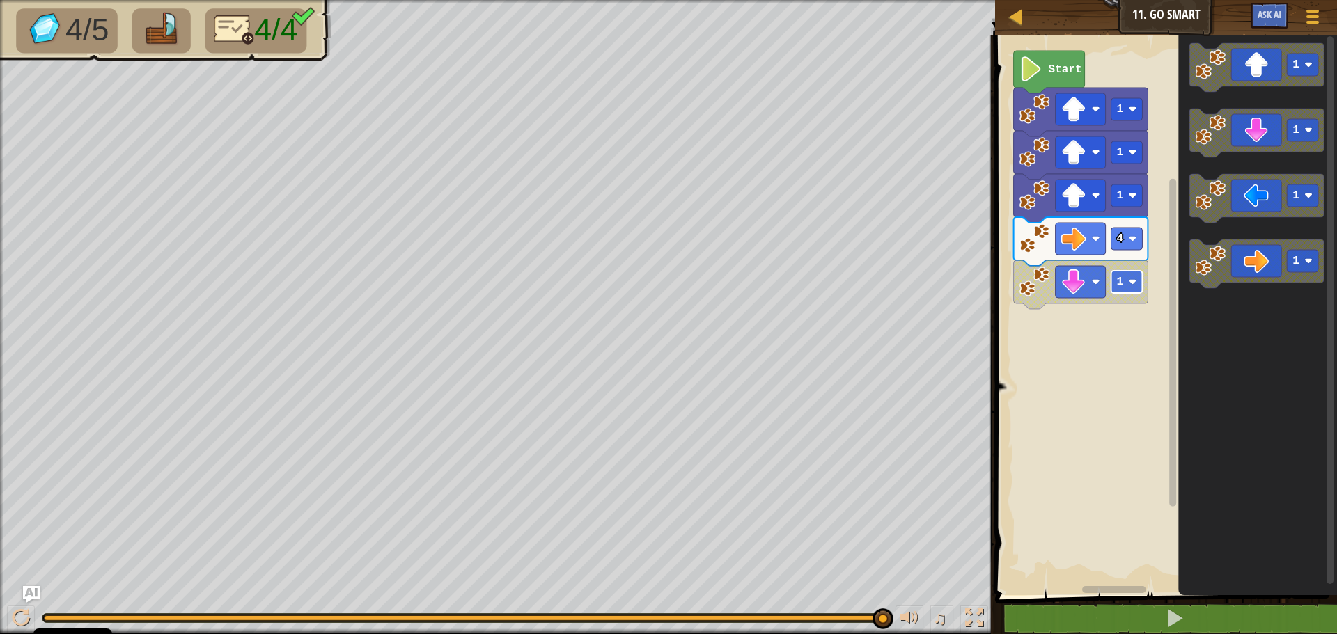
click at [1132, 273] on rect "Blockly darbalaukis" at bounding box center [1126, 282] width 31 height 22
click at [1067, 328] on rect "Blockly darbalaukis" at bounding box center [1164, 311] width 346 height 567
click at [1268, 146] on icon "Blockly darbalaukis" at bounding box center [1256, 133] width 134 height 49
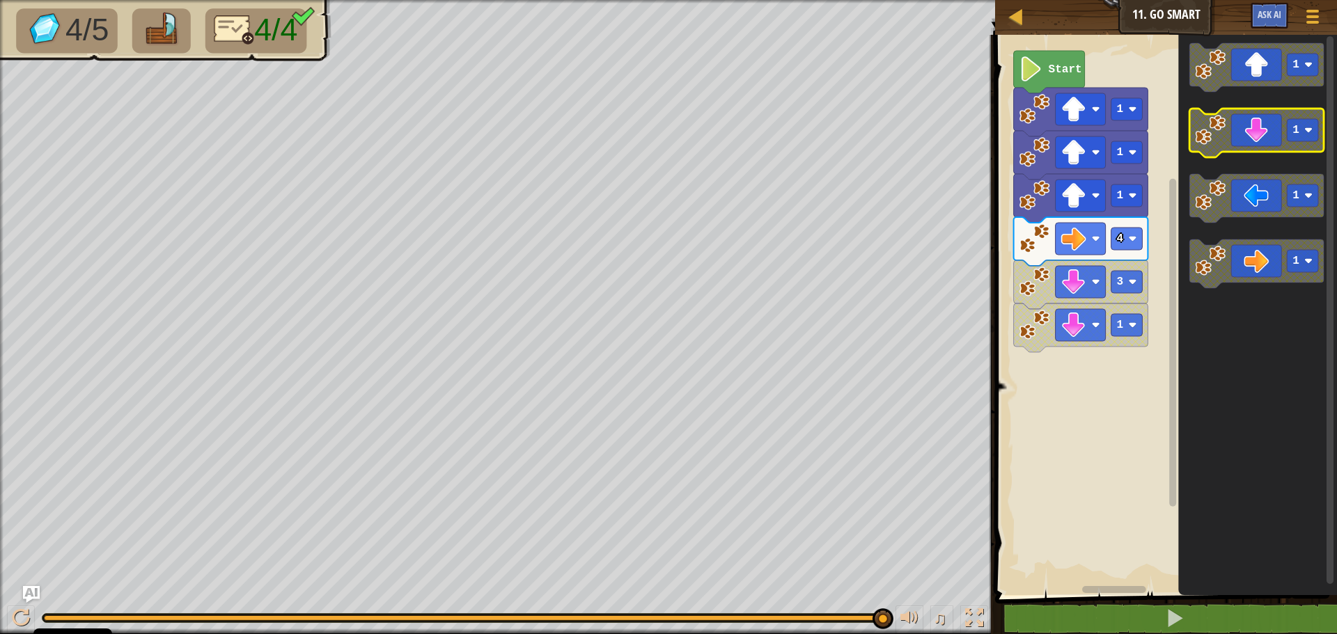
click at [1268, 146] on icon "Blockly darbalaukis" at bounding box center [1256, 133] width 134 height 49
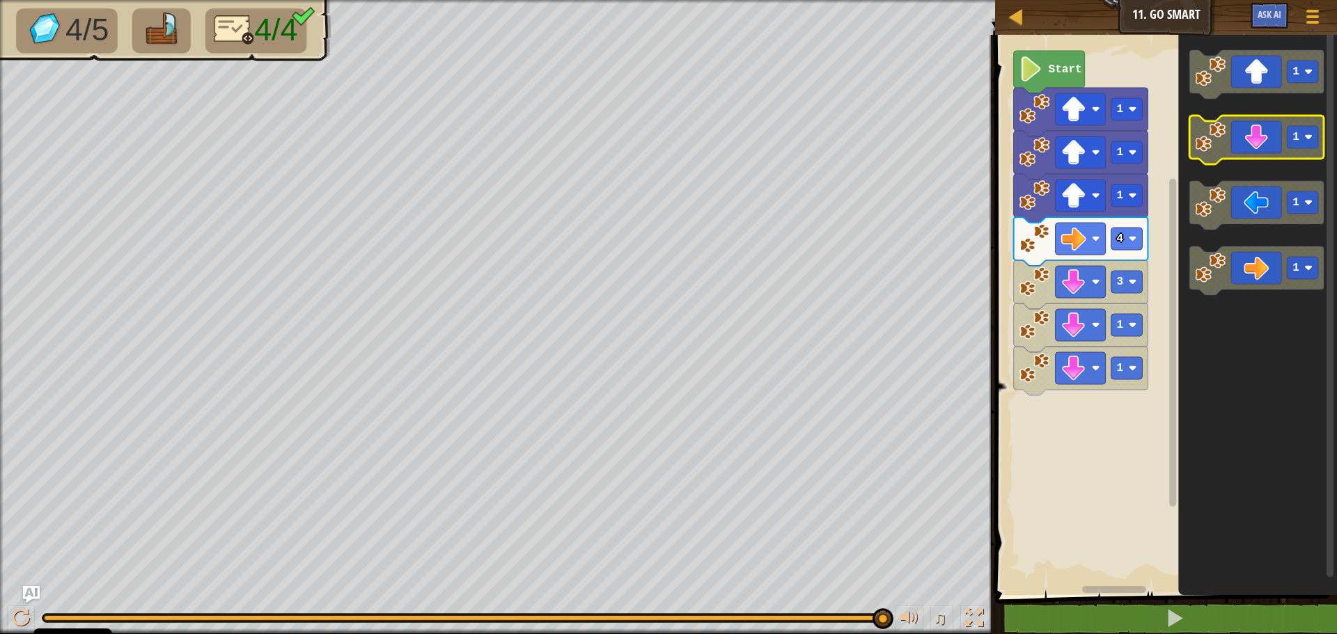
click at [1277, 159] on g "1" at bounding box center [1256, 140] width 134 height 49
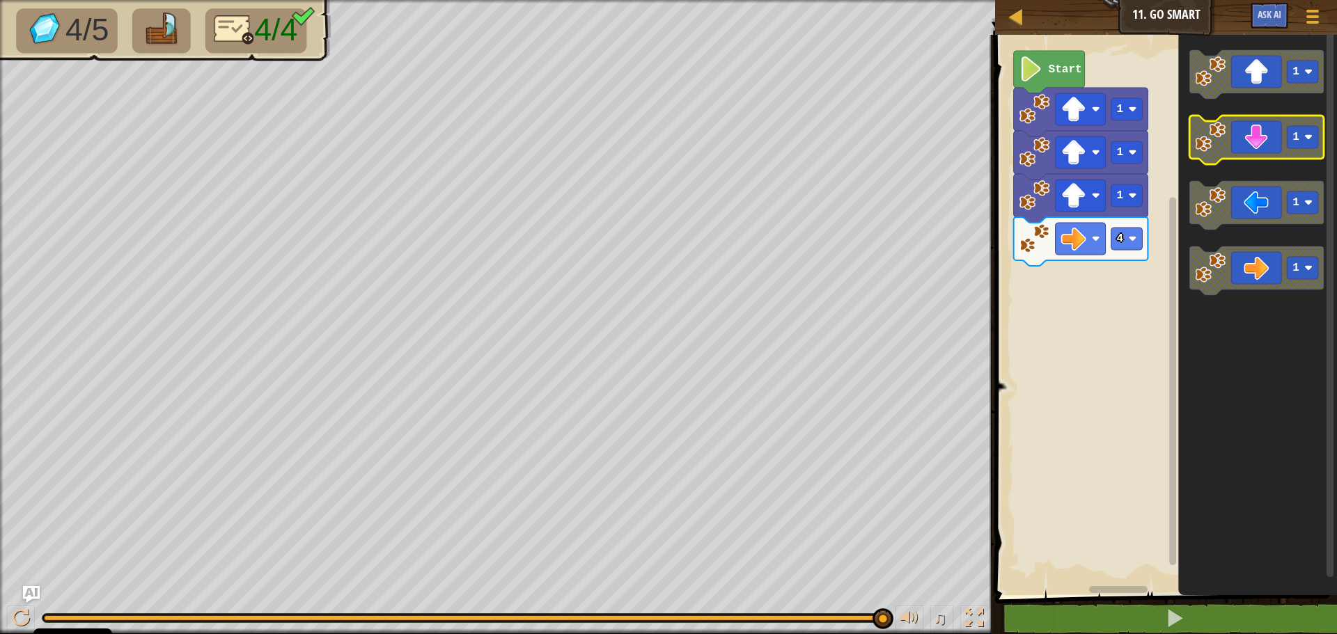
click at [1263, 133] on icon "Blockly darbalaukis" at bounding box center [1256, 140] width 134 height 49
click at [1252, 146] on icon "Blockly darbalaukis" at bounding box center [1256, 140] width 134 height 49
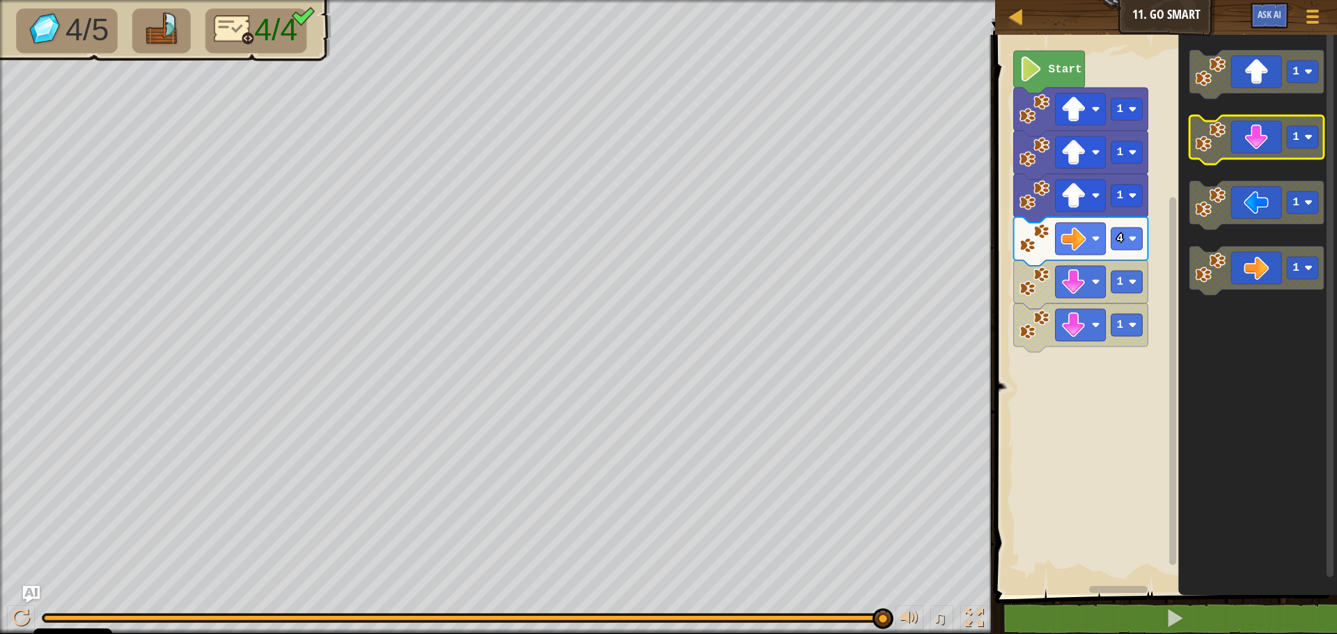
click at [1259, 152] on icon "Blockly darbalaukis" at bounding box center [1256, 140] width 134 height 49
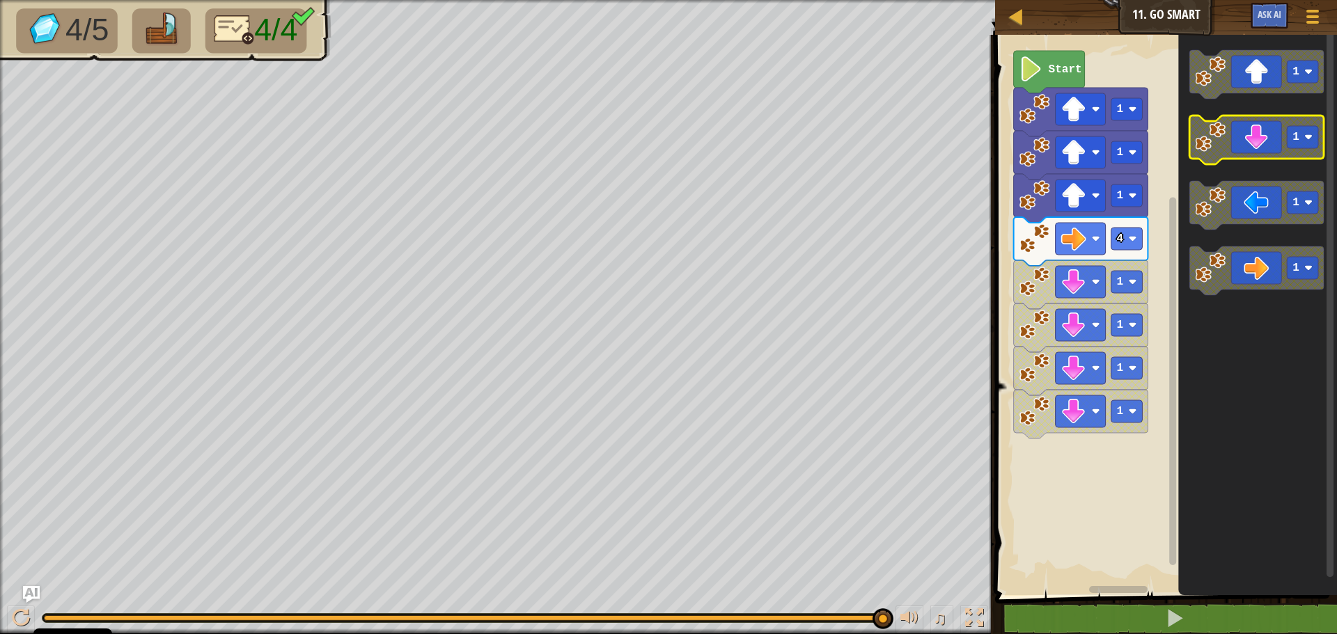
click at [1259, 152] on icon "Blockly darbalaukis" at bounding box center [1256, 140] width 134 height 49
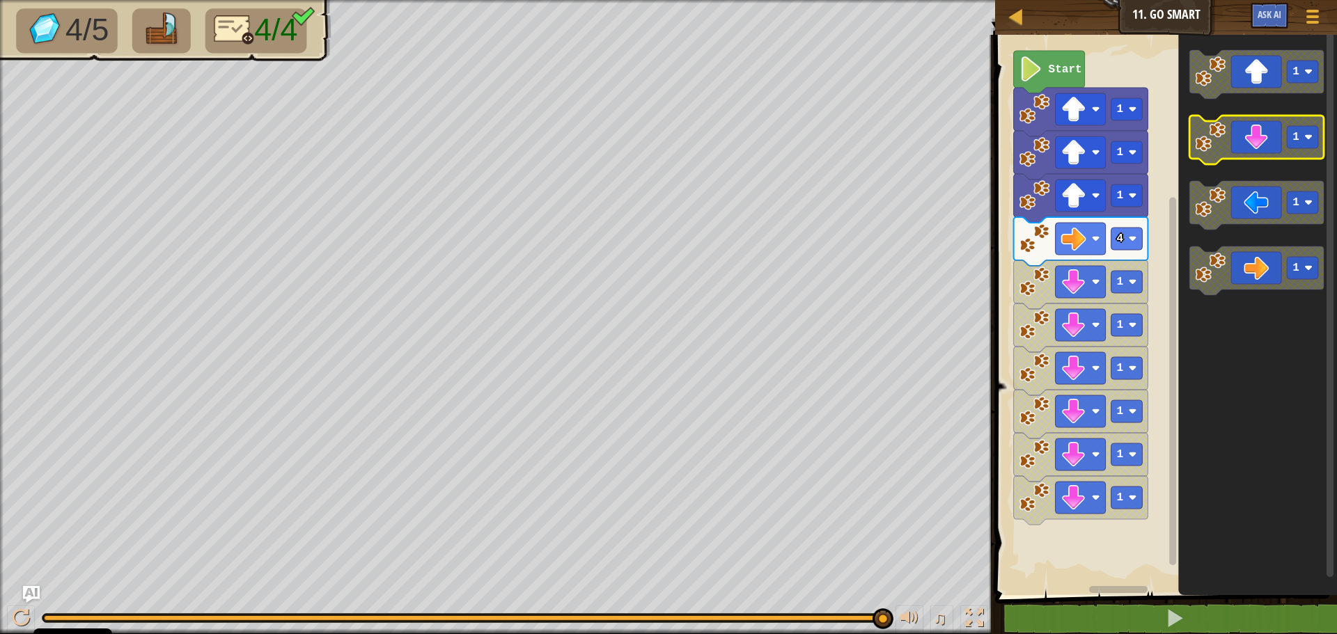
click at [1257, 153] on icon "Blockly darbalaukis" at bounding box center [1256, 140] width 134 height 49
click at [1255, 159] on g "1" at bounding box center [1256, 140] width 134 height 49
click at [1244, 159] on icon "Blockly darbalaukis" at bounding box center [1256, 140] width 134 height 49
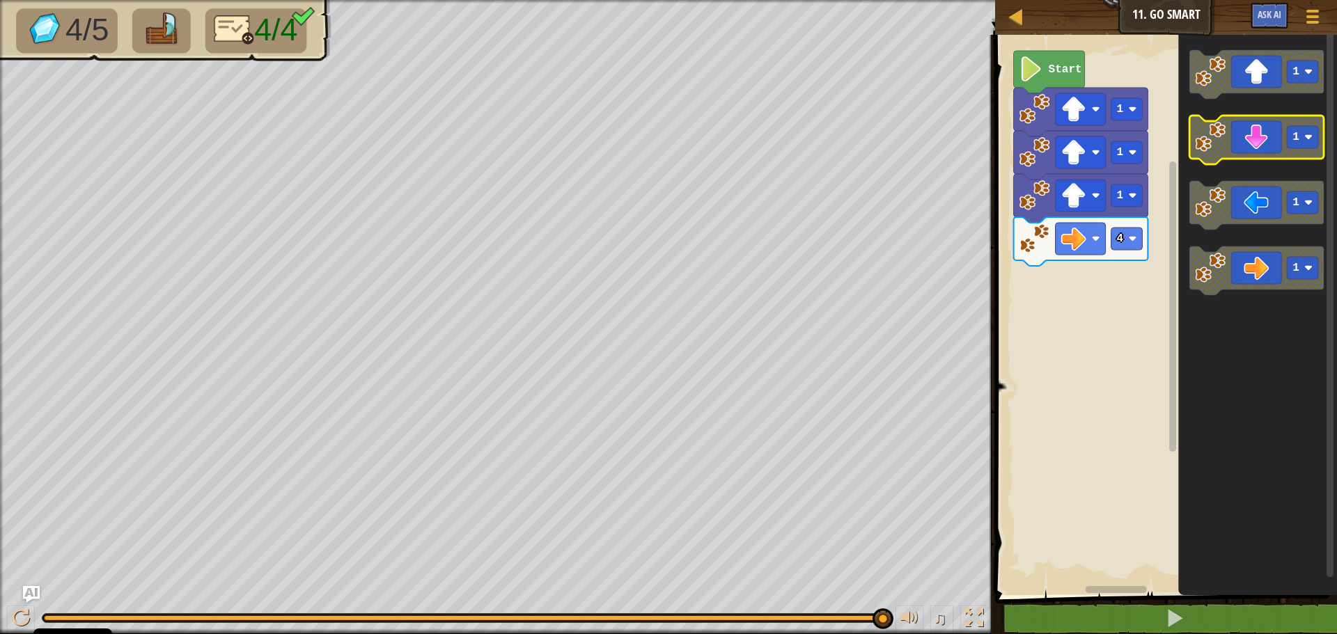
click at [1257, 132] on icon "Blockly darbalaukis" at bounding box center [1256, 140] width 134 height 49
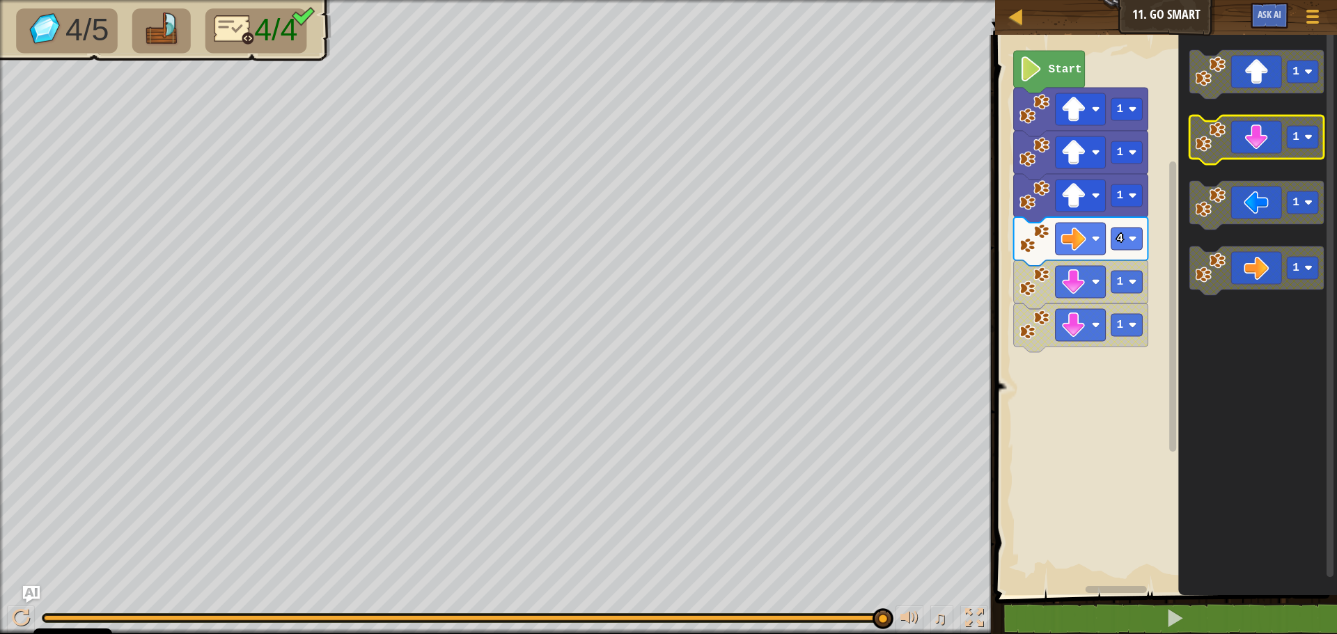
click at [1257, 132] on icon "Blockly darbalaukis" at bounding box center [1256, 140] width 134 height 49
click at [1258, 133] on icon "Blockly darbalaukis" at bounding box center [1256, 140] width 134 height 49
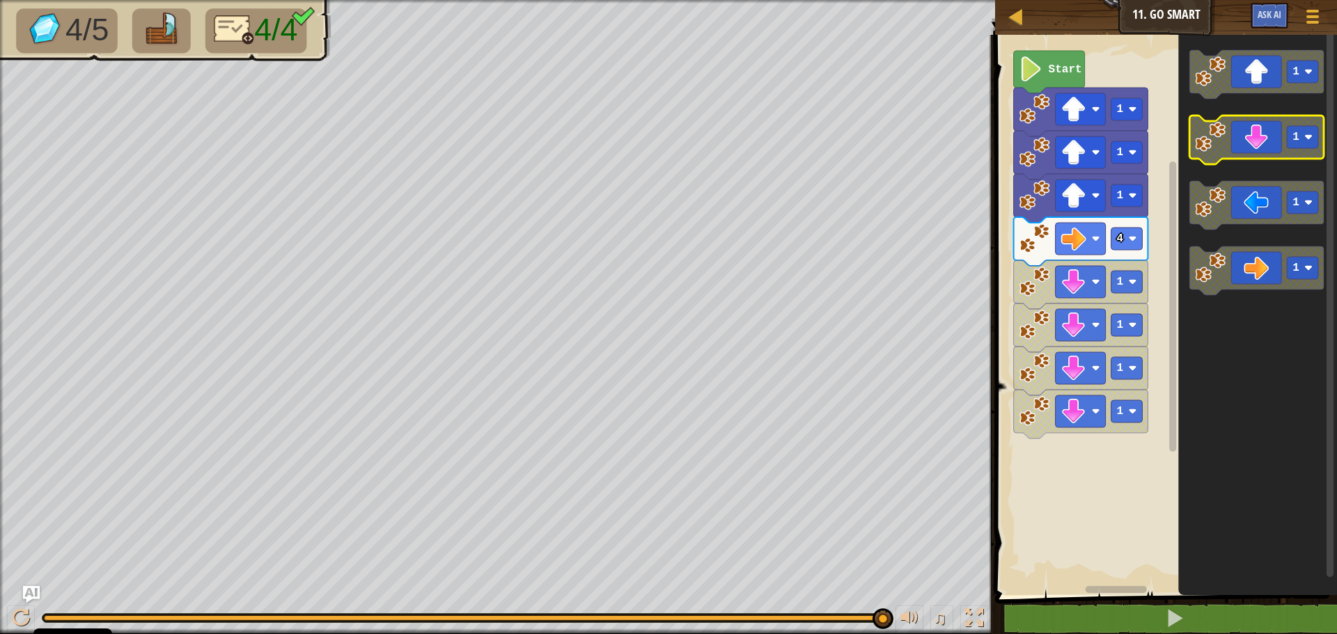
click at [1258, 139] on icon "Blockly darbalaukis" at bounding box center [1256, 140] width 134 height 49
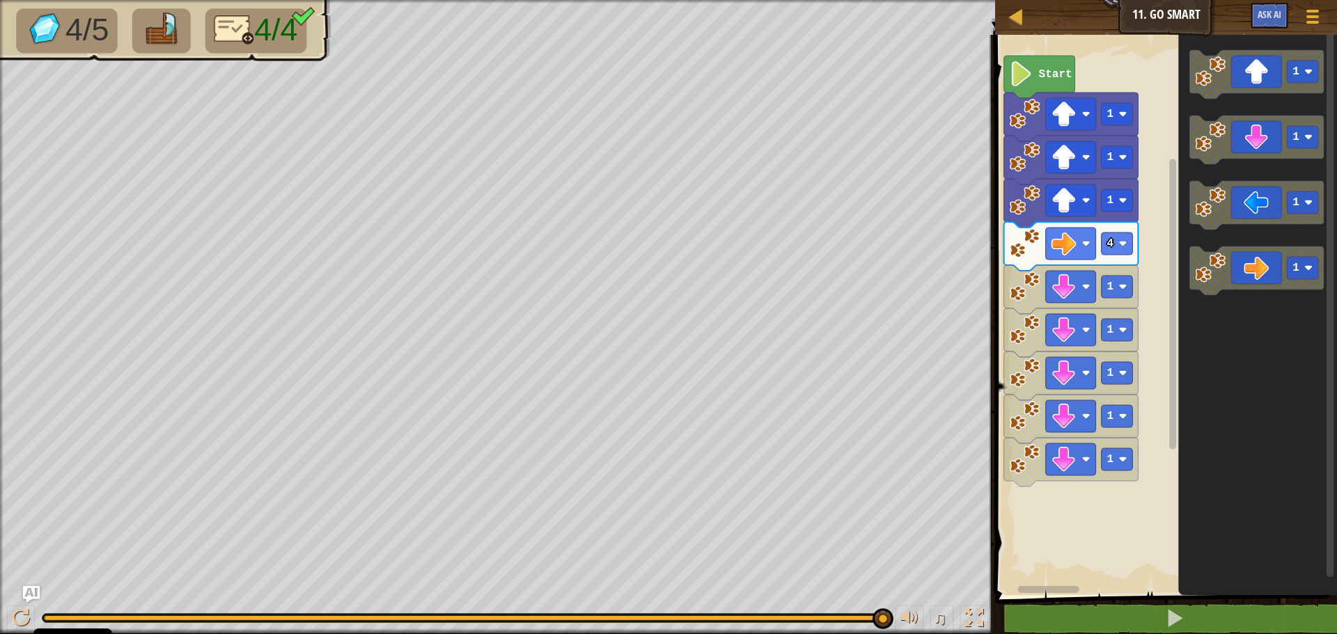
click at [1138, 285] on rect "Blockly darbalaukis" at bounding box center [1164, 311] width 346 height 567
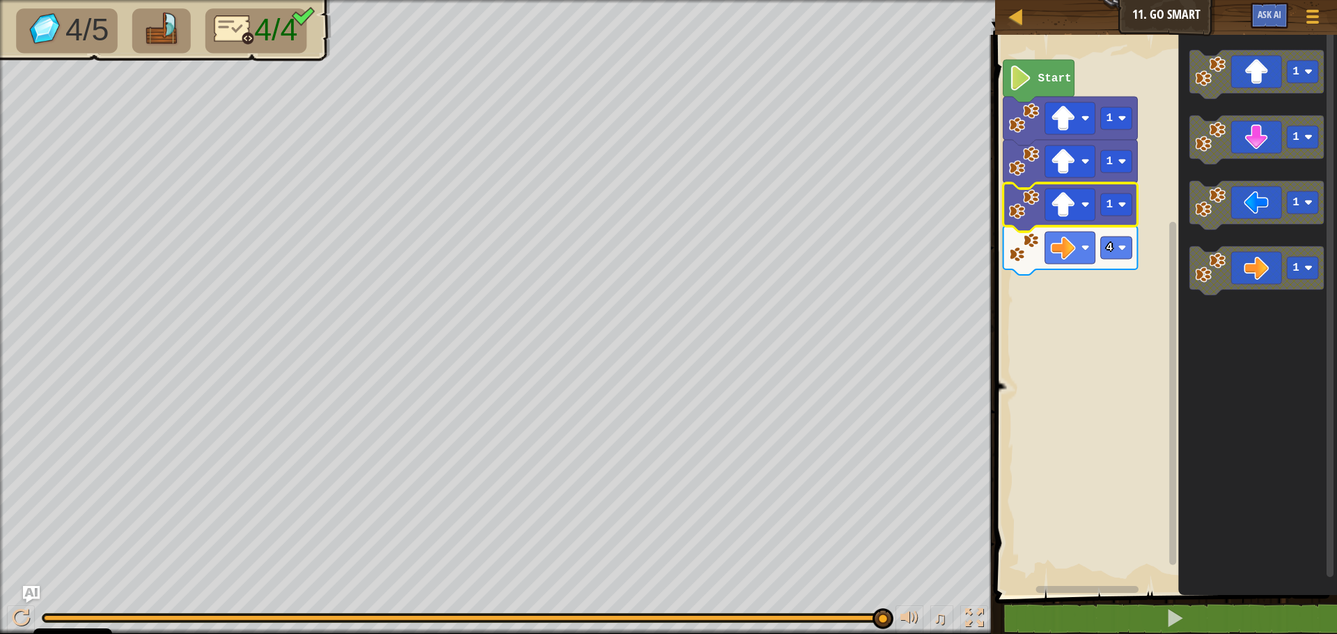
click at [1150, 158] on rect "Blockly darbalaukis" at bounding box center [1164, 311] width 346 height 567
click at [1266, 127] on icon "Blockly darbalaukis" at bounding box center [1256, 140] width 134 height 49
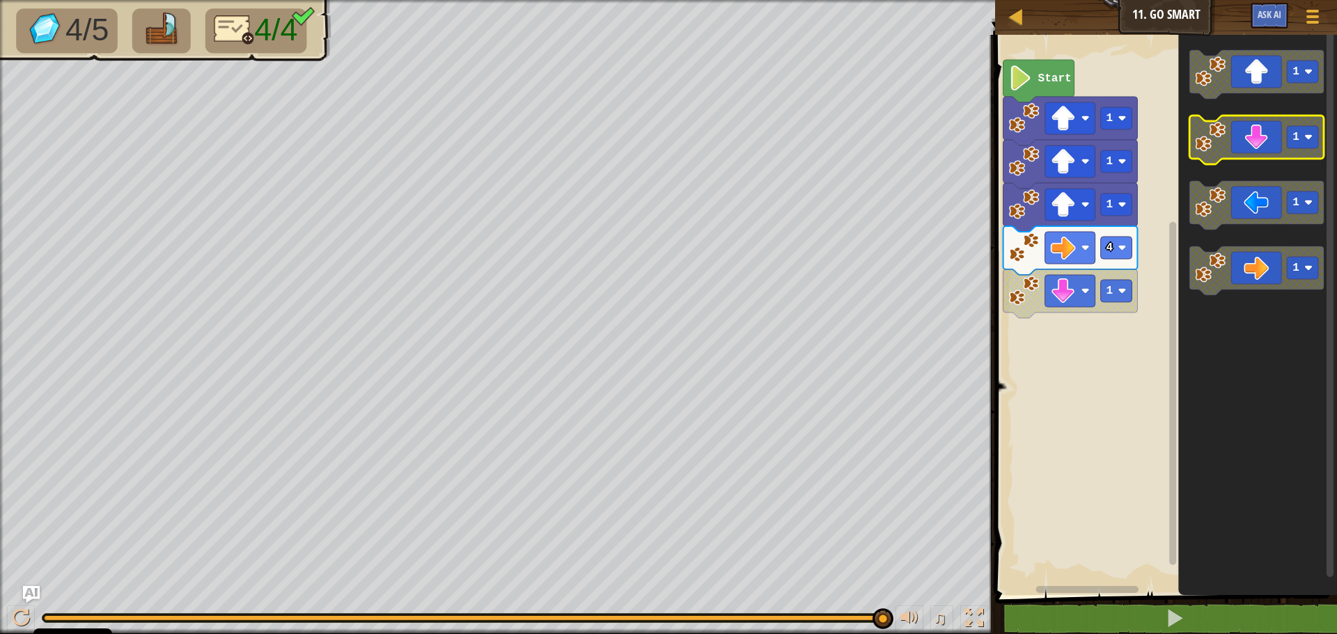
click at [1269, 125] on icon "Blockly darbalaukis" at bounding box center [1256, 140] width 134 height 49
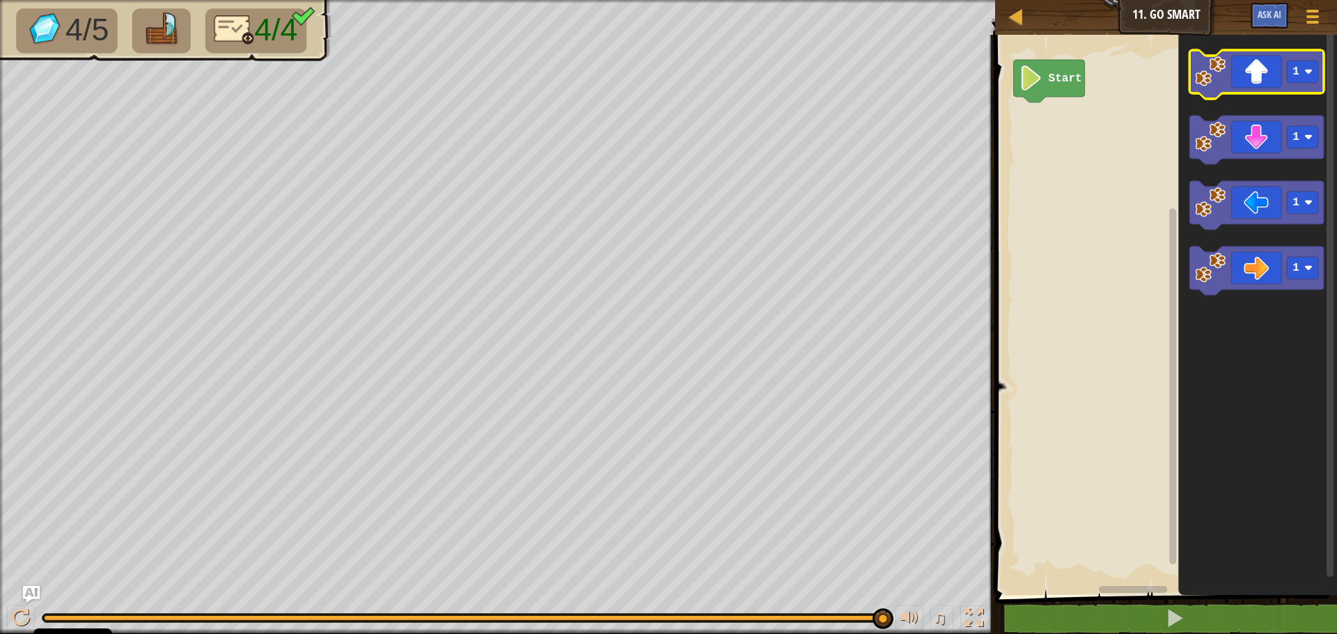
click at [1255, 74] on icon "Blockly darbalaukis" at bounding box center [1256, 74] width 134 height 49
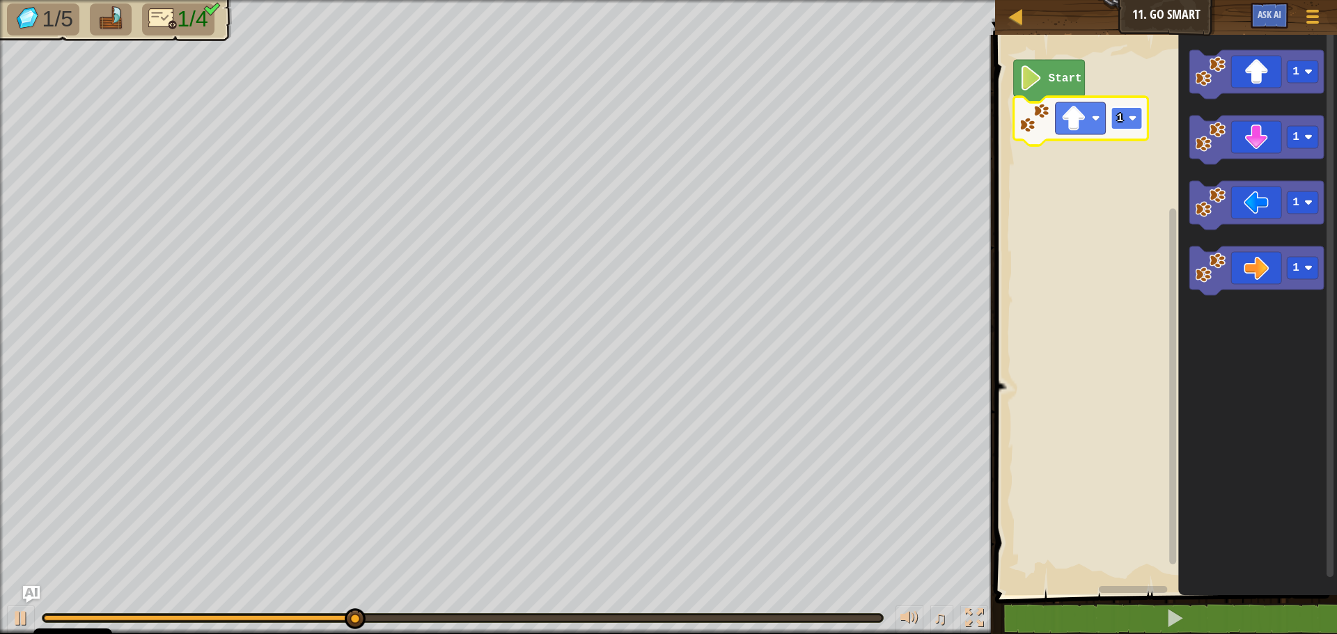
click at [1133, 116] on image "Blockly darbalaukis" at bounding box center [1133, 118] width 8 height 8
click at [1131, 120] on image "Blockly darbalaukis" at bounding box center [1133, 118] width 8 height 8
click at [1248, 266] on icon "Blockly darbalaukis" at bounding box center [1256, 270] width 134 height 49
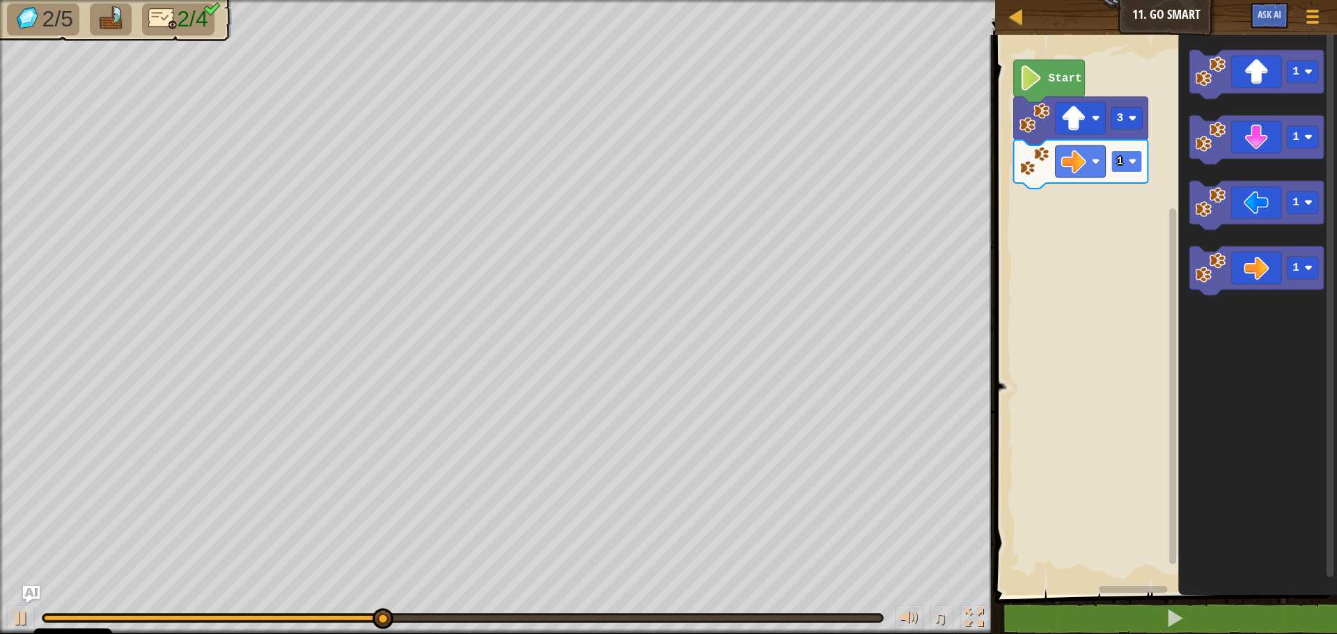
click at [1134, 158] on image "Blockly darbalaukis" at bounding box center [1133, 161] width 8 height 8
click at [1136, 159] on image "Blockly darbalaukis" at bounding box center [1133, 161] width 8 height 8
click at [1257, 137] on icon "Blockly darbalaukis" at bounding box center [1256, 140] width 134 height 49
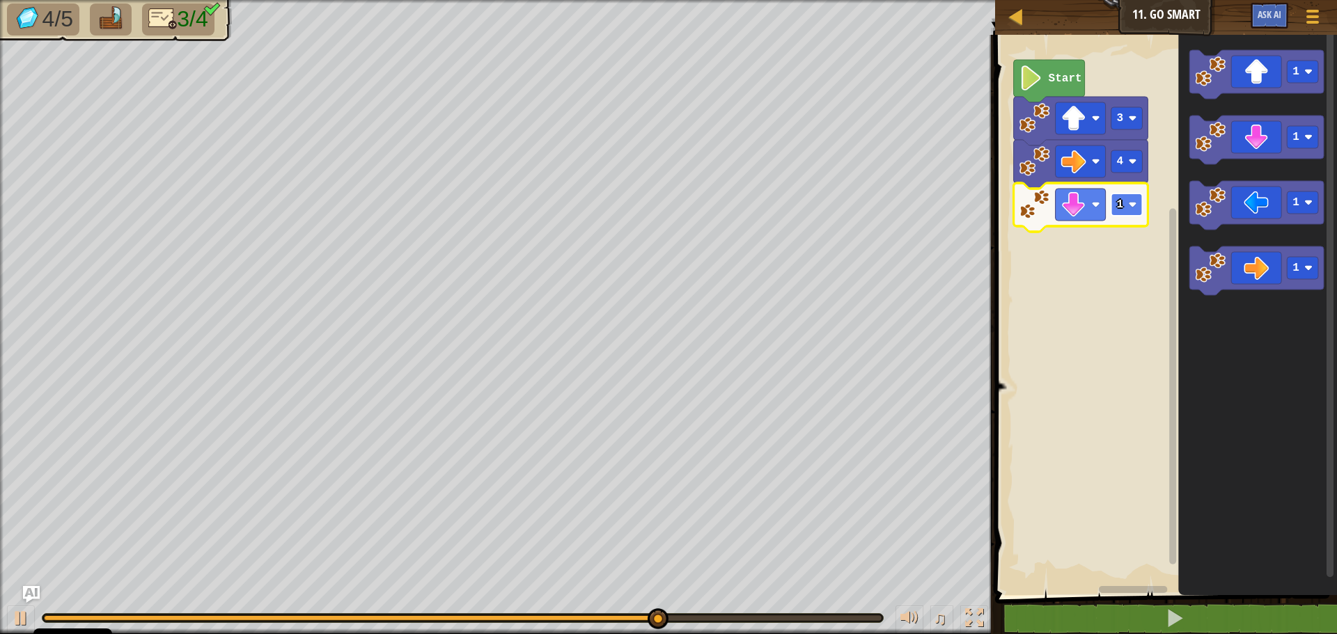
click at [1129, 197] on rect "Blockly darbalaukis" at bounding box center [1126, 205] width 31 height 22
click at [1129, 201] on image "Blockly darbalaukis" at bounding box center [1133, 205] width 8 height 8
click at [1246, 201] on icon "Blockly darbalaukis" at bounding box center [1256, 205] width 134 height 49
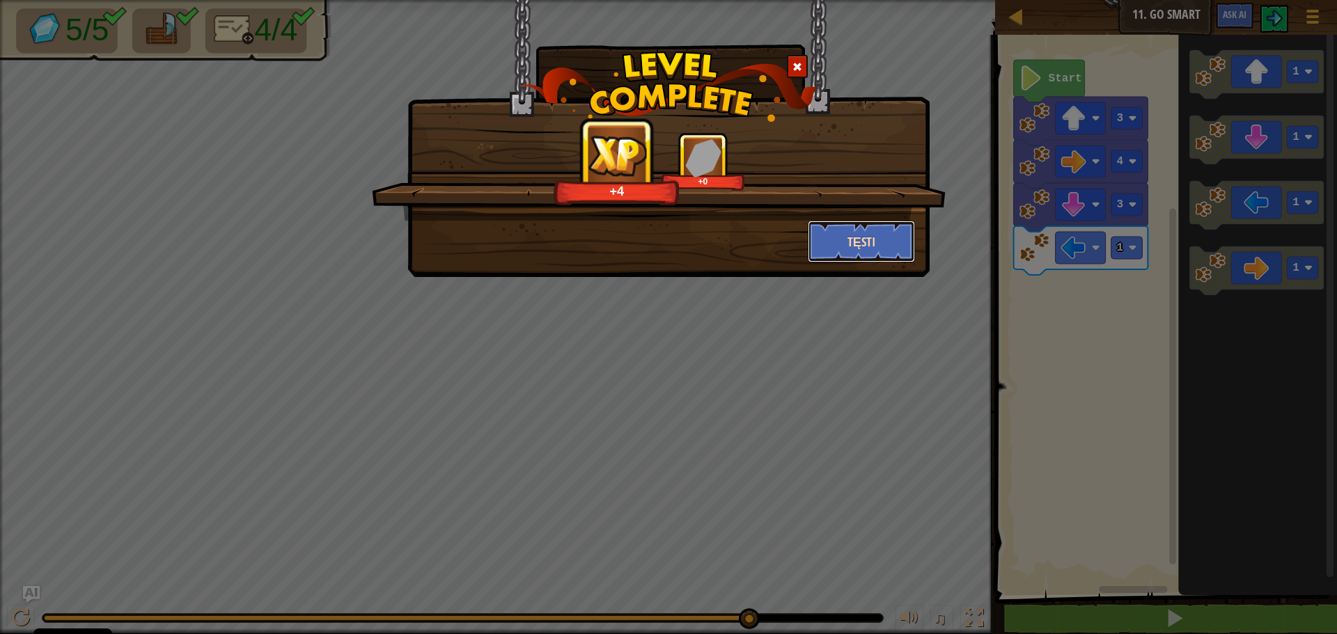
click at [877, 248] on button "Tęsti" at bounding box center [862, 242] width 108 height 42
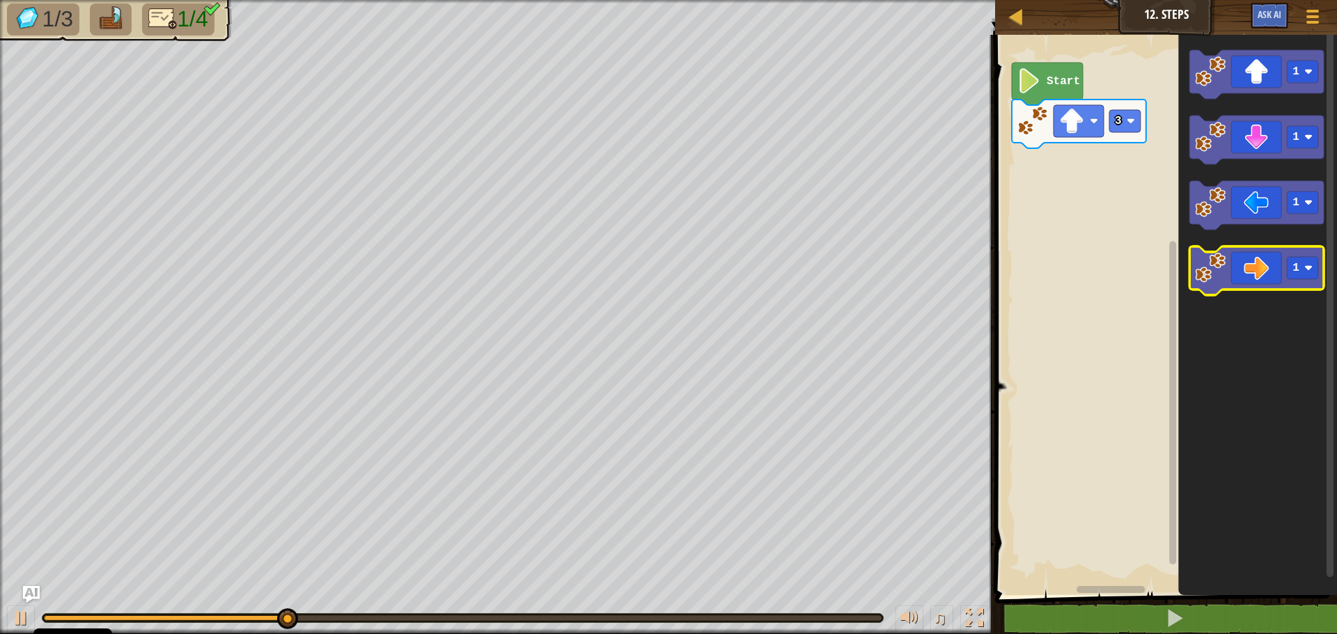
click at [1262, 267] on icon "Blockly darbalaukis" at bounding box center [1256, 270] width 134 height 49
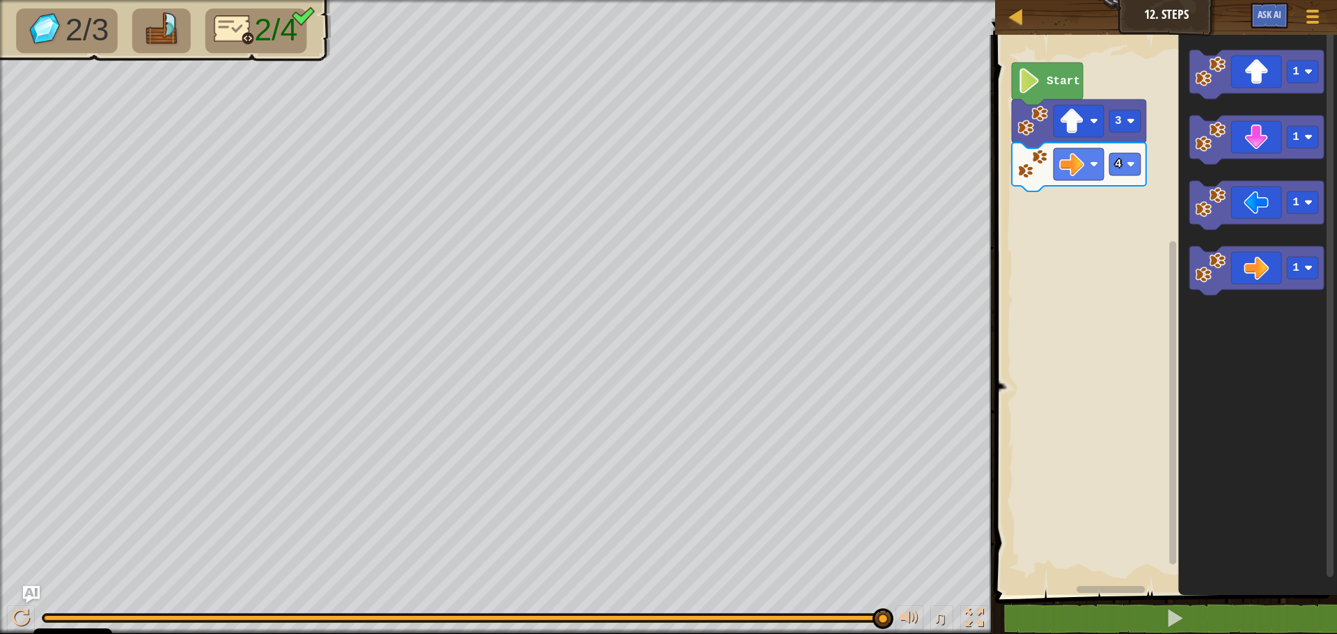
click at [1111, 250] on div "Start 3 4 1 1 1 1" at bounding box center [1164, 311] width 346 height 567
click at [1257, 135] on icon "Blockly darbalaukis" at bounding box center [1256, 140] width 134 height 49
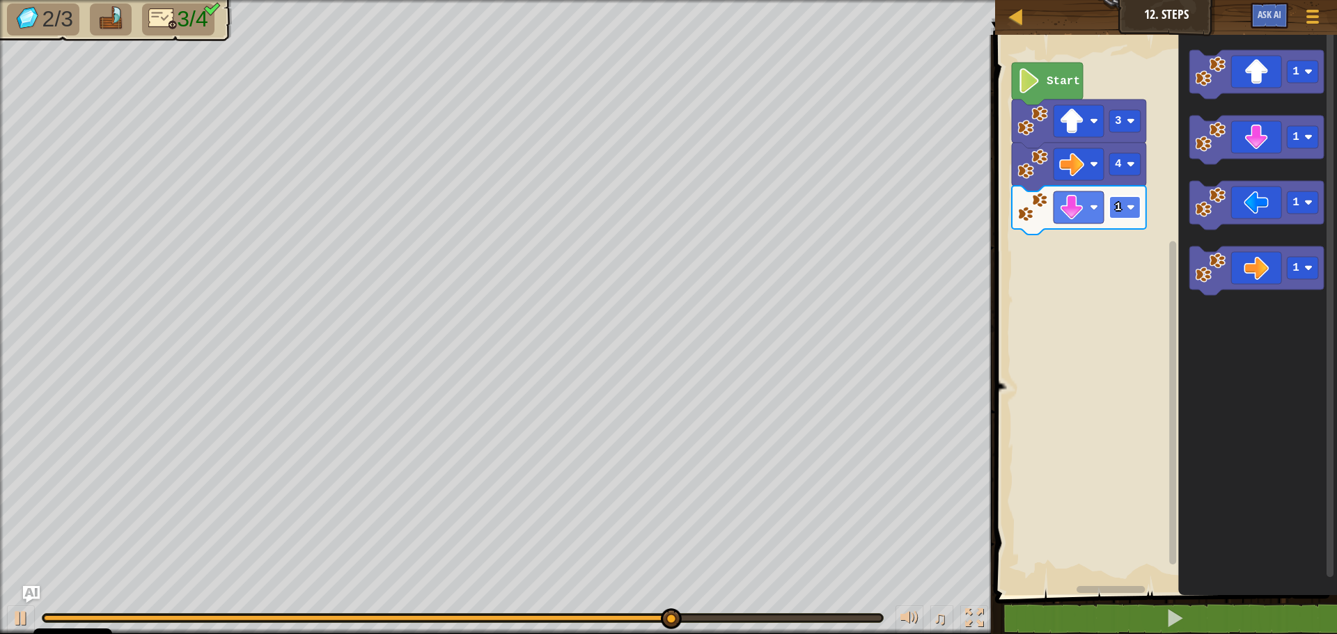
click at [1131, 205] on image "Blockly darbalaukis" at bounding box center [1131, 207] width 8 height 8
click at [1266, 208] on icon "Blockly darbalaukis" at bounding box center [1256, 205] width 134 height 49
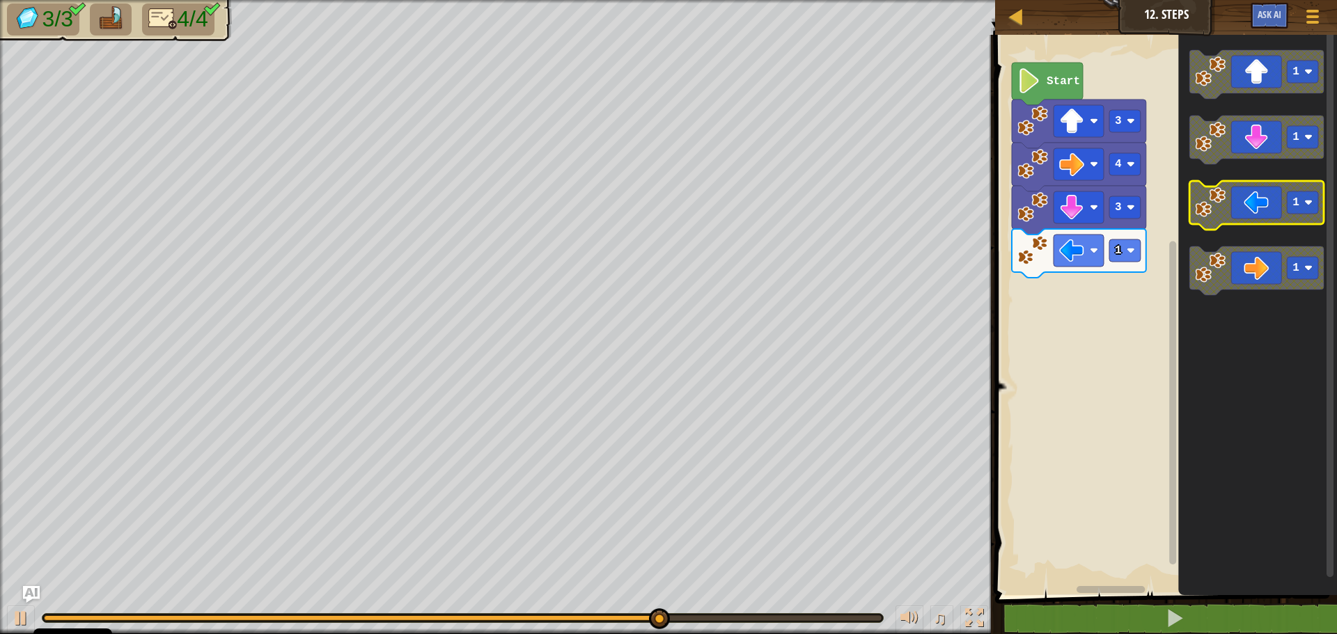
click at [1266, 208] on icon "Blockly darbalaukis" at bounding box center [1256, 205] width 134 height 49
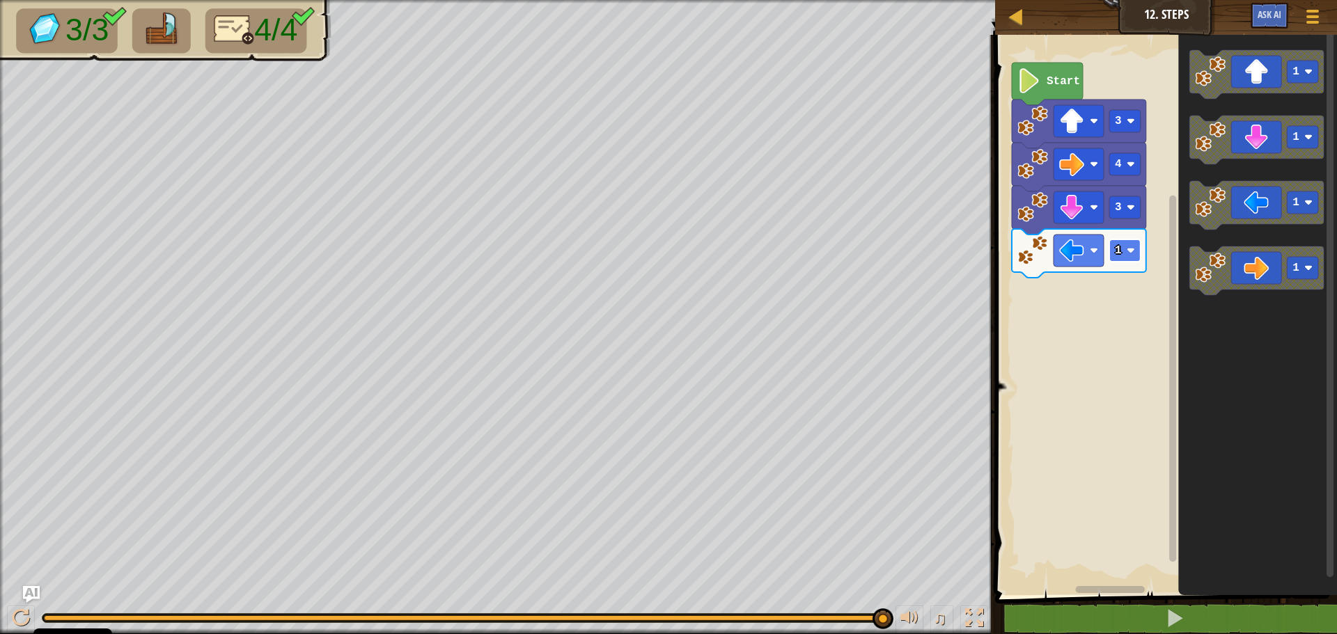
click at [1131, 246] on rect "Blockly darbalaukis" at bounding box center [1124, 251] width 31 height 22
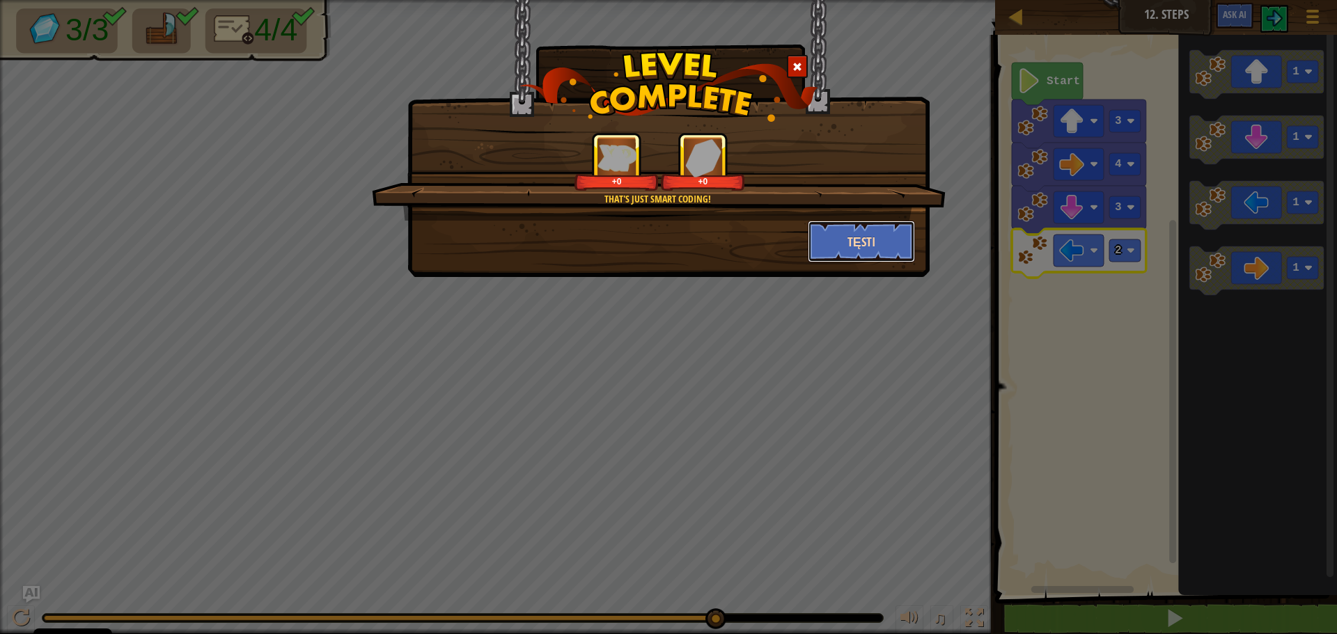
click at [828, 244] on button "Tęsti" at bounding box center [862, 242] width 108 height 42
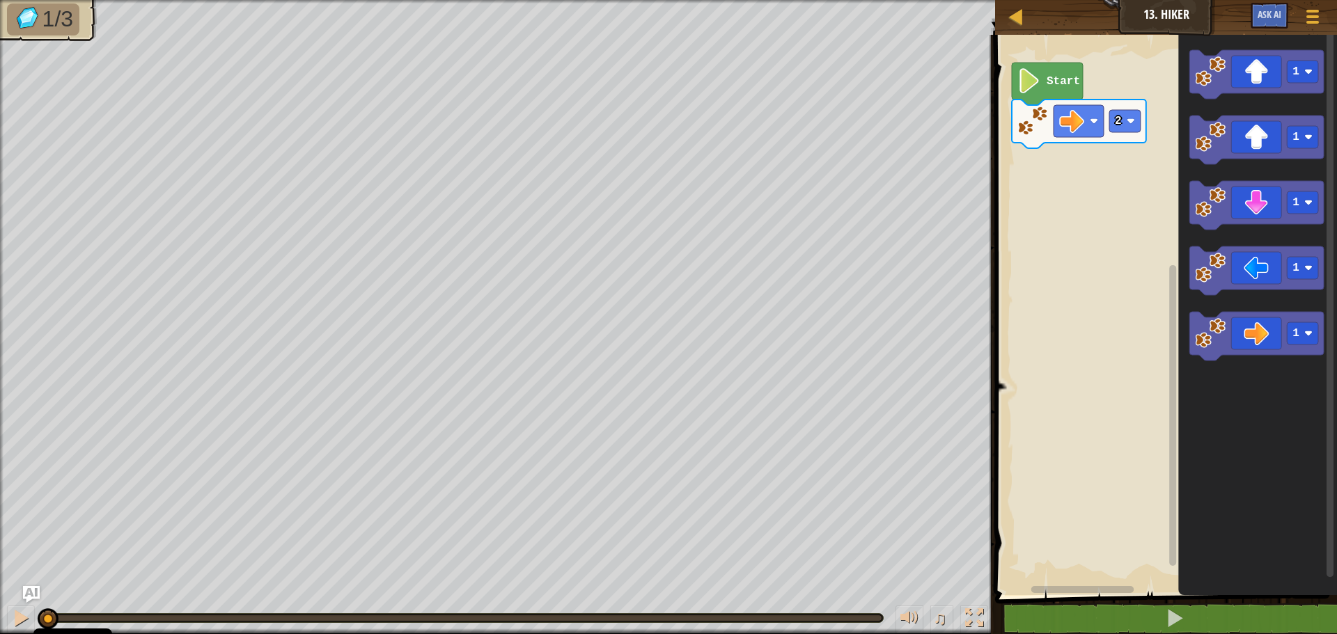
click at [1046, 176] on rect "Blockly darbalaukis" at bounding box center [1164, 311] width 346 height 567
click at [1237, 368] on icon "Blockly darbalaukis" at bounding box center [1257, 311] width 159 height 567
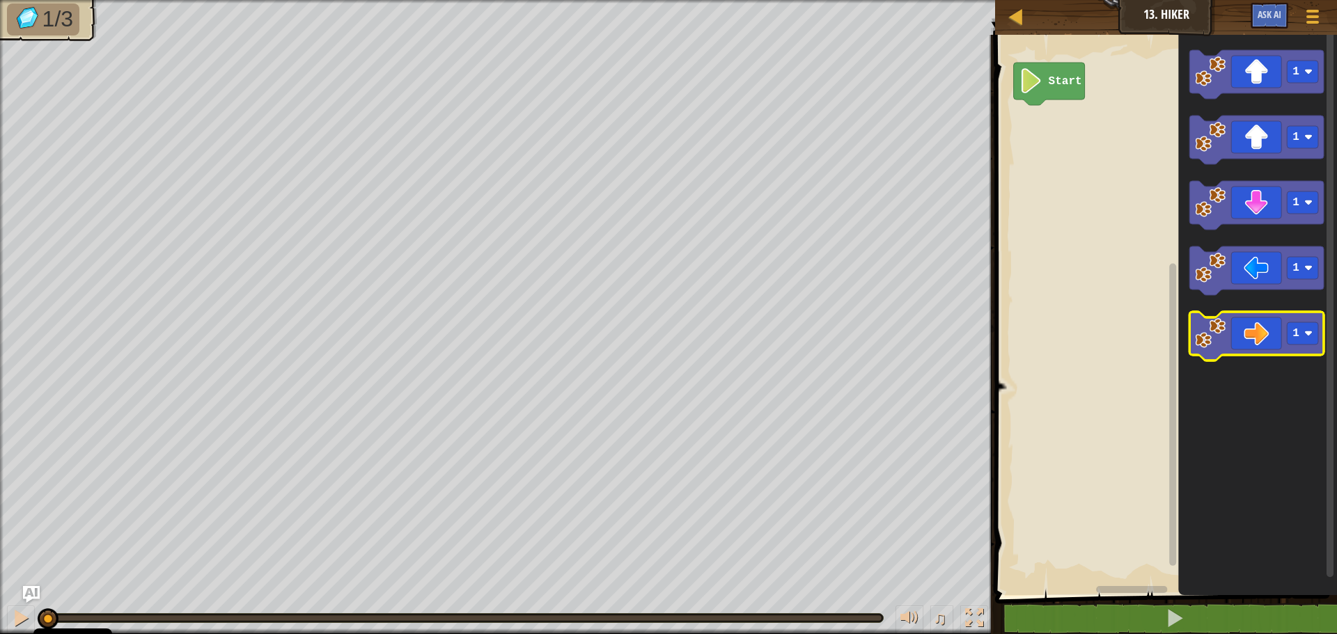
click at [1239, 344] on icon "Blockly darbalaukis" at bounding box center [1256, 336] width 134 height 49
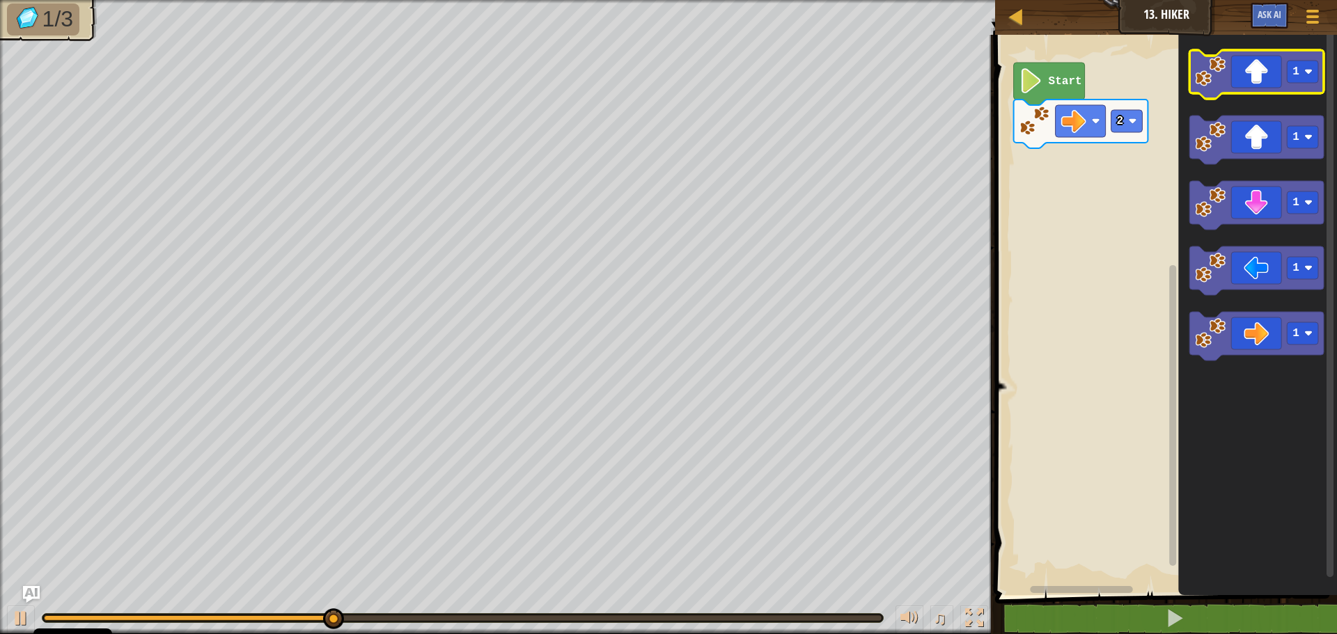
click at [1237, 66] on icon "Blockly darbalaukis" at bounding box center [1256, 74] width 134 height 49
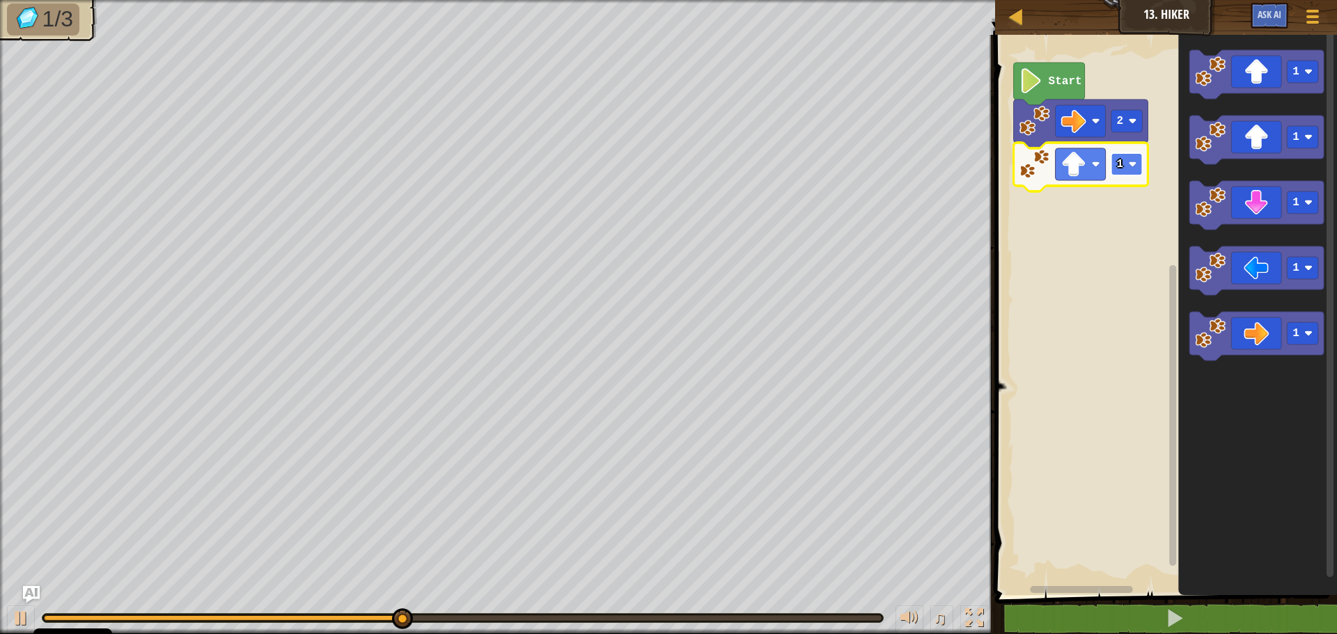
click at [1129, 161] on image "Blockly darbalaukis" at bounding box center [1133, 164] width 8 height 8
click at [1264, 333] on icon "Blockly darbalaukis" at bounding box center [1256, 336] width 134 height 49
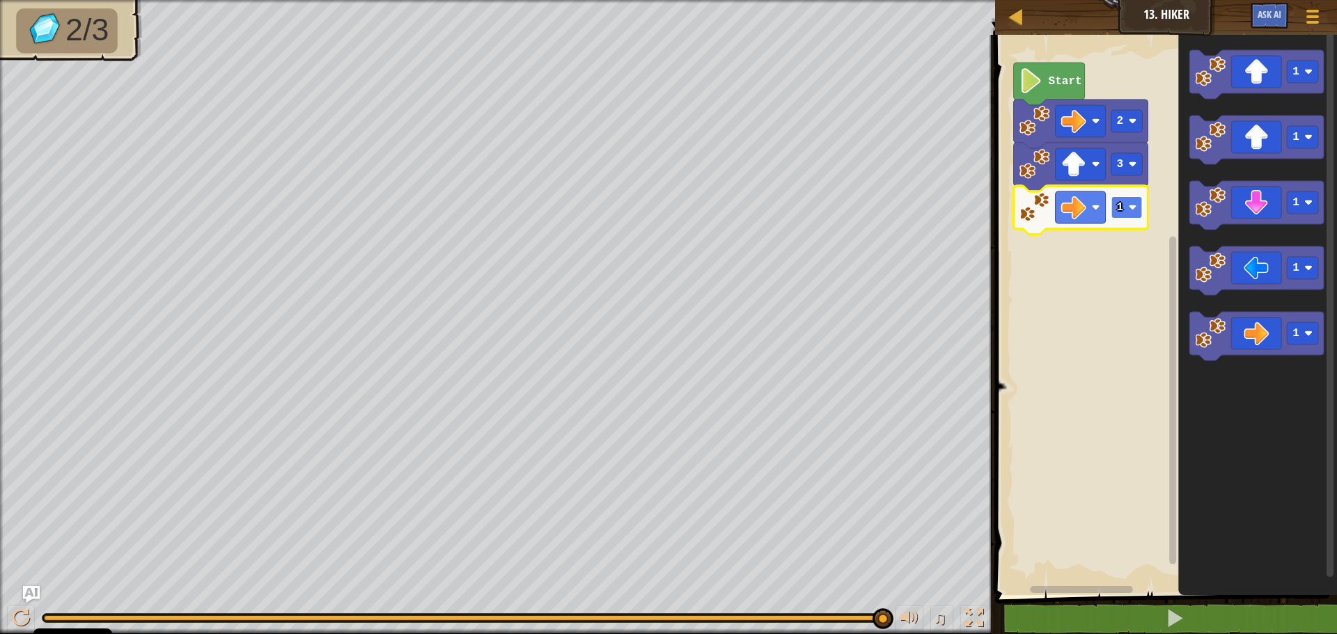
click at [1131, 201] on rect "Blockly darbalaukis" at bounding box center [1126, 207] width 31 height 22
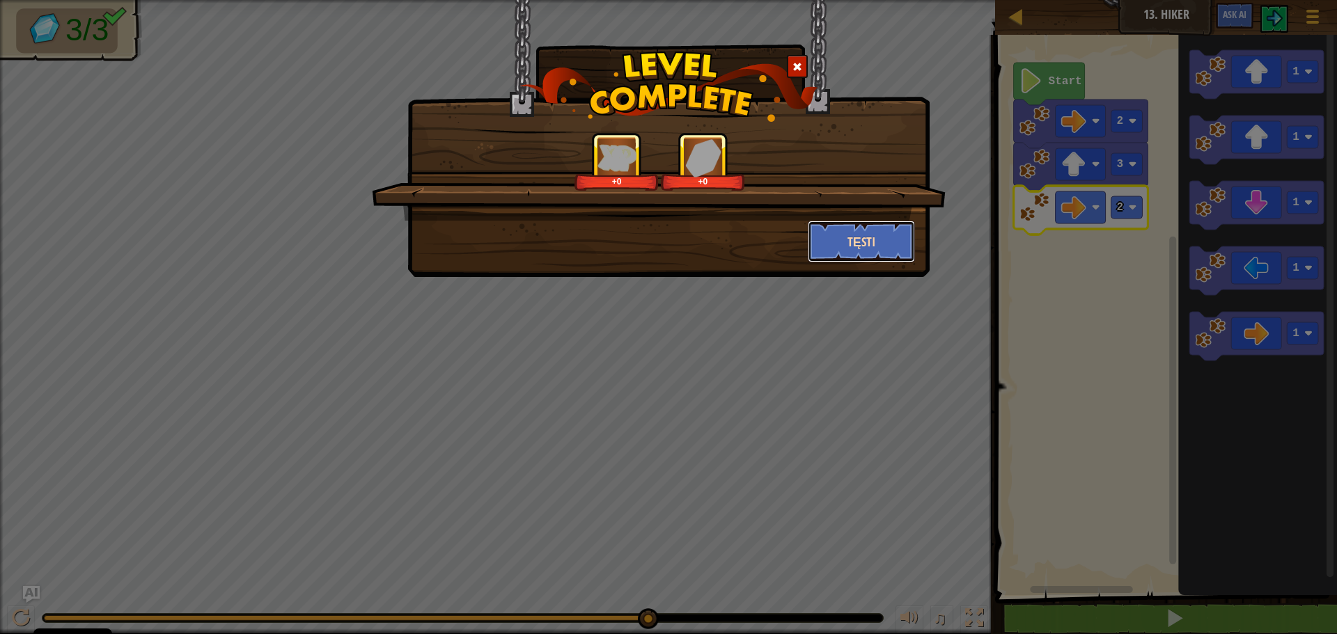
click at [897, 235] on button "Tęsti" at bounding box center [862, 242] width 108 height 42
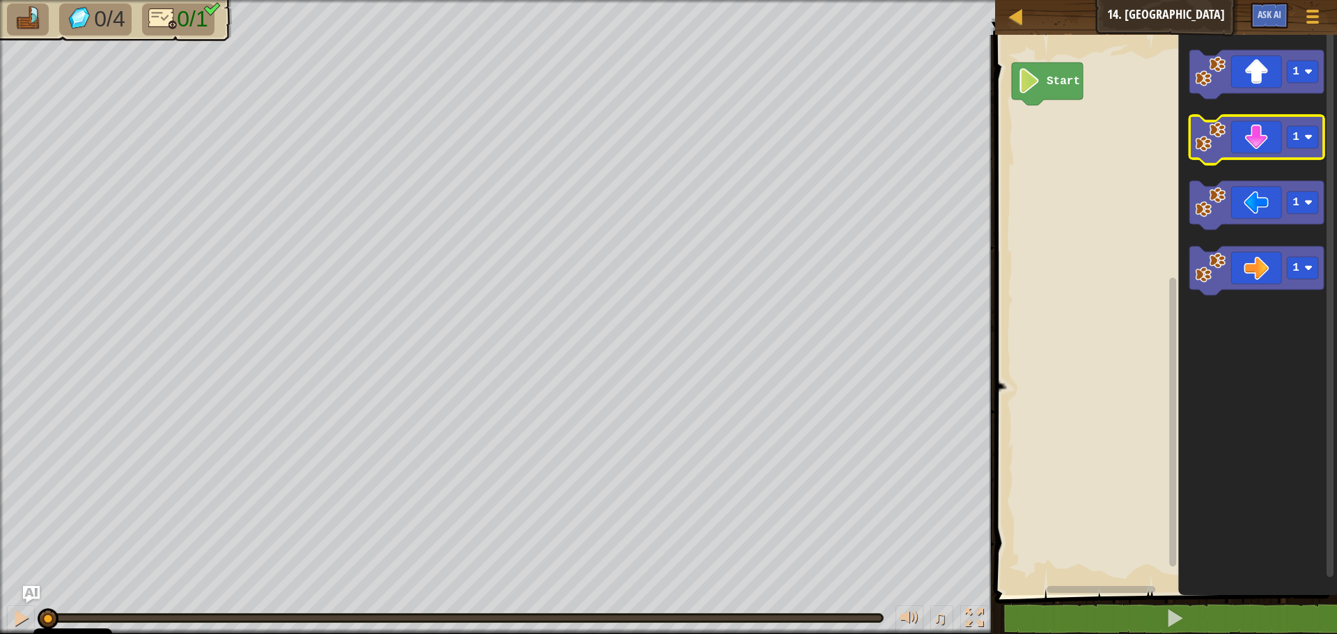
click at [1253, 136] on icon "Blockly darbalaukis" at bounding box center [1256, 140] width 134 height 49
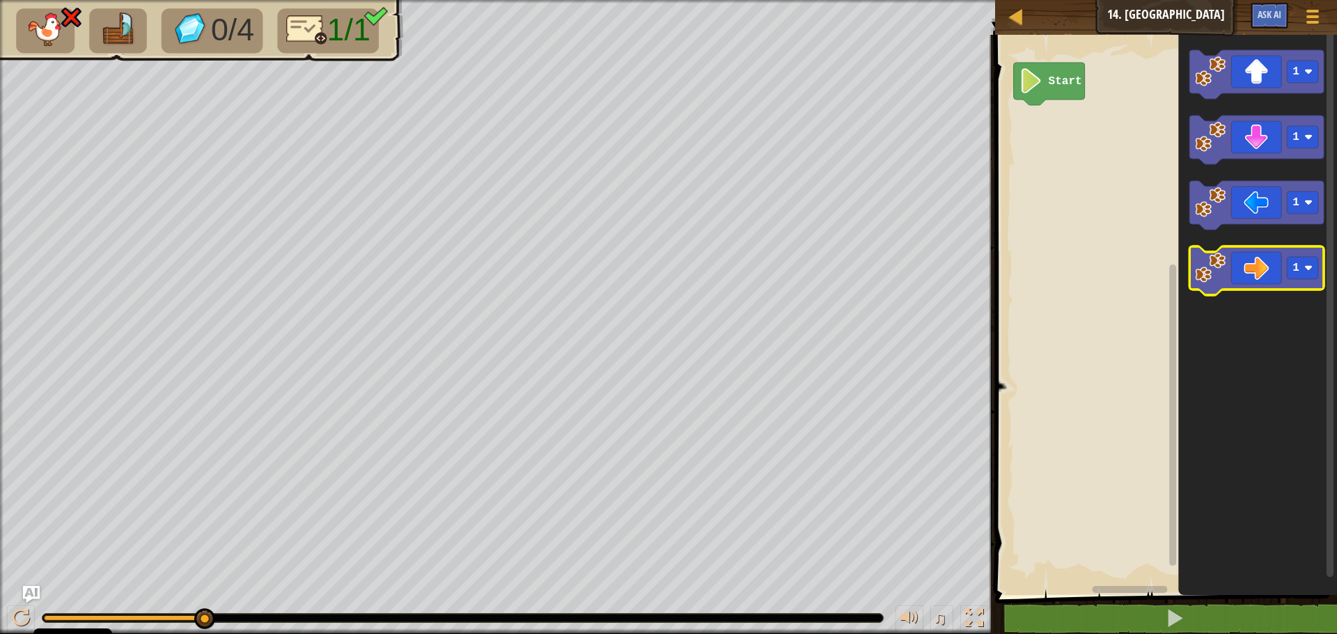
click at [1246, 272] on icon "Blockly darbalaukis" at bounding box center [1256, 270] width 134 height 49
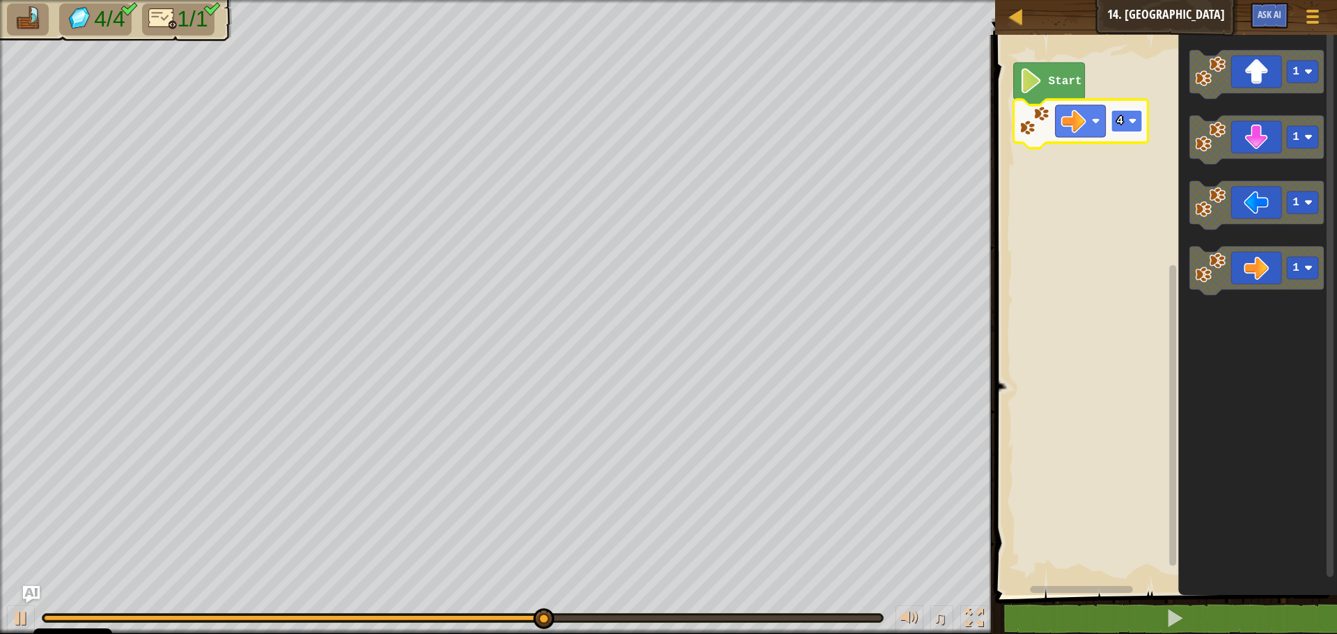
click at [1135, 118] on image "Blockly darbalaukis" at bounding box center [1133, 121] width 8 height 8
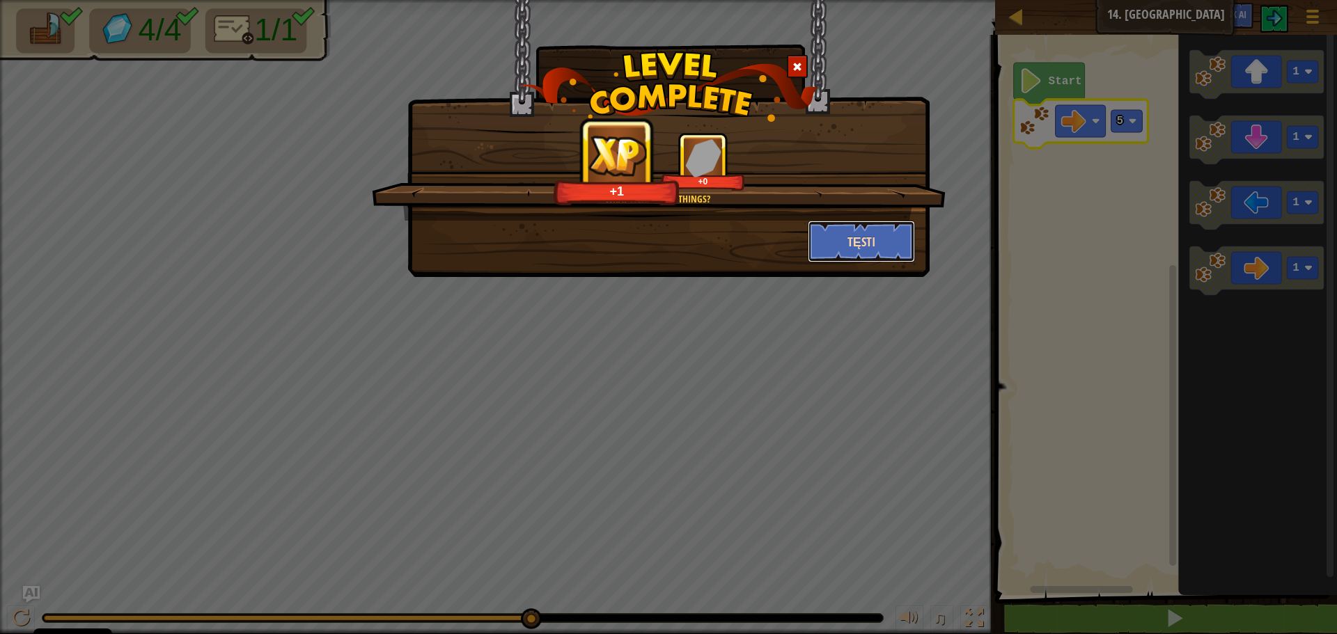
click at [870, 236] on button "Tęsti" at bounding box center [862, 242] width 108 height 42
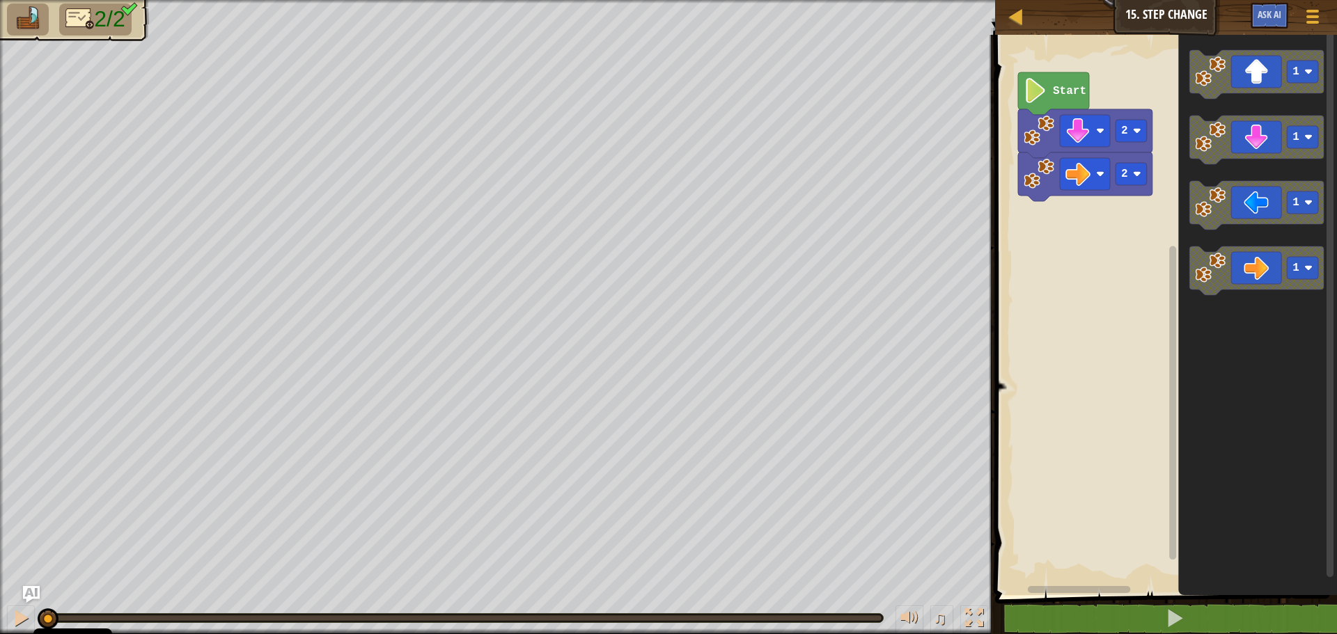
click at [1147, 107] on rect "Blockly darbalaukis" at bounding box center [1164, 311] width 346 height 567
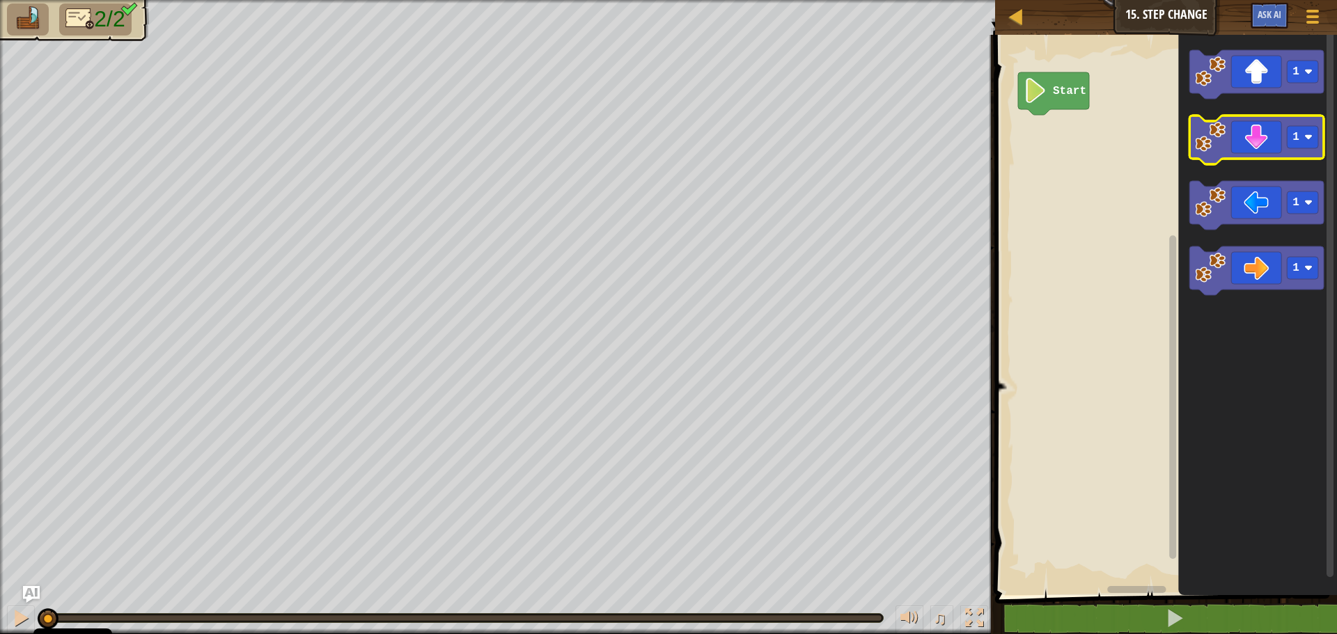
click at [1267, 138] on icon "Blockly darbalaukis" at bounding box center [1256, 140] width 134 height 49
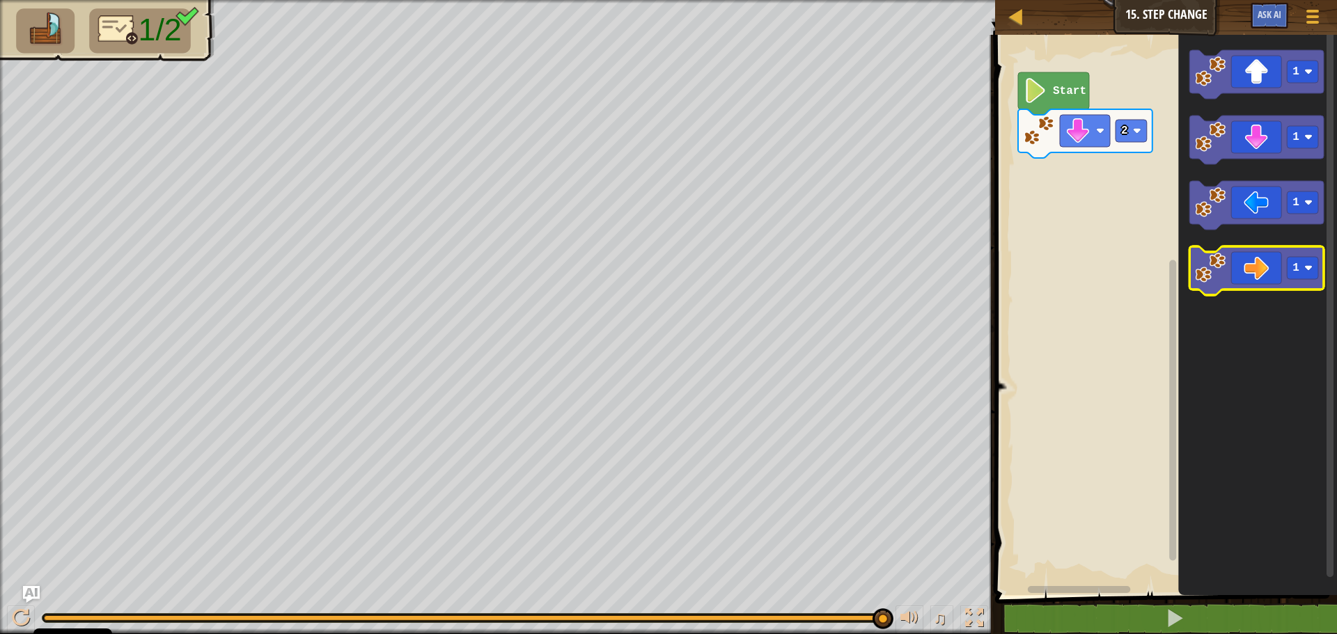
click at [1244, 278] on icon "Blockly darbalaukis" at bounding box center [1256, 270] width 134 height 49
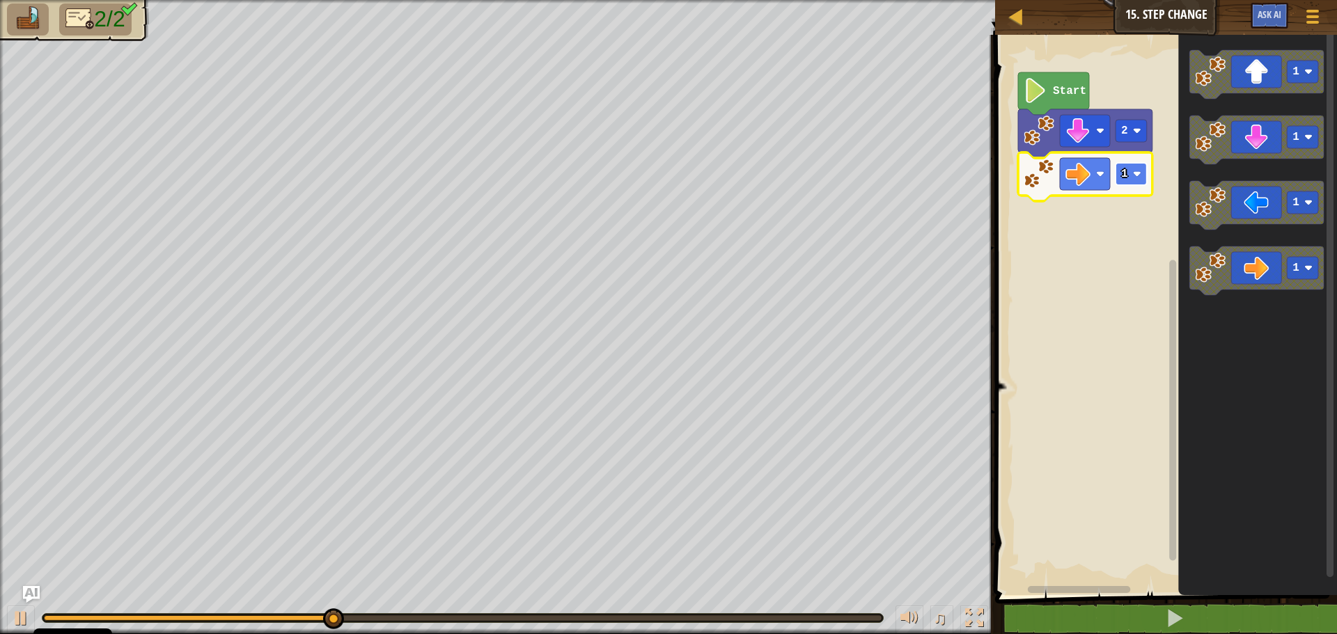
click at [1139, 170] on image "Blockly darbalaukis" at bounding box center [1137, 174] width 8 height 8
click at [1140, 167] on rect "Blockly darbalaukis" at bounding box center [1130, 174] width 31 height 22
click at [1138, 172] on image "Blockly darbalaukis" at bounding box center [1137, 174] width 8 height 8
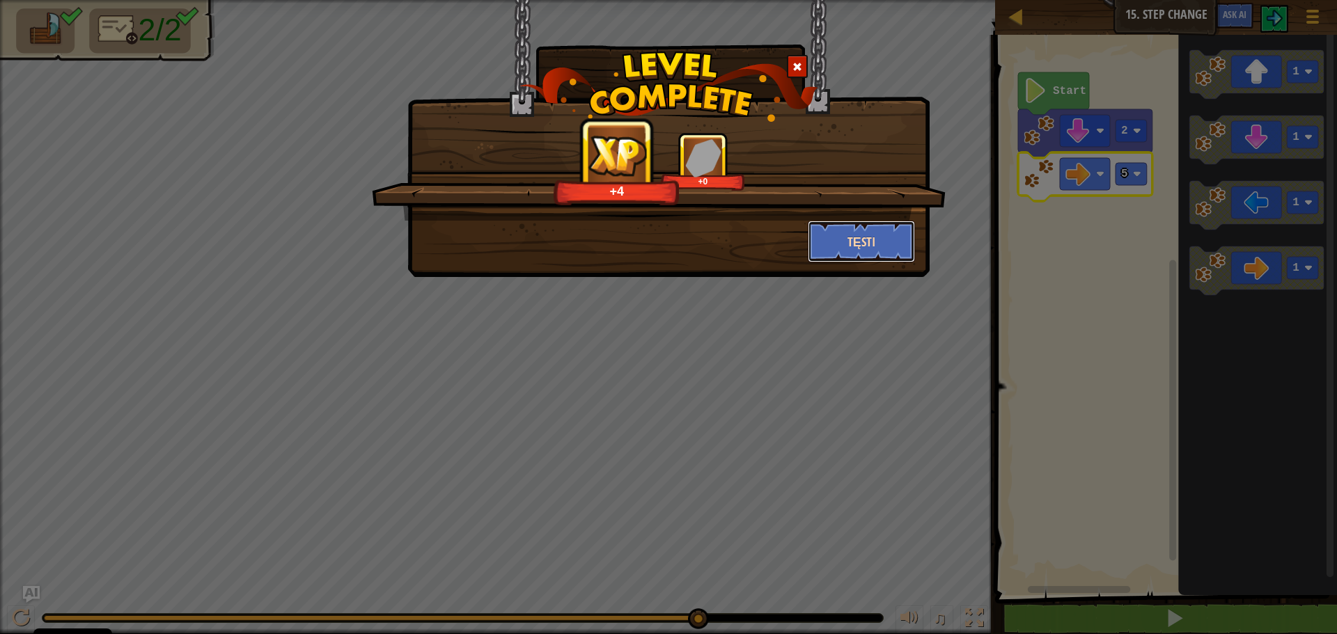
click at [843, 233] on button "Tęsti" at bounding box center [862, 242] width 108 height 42
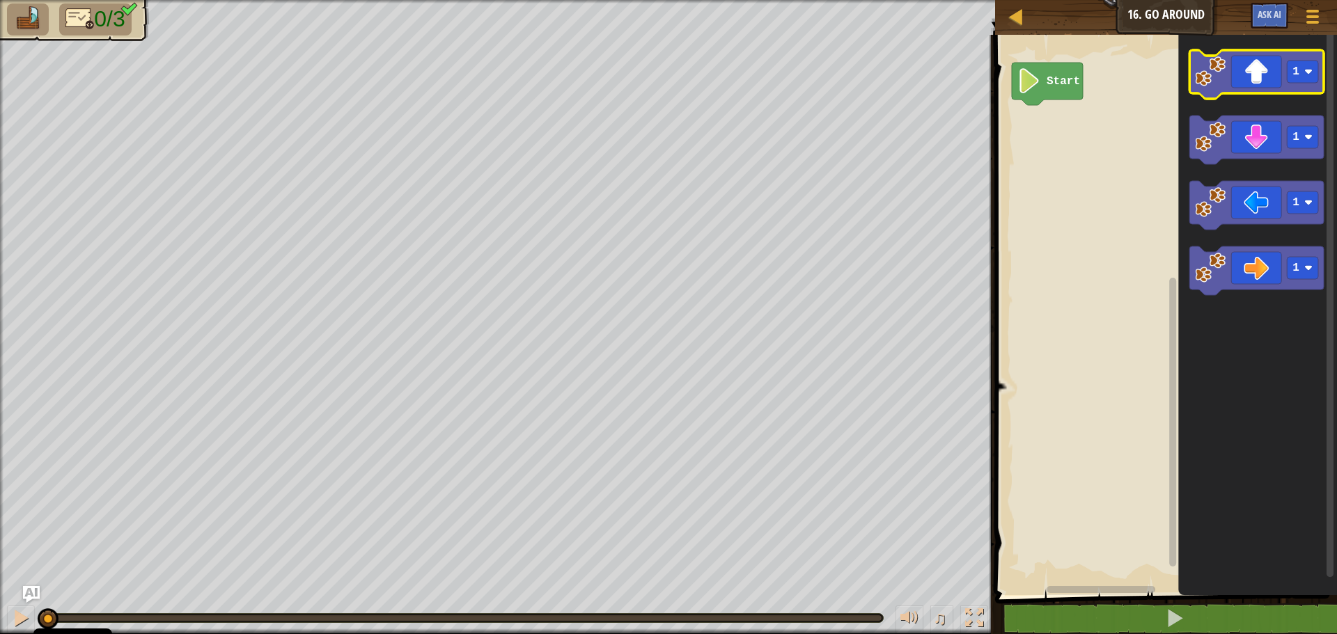
click at [1264, 75] on icon "Blockly darbalaukis" at bounding box center [1256, 74] width 134 height 49
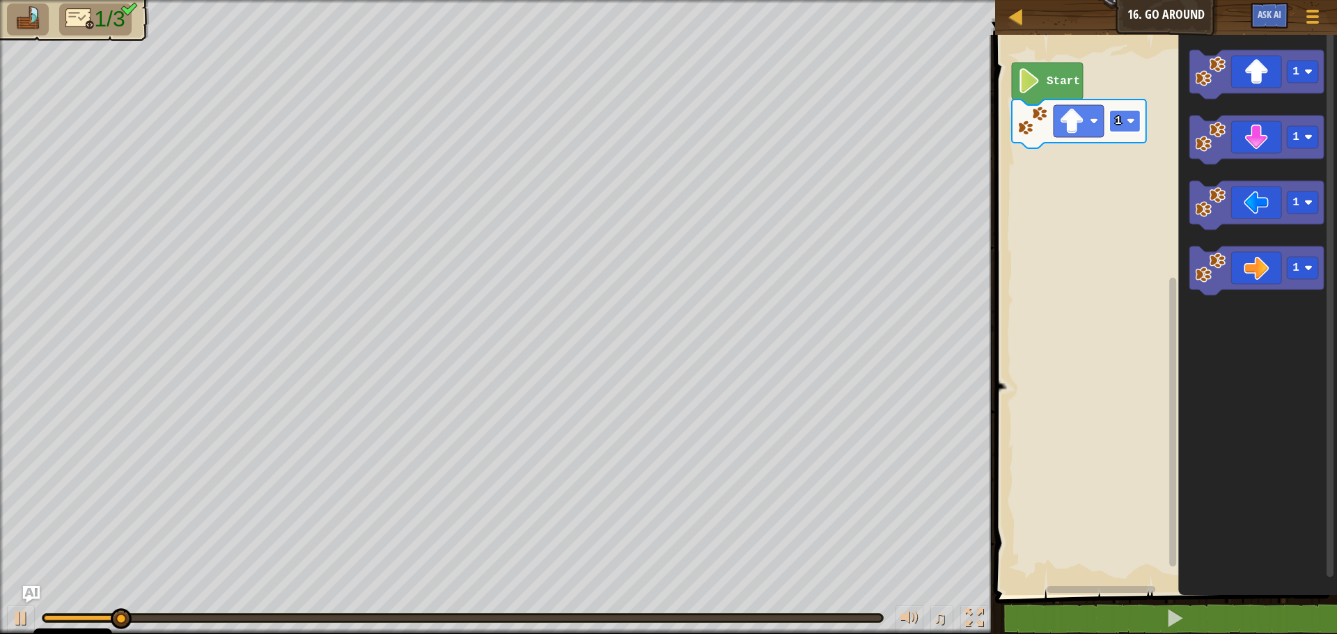
click at [1132, 118] on image "Blockly darbalaukis" at bounding box center [1131, 121] width 8 height 8
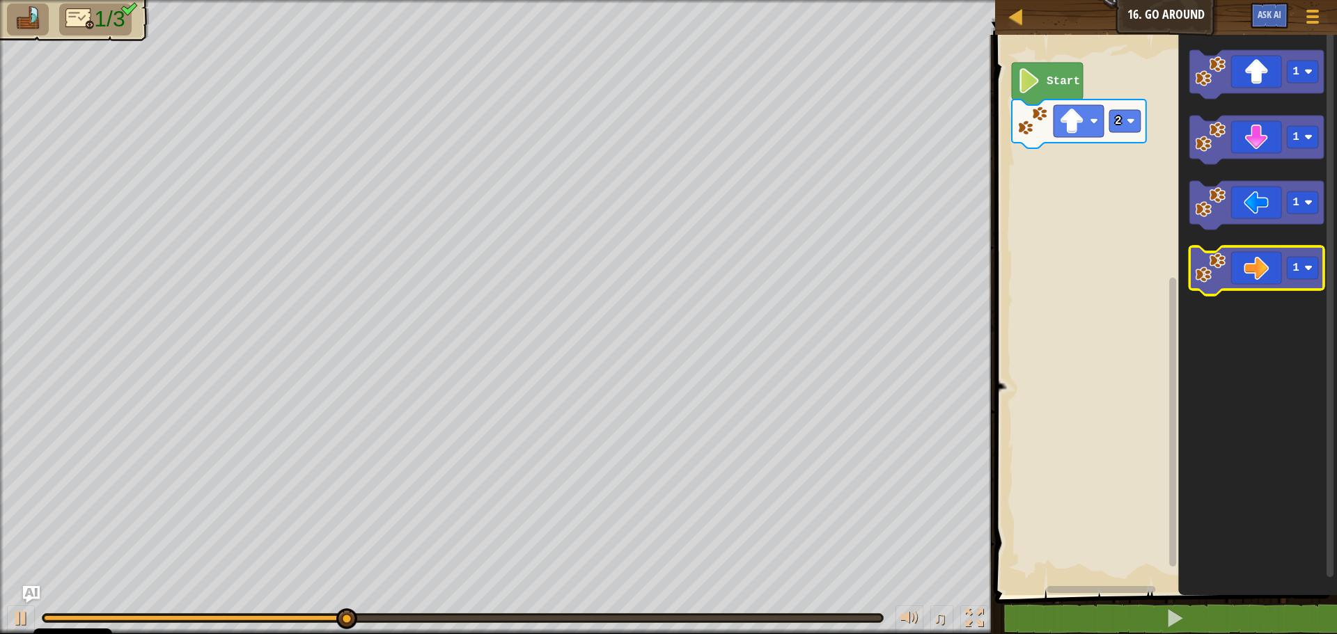
click at [1261, 279] on icon "Blockly darbalaukis" at bounding box center [1256, 270] width 134 height 49
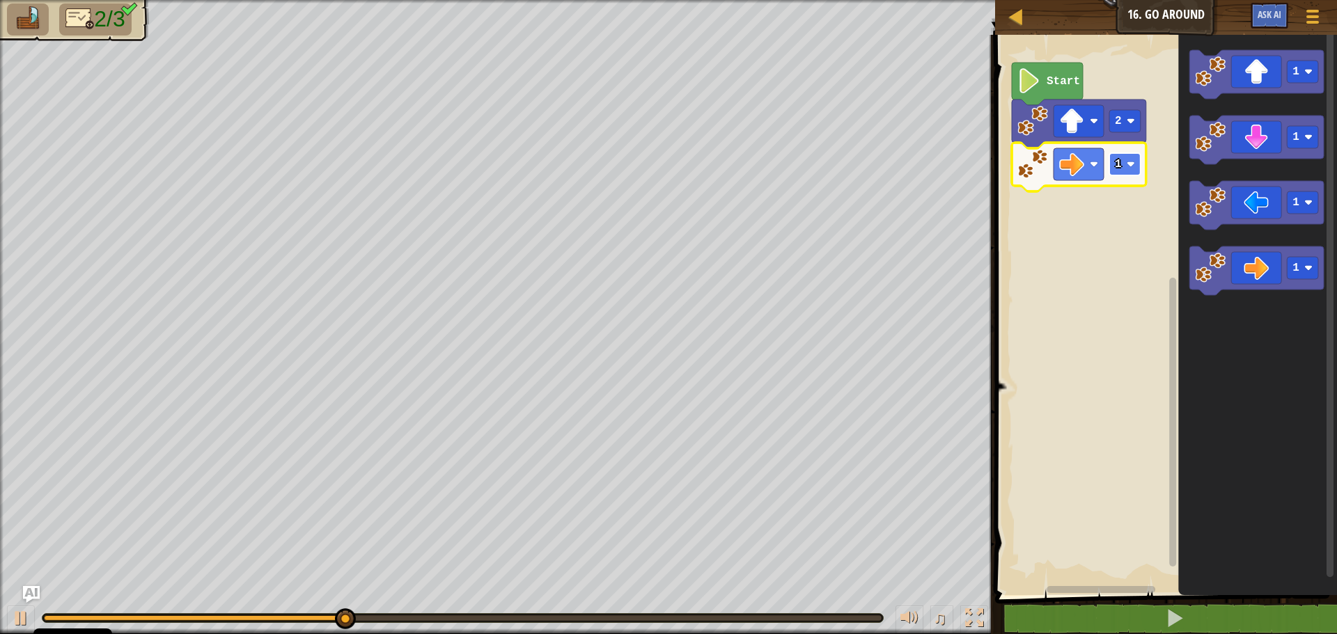
click at [1130, 161] on image "Blockly darbalaukis" at bounding box center [1131, 164] width 8 height 8
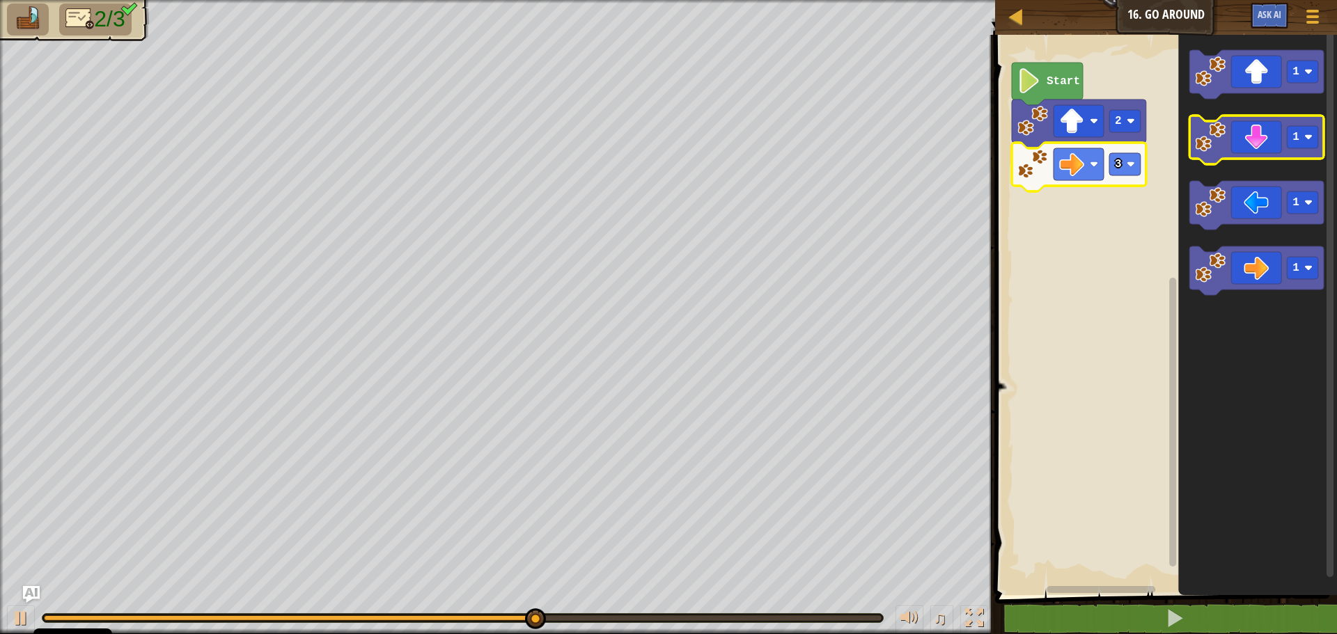
click at [1247, 146] on icon "Blockly darbalaukis" at bounding box center [1256, 140] width 134 height 49
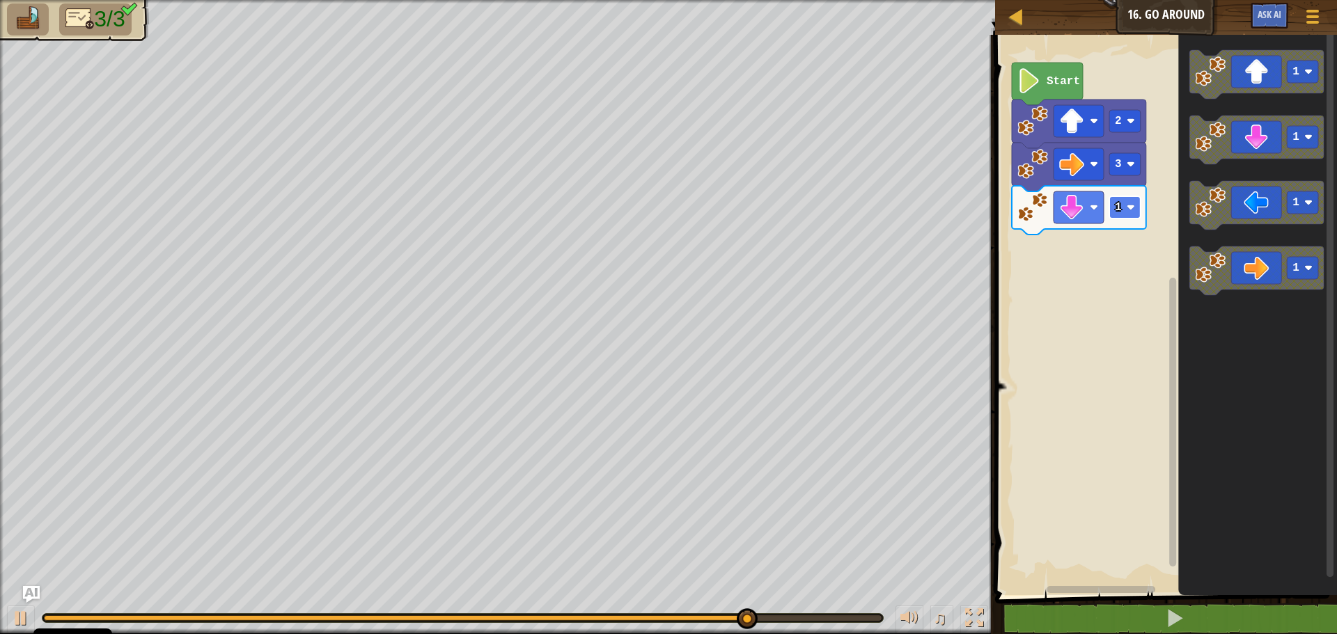
click at [1129, 203] on image "Blockly darbalaukis" at bounding box center [1131, 207] width 8 height 8
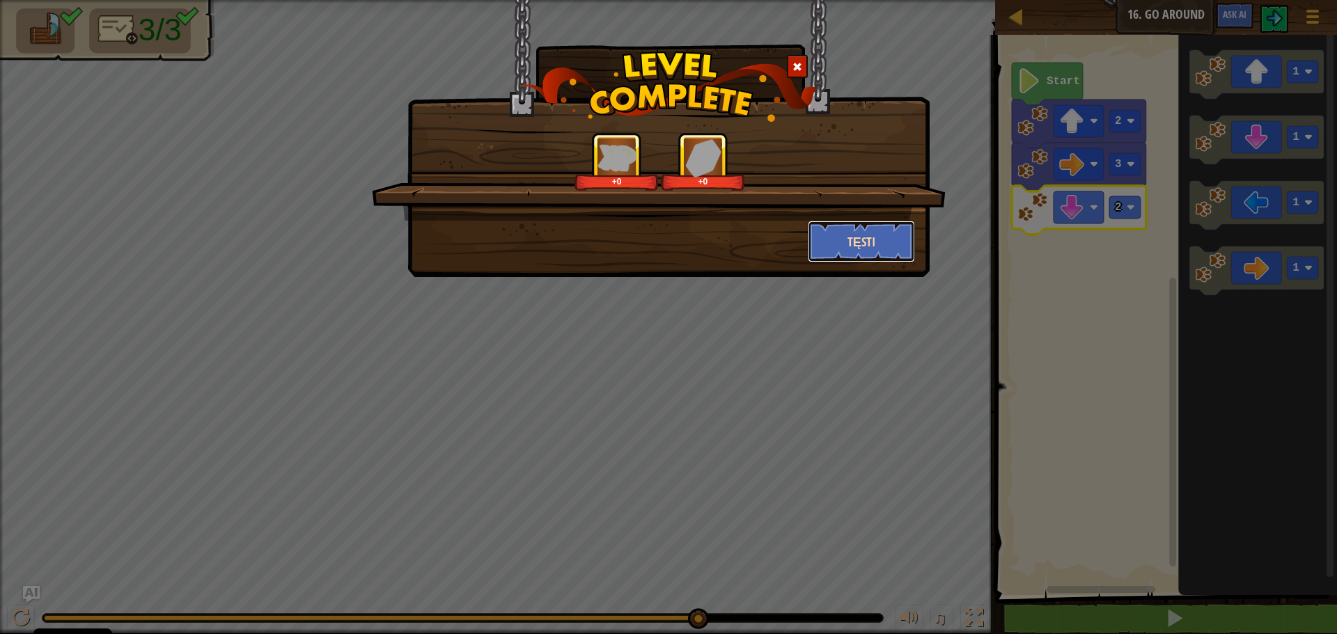
click at [867, 237] on button "Tęsti" at bounding box center [862, 242] width 108 height 42
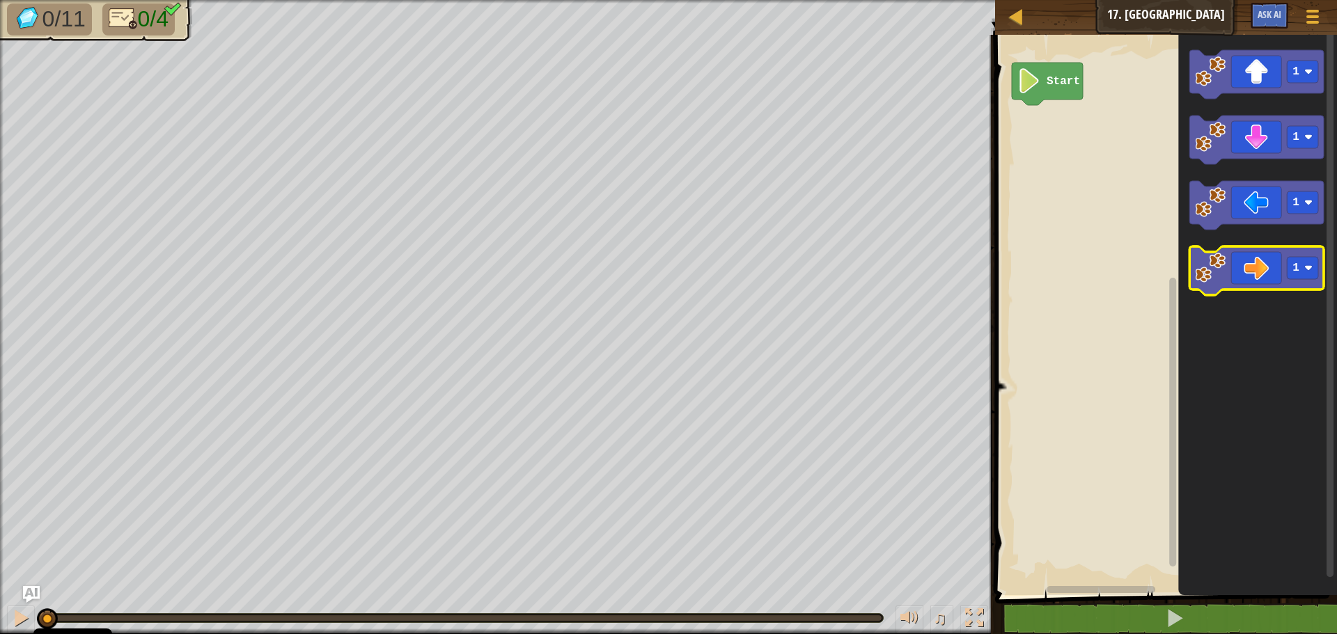
click at [1260, 274] on icon "Blockly darbalaukis" at bounding box center [1256, 270] width 134 height 49
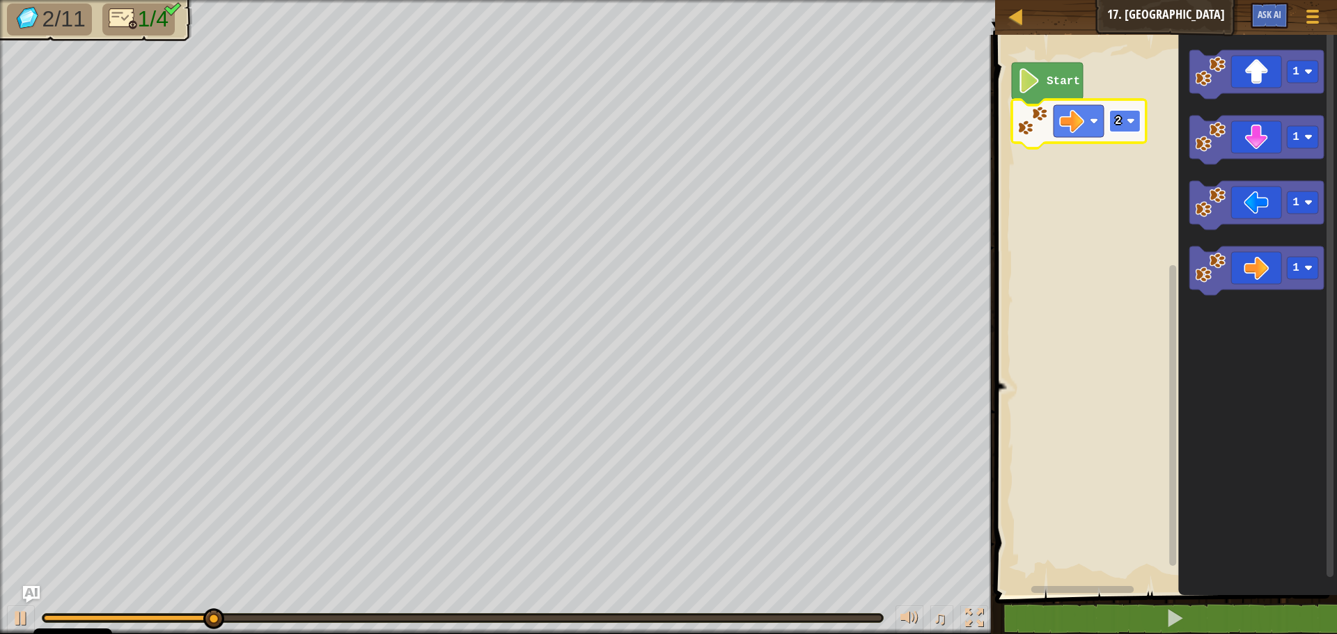
click at [1132, 120] on image "Blockly darbalaukis" at bounding box center [1131, 121] width 8 height 8
click at [1264, 81] on icon "Blockly darbalaukis" at bounding box center [1256, 74] width 134 height 49
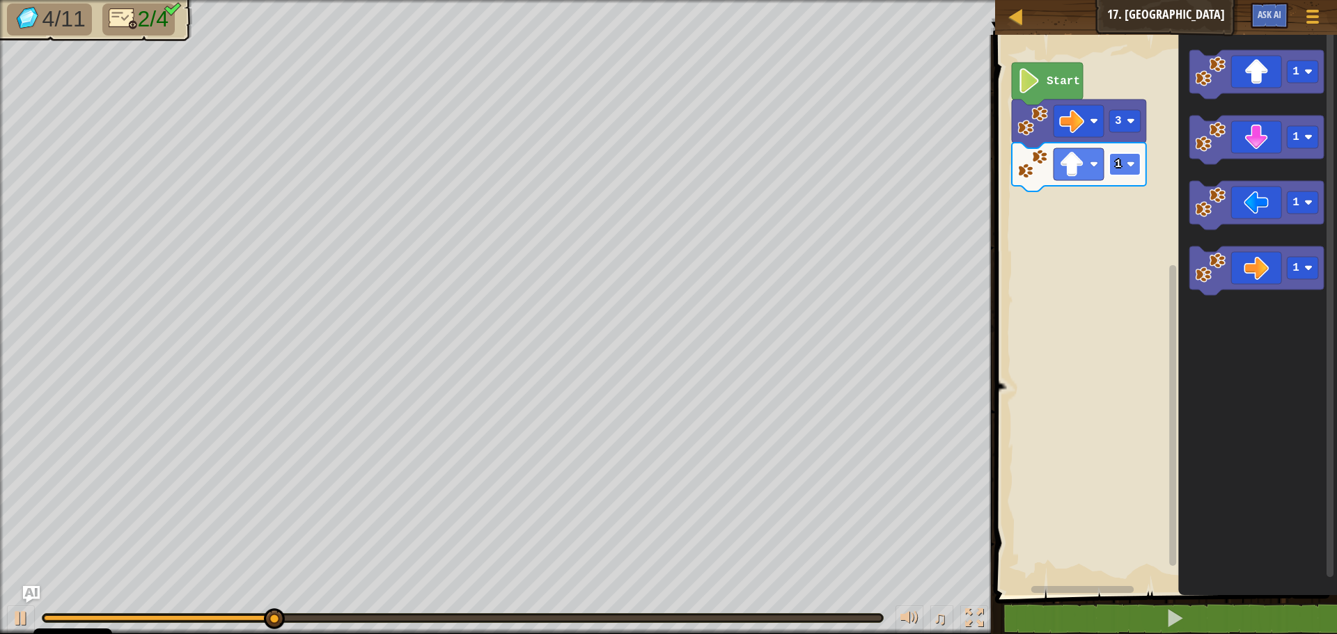
click at [1128, 160] on image "Blockly darbalaukis" at bounding box center [1131, 164] width 8 height 8
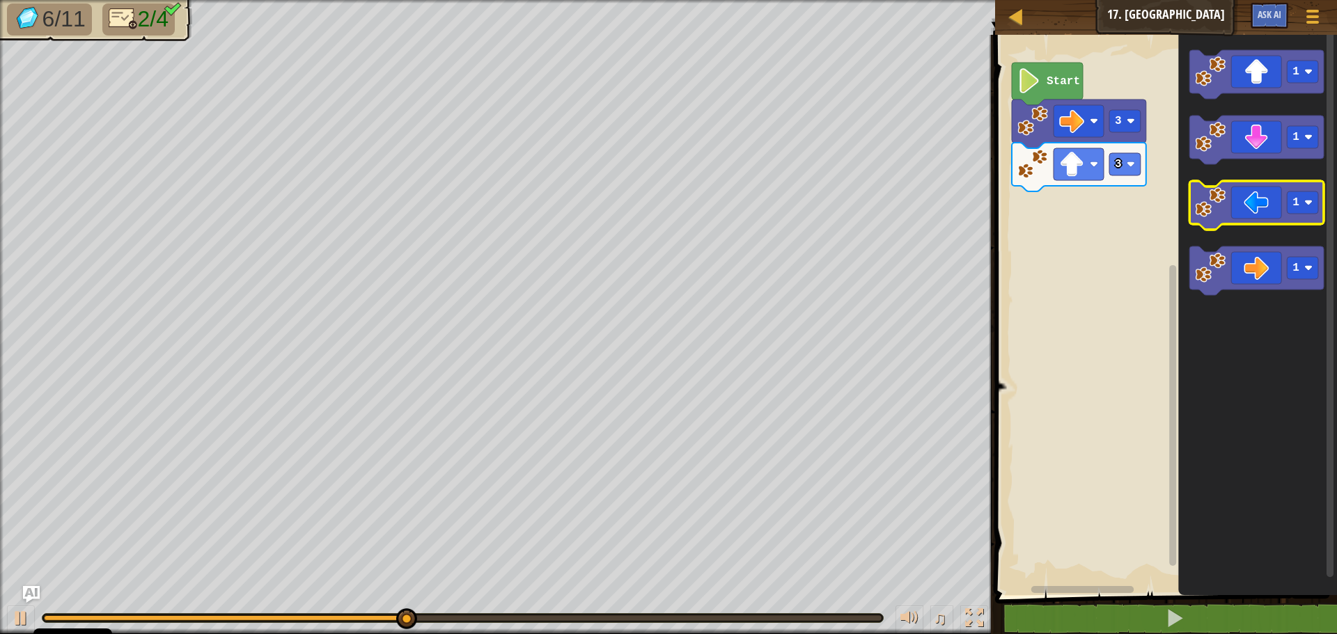
click at [1257, 204] on icon "Blockly darbalaukis" at bounding box center [1256, 205] width 134 height 49
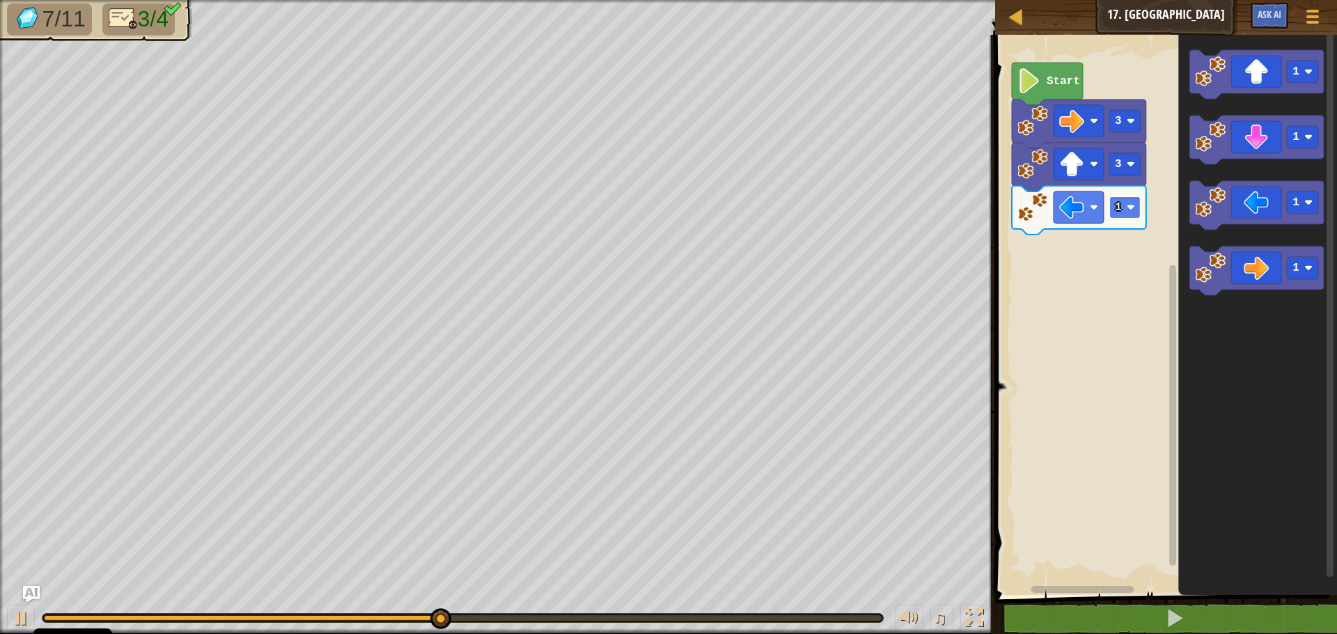
click at [1133, 198] on rect "Blockly darbalaukis" at bounding box center [1124, 207] width 31 height 22
click at [1260, 140] on icon "Blockly darbalaukis" at bounding box center [1256, 140] width 134 height 49
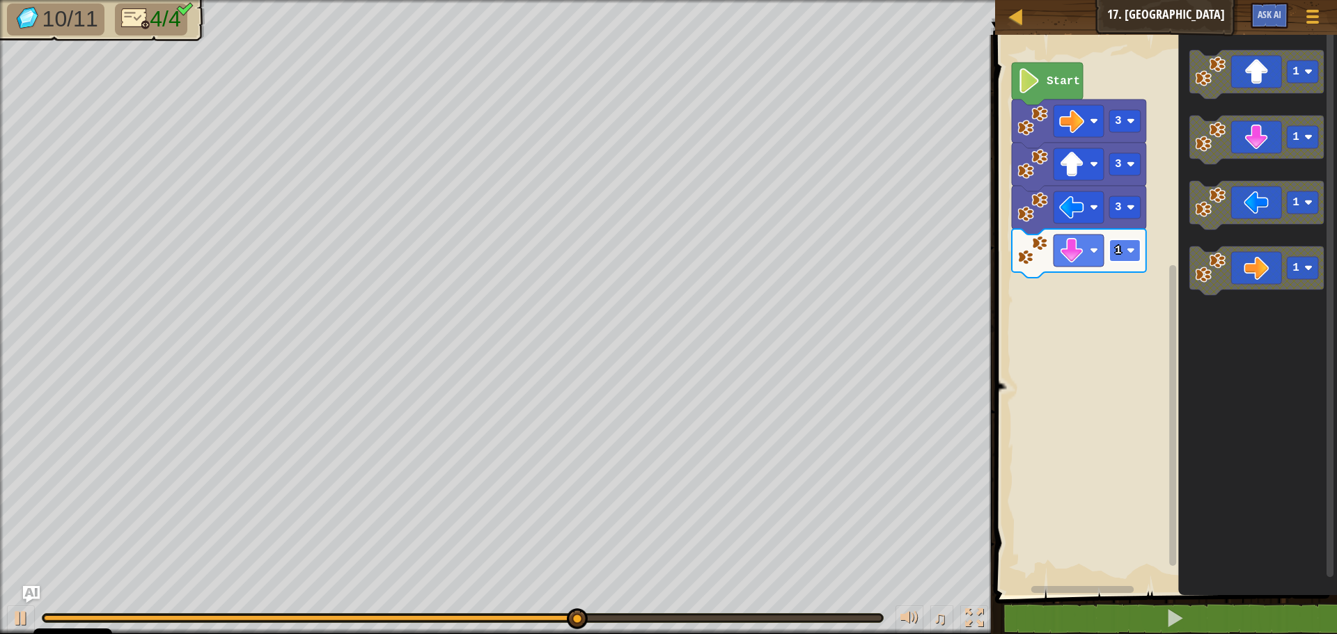
click at [1136, 248] on rect "Blockly darbalaukis" at bounding box center [1124, 251] width 31 height 22
click at [1129, 249] on image "Blockly darbalaukis" at bounding box center [1131, 250] width 8 height 8
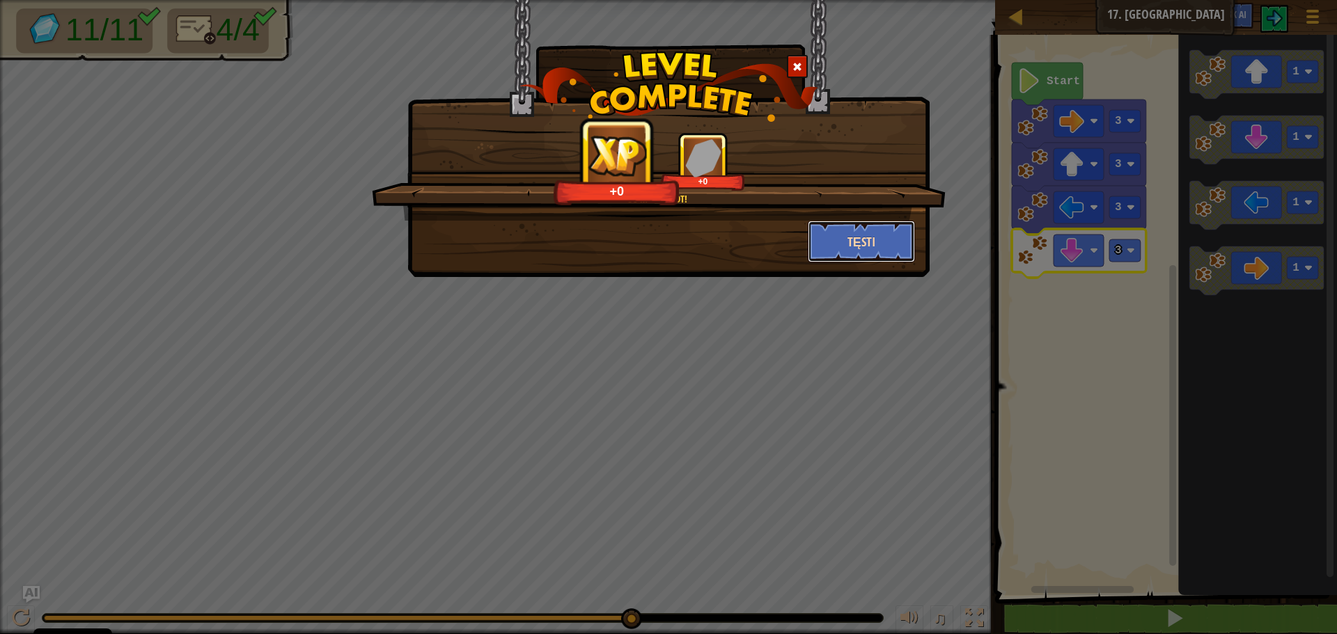
click at [884, 230] on button "Tęsti" at bounding box center [862, 242] width 108 height 42
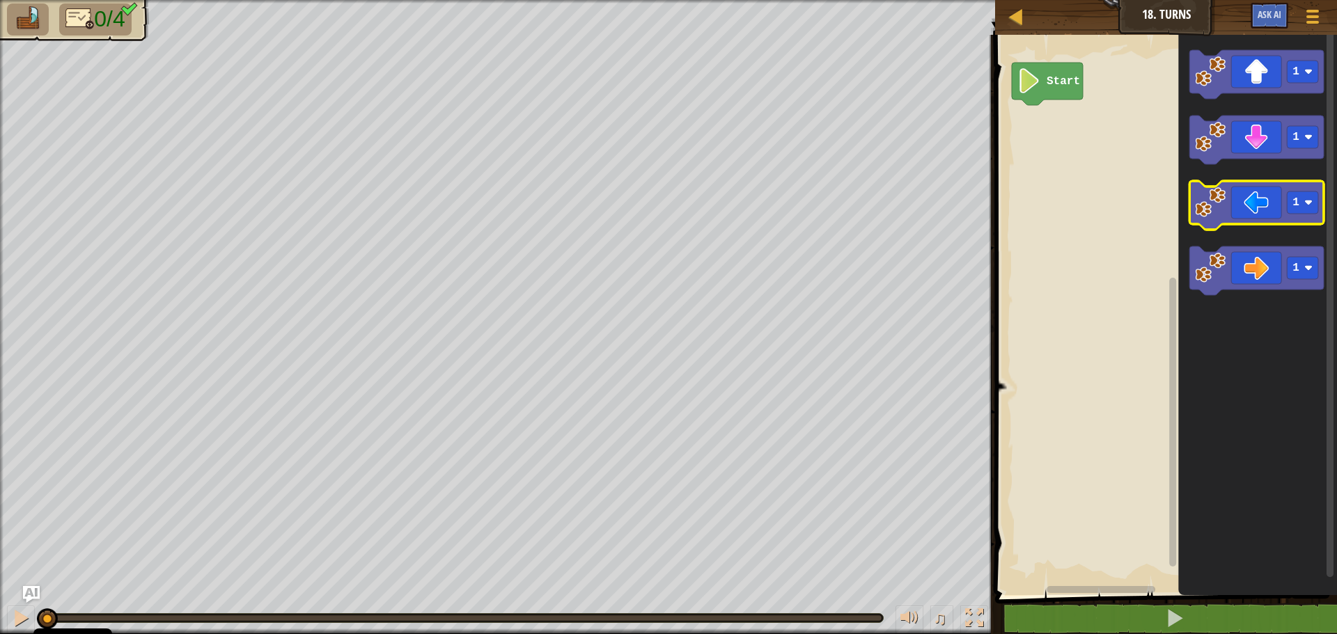
click at [1241, 210] on icon "Blockly darbalaukis" at bounding box center [1256, 205] width 134 height 49
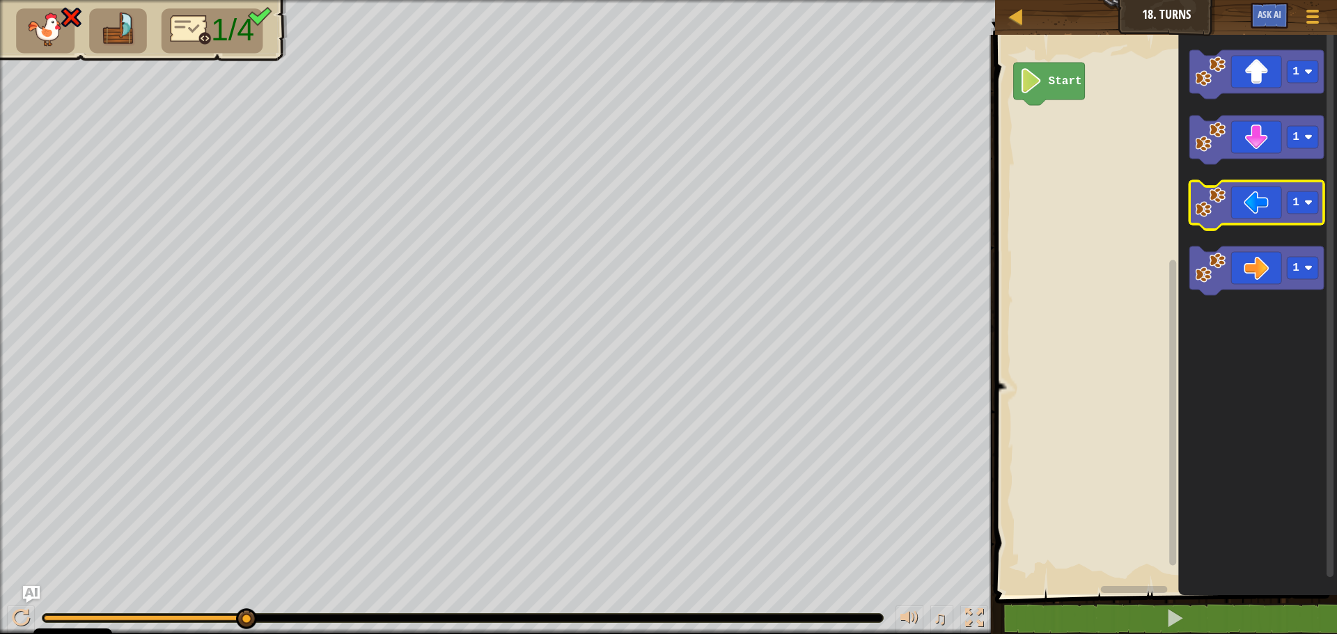
click at [1251, 207] on icon "Blockly darbalaukis" at bounding box center [1256, 205] width 134 height 49
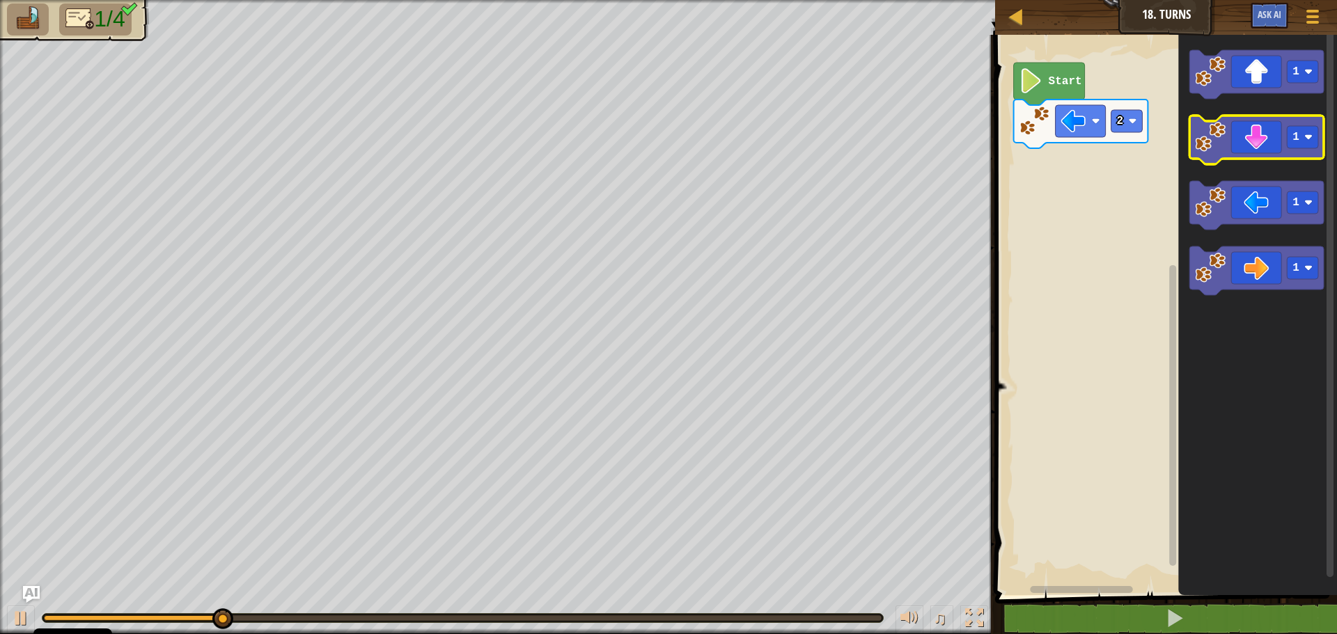
click at [1251, 157] on icon "Blockly darbalaukis" at bounding box center [1256, 140] width 134 height 49
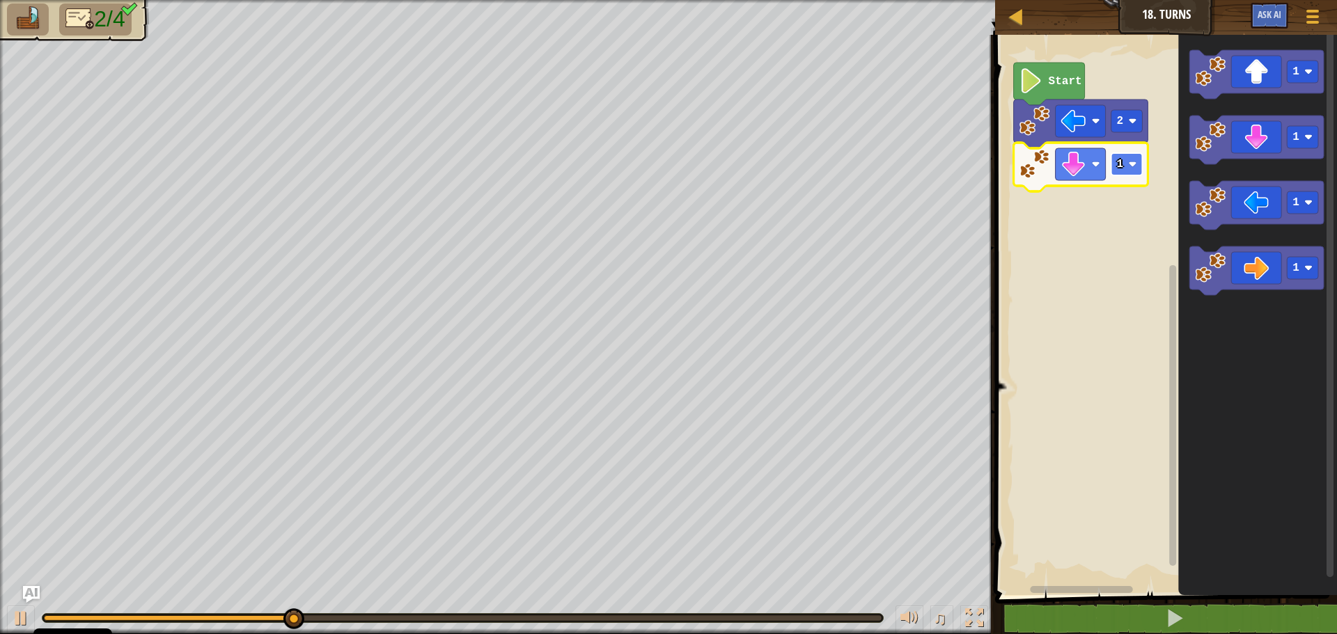
click at [1131, 158] on rect "Blockly darbalaukis" at bounding box center [1126, 164] width 31 height 22
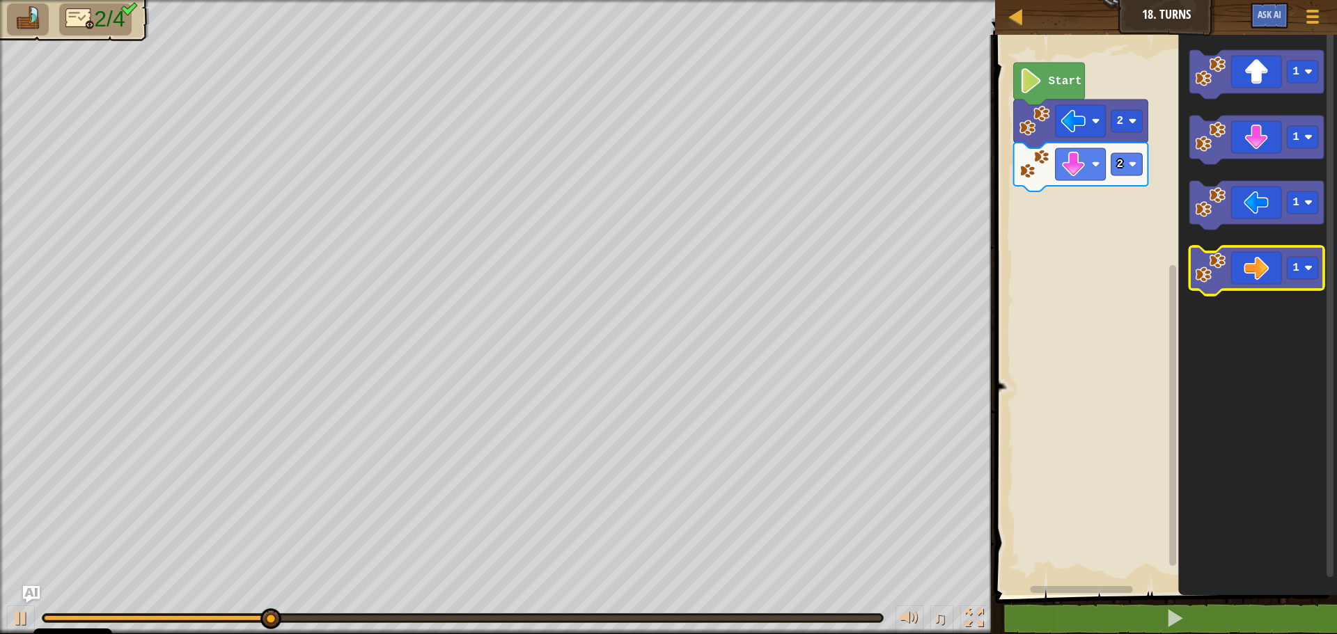
click at [1270, 269] on icon "Blockly darbalaukis" at bounding box center [1256, 270] width 134 height 49
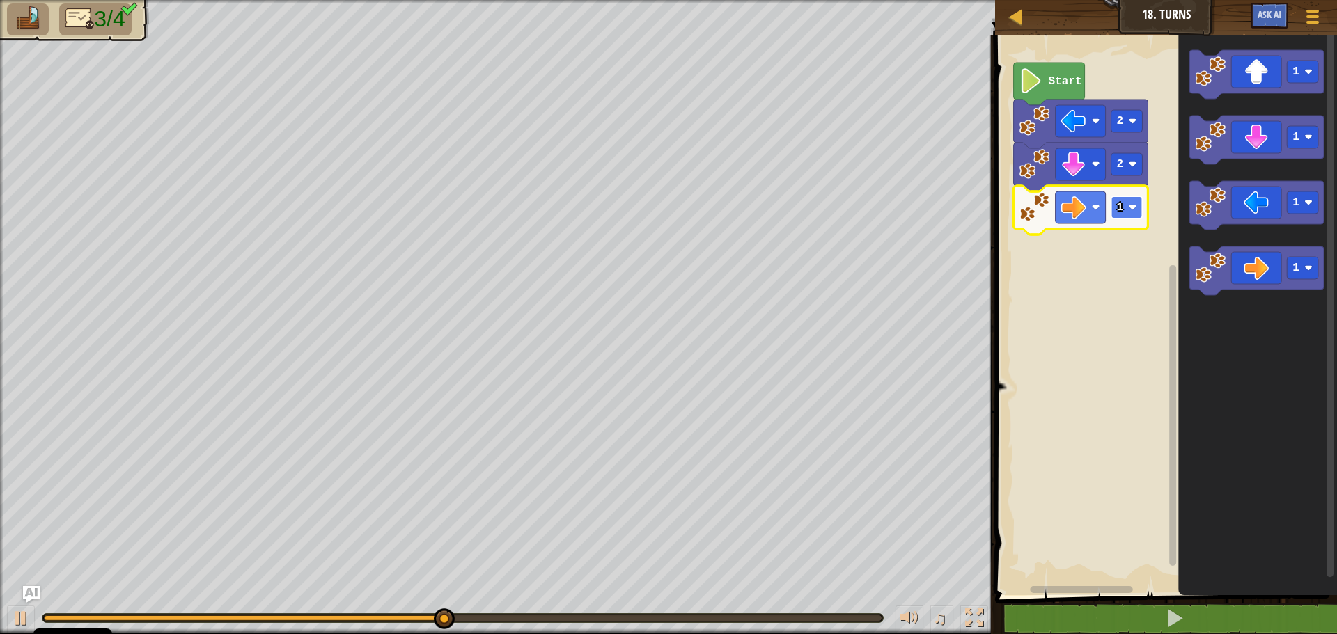
click at [1133, 203] on image "Blockly darbalaukis" at bounding box center [1133, 207] width 8 height 8
click at [1136, 208] on image "Blockly darbalaukis" at bounding box center [1133, 207] width 8 height 8
click at [1248, 81] on icon "Blockly darbalaukis" at bounding box center [1256, 74] width 134 height 49
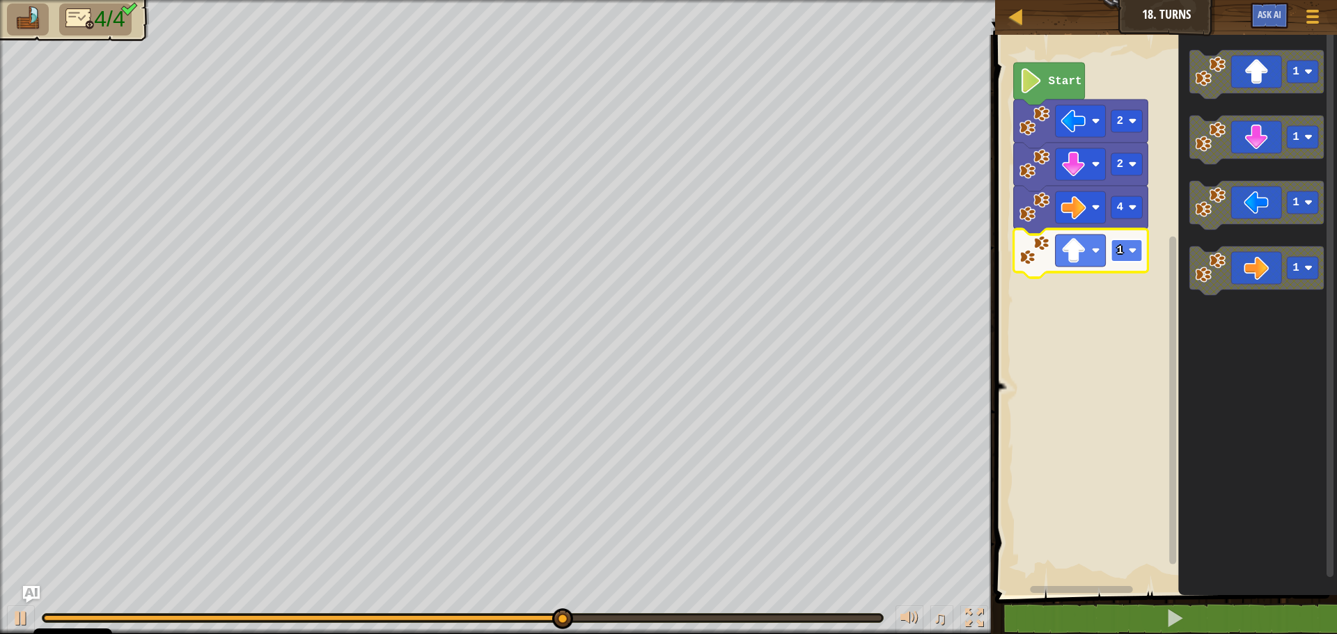
click at [1134, 243] on rect "Blockly darbalaukis" at bounding box center [1126, 251] width 31 height 22
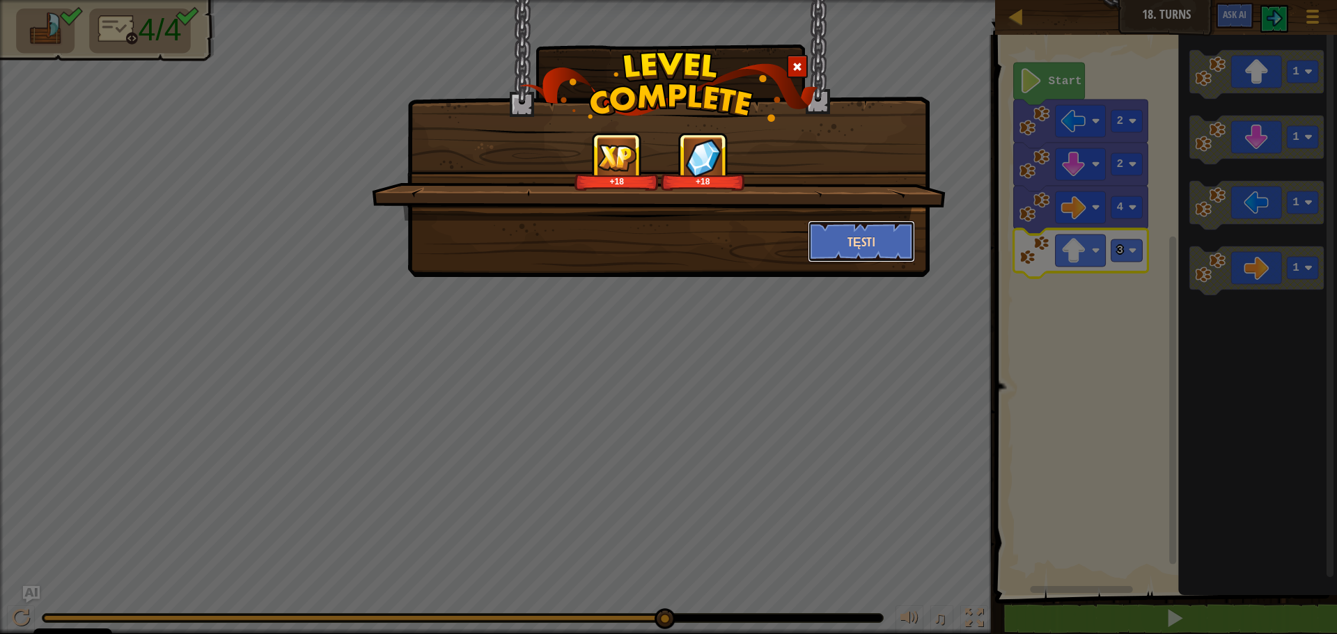
click at [897, 242] on button "Tęsti" at bounding box center [862, 242] width 108 height 42
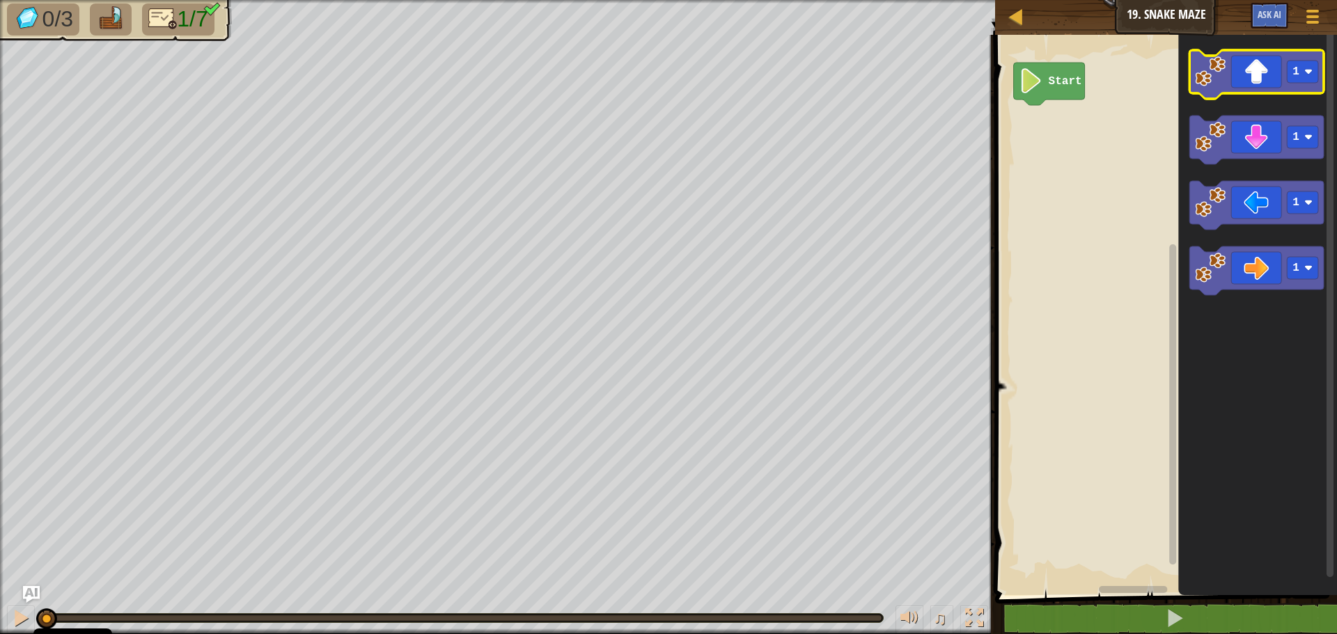
click at [1251, 73] on icon "Blockly darbalaukis" at bounding box center [1256, 74] width 134 height 49
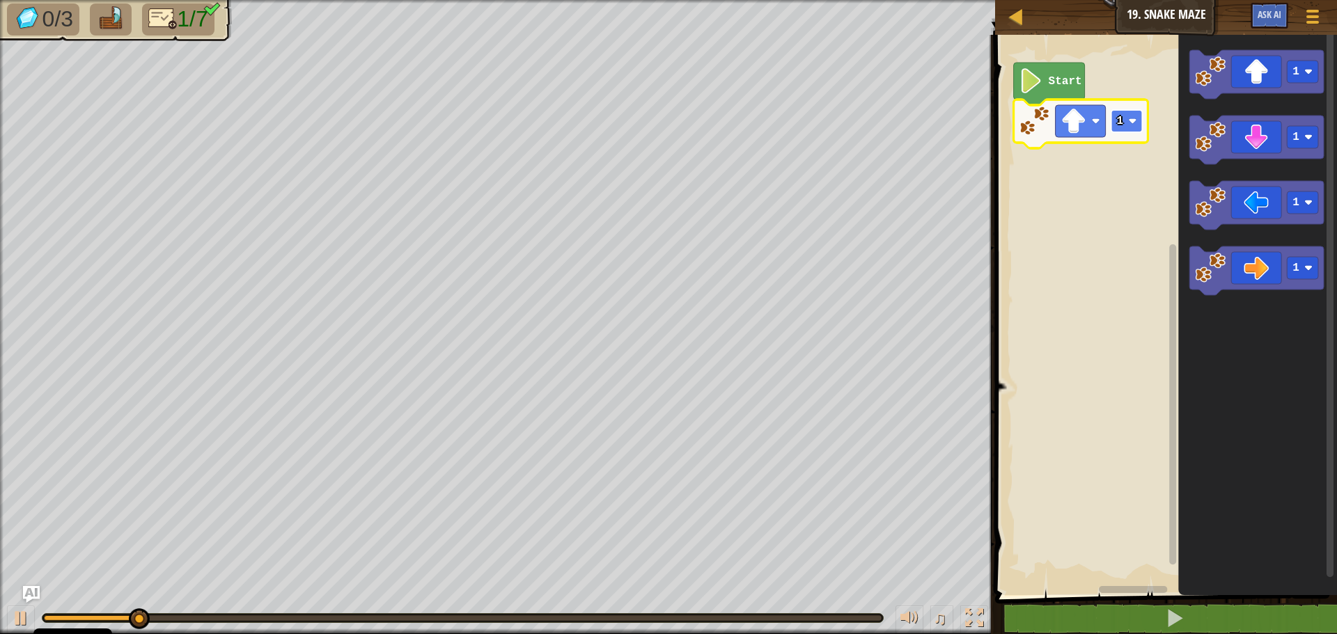
click at [1134, 113] on rect "Blockly darbalaukis" at bounding box center [1126, 121] width 31 height 22
click at [1136, 121] on image "Blockly darbalaukis" at bounding box center [1133, 121] width 8 height 8
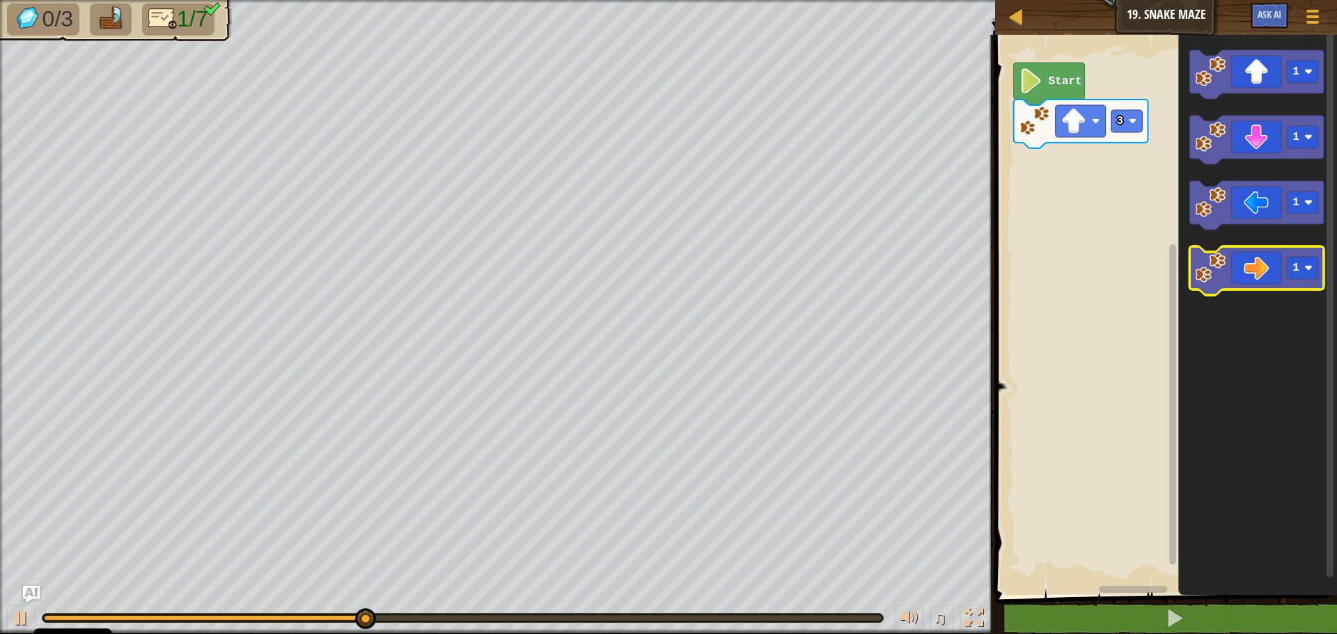
click at [1274, 266] on icon "Blockly darbalaukis" at bounding box center [1256, 270] width 134 height 49
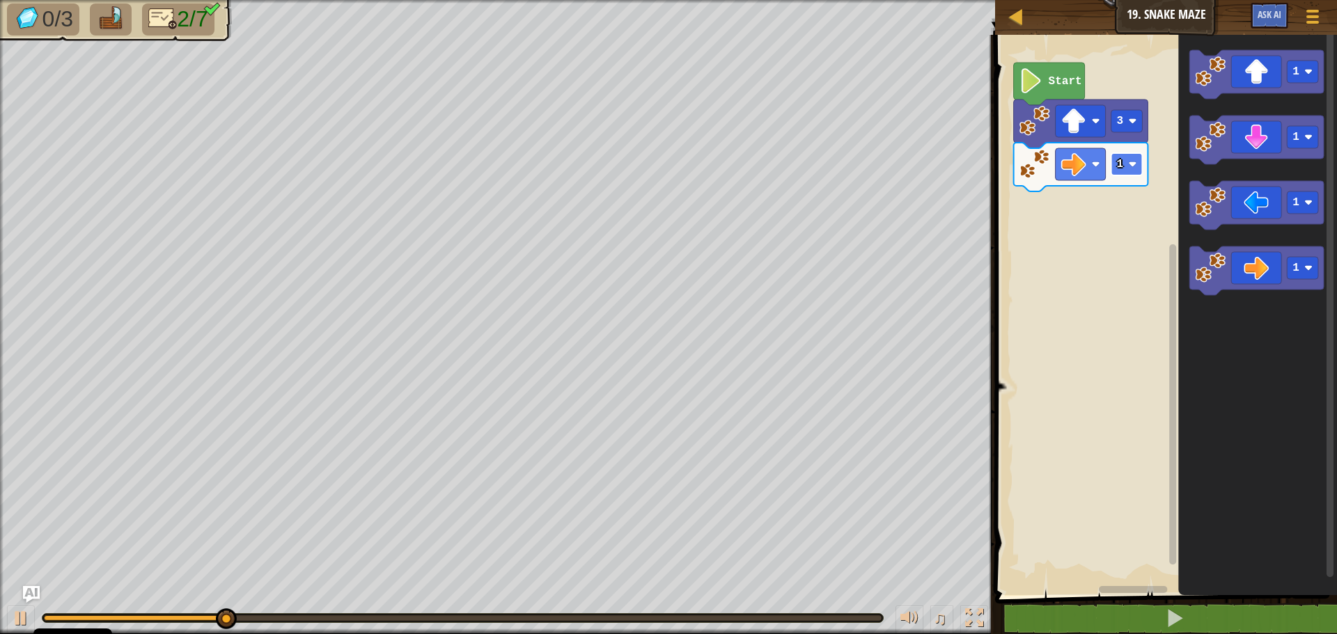
click at [1132, 159] on rect "Blockly darbalaukis" at bounding box center [1126, 164] width 31 height 22
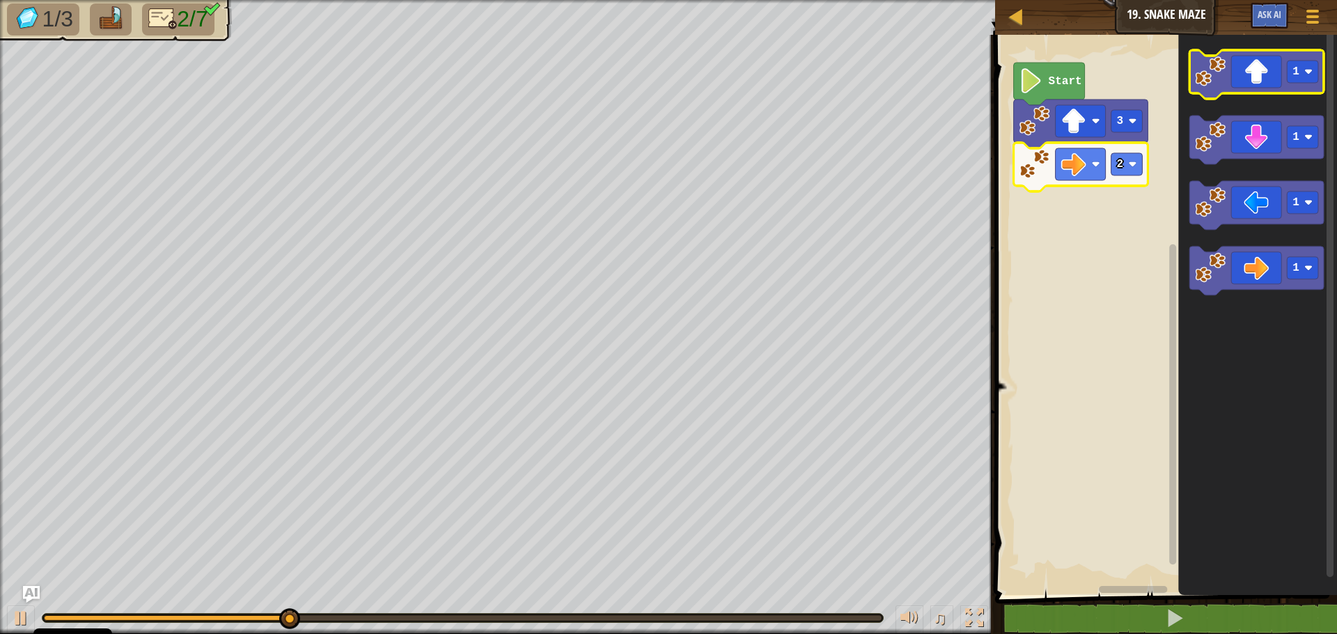
click at [1244, 84] on icon "Blockly darbalaukis" at bounding box center [1256, 74] width 134 height 49
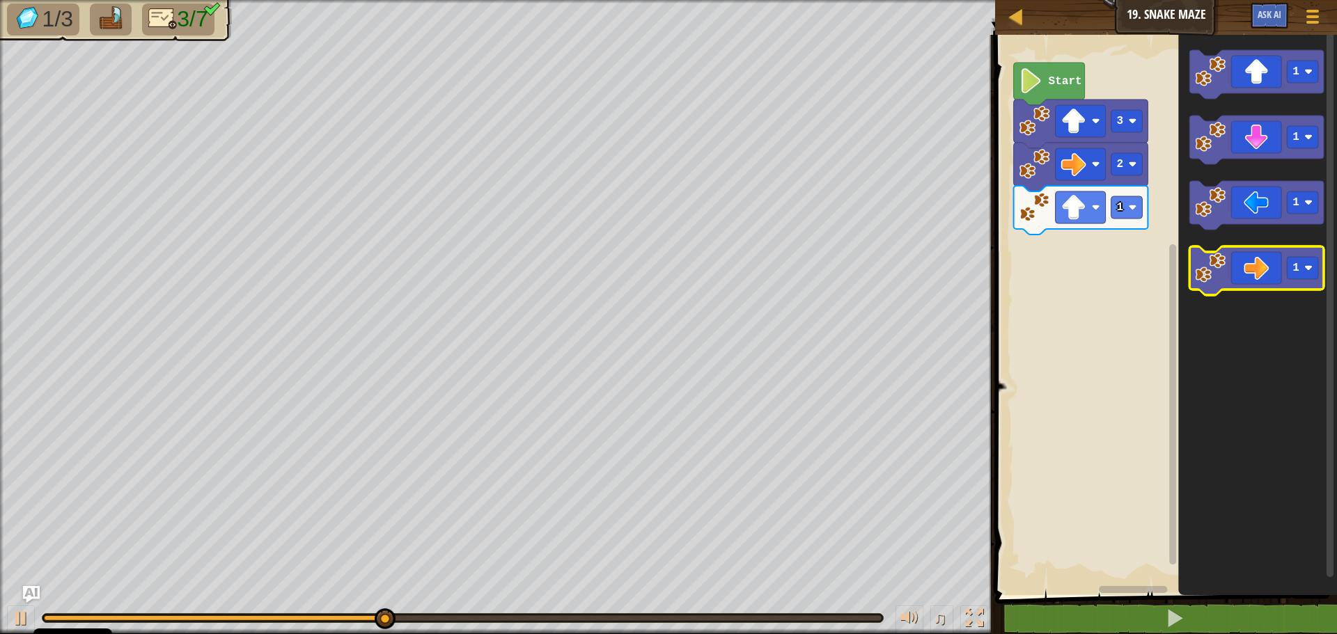
click at [1257, 262] on icon "Blockly darbalaukis" at bounding box center [1256, 270] width 134 height 49
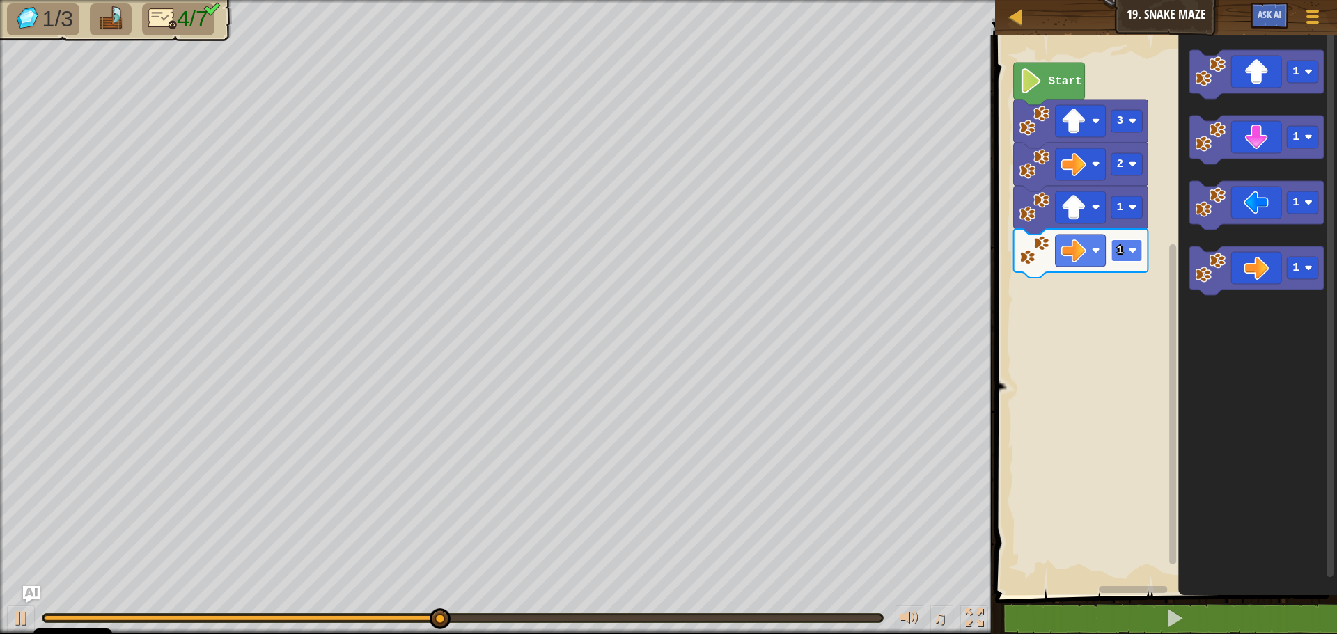
click at [1134, 246] on rect "Blockly darbalaukis" at bounding box center [1126, 251] width 31 height 22
click at [1270, 156] on icon "Blockly darbalaukis" at bounding box center [1256, 140] width 134 height 49
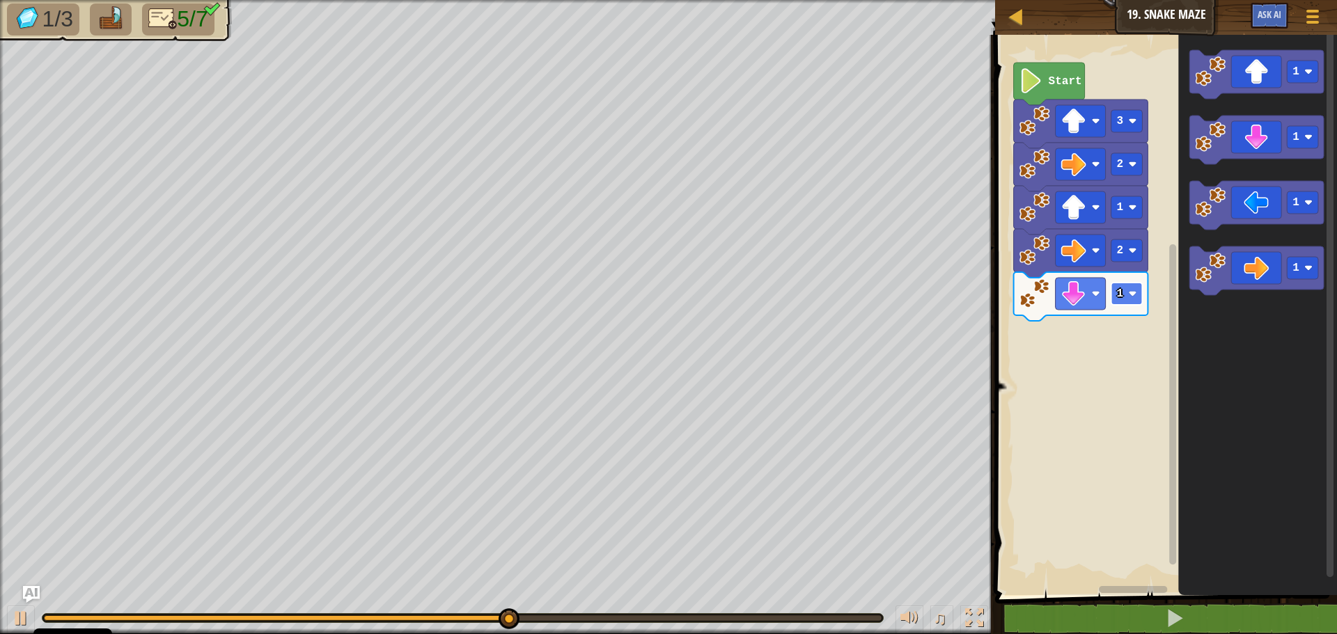
click at [1135, 291] on image "Blockly darbalaukis" at bounding box center [1133, 294] width 8 height 8
click at [1246, 266] on icon "Blockly darbalaukis" at bounding box center [1256, 270] width 134 height 49
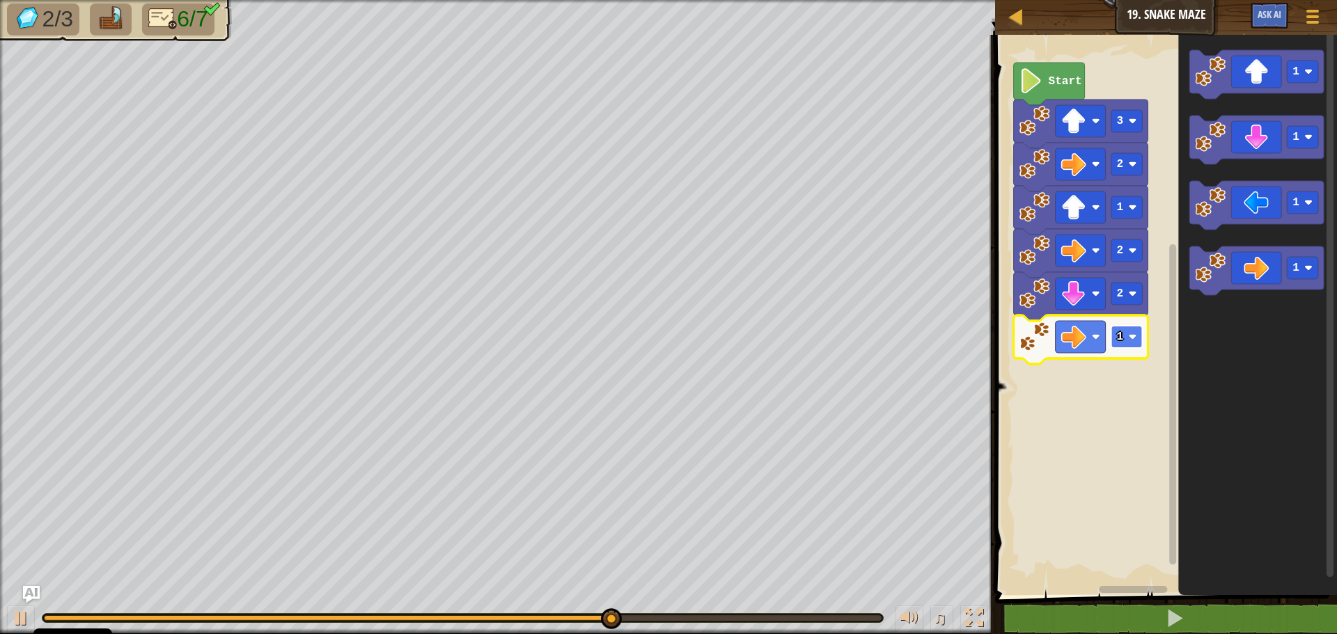
click at [1136, 334] on image "Blockly darbalaukis" at bounding box center [1133, 337] width 8 height 8
click at [1262, 74] on icon "Blockly darbalaukis" at bounding box center [1256, 74] width 134 height 49
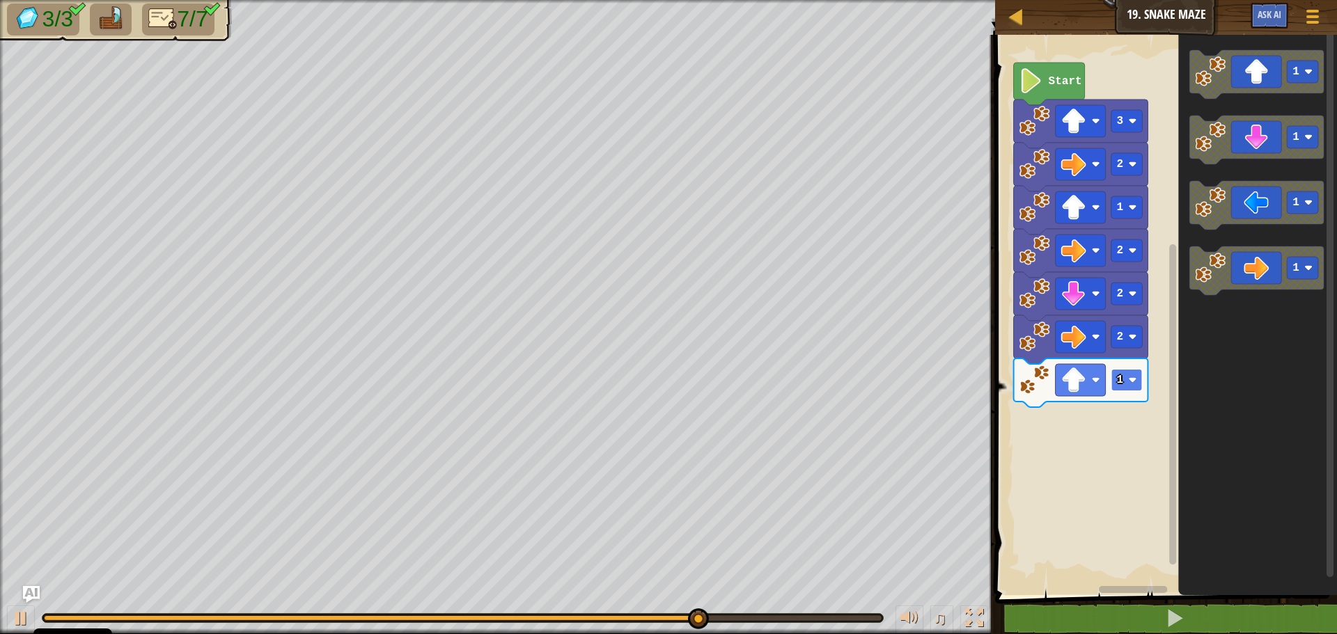
click at [1135, 377] on image "Blockly darbalaukis" at bounding box center [1133, 380] width 8 height 8
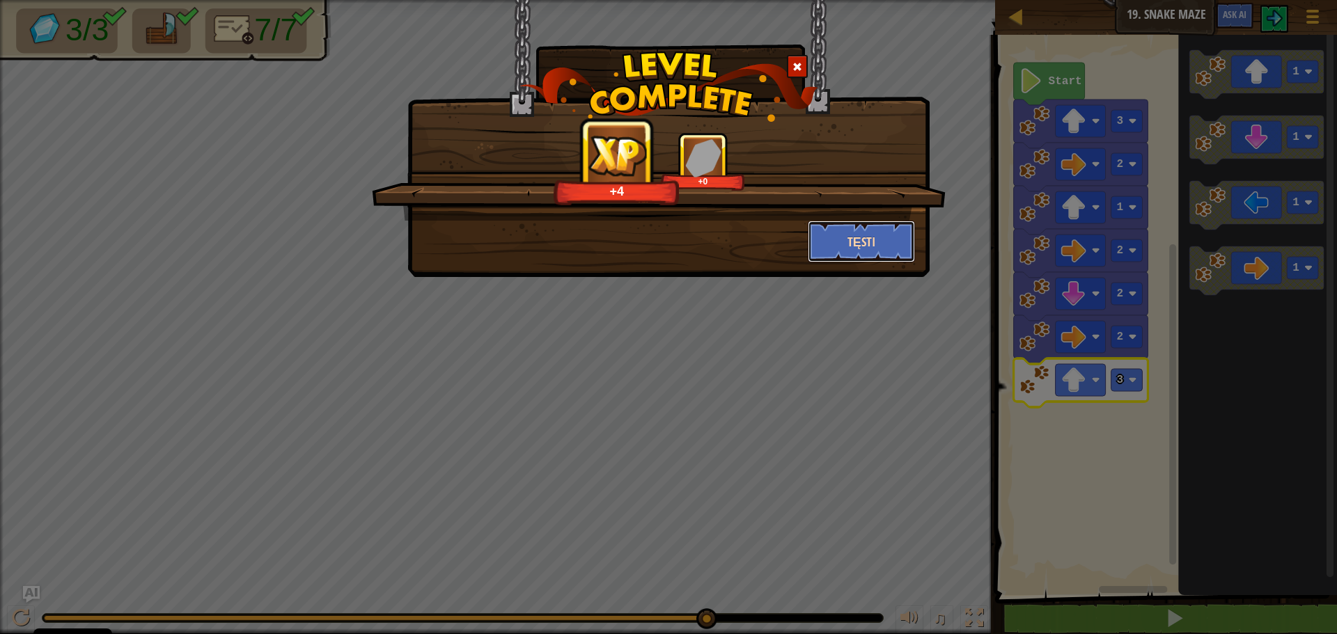
click at [876, 242] on button "Tęsti" at bounding box center [862, 242] width 108 height 42
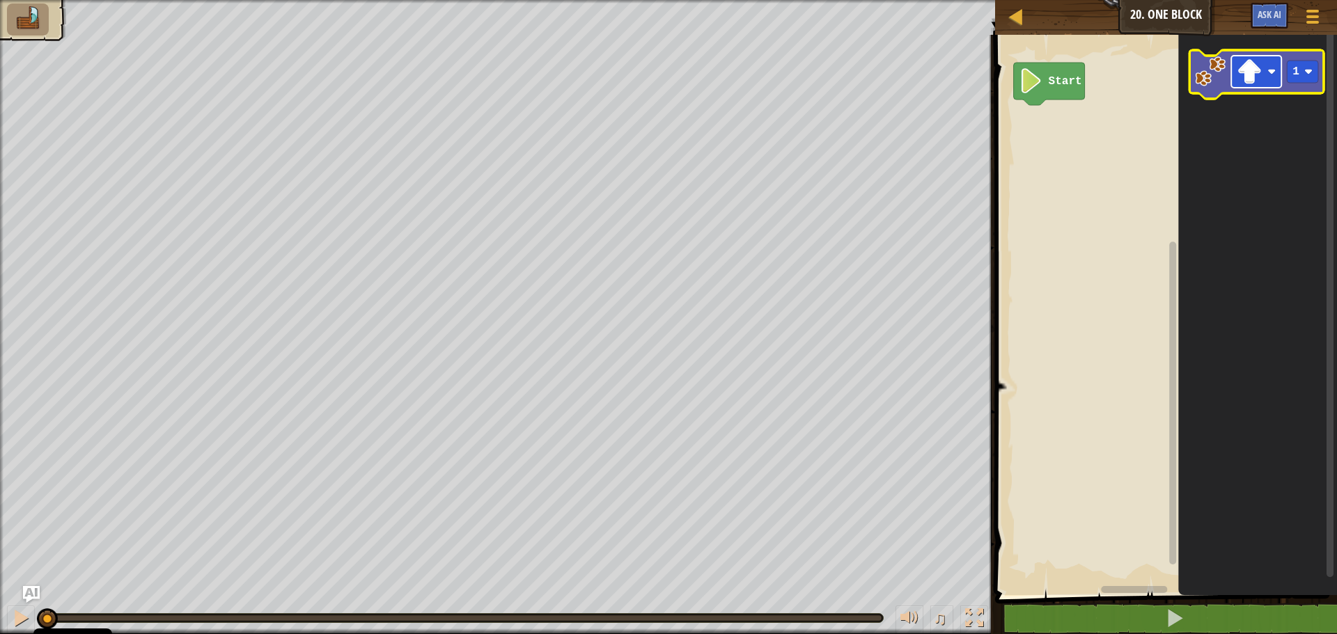
click at [1237, 77] on image "Blockly darbalaukis" at bounding box center [1249, 71] width 25 height 25
click at [1160, 111] on rect "Blockly darbalaukis" at bounding box center [1164, 311] width 346 height 567
click at [1257, 66] on image "Blockly darbalaukis" at bounding box center [1249, 71] width 25 height 25
click at [1303, 65] on rect "Blockly darbalaukis" at bounding box center [1302, 72] width 31 height 22
click at [1238, 75] on image "Blockly darbalaukis" at bounding box center [1249, 71] width 25 height 25
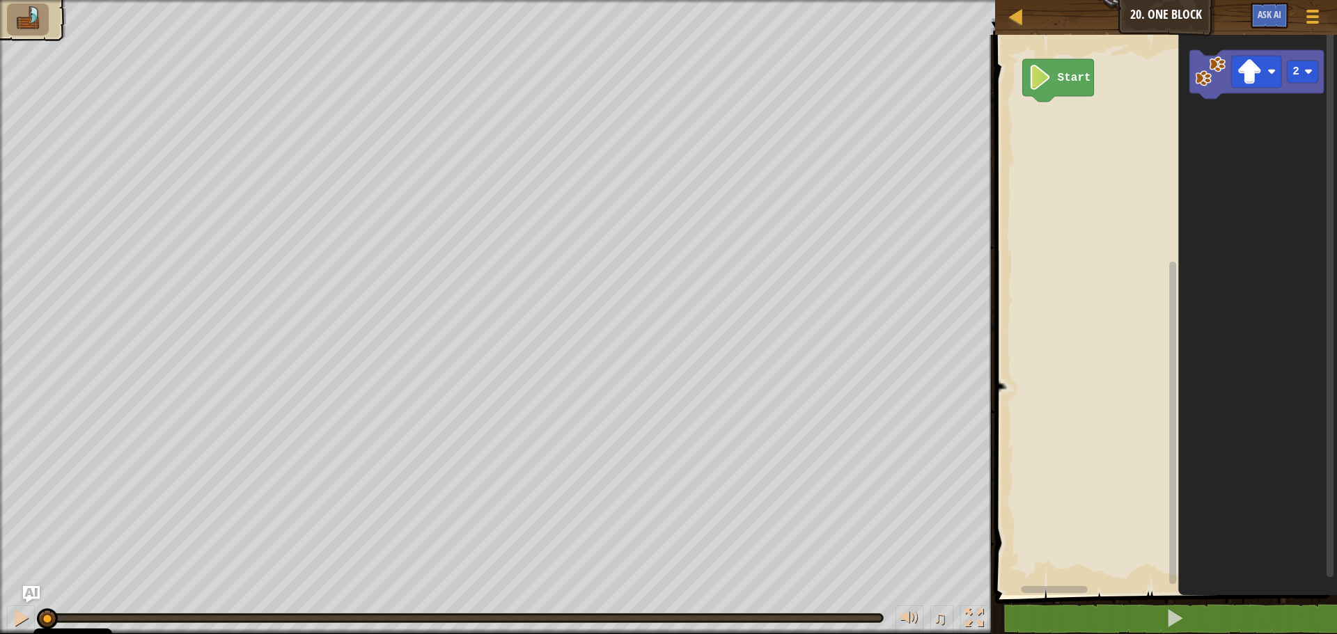
click at [1141, 115] on rect "Blockly darbalaukis" at bounding box center [1164, 311] width 346 height 567
click at [1195, 111] on icon "Blockly darbalaukis" at bounding box center [1257, 311] width 159 height 567
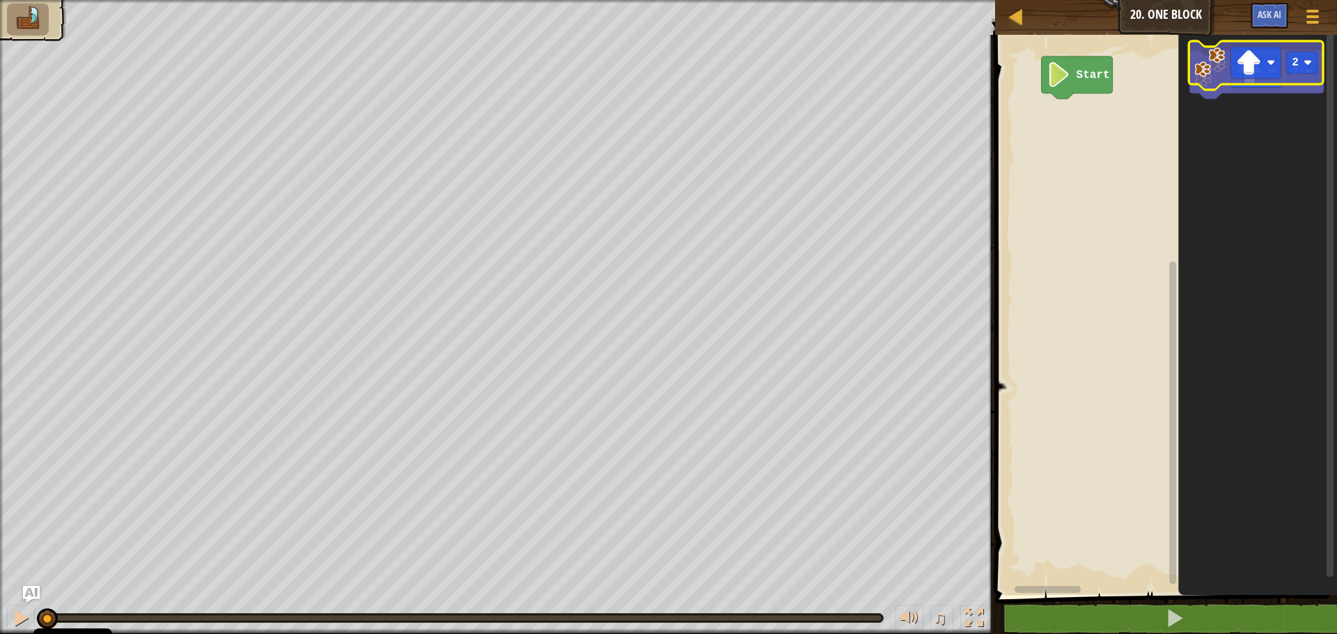
click at [1204, 66] on image "Blockly darbalaukis" at bounding box center [1210, 71] width 31 height 31
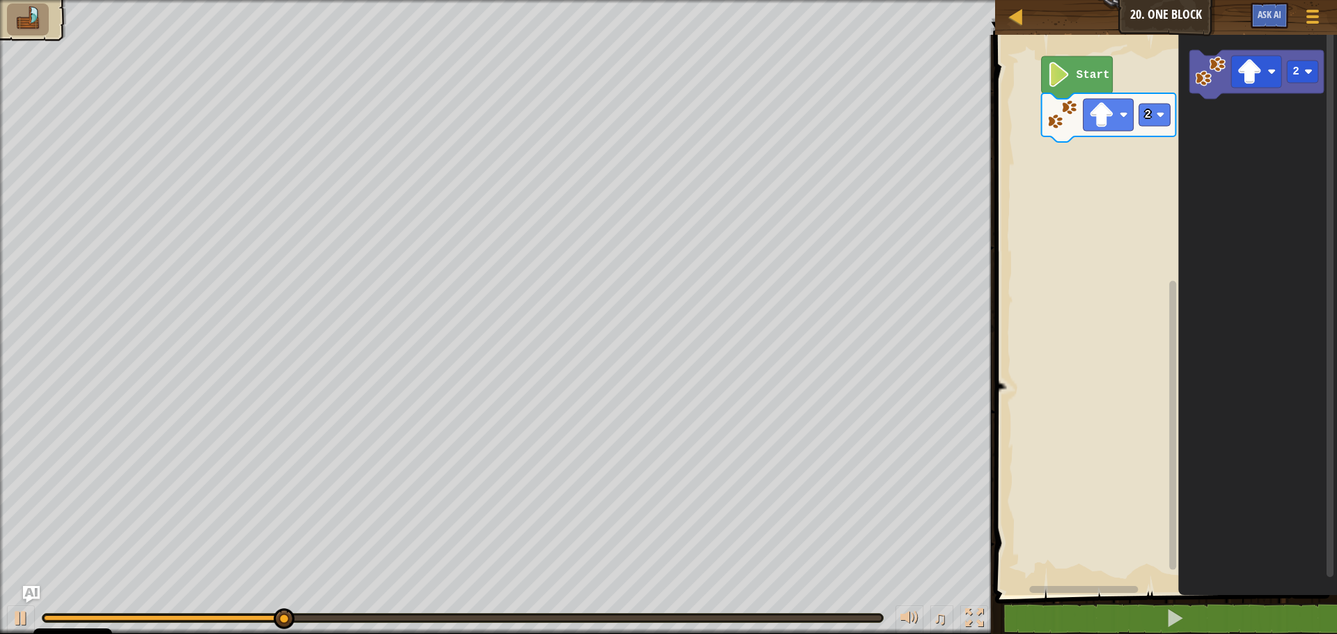
click at [1251, 204] on icon "Blockly darbalaukis" at bounding box center [1257, 311] width 159 height 567
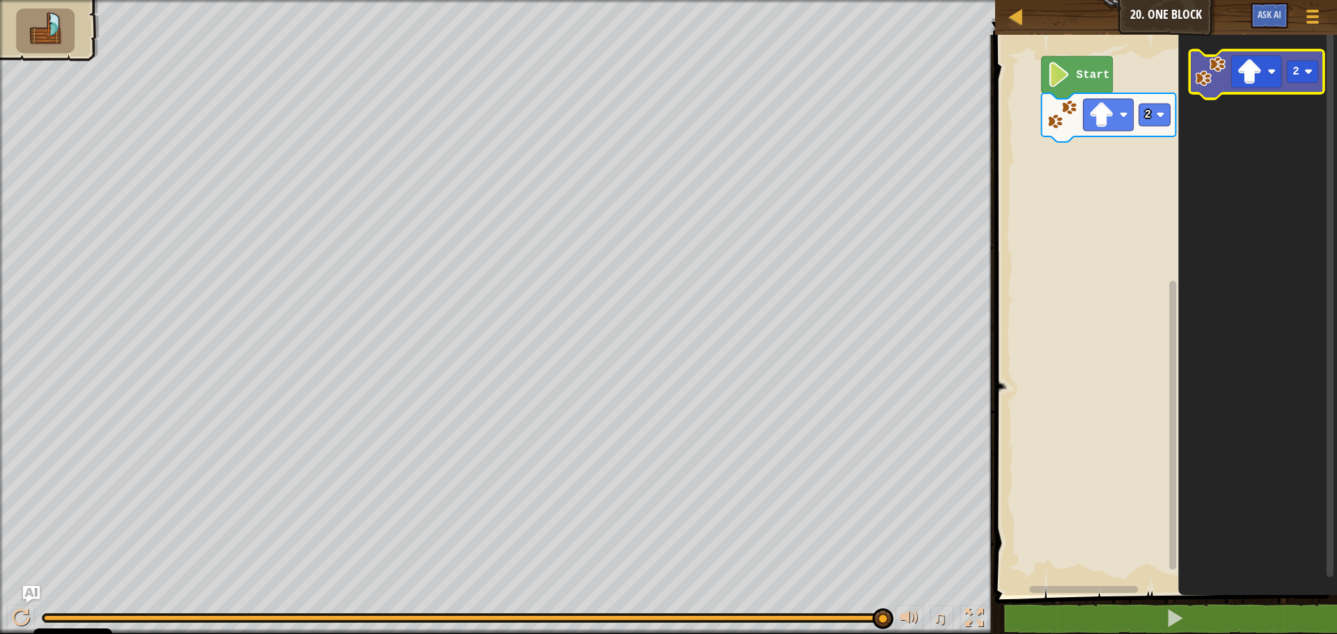
click at [1290, 84] on icon "Blockly darbalaukis" at bounding box center [1256, 74] width 134 height 49
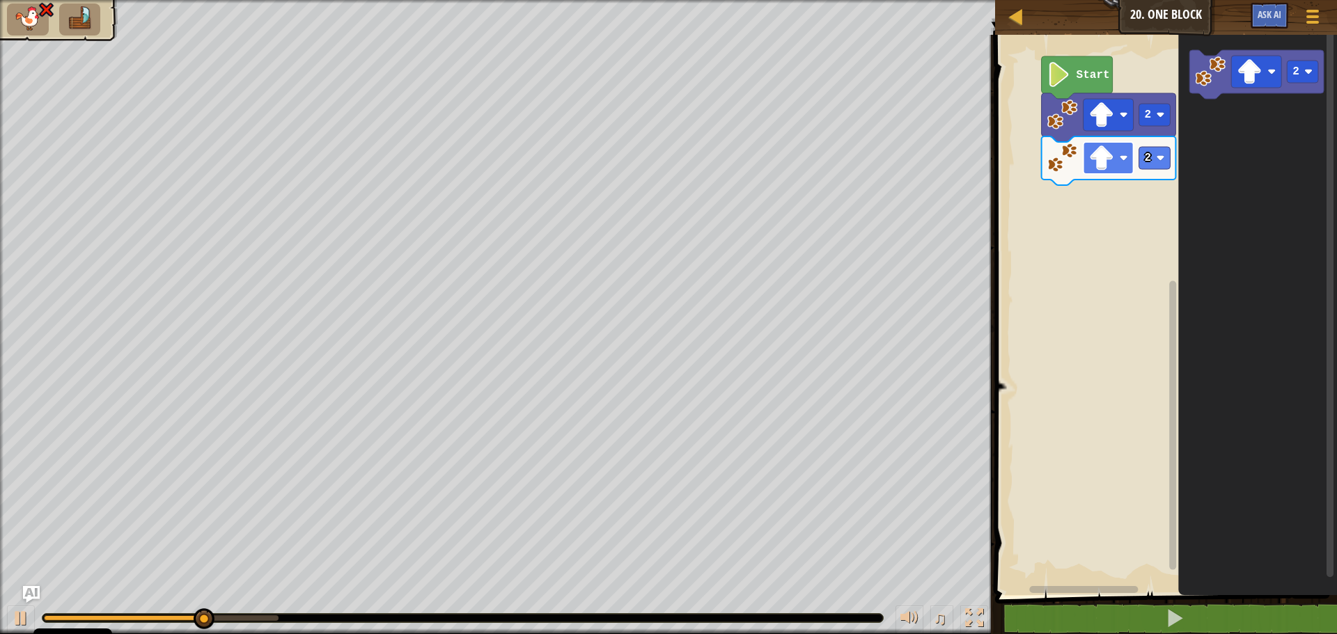
click at [1130, 174] on rect "Blockly darbalaukis" at bounding box center [1108, 158] width 50 height 32
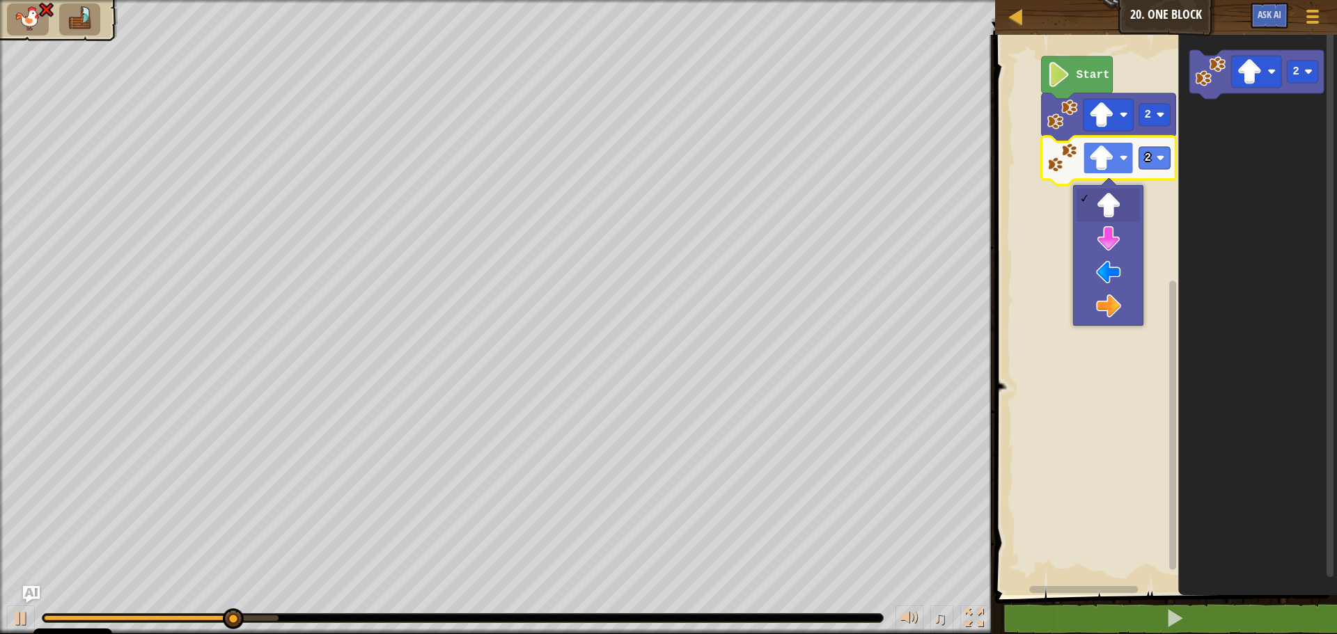
click at [1122, 158] on image "Blockly darbalaukis" at bounding box center [1124, 158] width 8 height 8
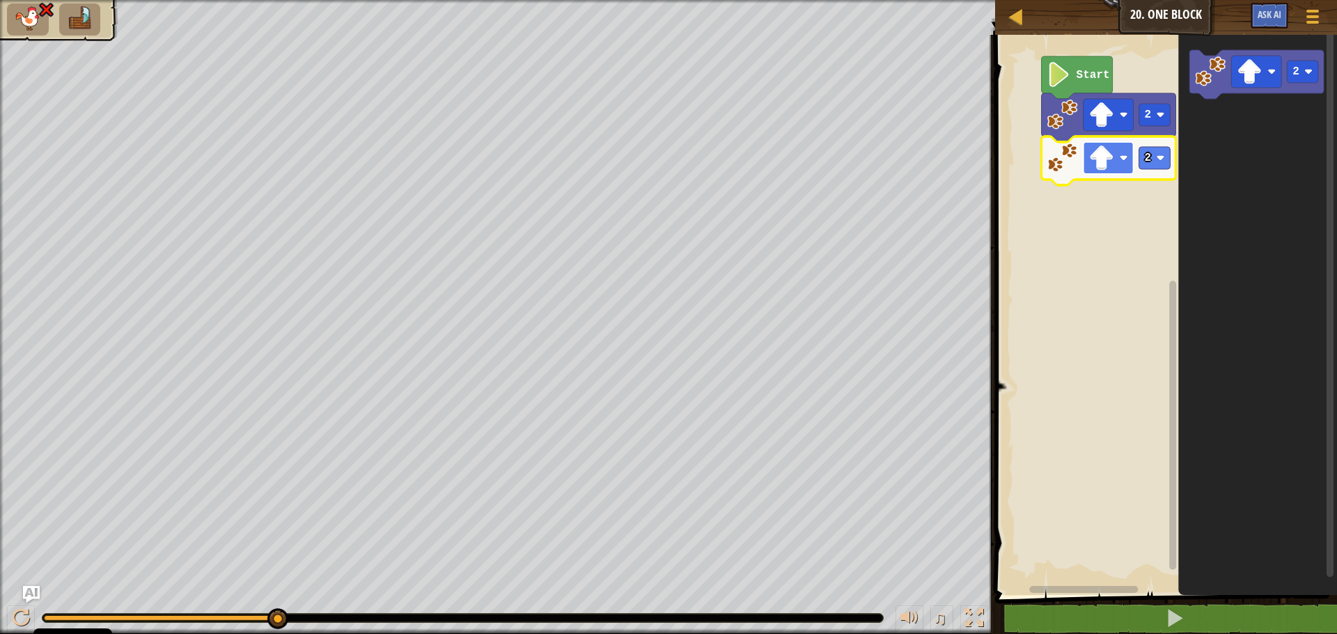
click at [1123, 160] on image "Blockly darbalaukis" at bounding box center [1124, 158] width 8 height 8
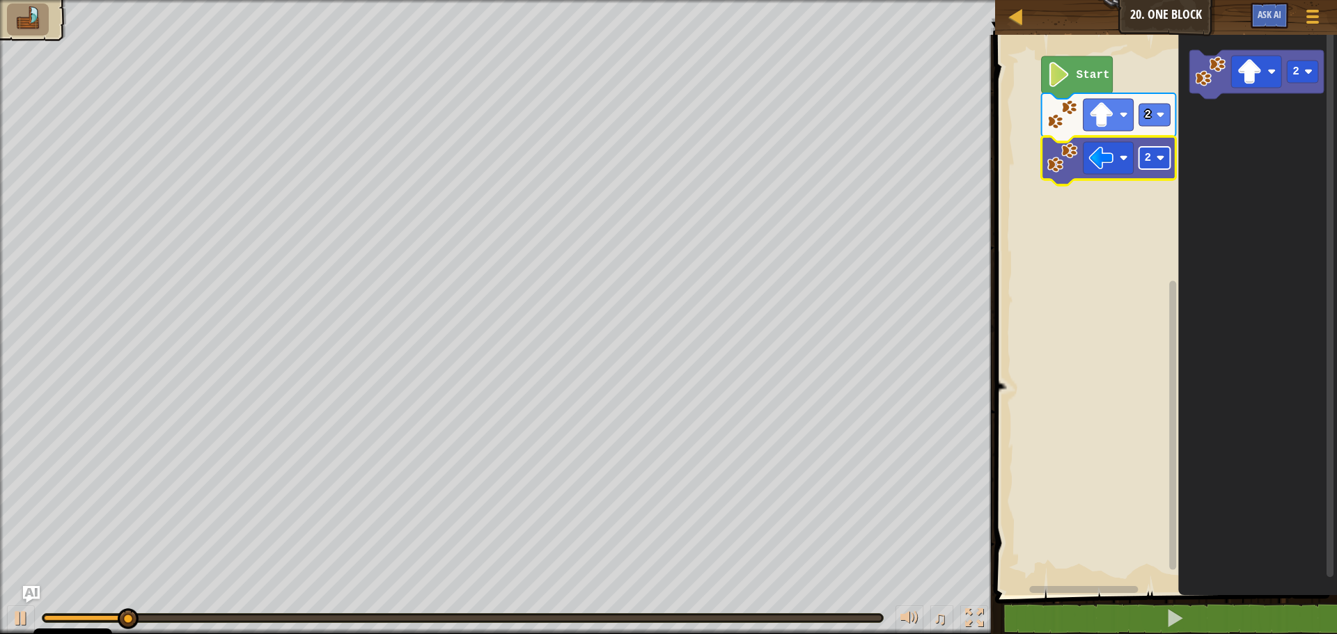
click at [1165, 160] on rect "Blockly darbalaukis" at bounding box center [1154, 158] width 31 height 22
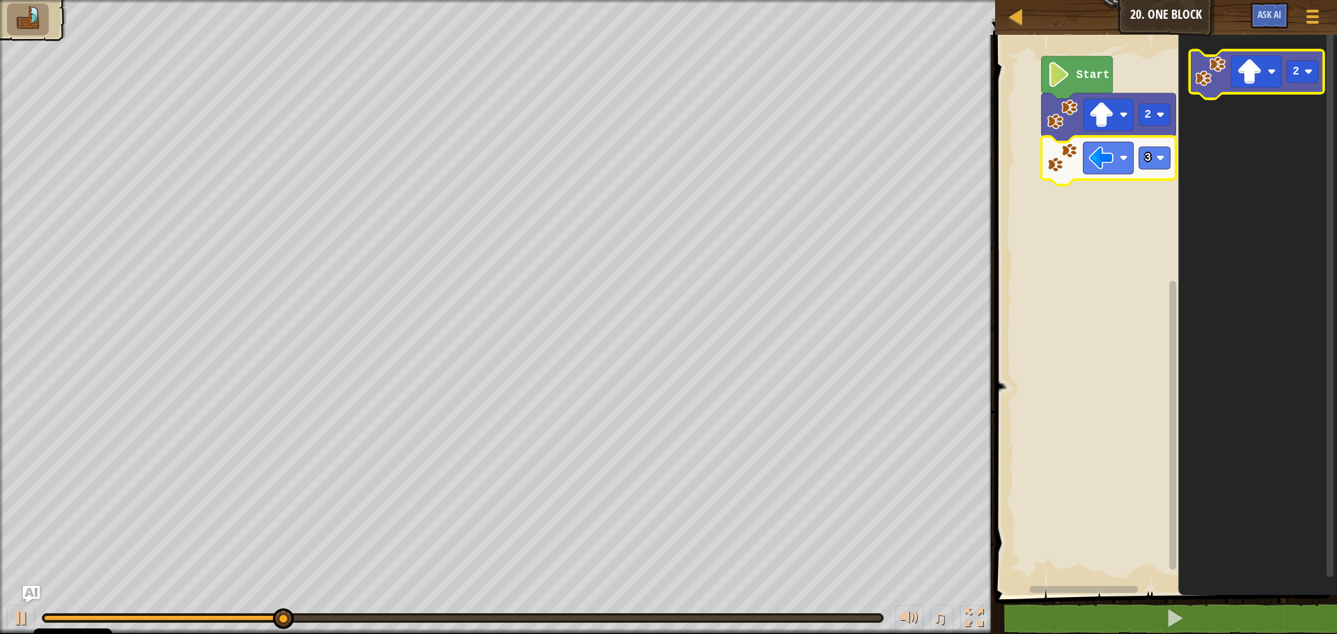
click at [1287, 83] on icon "Blockly darbalaukis" at bounding box center [1256, 74] width 134 height 49
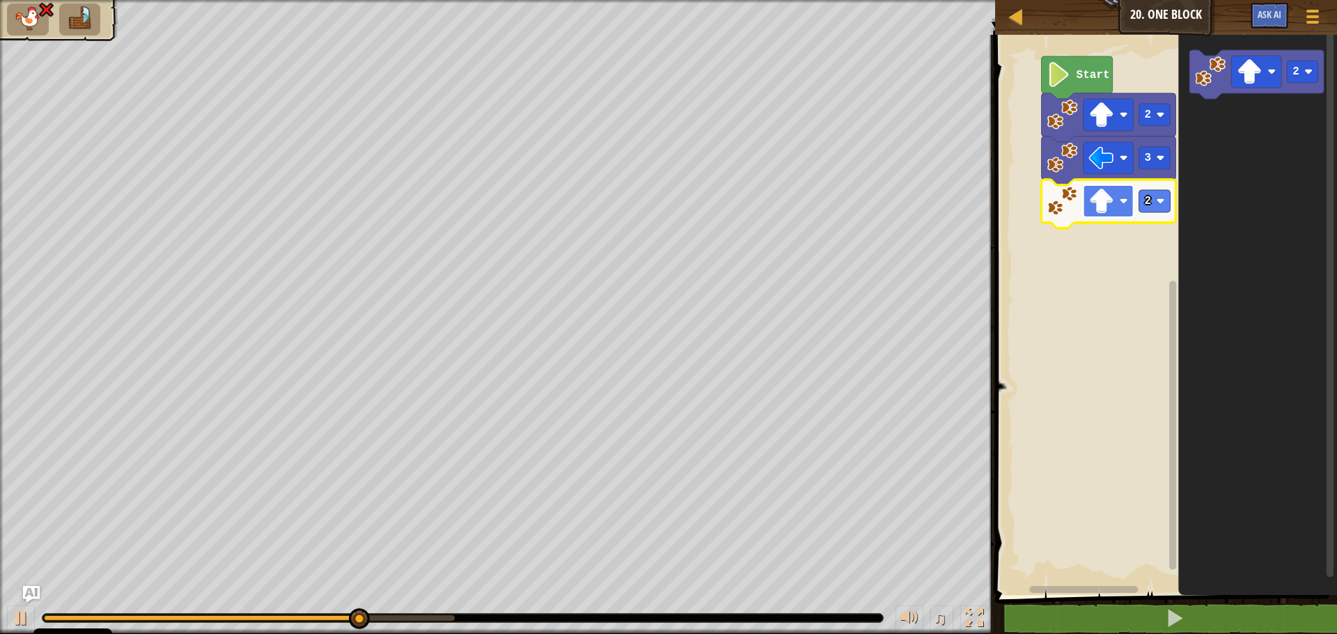
click at [1124, 207] on rect "Blockly darbalaukis" at bounding box center [1108, 201] width 50 height 32
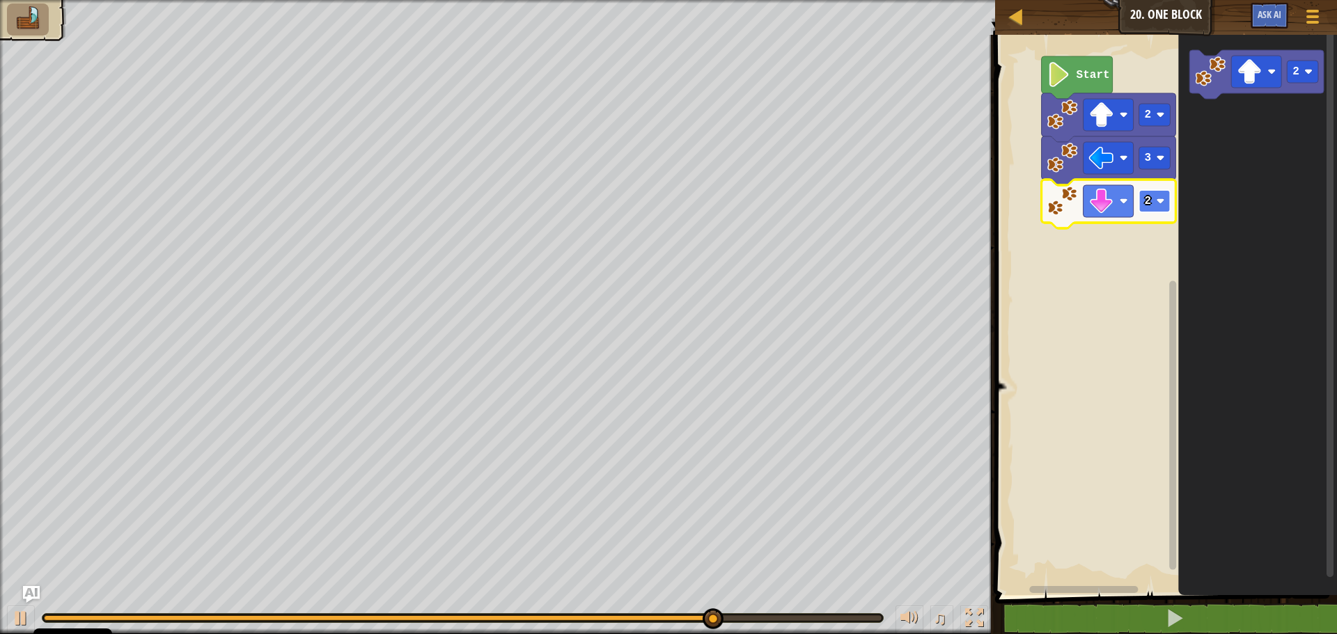
click at [1159, 197] on image "Blockly darbalaukis" at bounding box center [1161, 201] width 8 height 8
click at [1112, 205] on image "Blockly darbalaukis" at bounding box center [1101, 201] width 25 height 25
click at [1044, 281] on rect "Blockly darbalaukis" at bounding box center [1164, 311] width 346 height 567
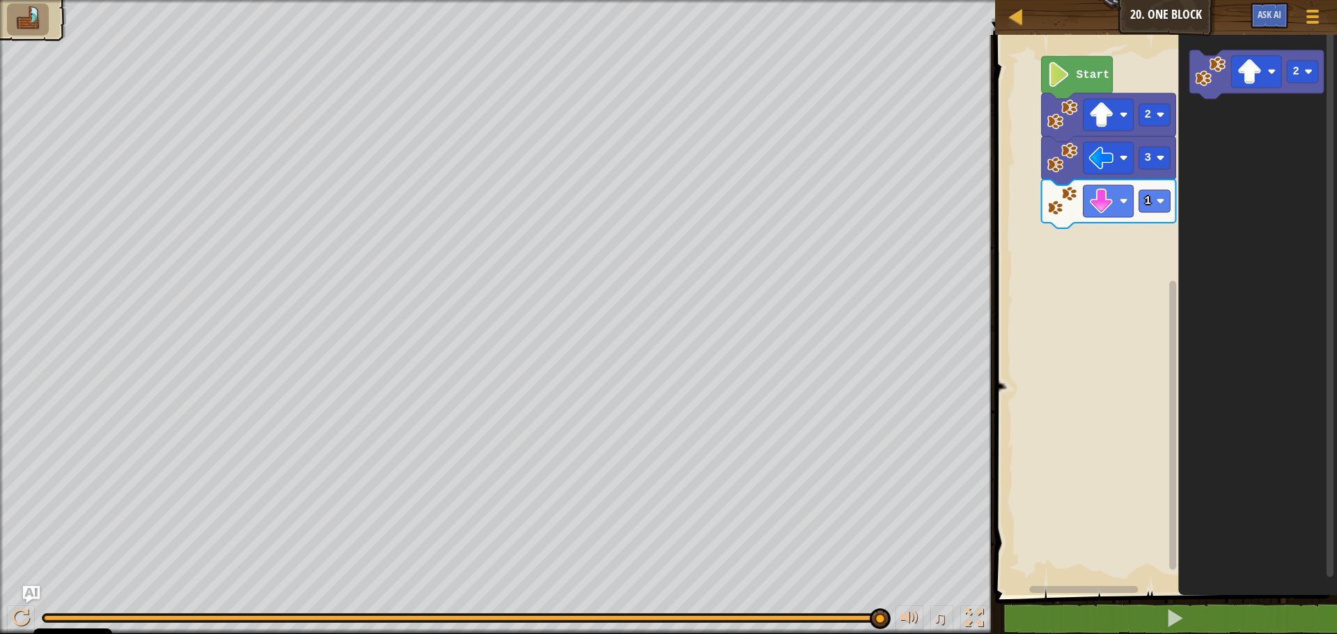
click at [1038, 275] on rect "Blockly darbalaukis" at bounding box center [1164, 311] width 346 height 567
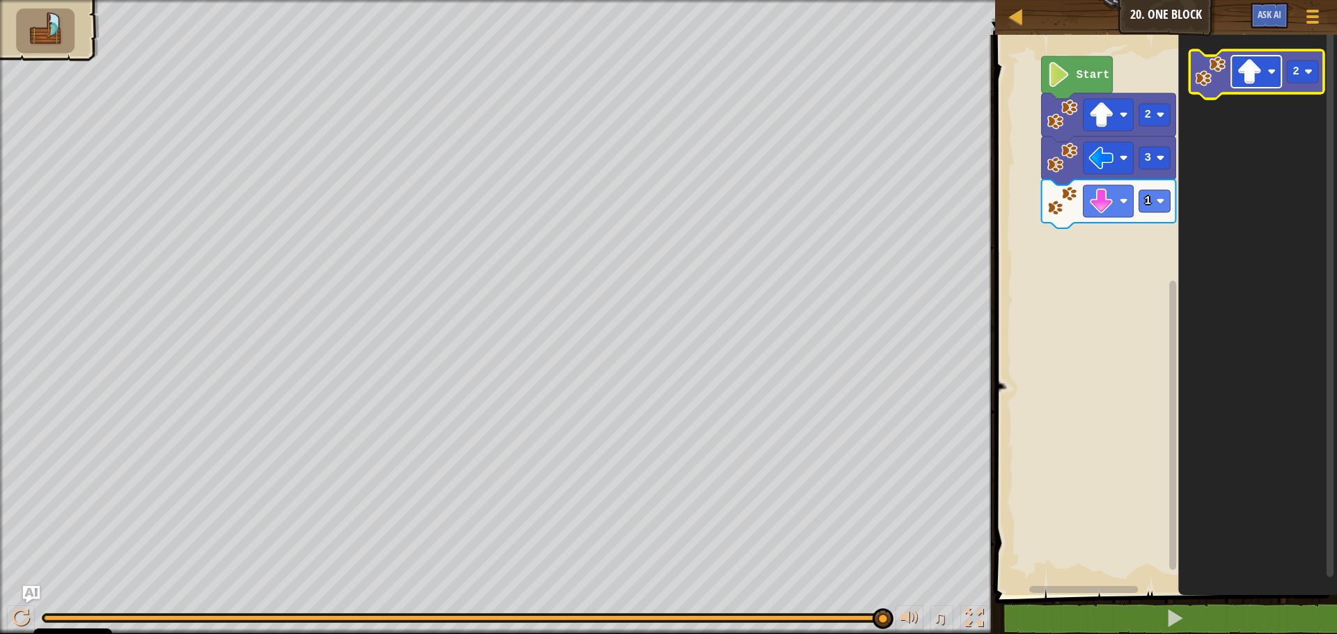
click at [1269, 67] on rect "Blockly darbalaukis" at bounding box center [1256, 72] width 50 height 32
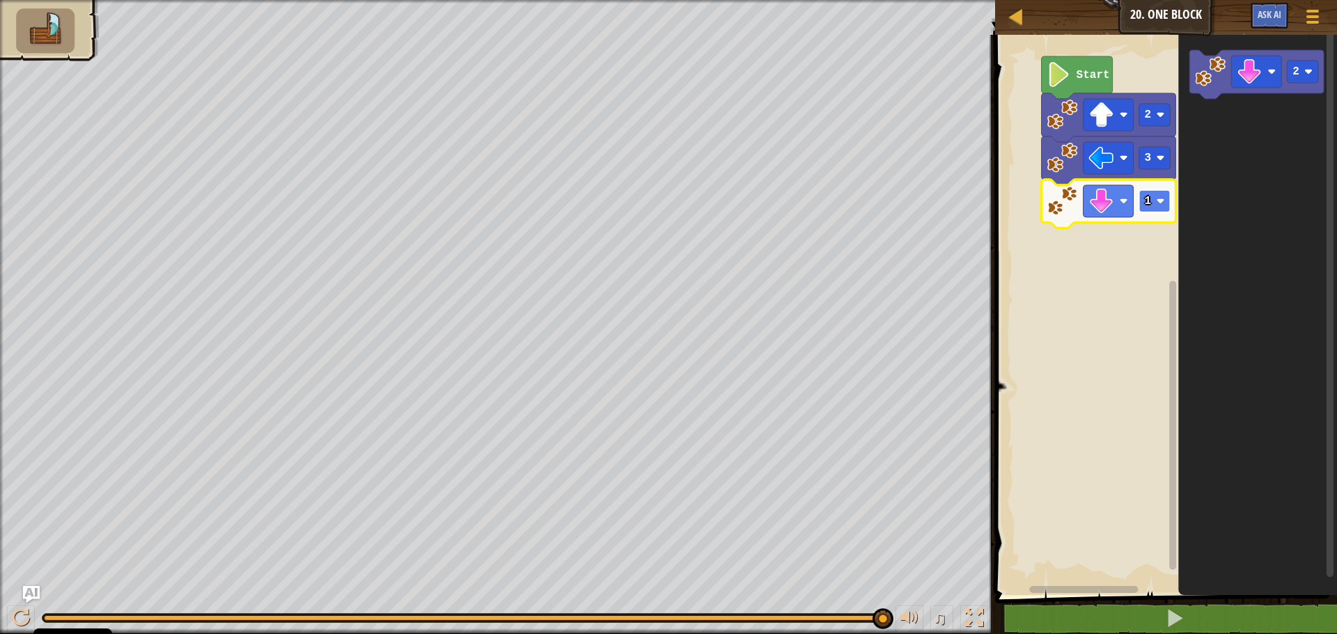
click at [1157, 198] on image "Blockly darbalaukis" at bounding box center [1161, 201] width 8 height 8
click at [1161, 196] on rect "Blockly darbalaukis" at bounding box center [1154, 201] width 31 height 22
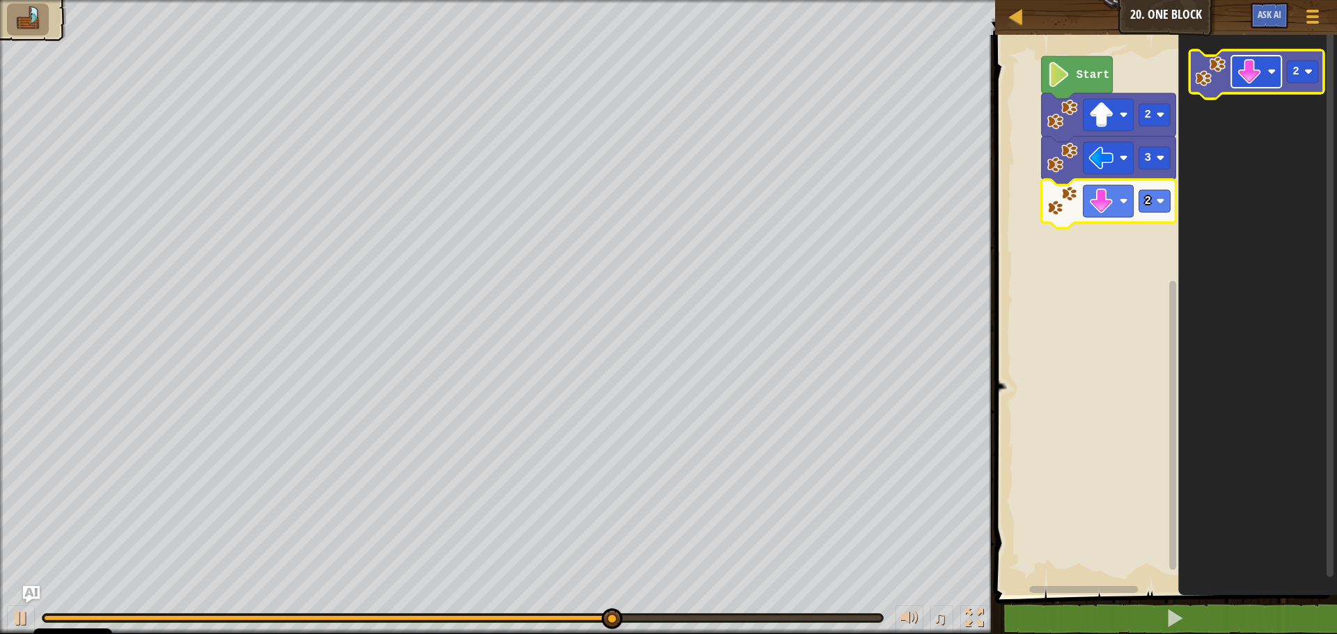
click at [1271, 67] on rect "Blockly darbalaukis" at bounding box center [1256, 72] width 50 height 32
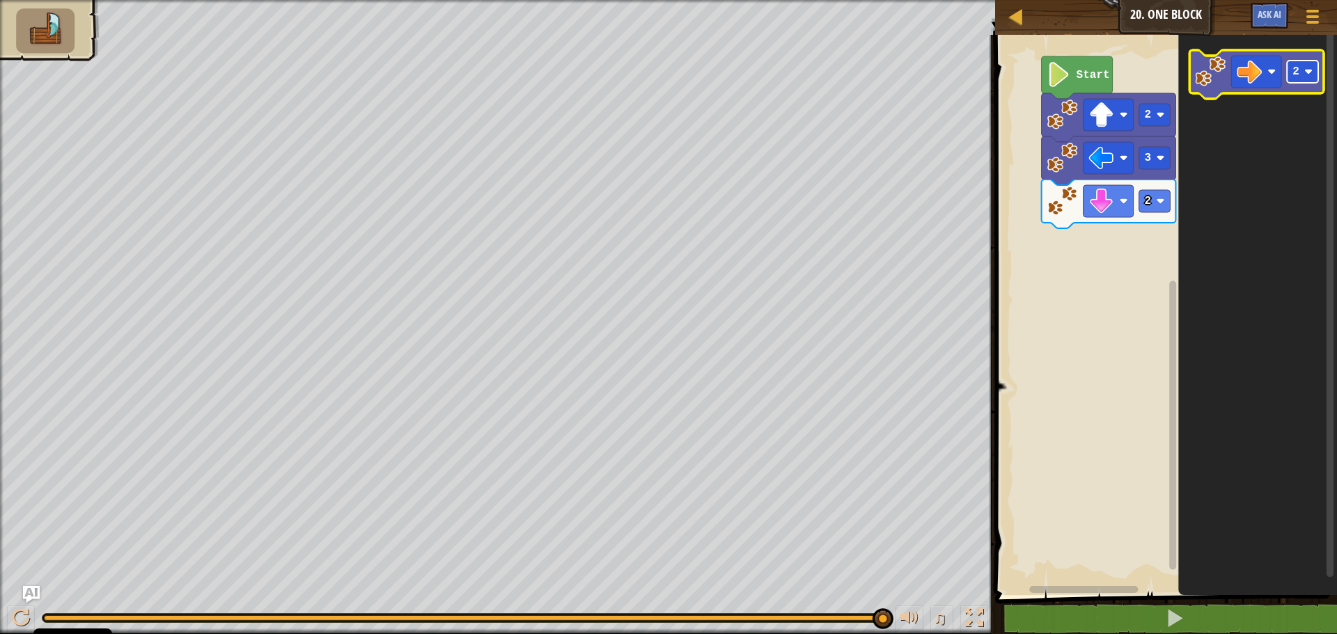
click at [1310, 65] on rect "Blockly darbalaukis" at bounding box center [1302, 72] width 31 height 22
click at [1255, 72] on image "Blockly darbalaukis" at bounding box center [1249, 71] width 25 height 25
click at [1062, 268] on div "Start 2 3 2 1" at bounding box center [1164, 311] width 346 height 567
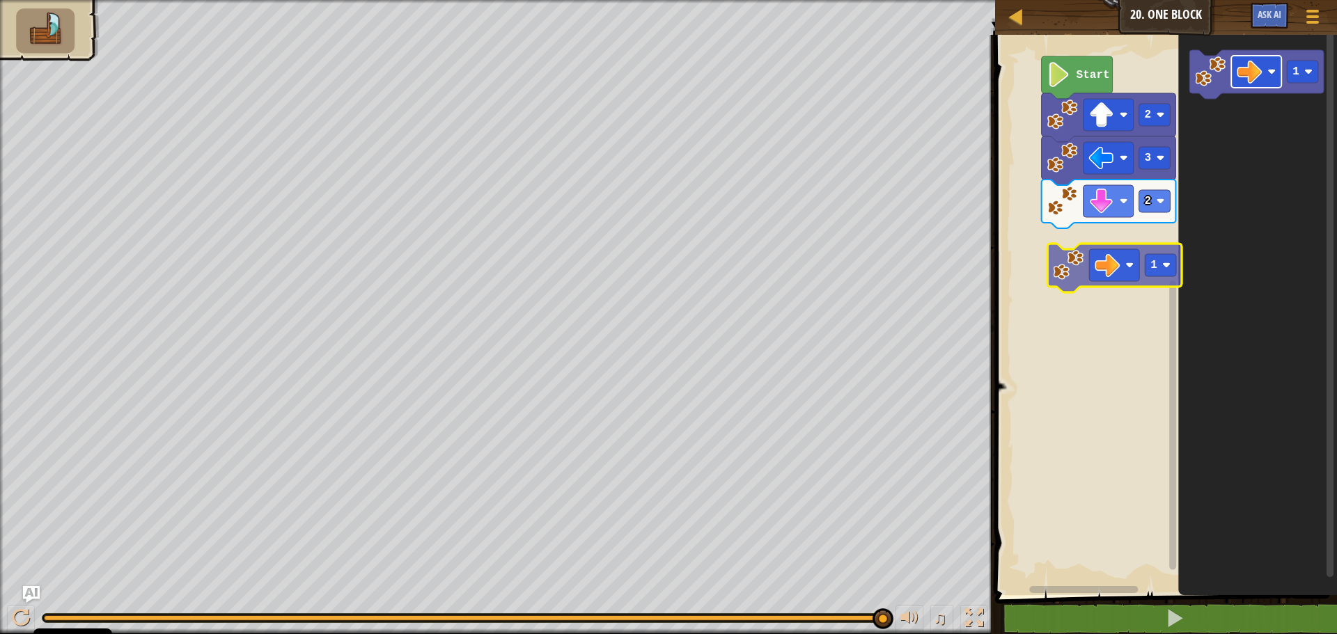
click at [1108, 269] on div "Start 2 3 2 1 1" at bounding box center [1164, 311] width 346 height 567
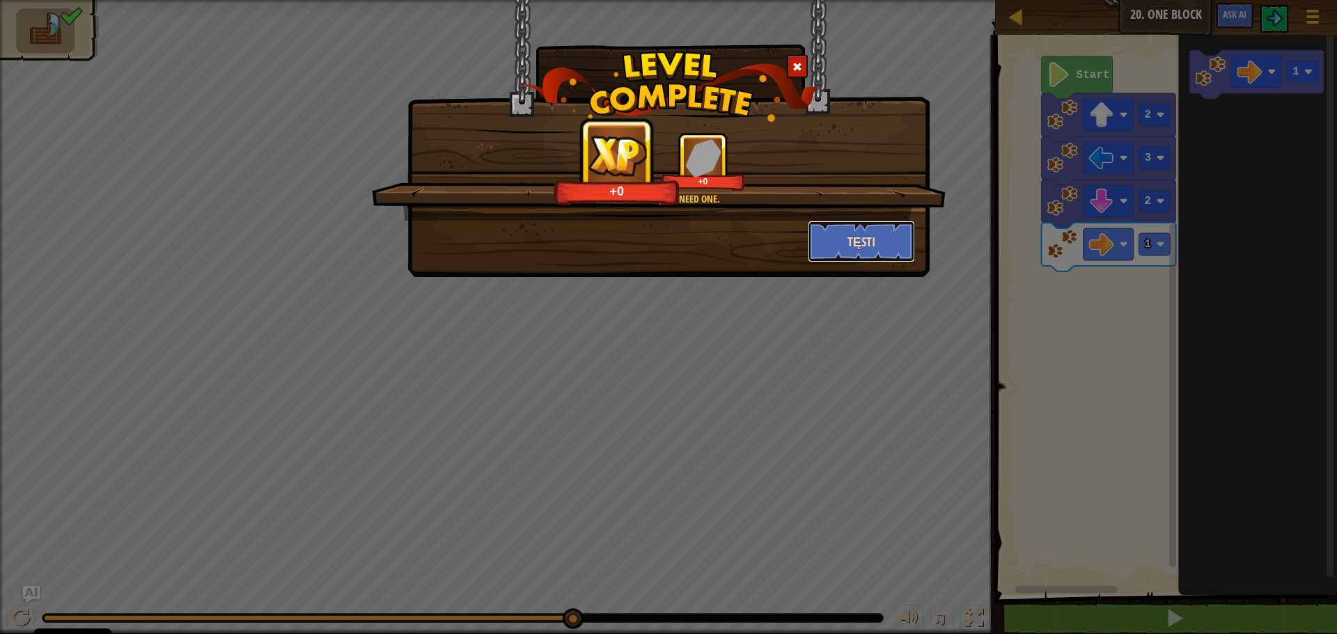
click at [870, 231] on button "Tęsti" at bounding box center [862, 242] width 108 height 42
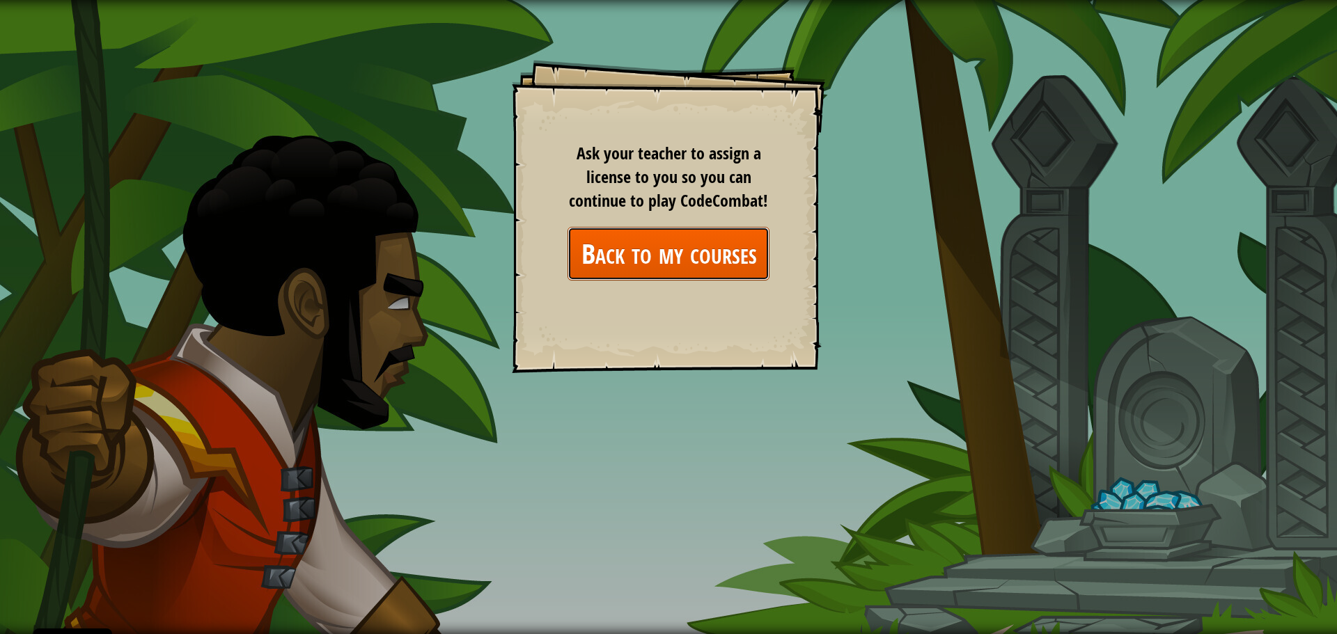
click at [751, 249] on link "Back to my courses" at bounding box center [668, 254] width 202 height 54
